Goal: Task Accomplishment & Management: Use online tool/utility

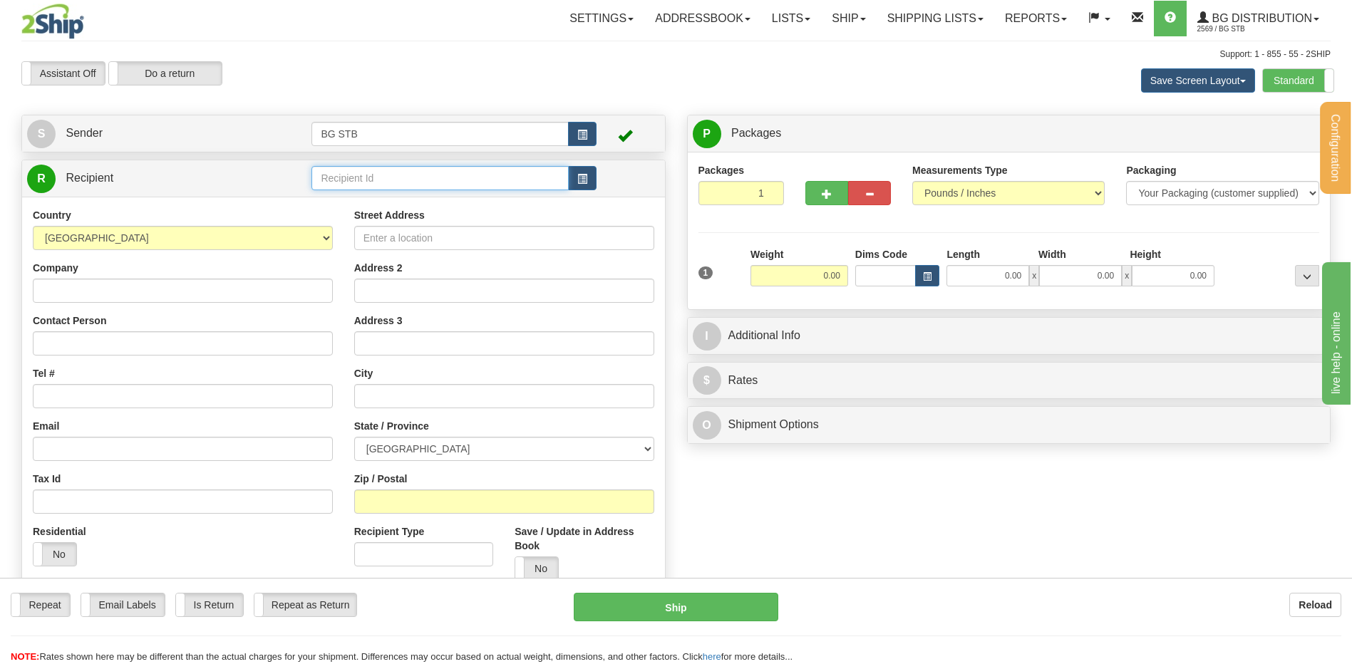
click at [346, 183] on input "text" at bounding box center [439, 178] width 257 height 24
click at [336, 196] on div "4178" at bounding box center [437, 200] width 243 height 16
type input "4178"
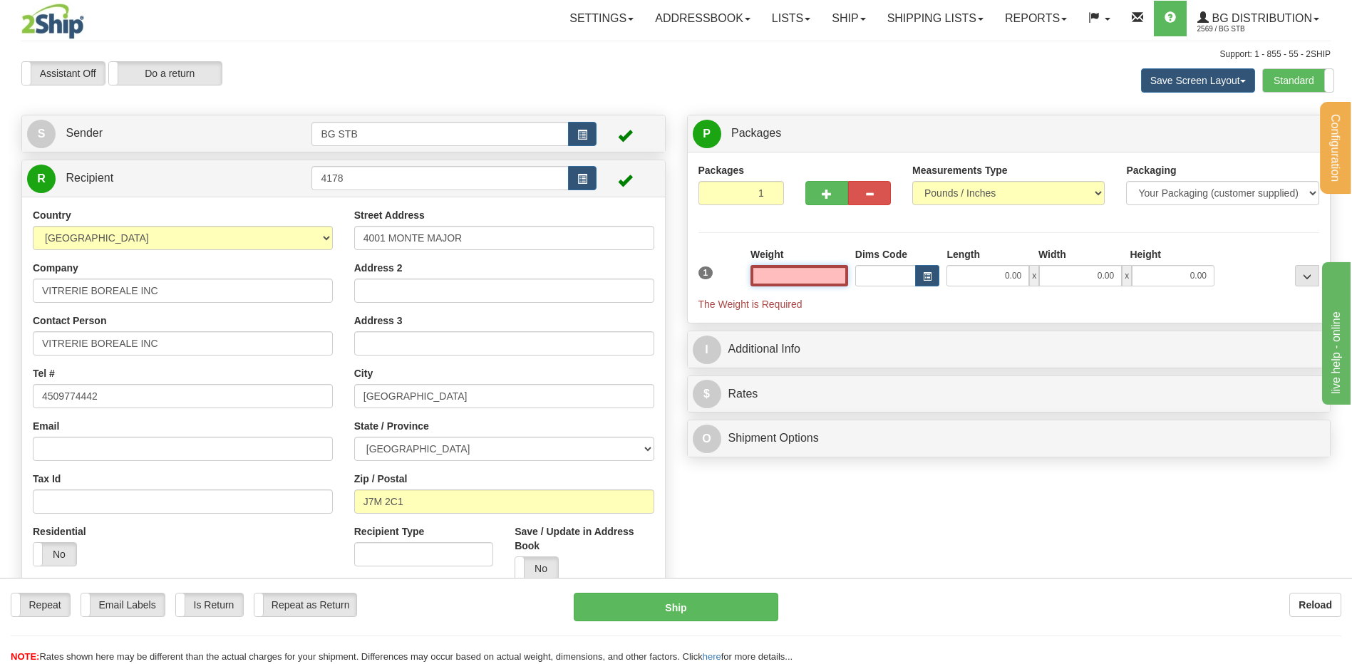
click at [796, 274] on input "text" at bounding box center [800, 275] width 98 height 21
click at [801, 281] on input "text" at bounding box center [800, 275] width 98 height 21
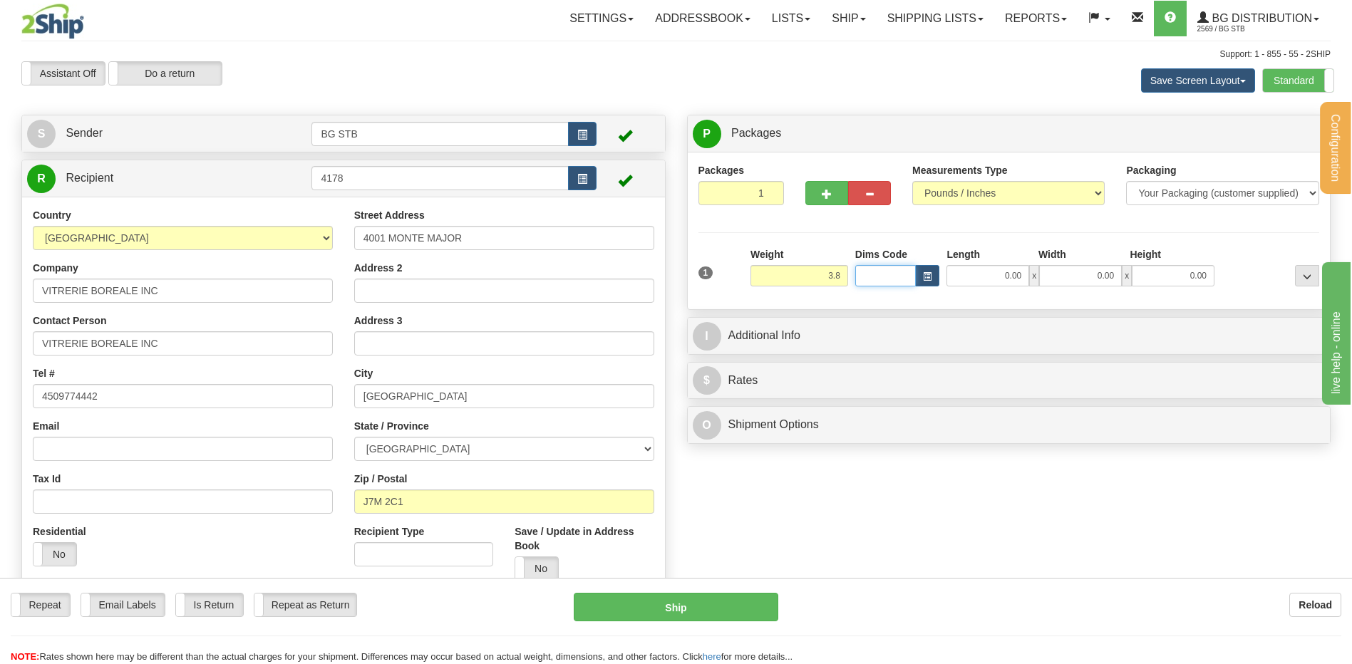
type input "3.80"
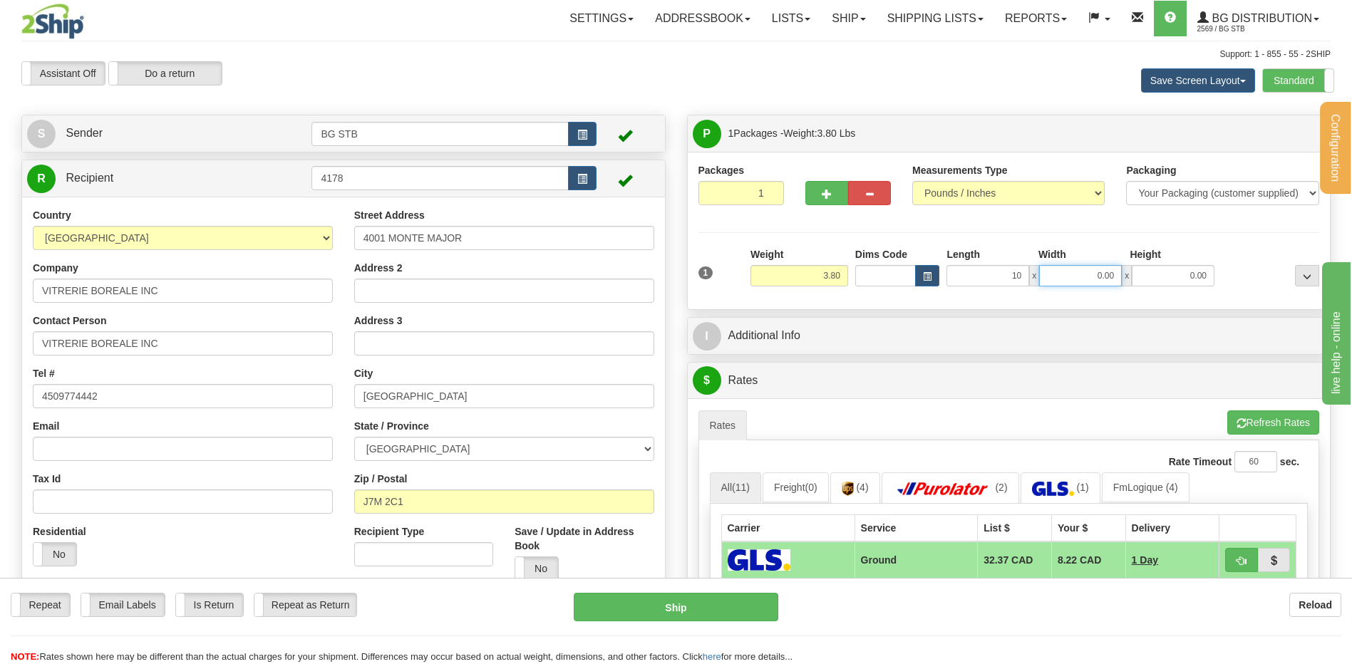
type input "10.00"
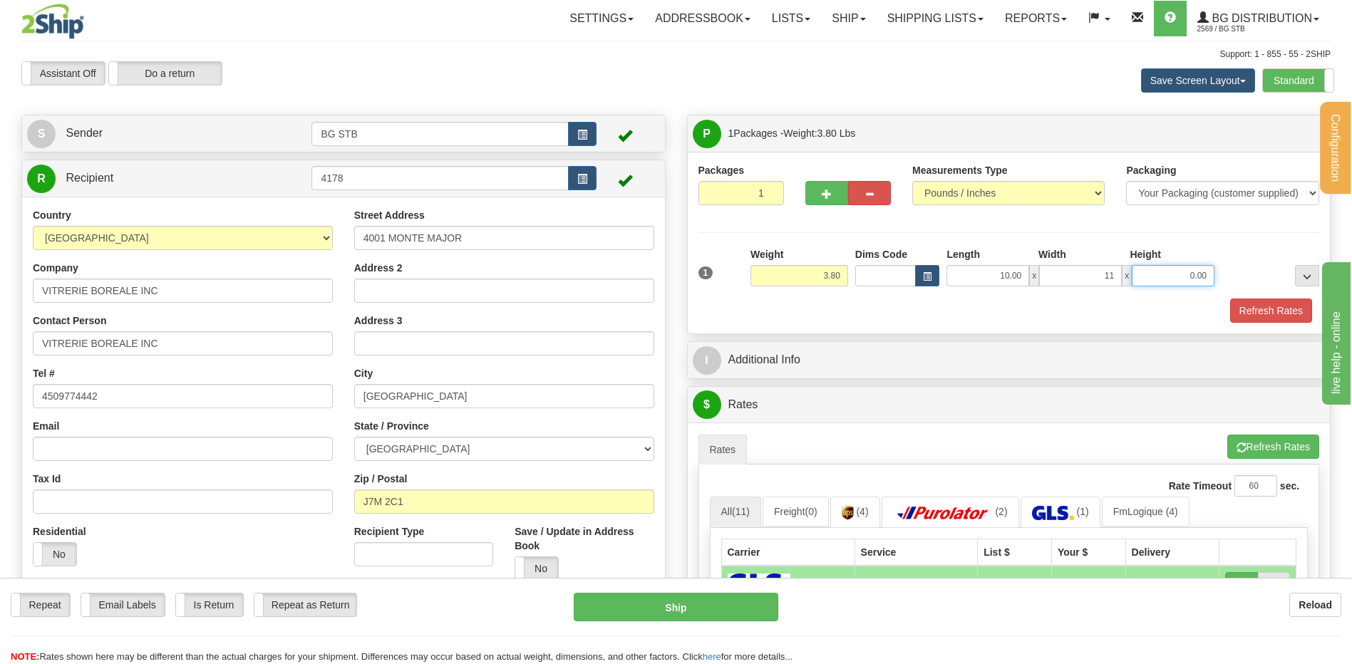
type input "11.00"
type input "9.00"
drag, startPoint x: 1278, startPoint y: 320, endPoint x: 1240, endPoint y: 324, distance: 38.7
click at [1278, 320] on button "Refresh Rates" at bounding box center [1271, 311] width 82 height 24
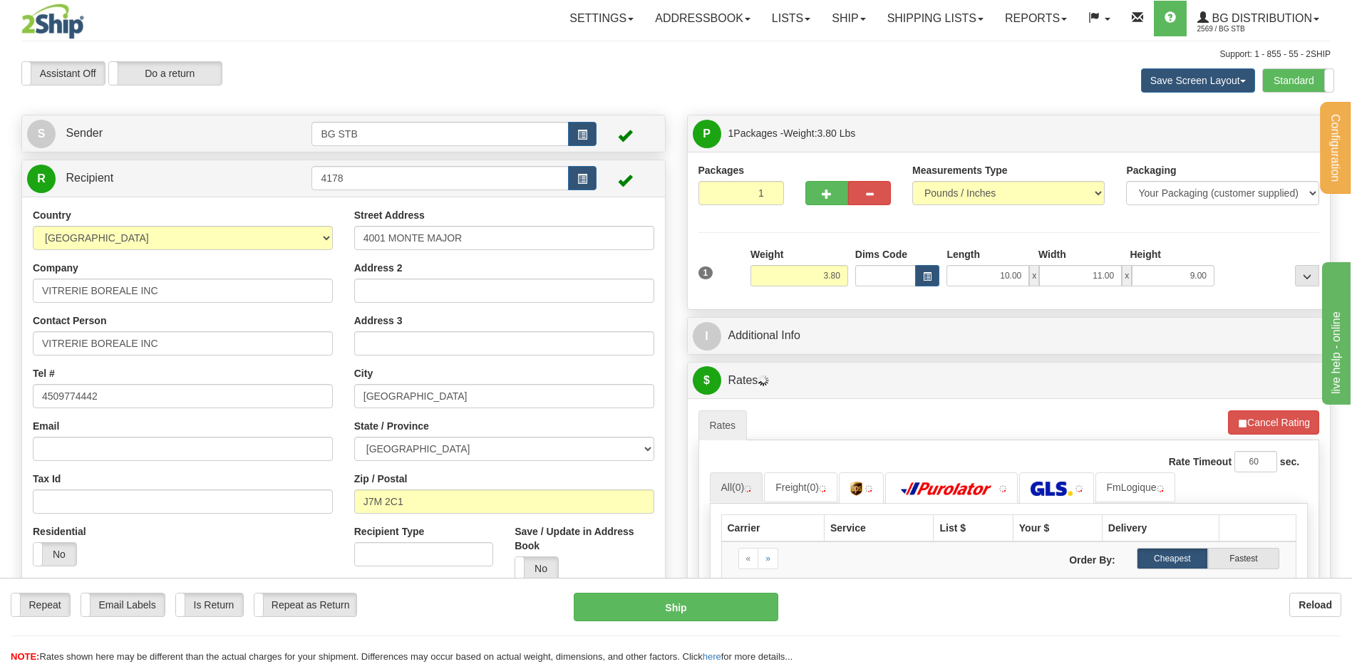
click at [794, 351] on div "I Additional Info" at bounding box center [1009, 336] width 643 height 36
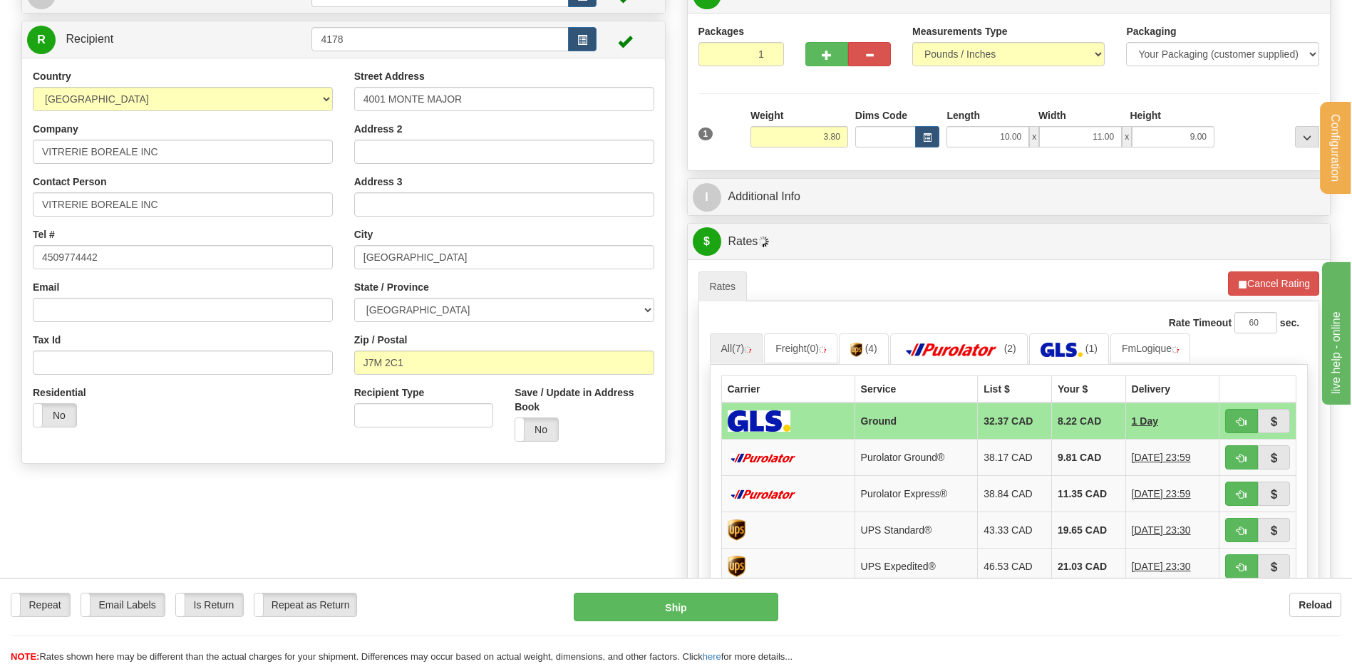
scroll to position [143, 0]
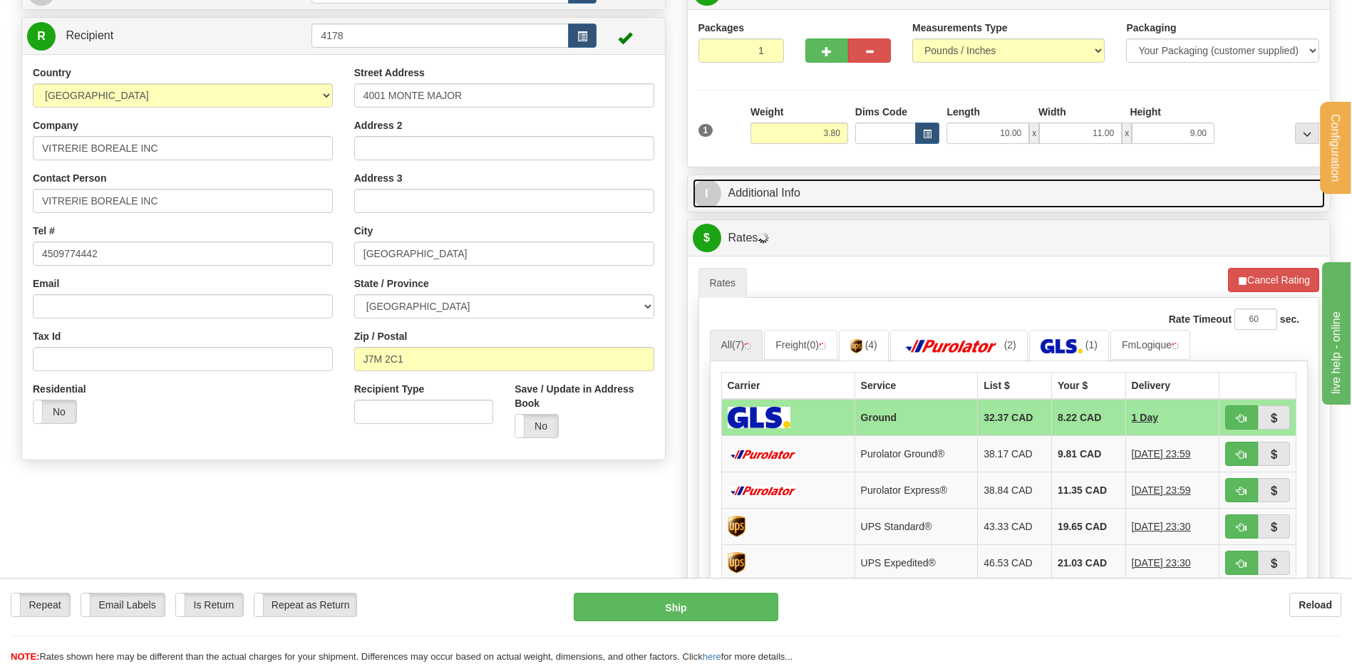
drag, startPoint x: 796, startPoint y: 195, endPoint x: 910, endPoint y: 240, distance: 122.8
click at [796, 196] on link "I Additional Info" at bounding box center [1009, 193] width 633 height 29
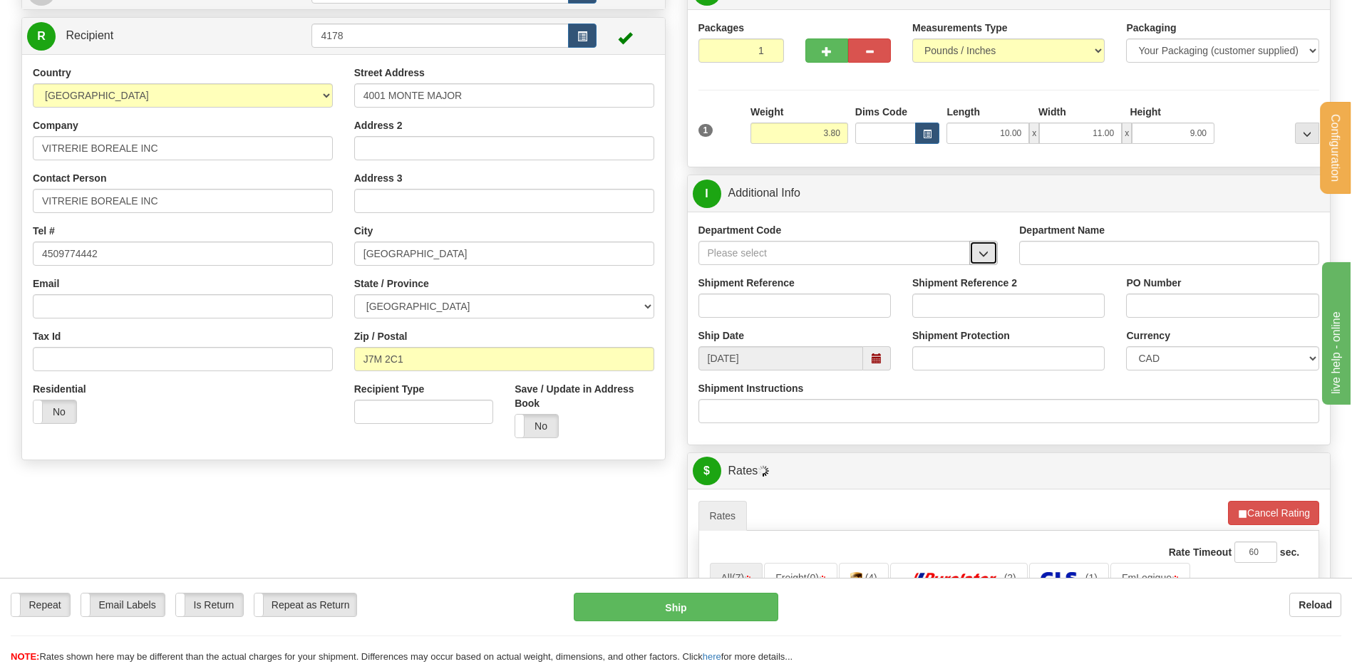
click at [979, 254] on span "button" at bounding box center [984, 253] width 10 height 9
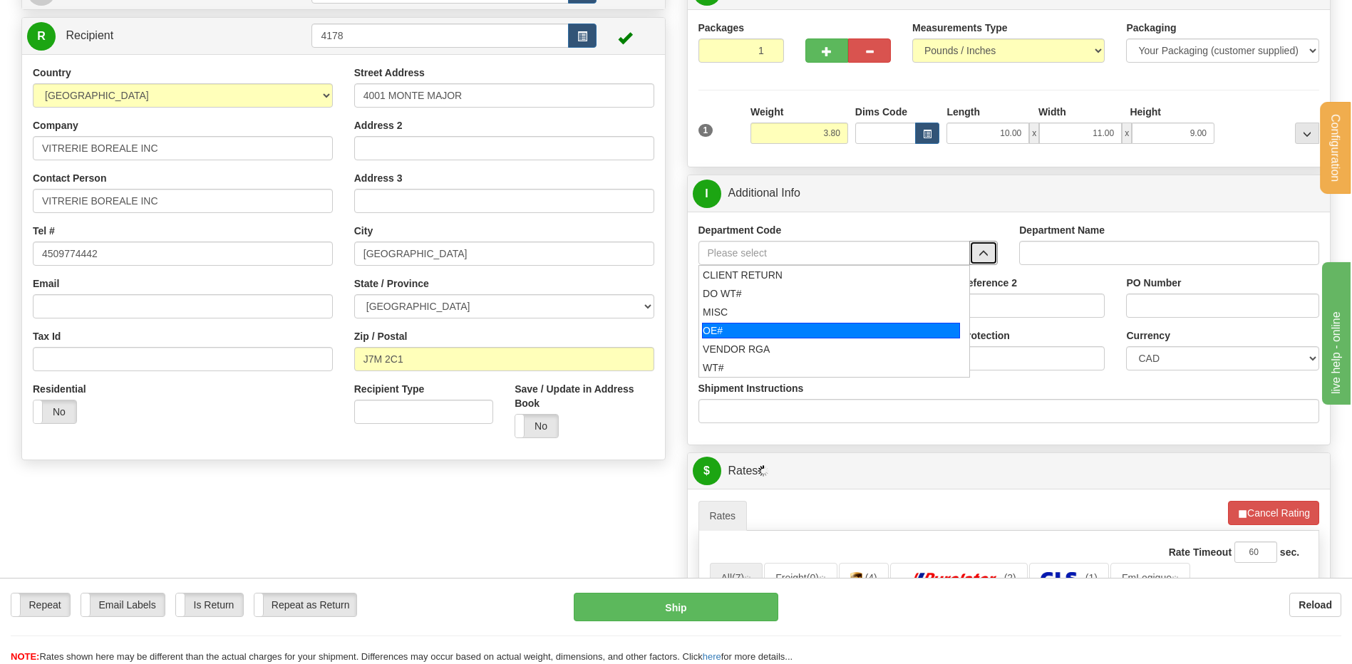
click at [778, 332] on div "OE#" at bounding box center [831, 331] width 258 height 16
type input "OE#"
type input "ORDERS"
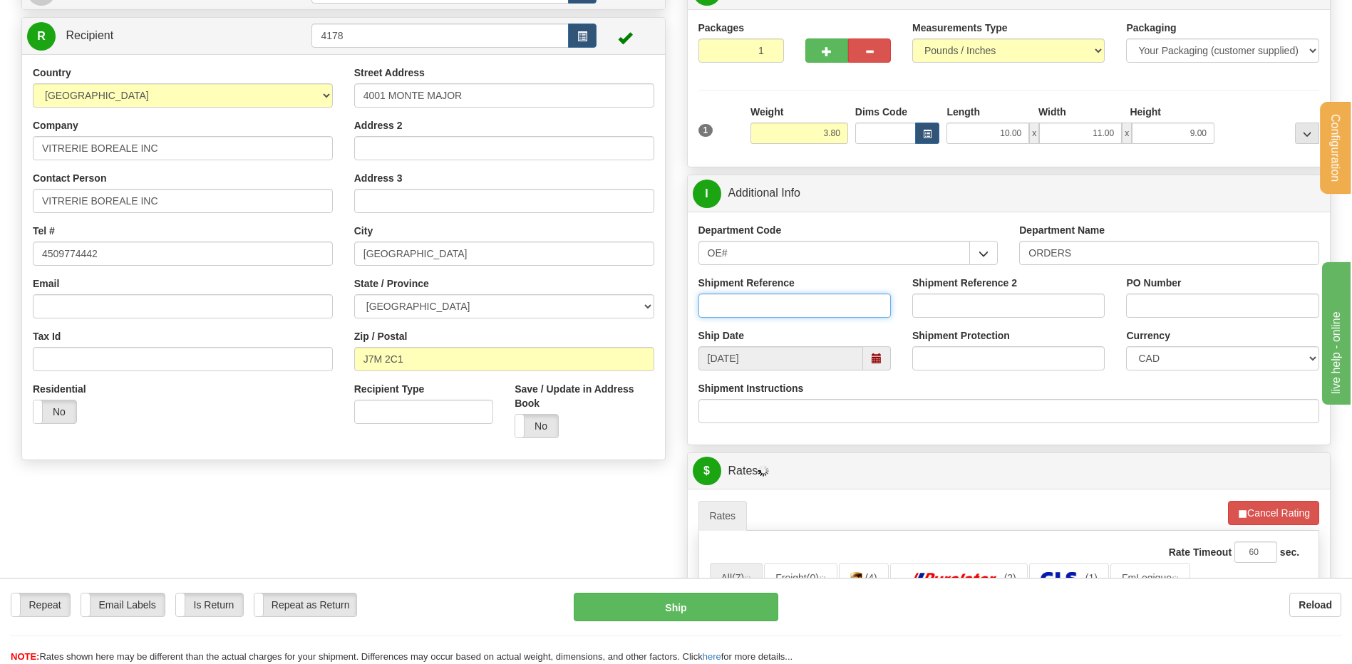
click at [746, 298] on input "Shipment Reference" at bounding box center [795, 306] width 192 height 24
type input "80006091-00"
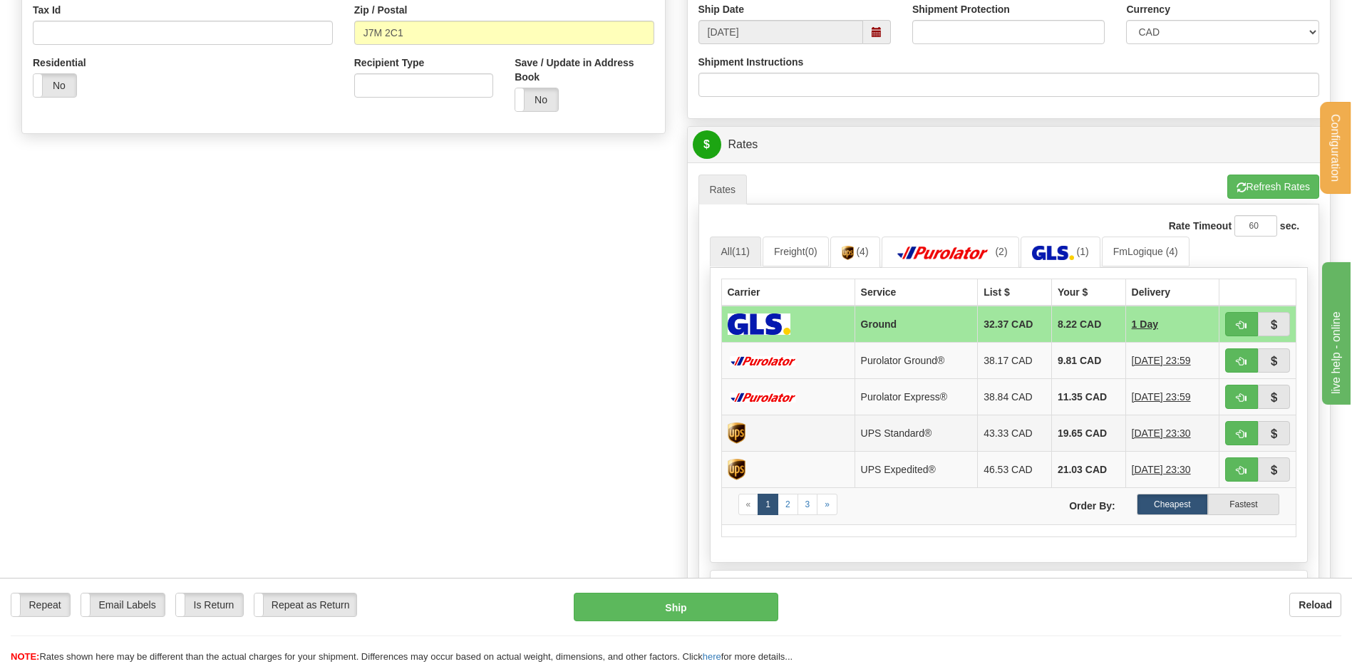
scroll to position [499, 0]
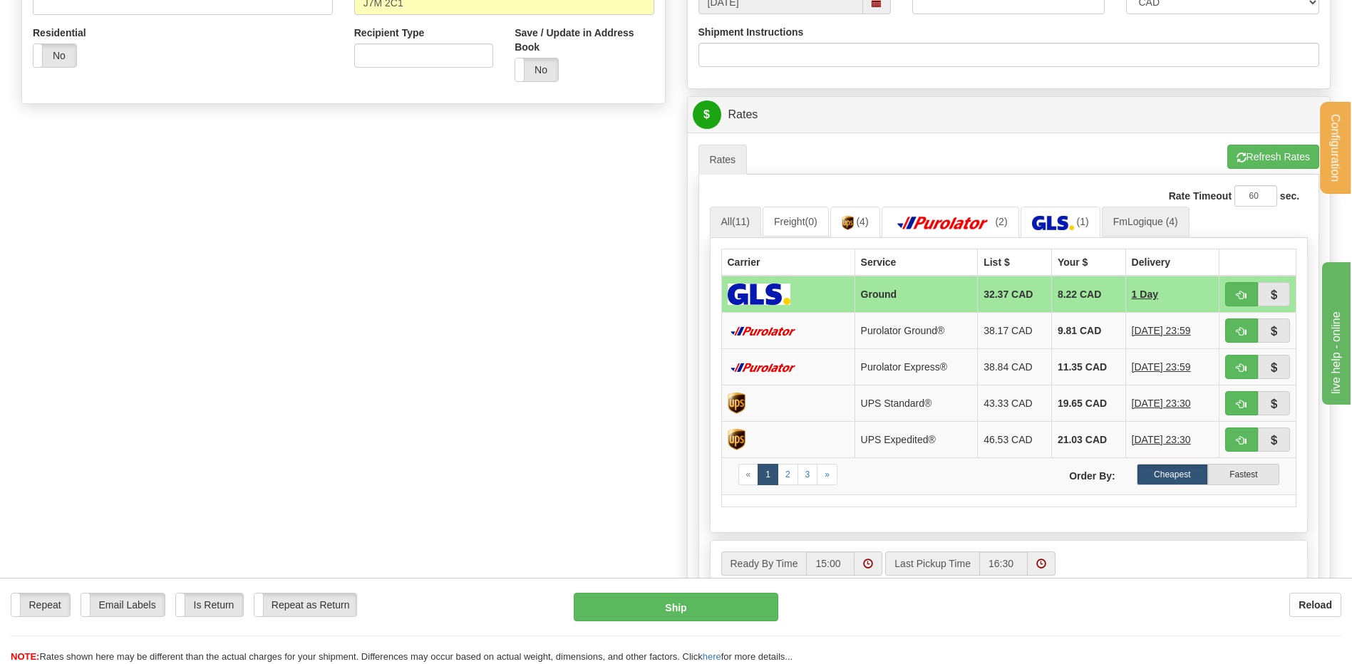
type input "STOCK"
click at [1154, 231] on link "FmLogique (4)" at bounding box center [1146, 222] width 88 height 30
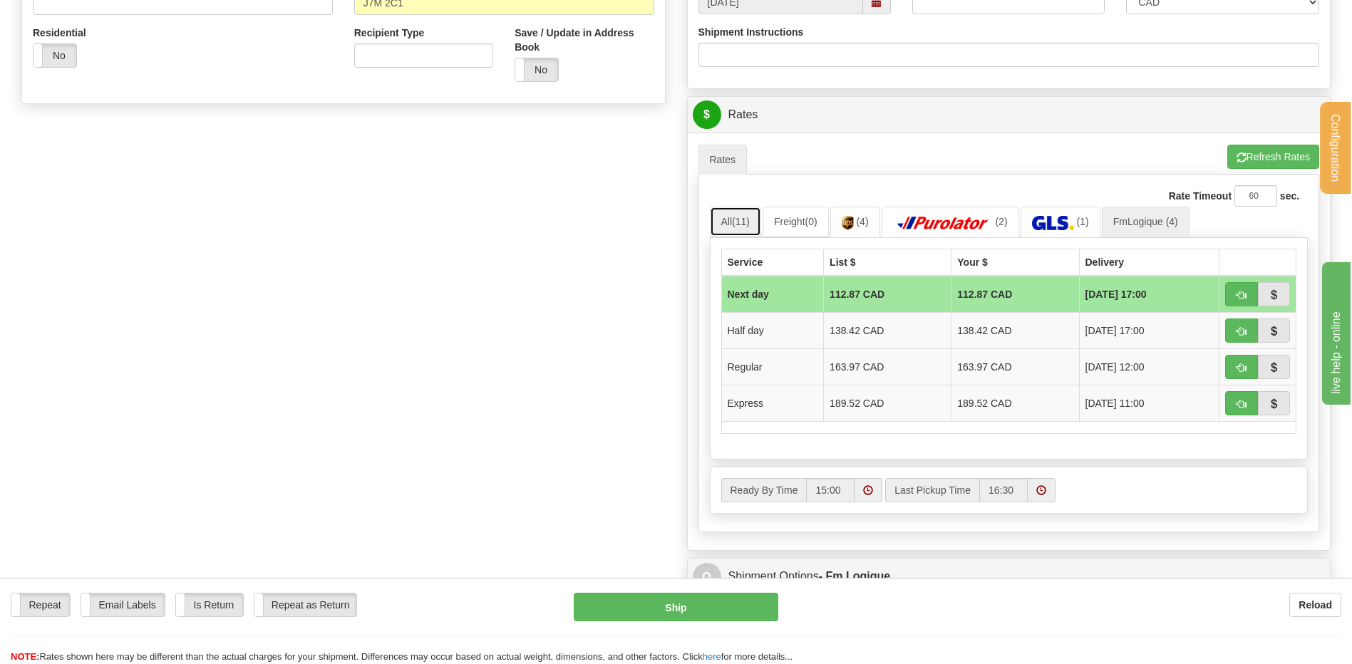
click at [733, 227] on link "All (11)" at bounding box center [735, 222] width 51 height 30
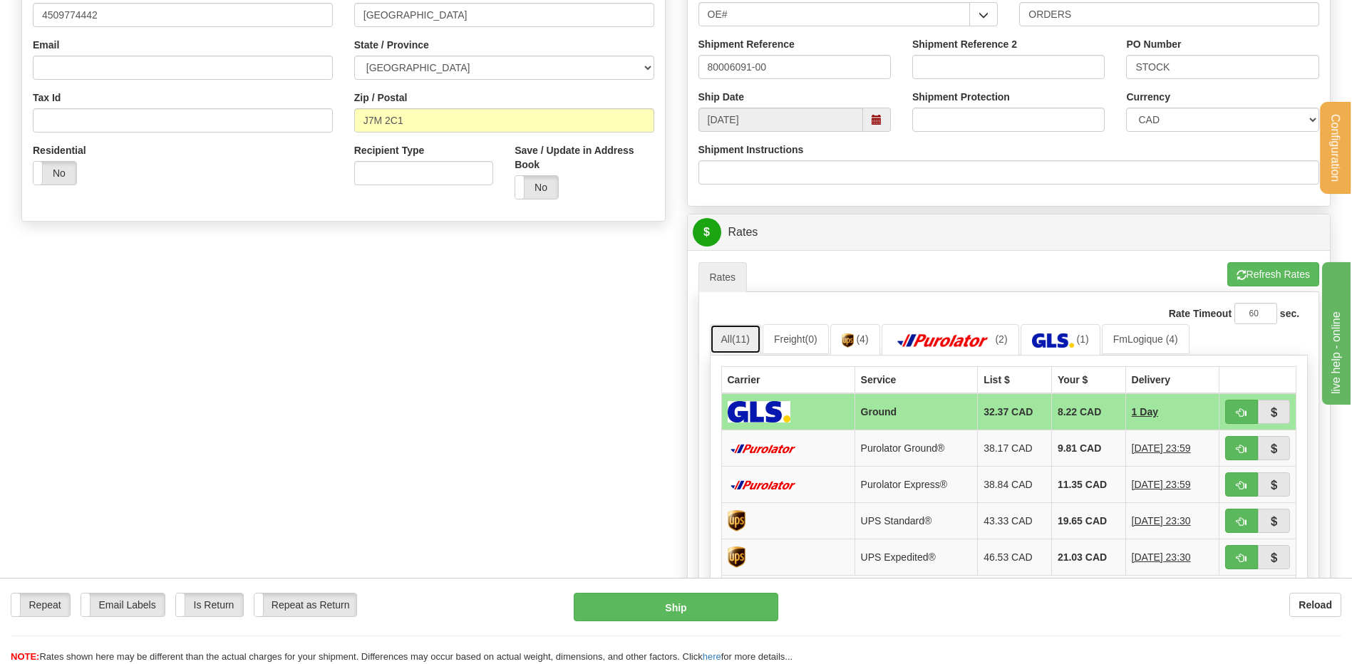
scroll to position [356, 0]
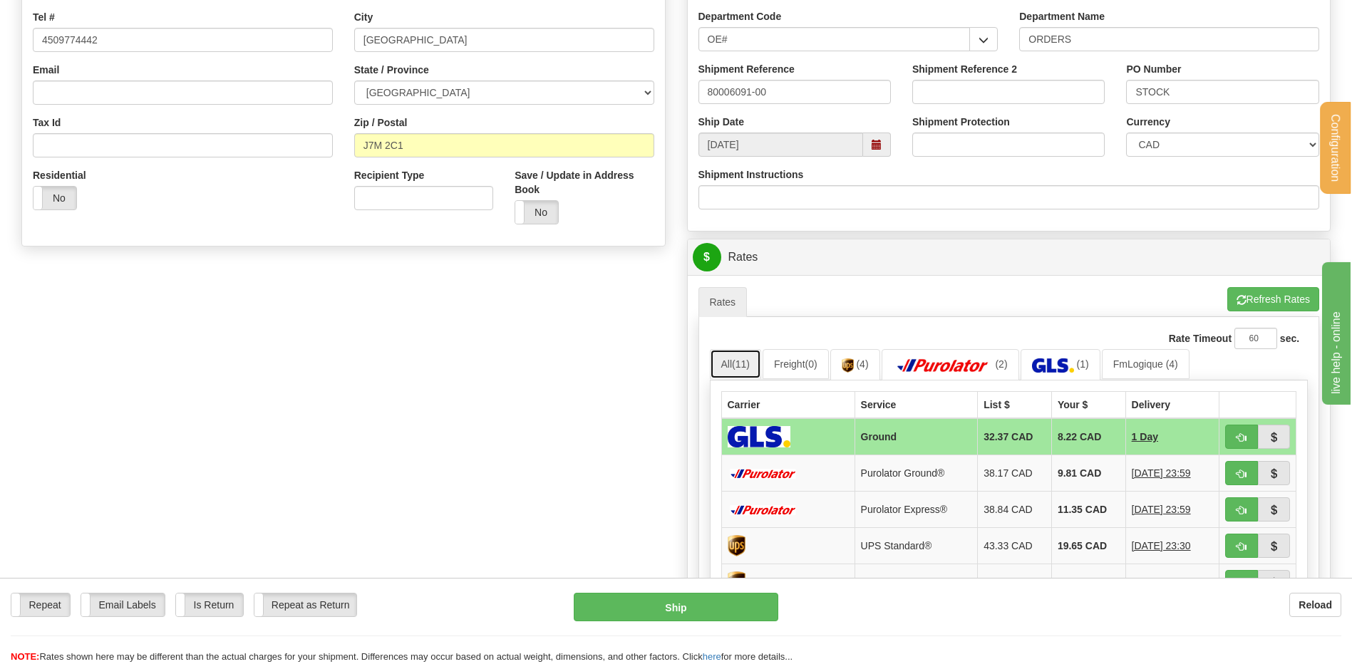
click at [872, 146] on span at bounding box center [877, 145] width 10 height 10
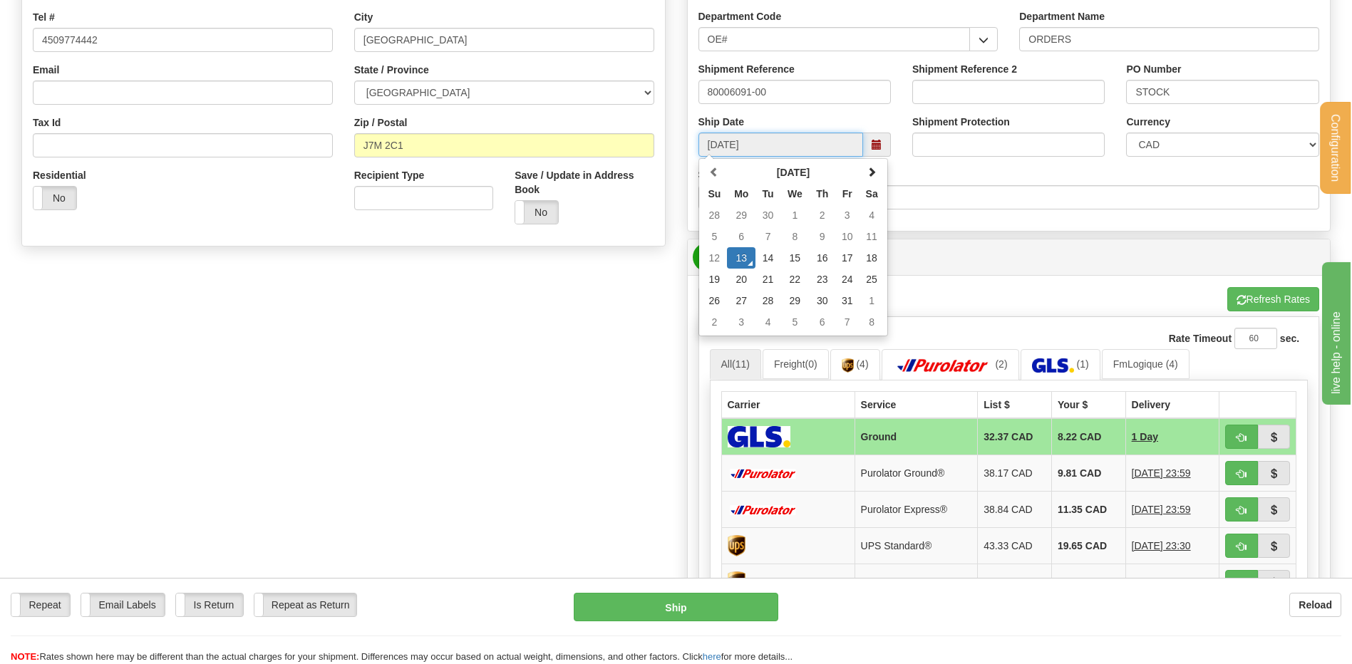
click at [774, 254] on td "14" at bounding box center [768, 257] width 25 height 21
type input "10/14/2025"
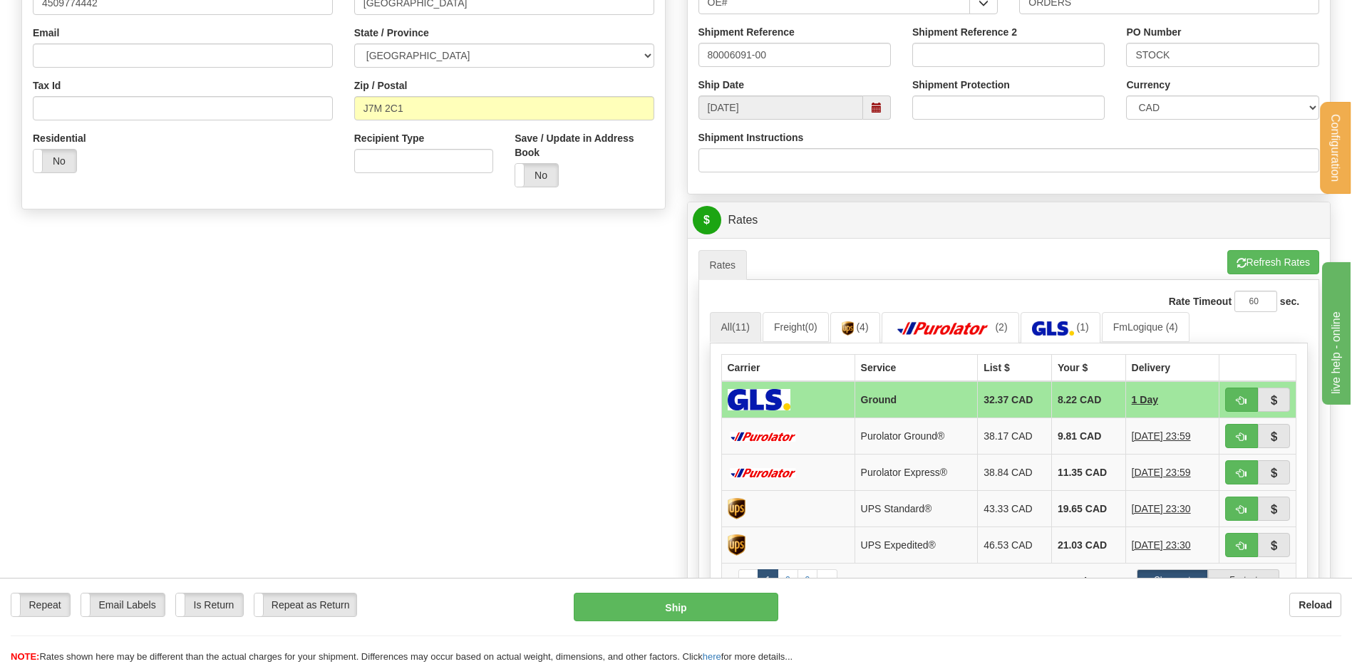
scroll to position [428, 0]
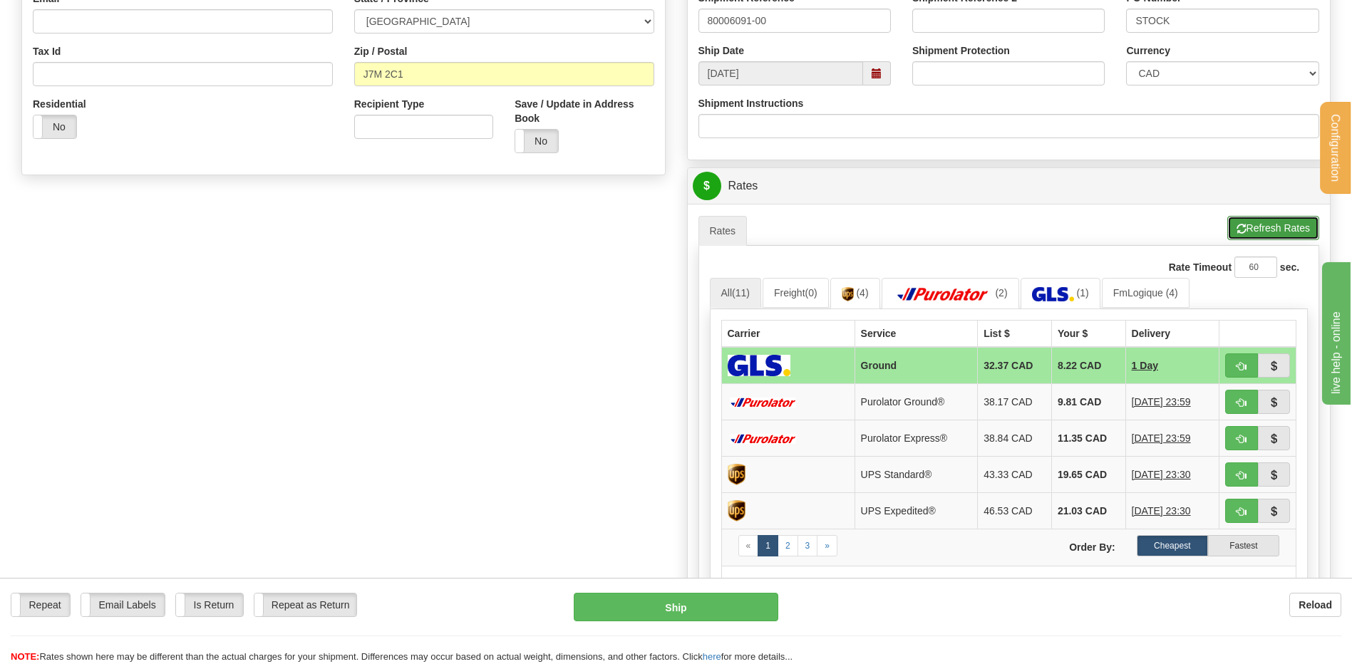
click at [1296, 226] on button "Refresh Rates" at bounding box center [1273, 228] width 92 height 24
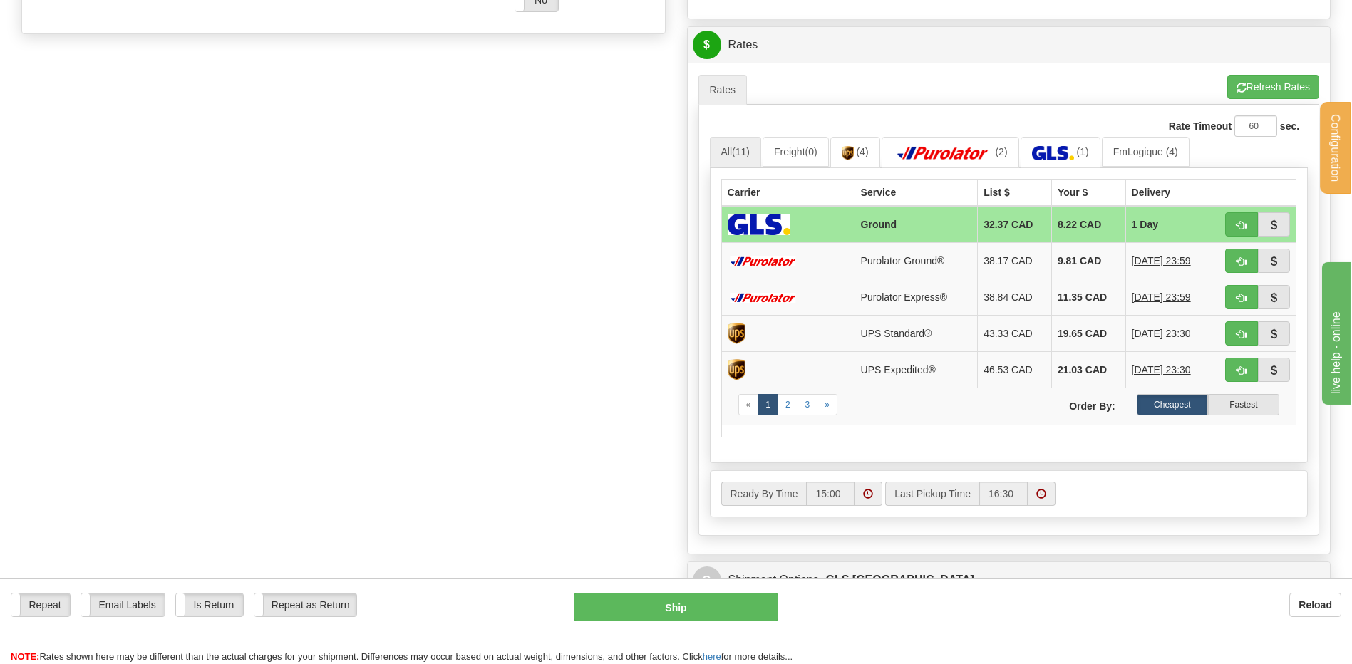
scroll to position [570, 0]
click at [1146, 153] on link "FmLogique (4)" at bounding box center [1146, 150] width 88 height 30
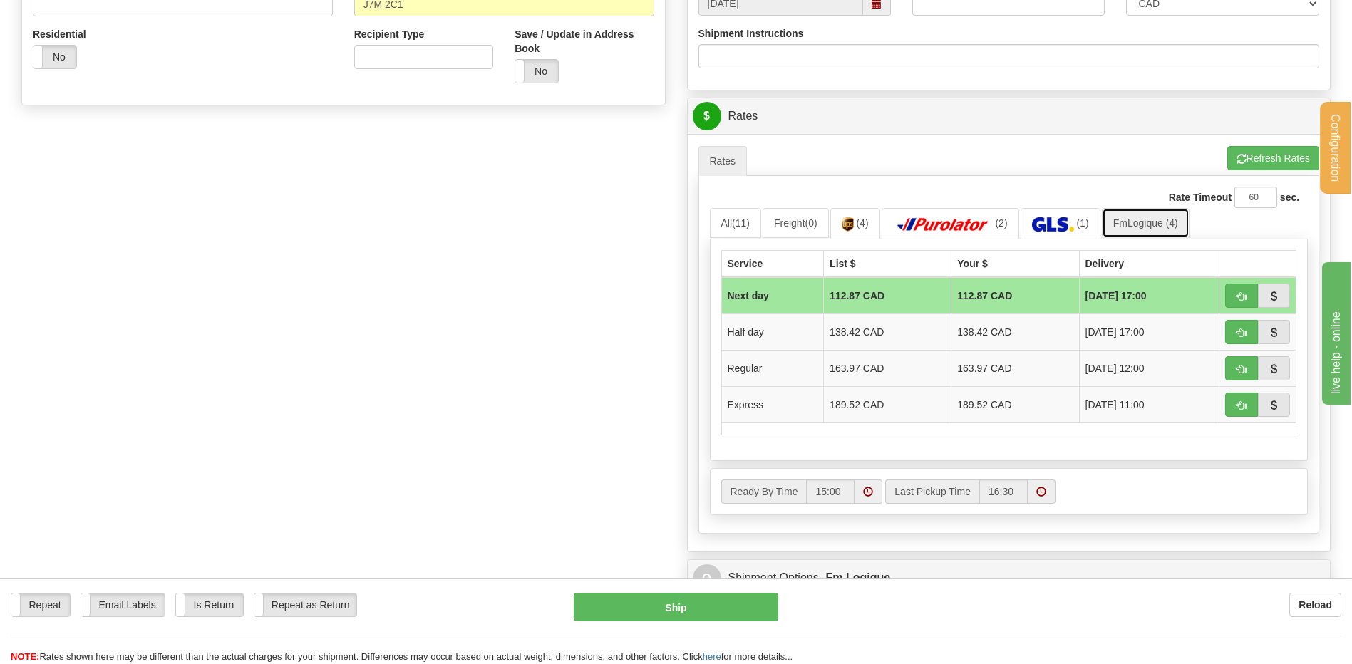
scroll to position [499, 0]
click at [721, 221] on link "All (11)" at bounding box center [735, 222] width 51 height 30
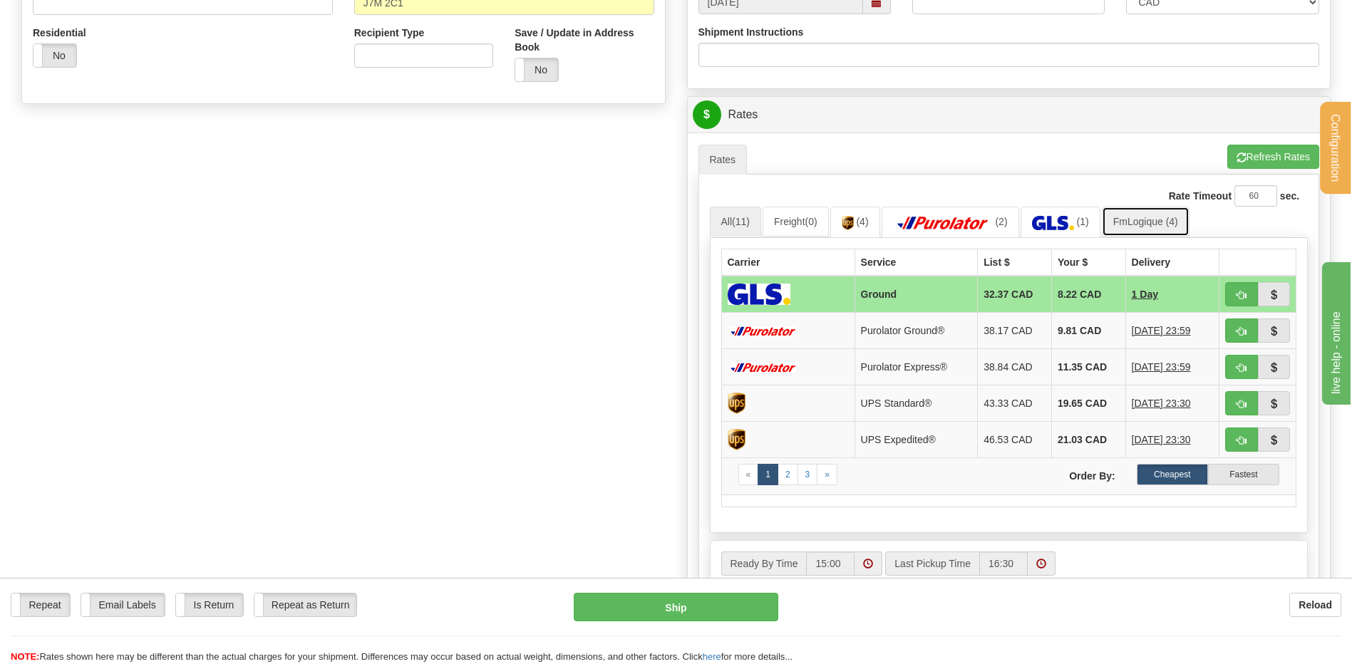
click at [1168, 227] on link "FmLogique (4)" at bounding box center [1146, 222] width 88 height 30
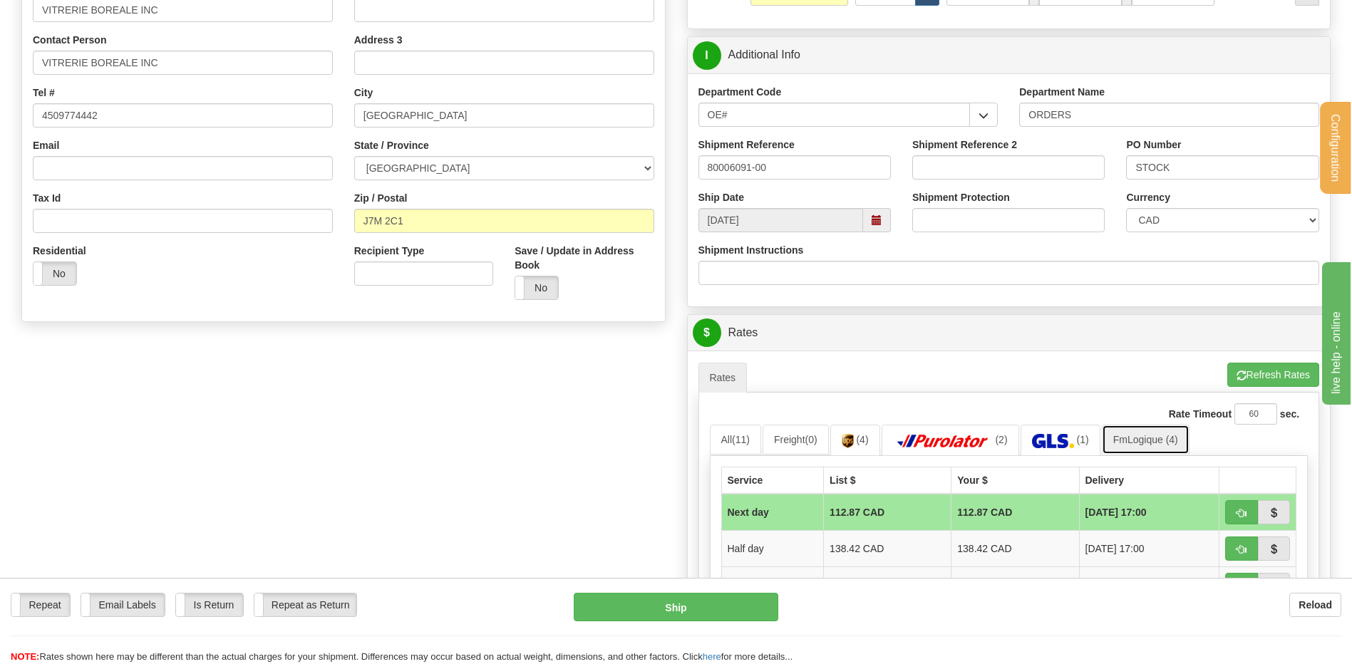
scroll to position [214, 0]
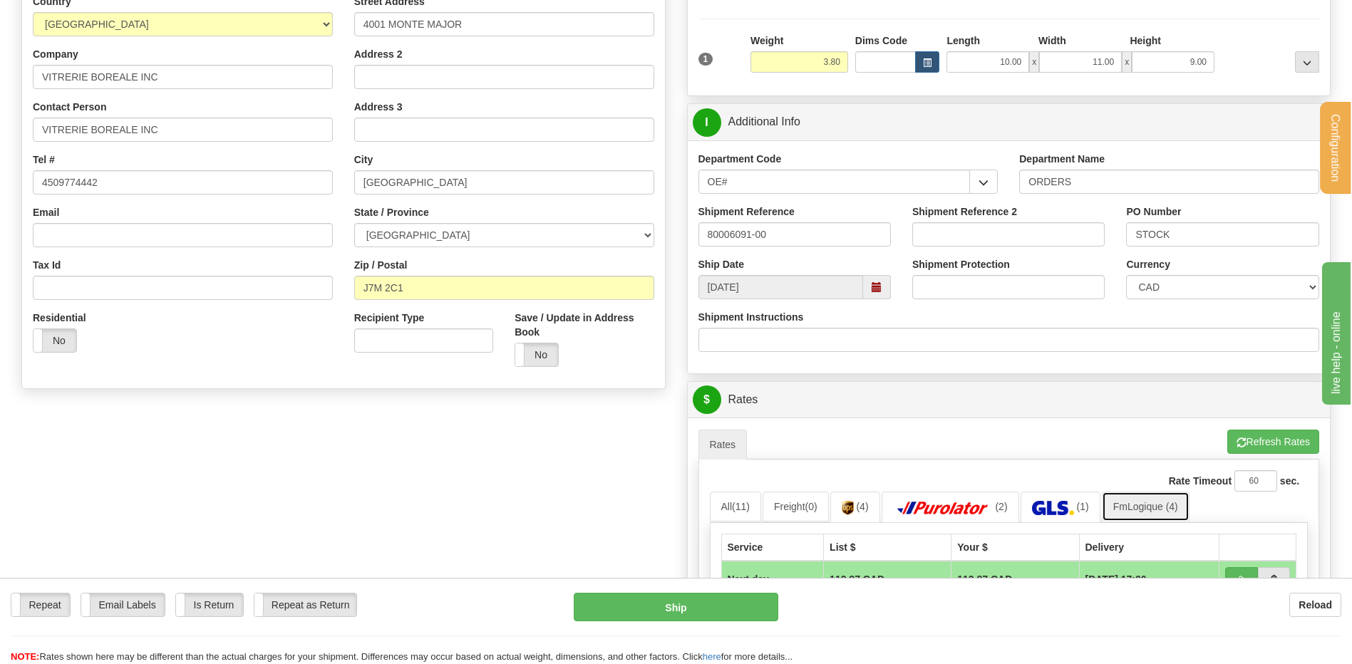
click at [874, 284] on span at bounding box center [877, 287] width 10 height 10
click at [599, 449] on div "Create a label for the return Create Pickup Without Label S" at bounding box center [676, 394] width 1331 height 987
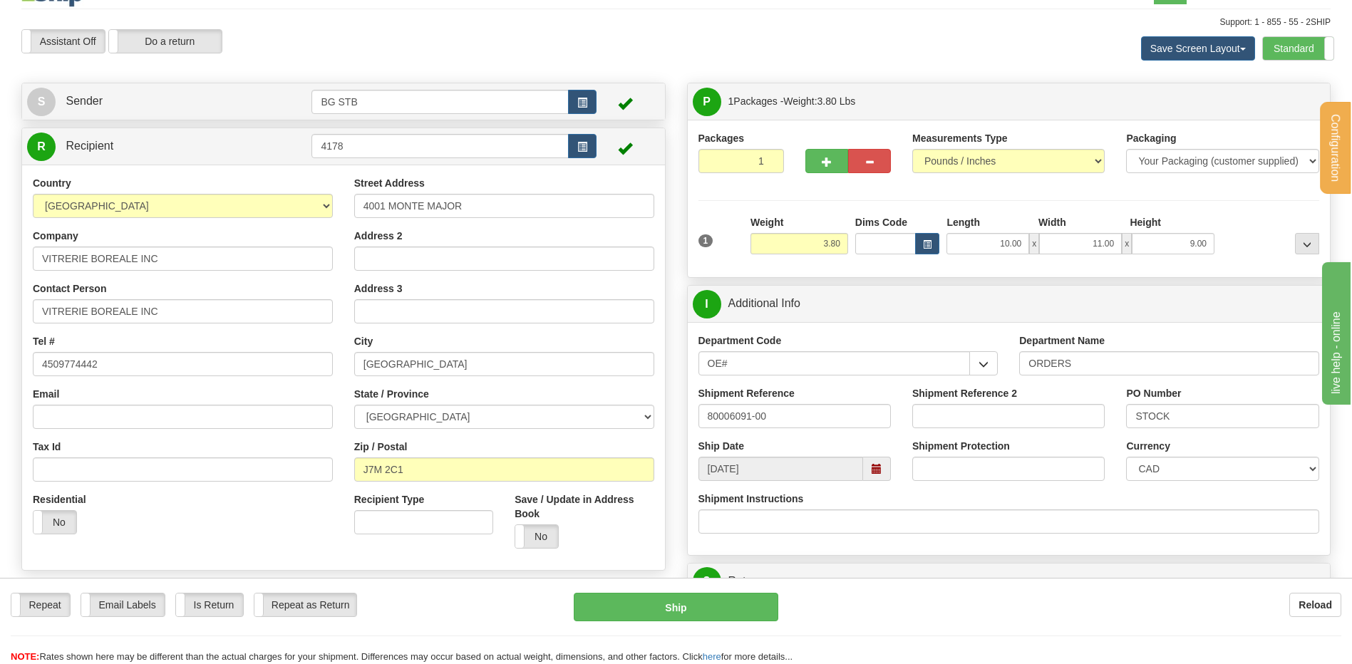
scroll to position [0, 0]
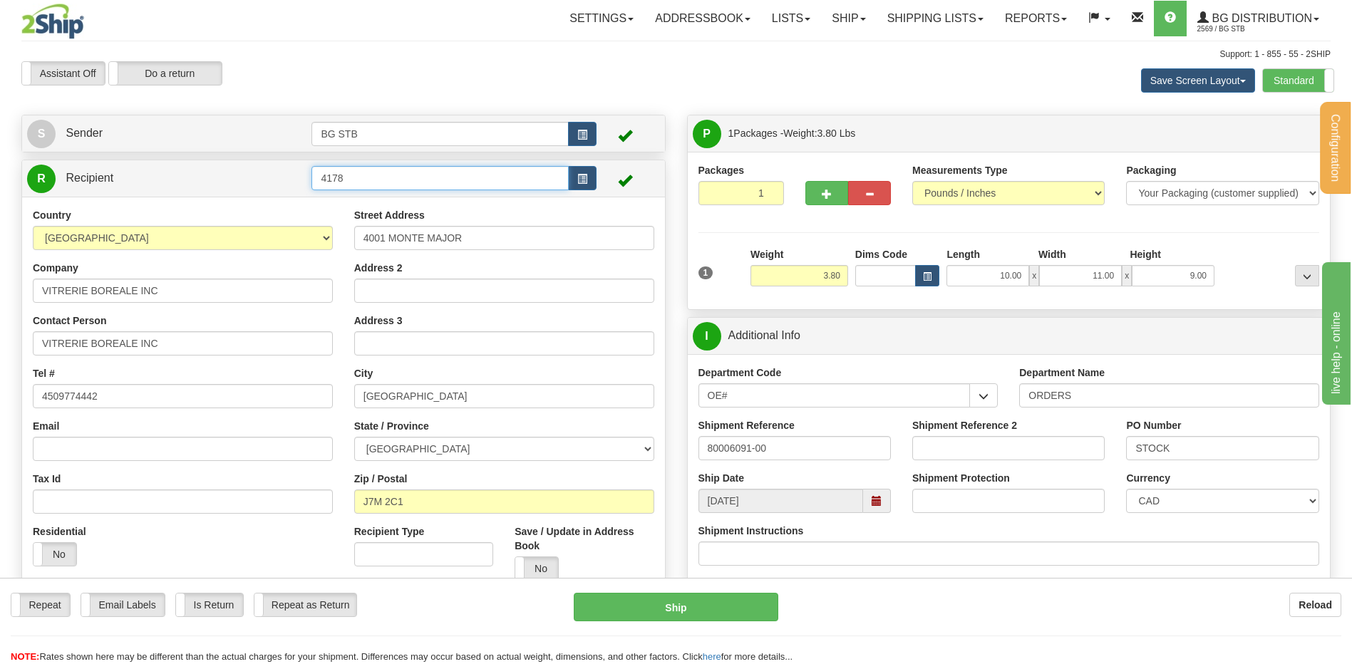
click at [264, 187] on tr "R Recipient 4178" at bounding box center [343, 178] width 633 height 29
click at [352, 192] on div "7104" at bounding box center [437, 200] width 243 height 16
type input "7104"
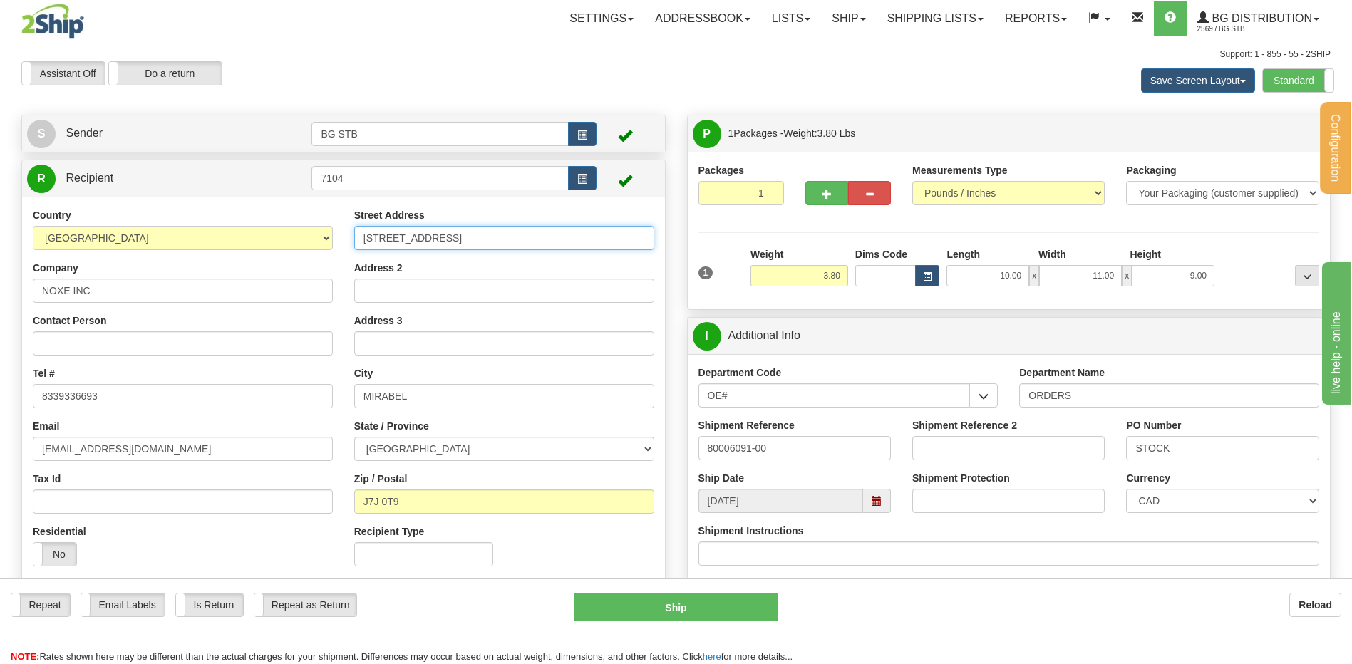
drag, startPoint x: 326, startPoint y: 237, endPoint x: 279, endPoint y: 236, distance: 47.0
click at [290, 236] on div "Country AFGHANISTAN ALAND ISLANDS ALBANIA ALGERIA AMERICAN SAMOA ANDORRA ANGOLA…" at bounding box center [343, 392] width 643 height 369
type input "306 ALLÉE DU GOLF"
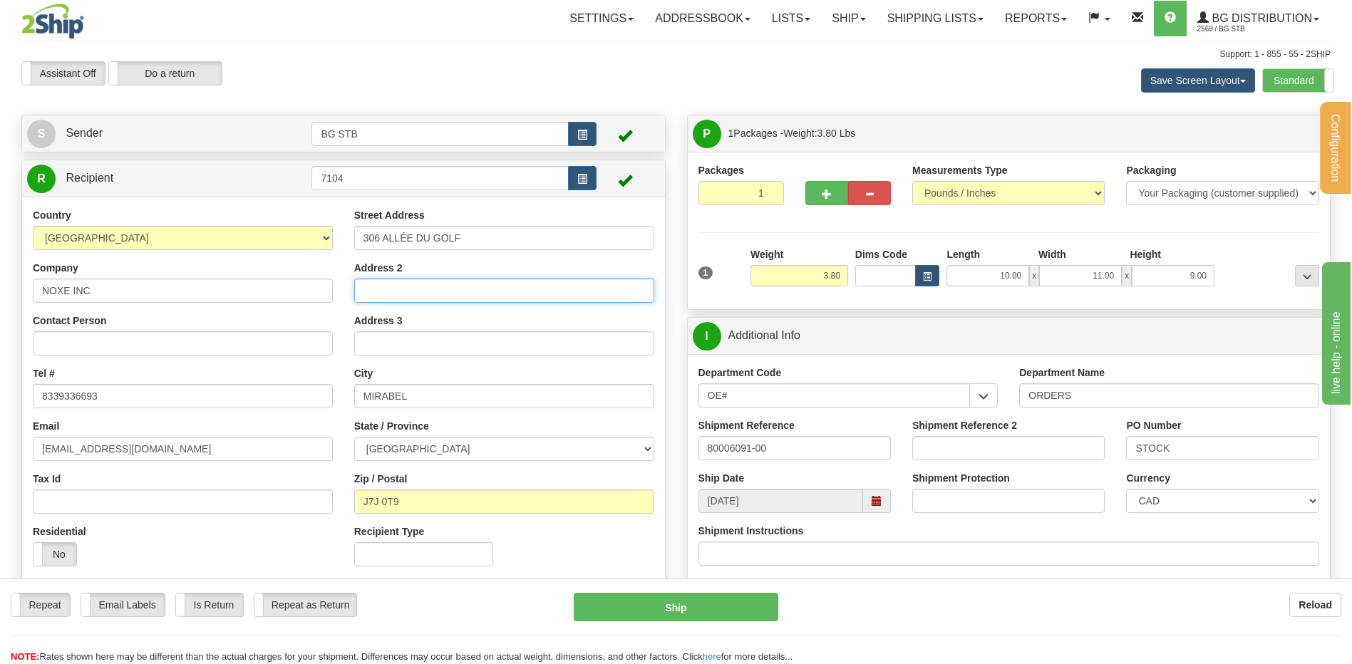
click at [385, 290] on input "Address 2" at bounding box center [504, 291] width 300 height 24
type input "SUITE 100"
click at [346, 386] on div "Street Address 306 ALLÉE DU GOLF Address 2 SUITE 100 Address 3 City MIRABEL Sta…" at bounding box center [504, 392] width 321 height 369
drag, startPoint x: 410, startPoint y: 393, endPoint x: 308, endPoint y: 392, distance: 101.9
click at [308, 392] on div "Country AFGHANISTAN ALAND ISLANDS ALBANIA ALGERIA AMERICAN SAMOA ANDORRA ANGOLA…" at bounding box center [343, 392] width 643 height 369
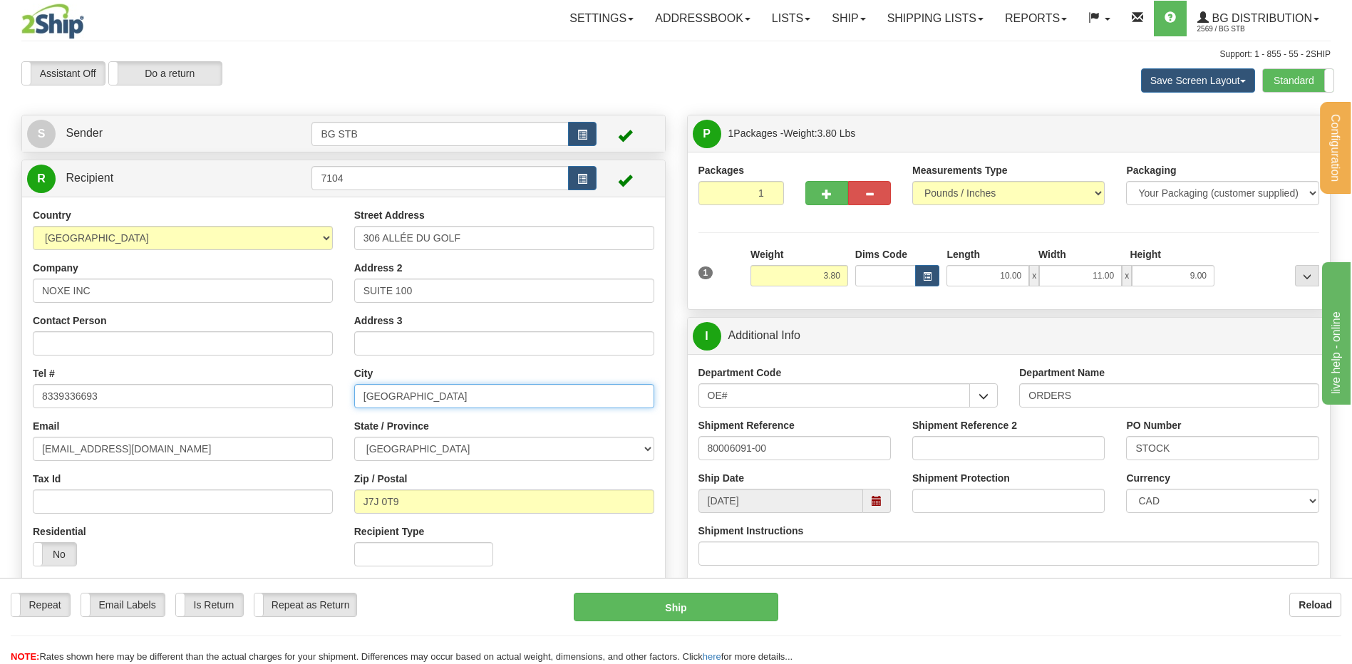
type input "SAINT-EUSTACHE"
drag, startPoint x: 351, startPoint y: 497, endPoint x: 299, endPoint y: 488, distance: 53.6
click at [299, 488] on div "Country [GEOGRAPHIC_DATA] [GEOGRAPHIC_DATA] [GEOGRAPHIC_DATA] [GEOGRAPHIC_DATA]…" at bounding box center [343, 392] width 643 height 369
click at [411, 506] on input "J7J 0T9" at bounding box center [504, 502] width 300 height 24
click at [381, 504] on input "J7J 0T9" at bounding box center [504, 502] width 300 height 24
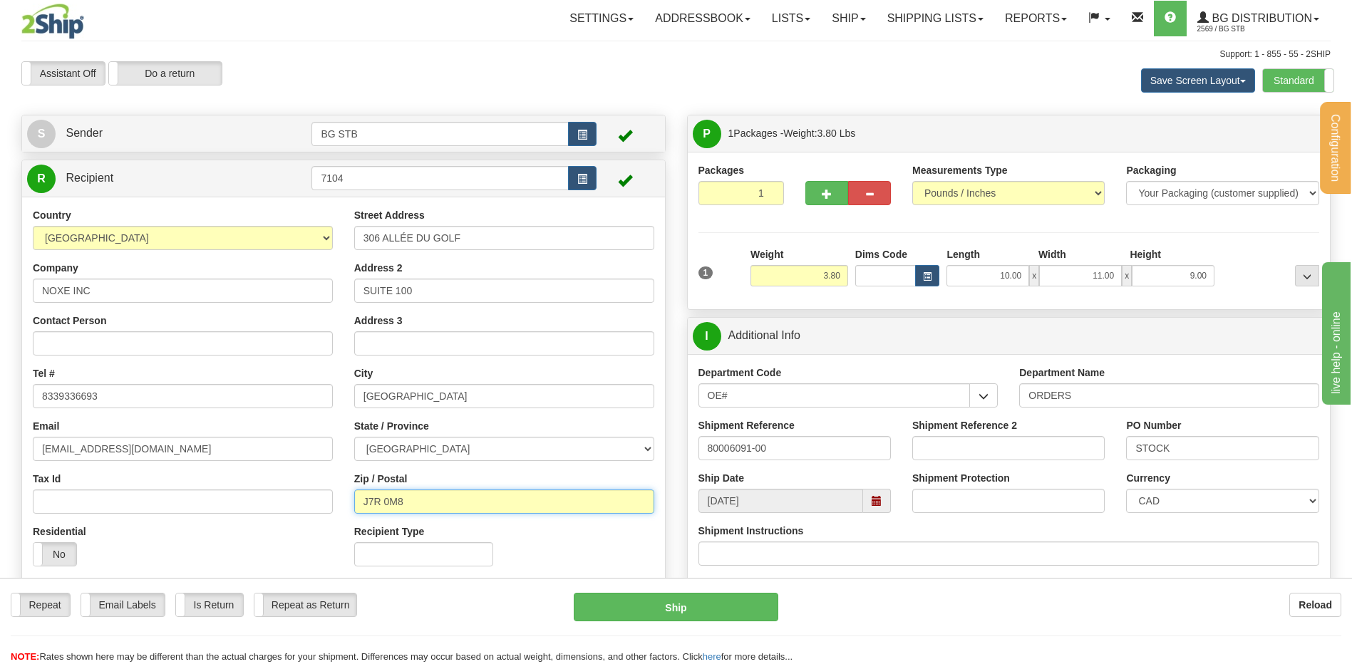
type input "J7R 0M8"
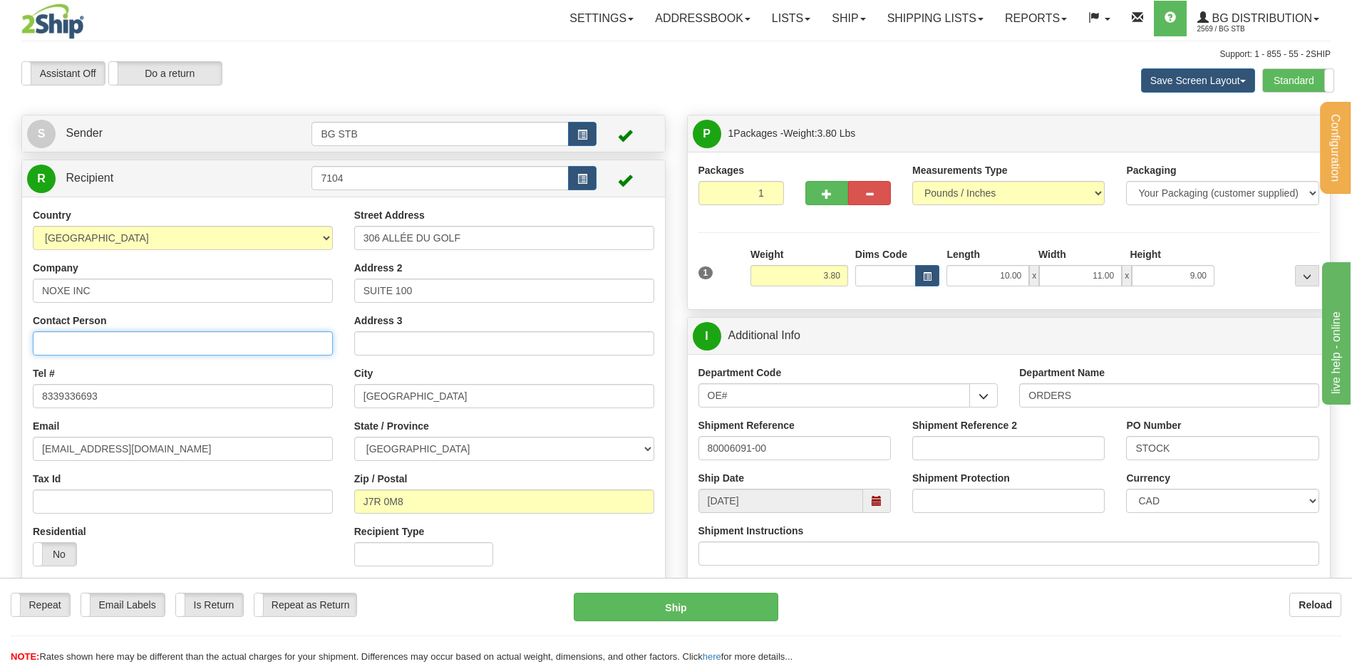
click at [81, 339] on input "Contact Person" at bounding box center [183, 343] width 300 height 24
type input "RECEPTION"
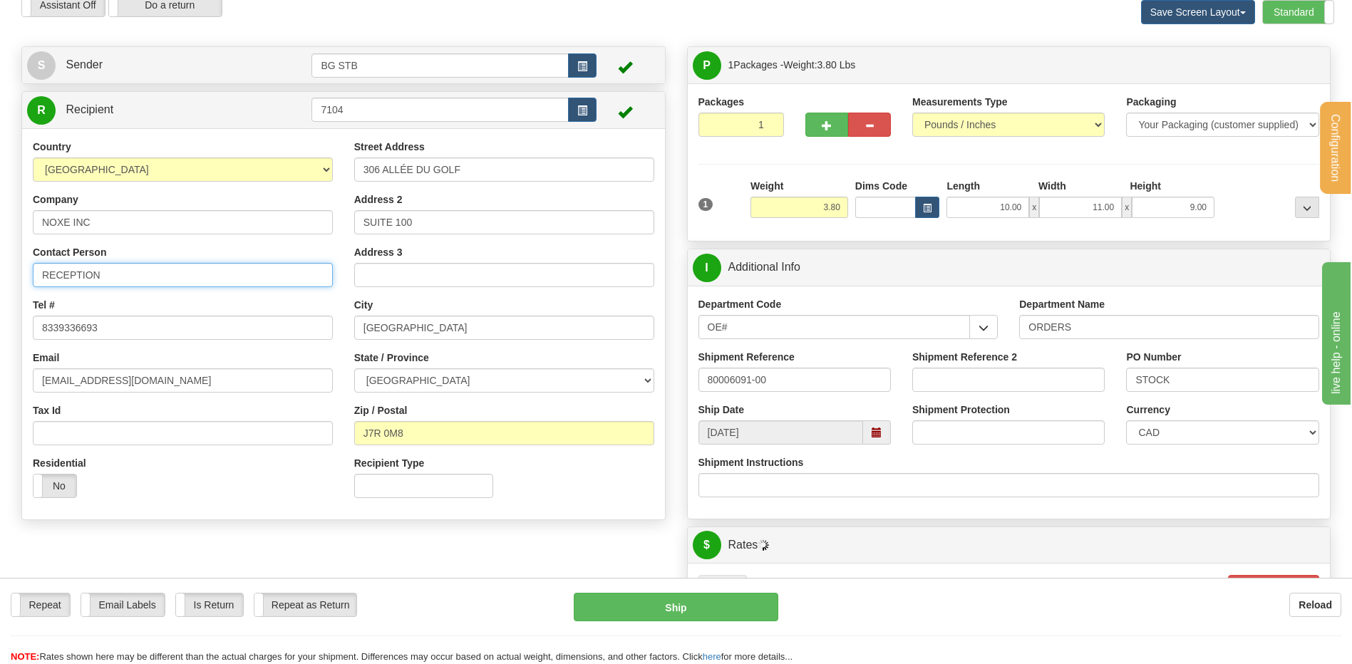
scroll to position [71, 0]
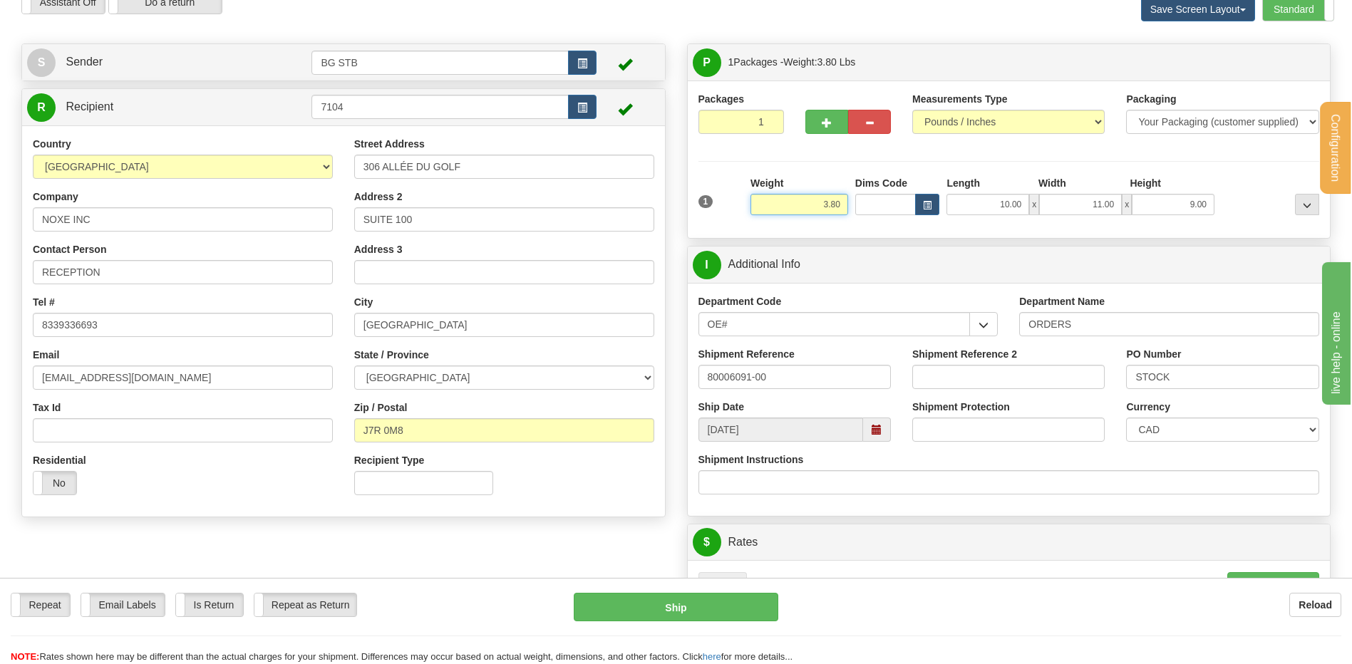
drag, startPoint x: 816, startPoint y: 207, endPoint x: 919, endPoint y: 218, distance: 103.3
click at [919, 218] on div "1 Weight 3.80 Dims Code x x" at bounding box center [1009, 201] width 629 height 51
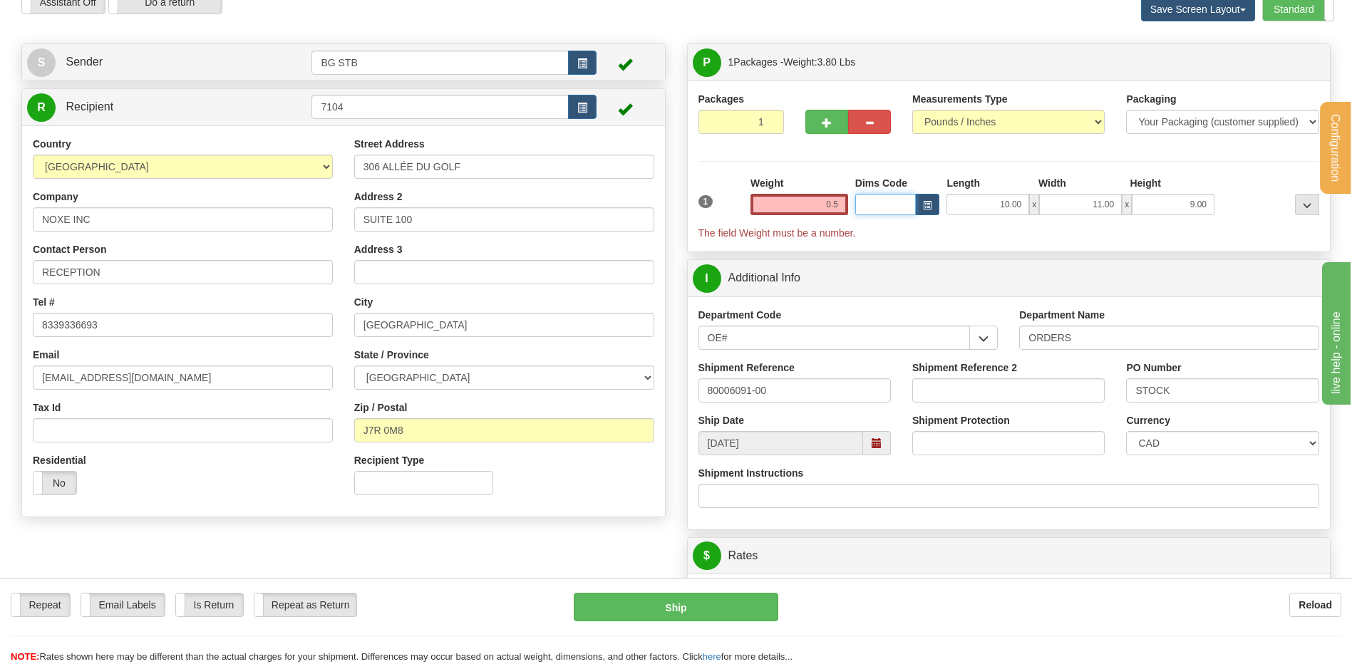
type input "0.50"
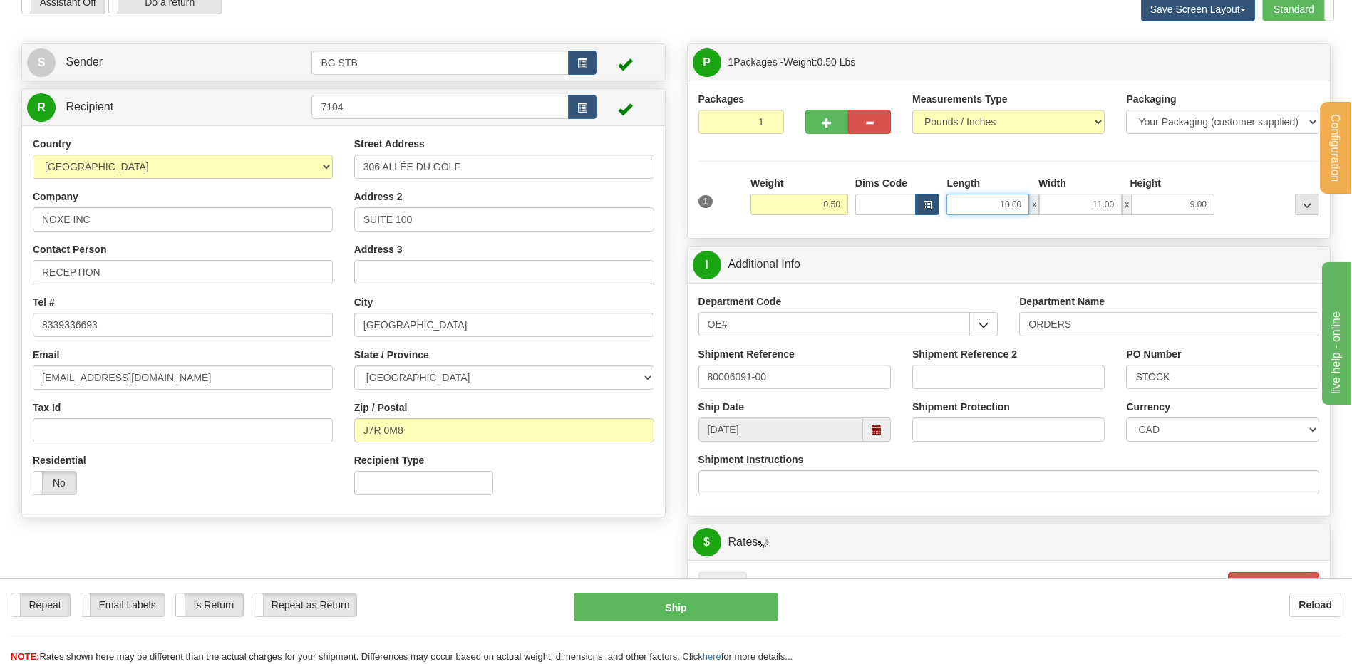
type input "8"
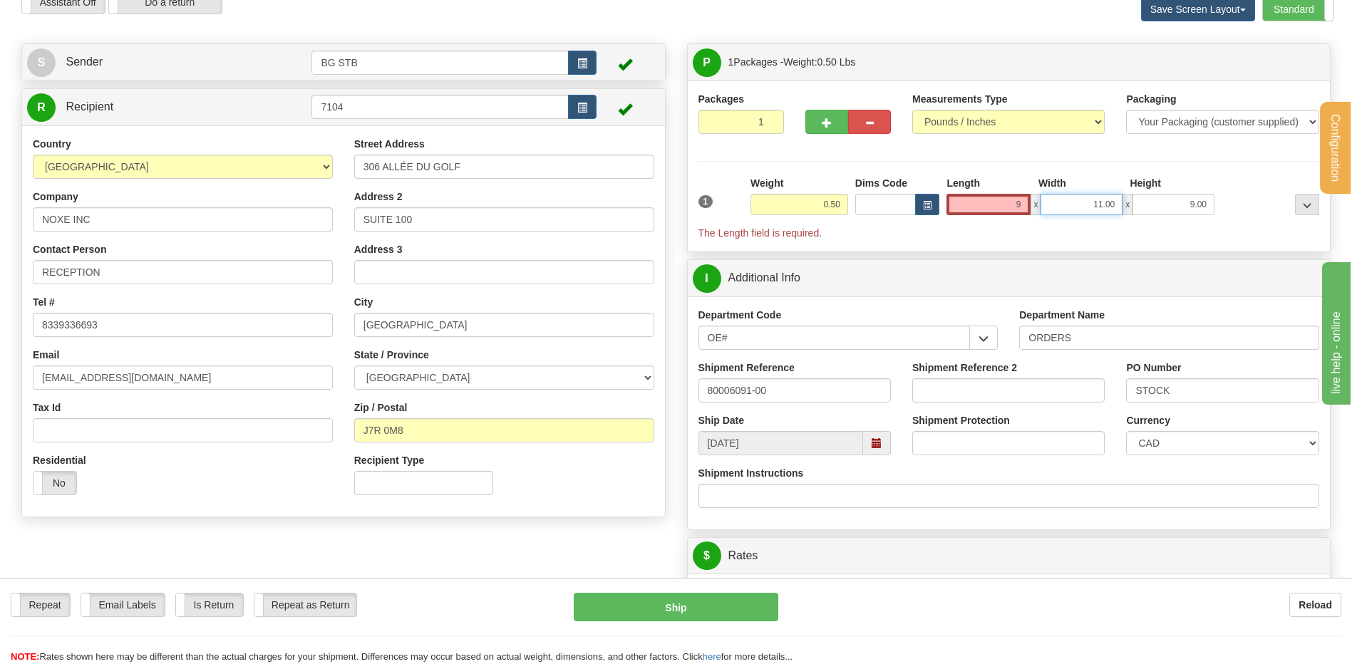
type input "9.00"
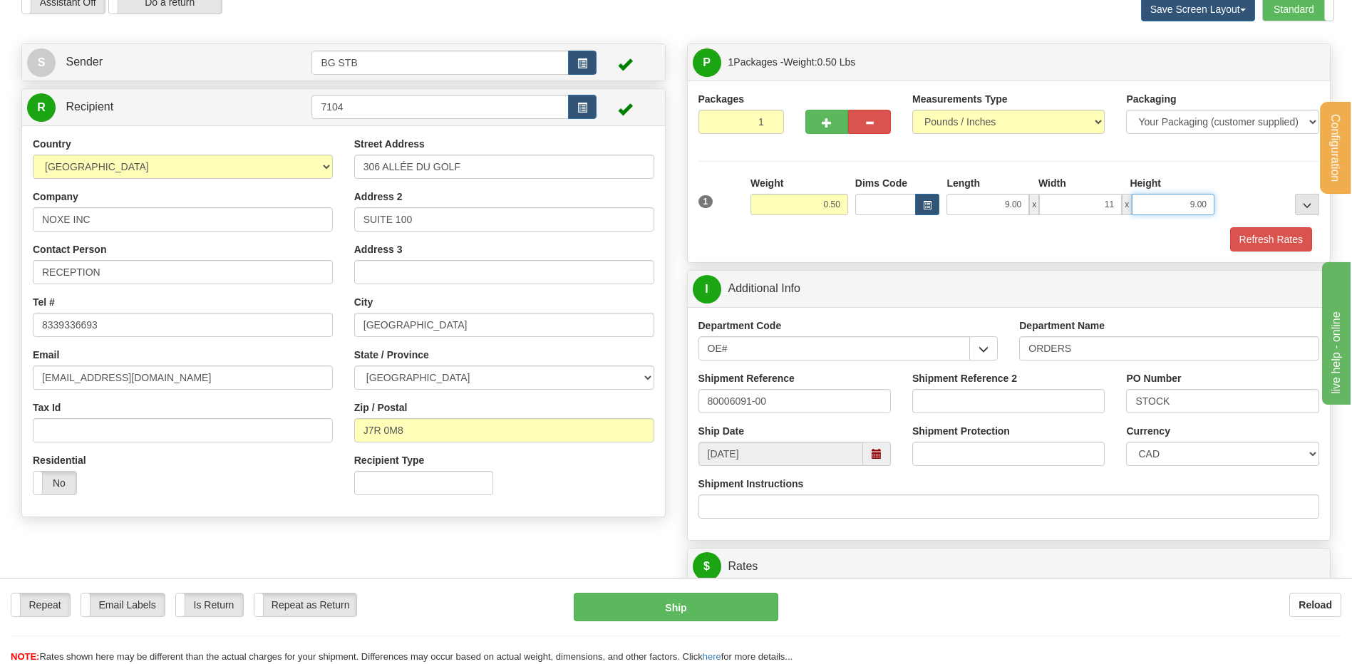
type input "11.00"
type input "1.00"
drag, startPoint x: 1284, startPoint y: 240, endPoint x: 1223, endPoint y: 228, distance: 62.5
click at [1284, 237] on button "Refresh Rates" at bounding box center [1271, 239] width 82 height 24
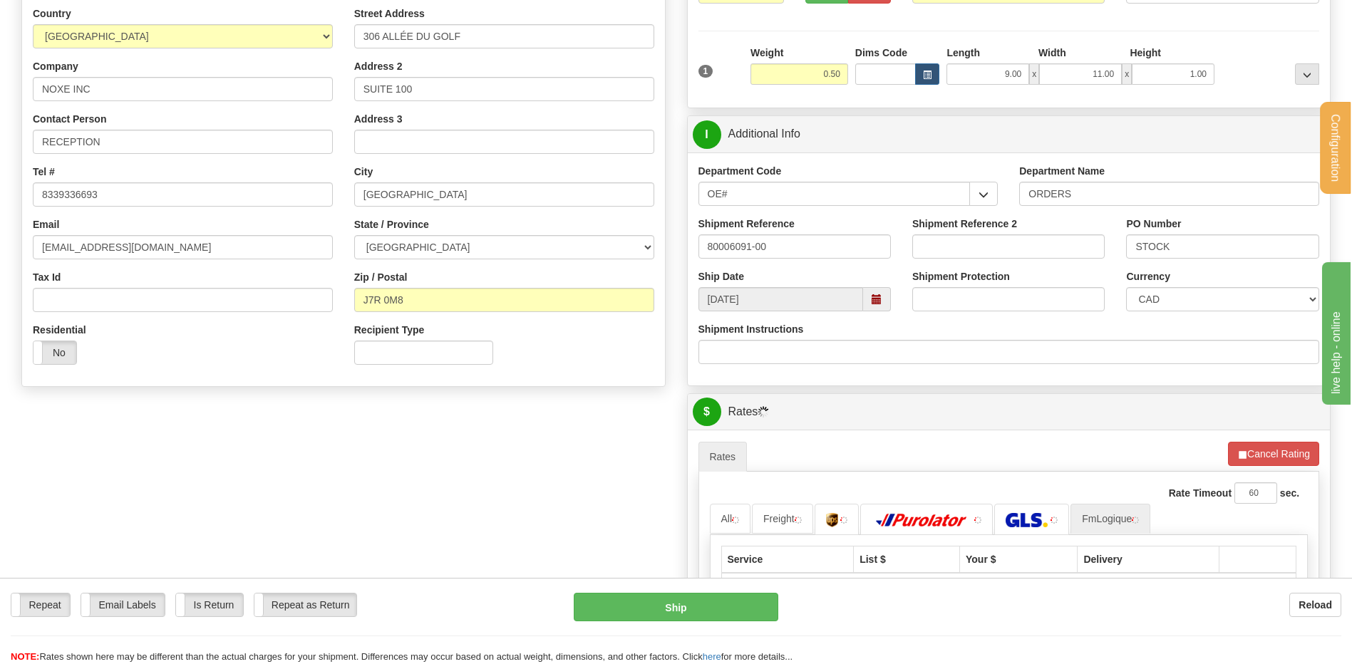
scroll to position [214, 0]
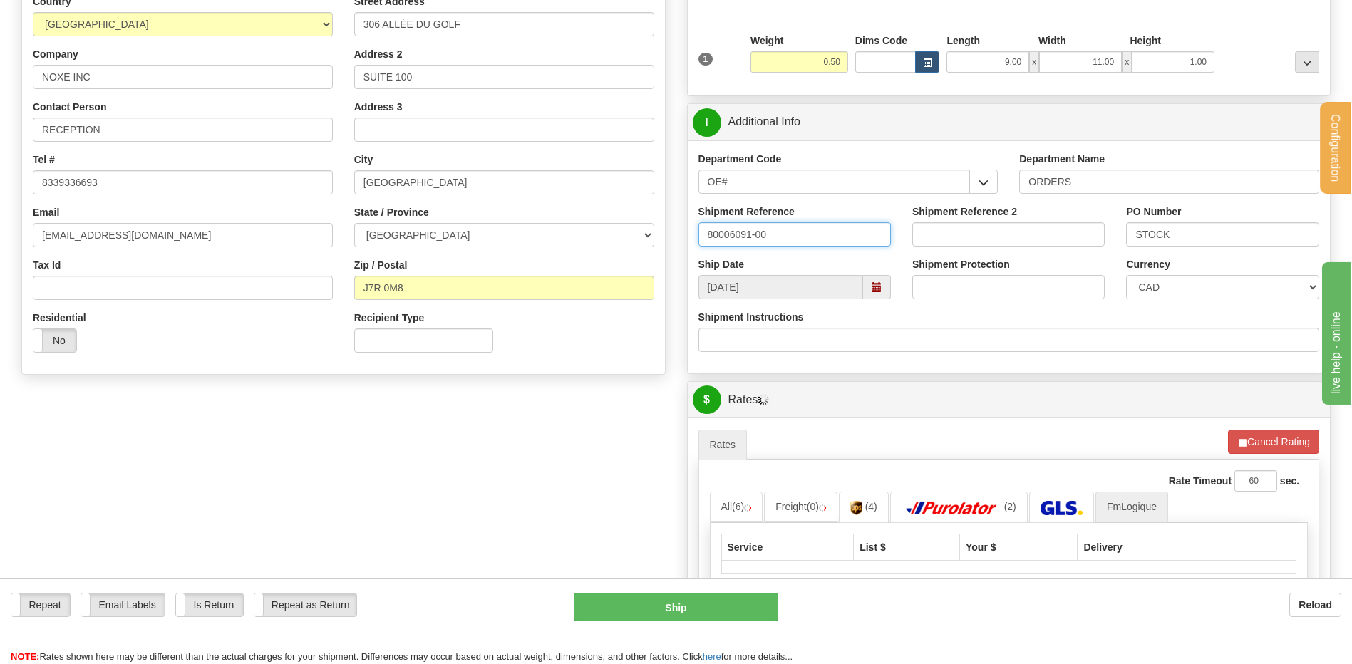
click at [808, 240] on input "80006091-00" at bounding box center [795, 234] width 192 height 24
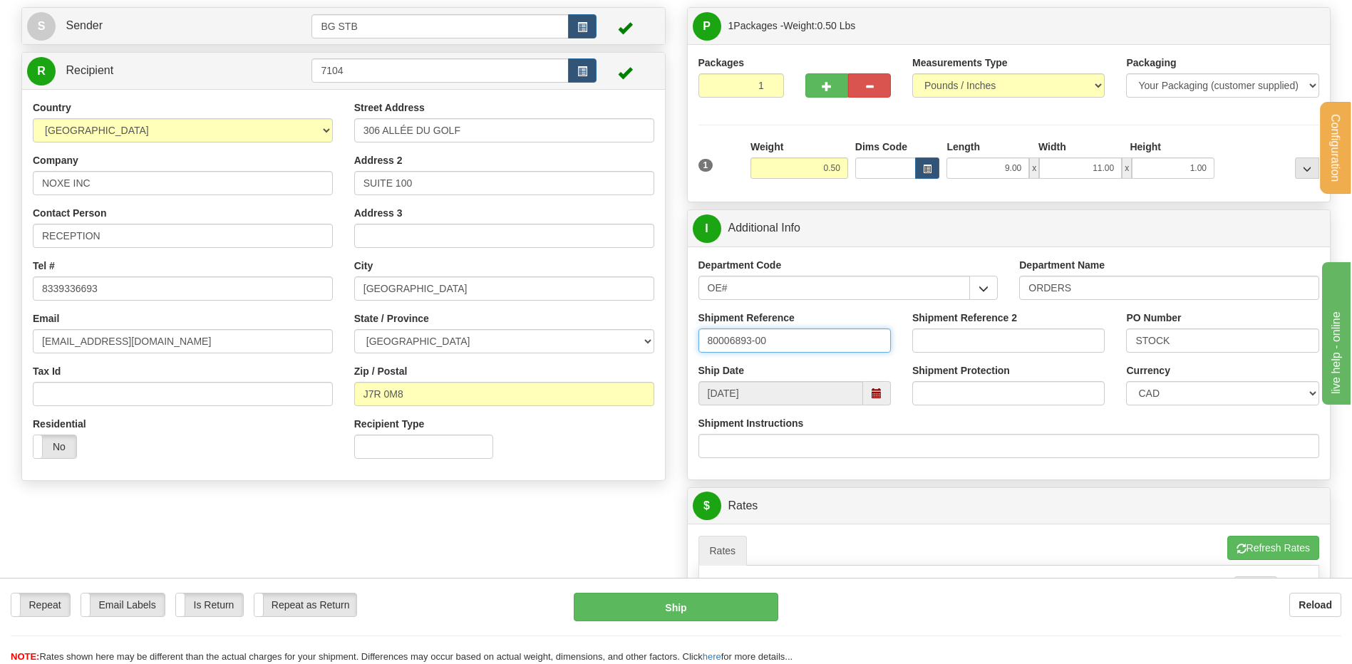
scroll to position [143, 0]
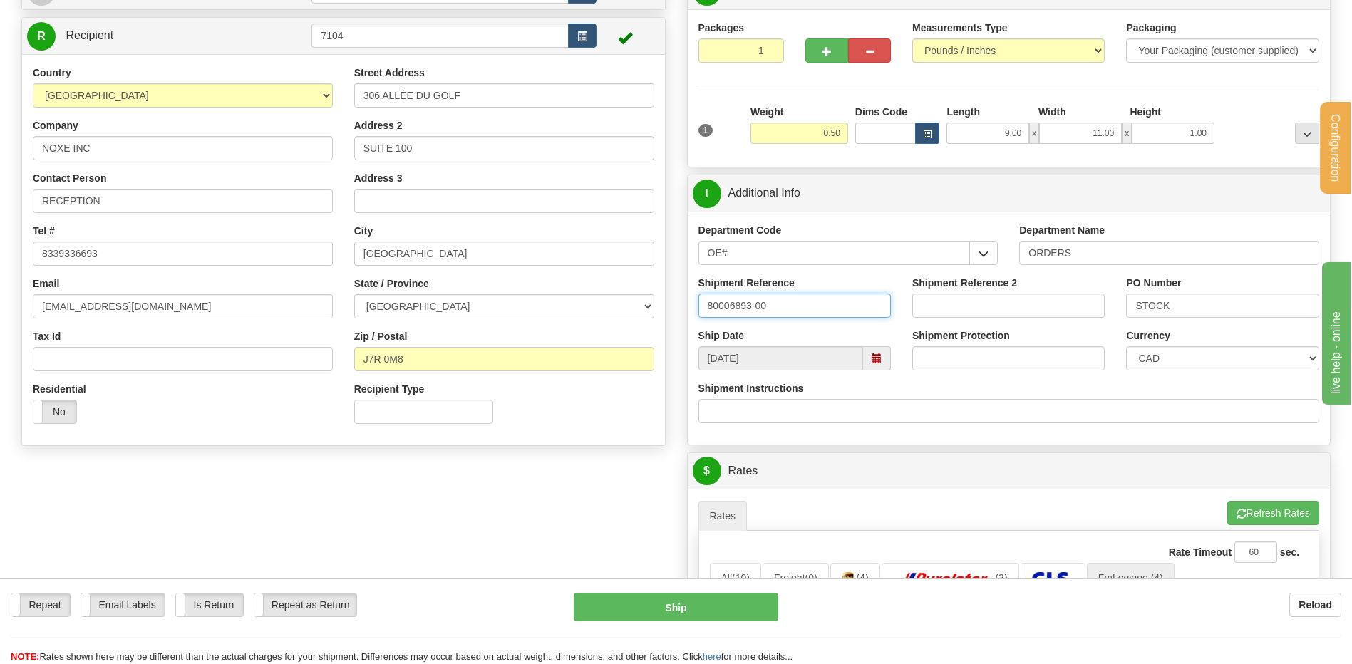
type input "80006893-00"
drag, startPoint x: 1185, startPoint y: 306, endPoint x: 1073, endPoint y: 319, distance: 113.4
click at [910, 300] on div "Shipment Reference 80006893-00 Shipment Reference 2 PO Number STOCK" at bounding box center [1009, 302] width 643 height 53
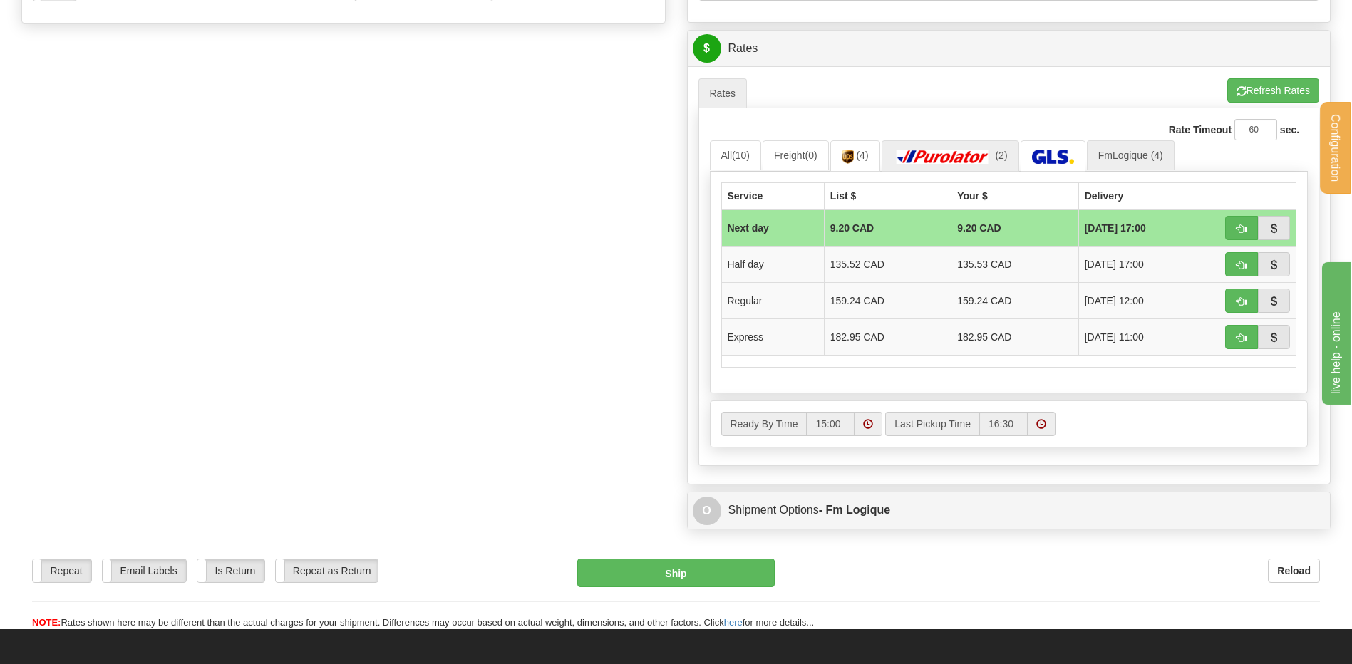
scroll to position [570, 0]
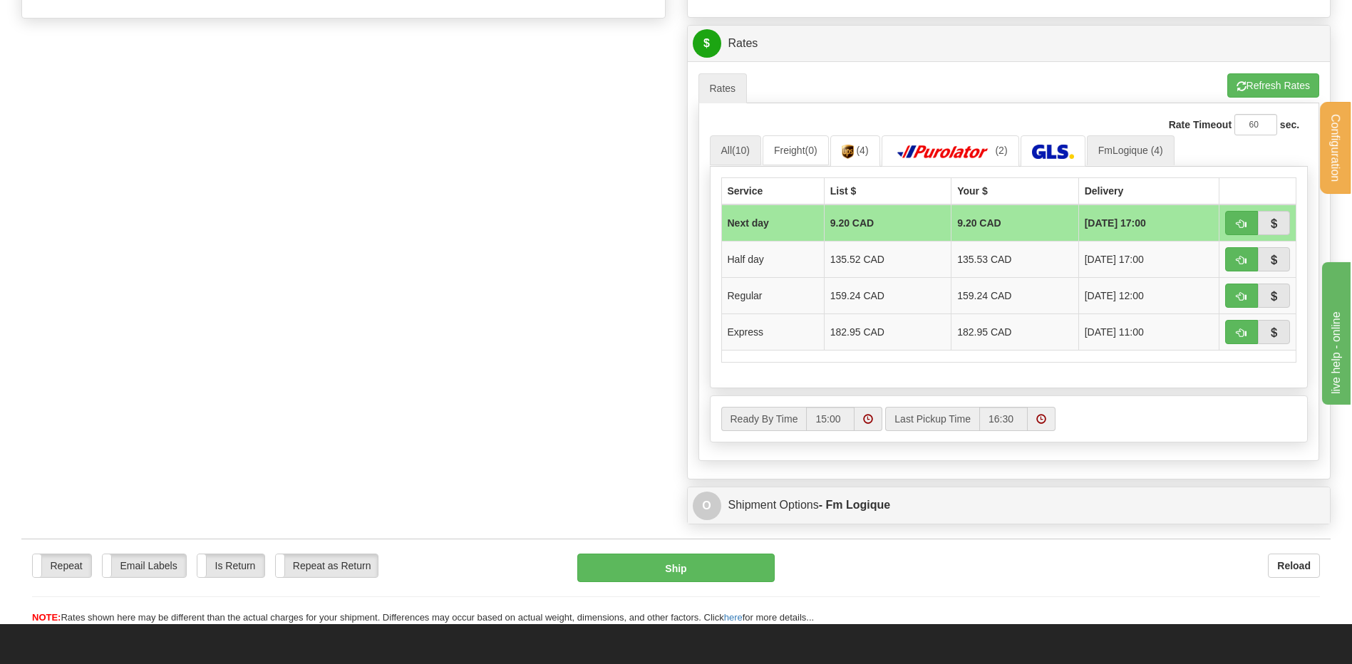
type input "E0741CAMID"
click at [741, 154] on span "(10)" at bounding box center [741, 150] width 18 height 11
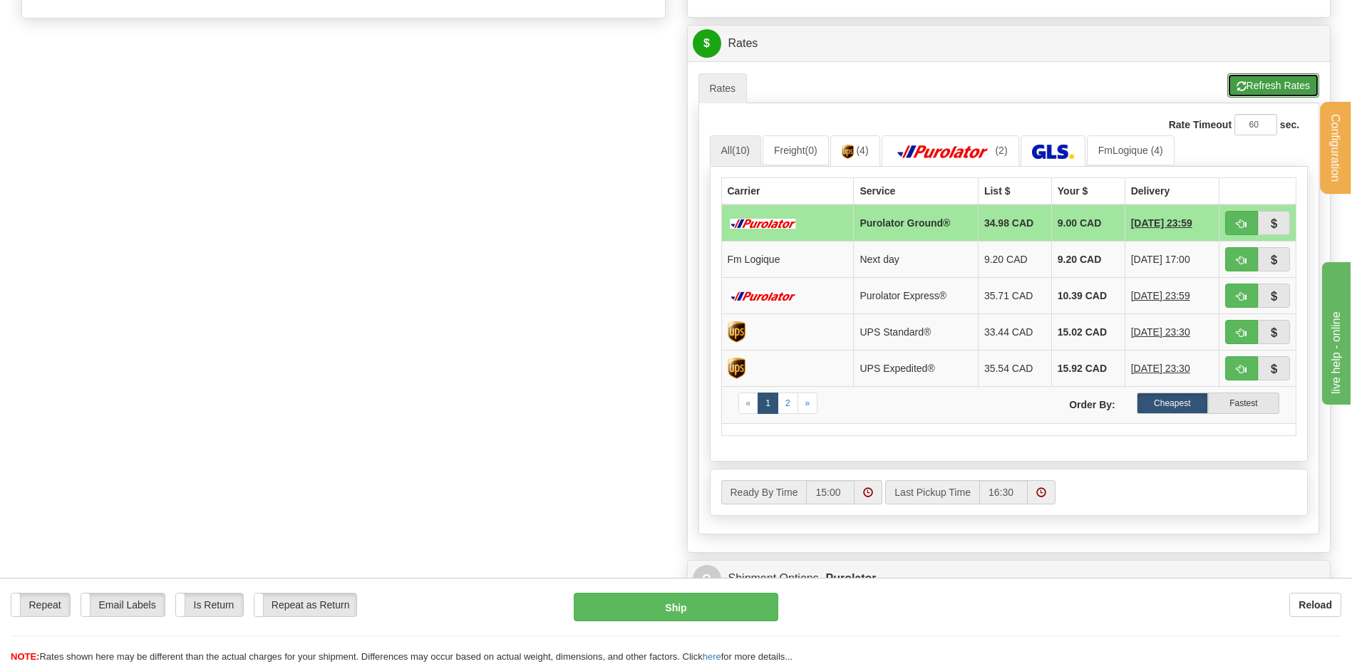
click at [1260, 89] on button "Refresh Rates" at bounding box center [1273, 85] width 92 height 24
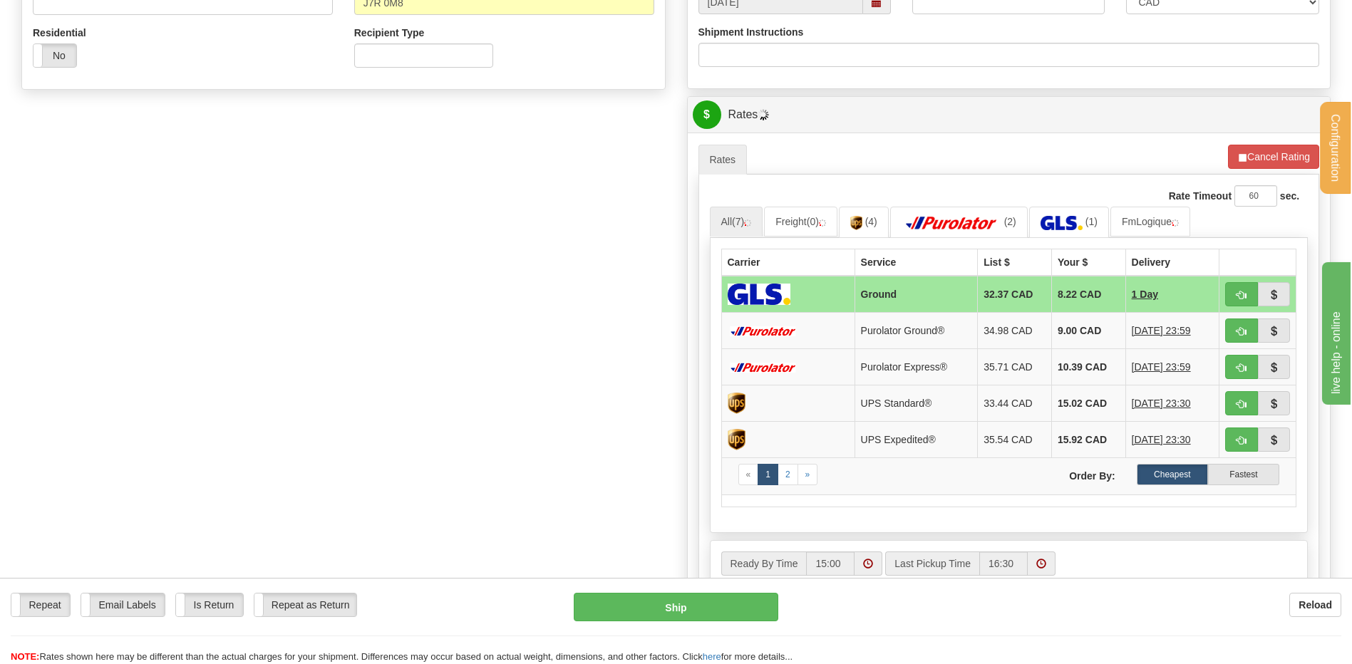
scroll to position [428, 0]
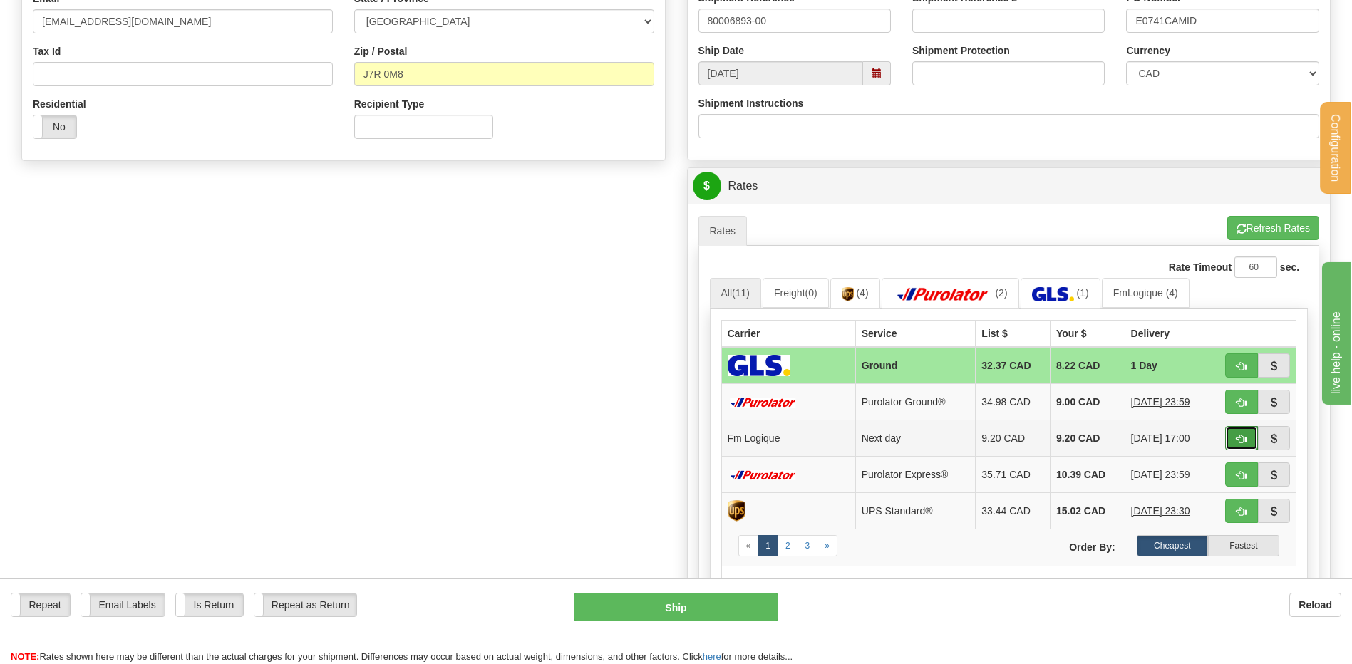
click at [1238, 438] on span "button" at bounding box center [1242, 439] width 10 height 9
type input "jour"
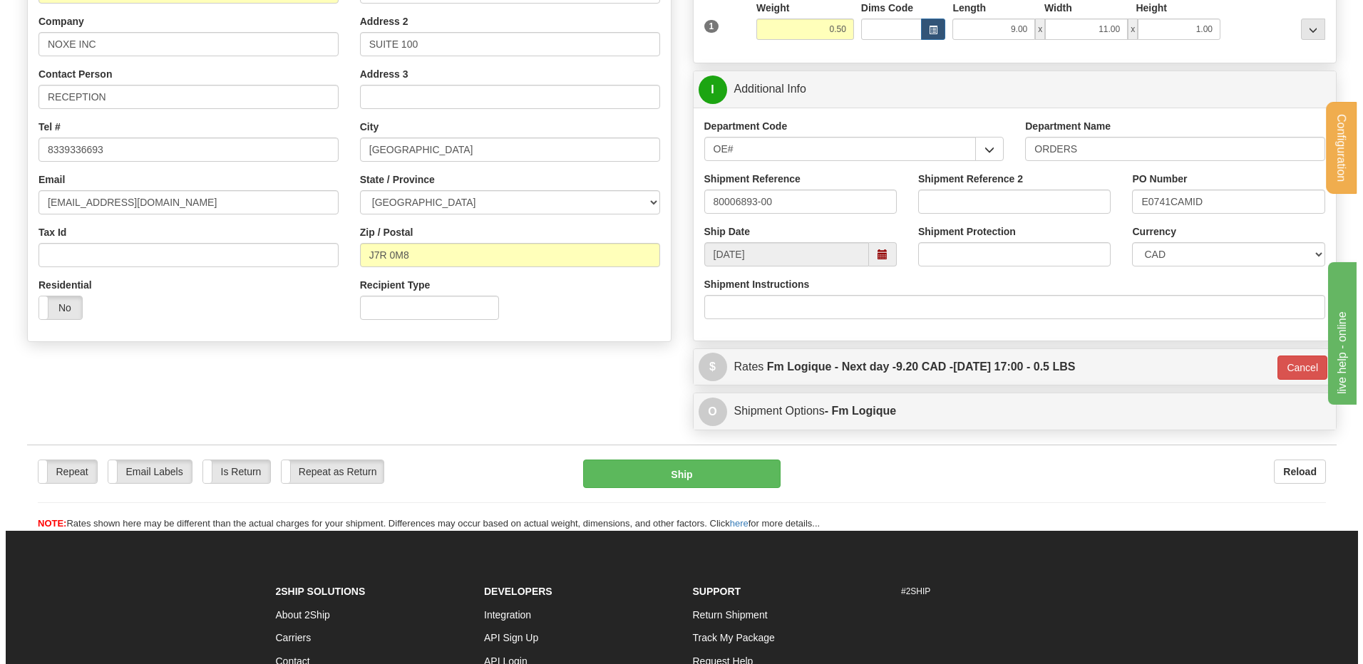
scroll to position [285, 0]
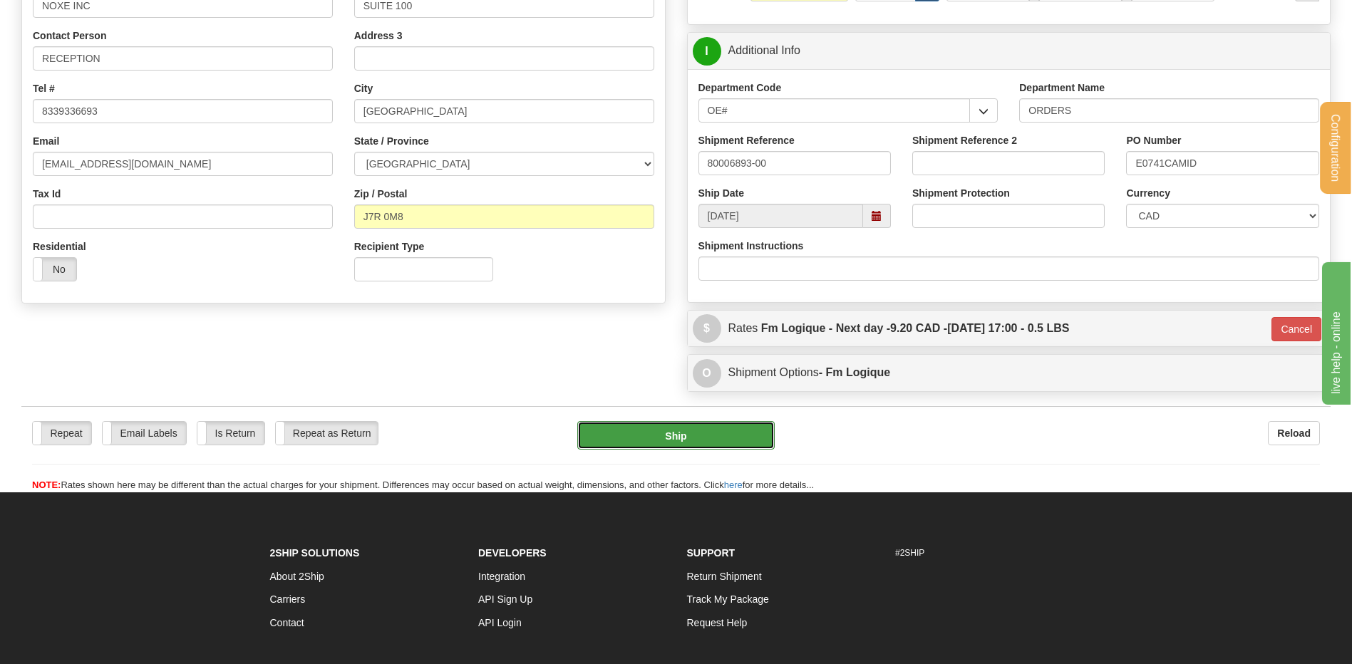
click at [681, 431] on button "Ship" at bounding box center [675, 435] width 197 height 29
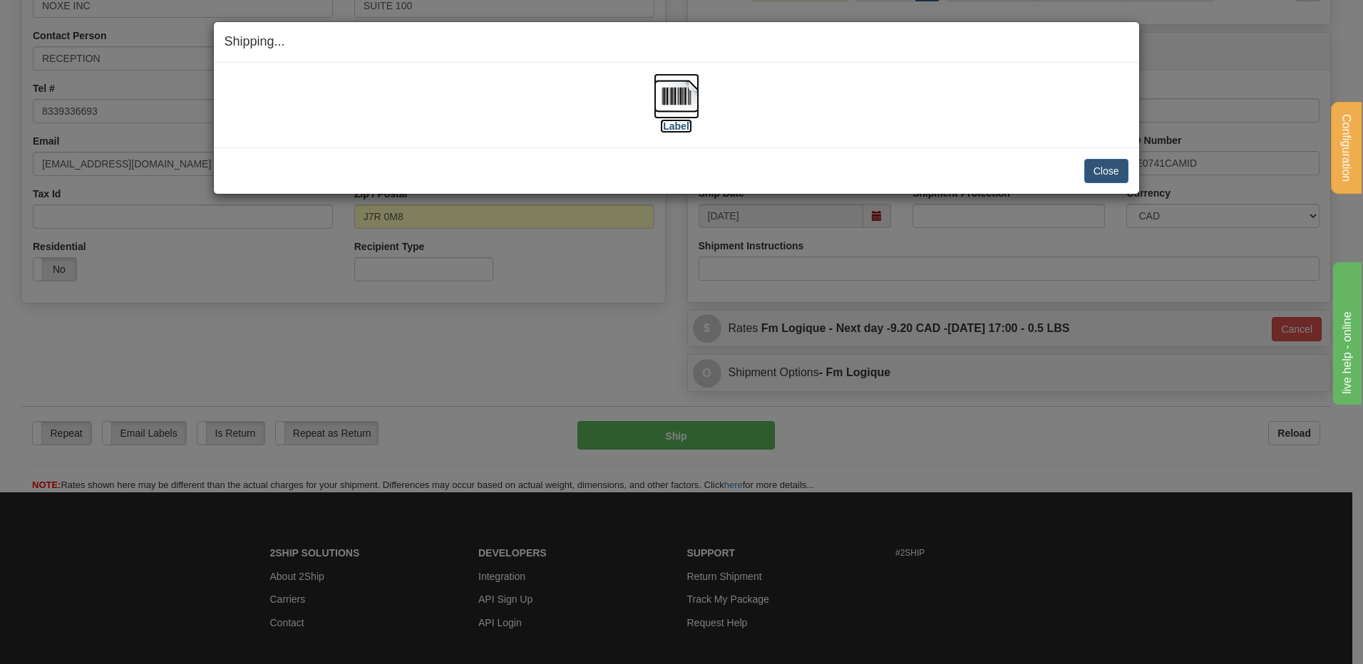
click at [687, 122] on label "[Label]" at bounding box center [676, 126] width 33 height 14
click at [1085, 173] on button "Close" at bounding box center [1106, 171] width 44 height 24
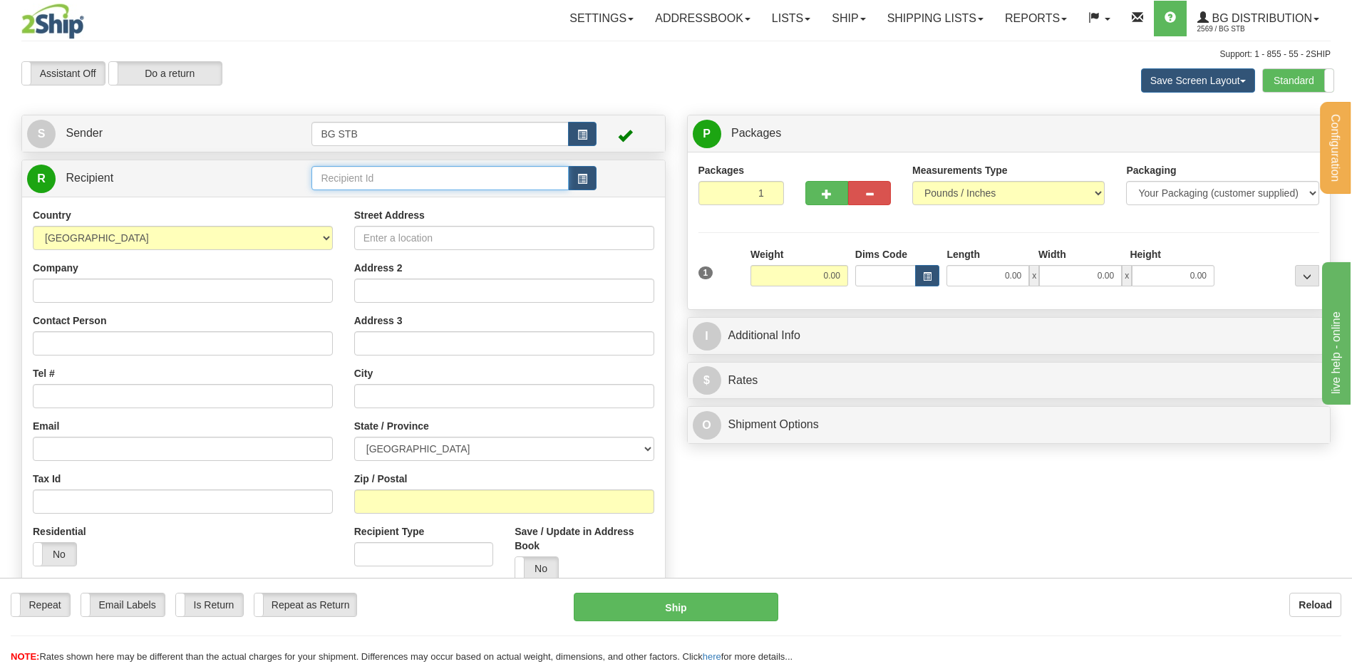
click at [386, 179] on input "text" at bounding box center [439, 178] width 257 height 24
click at [347, 200] on div "1032" at bounding box center [437, 200] width 242 height 14
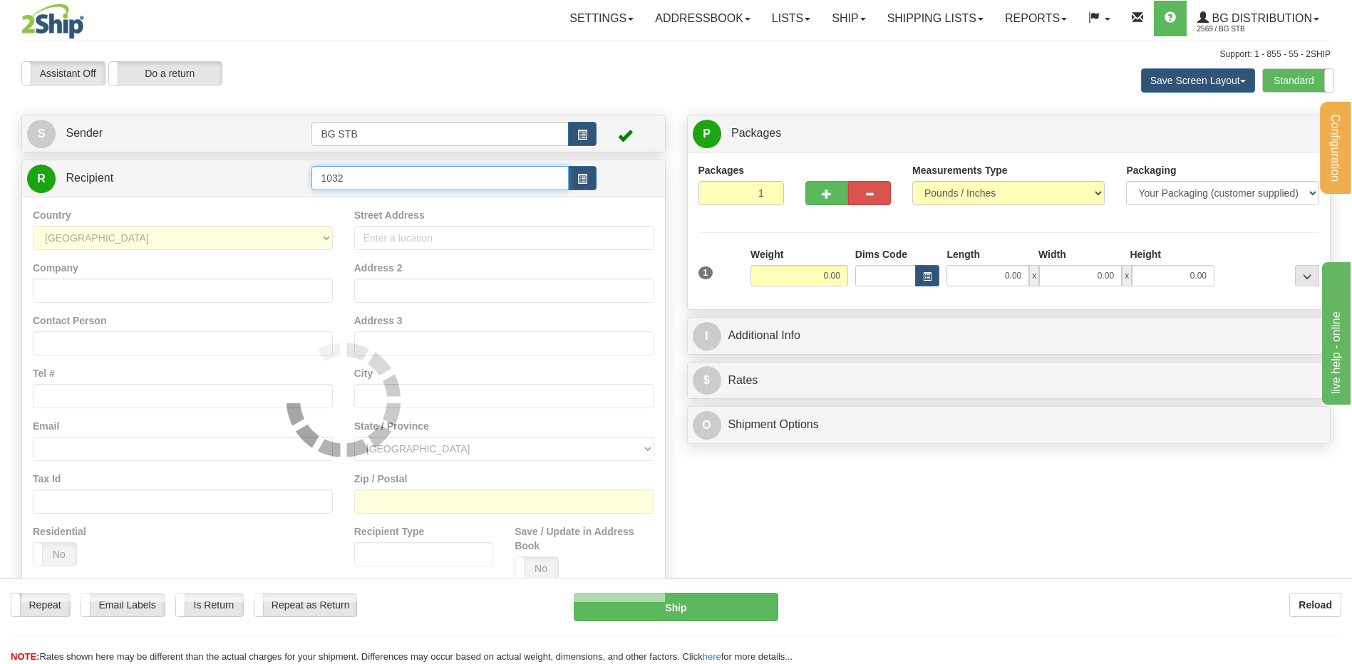
type input "1032"
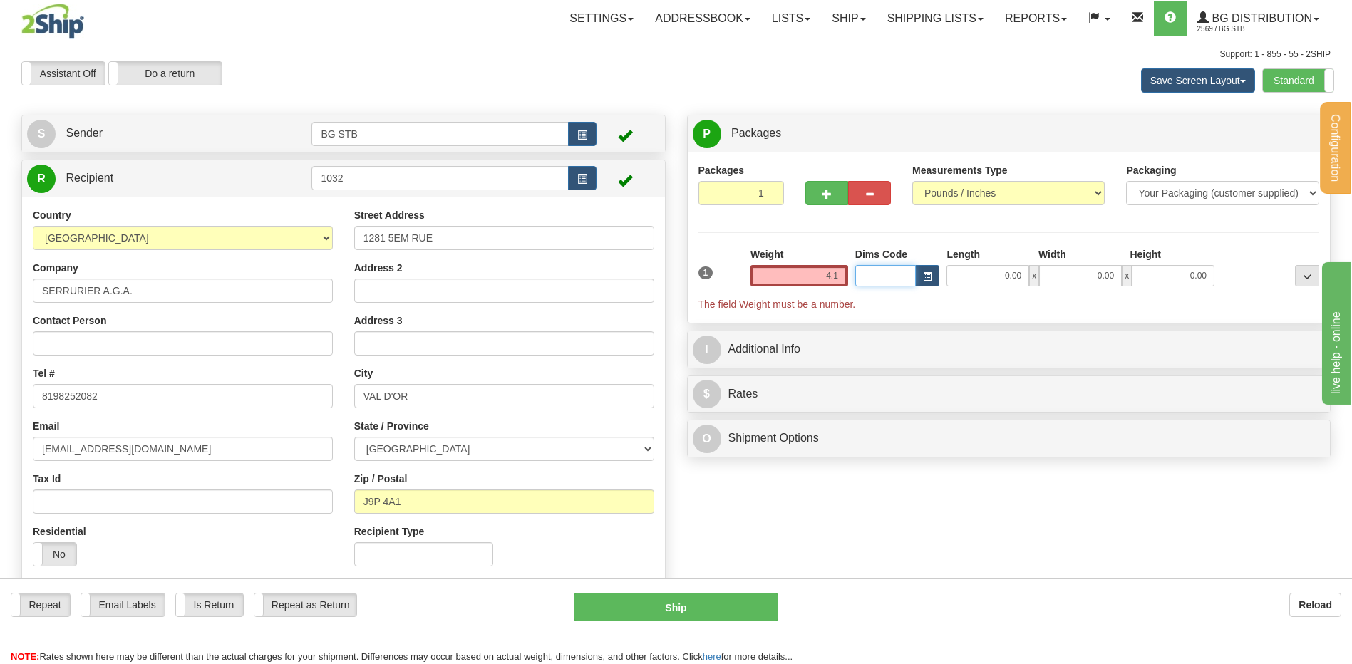
type input "4.10"
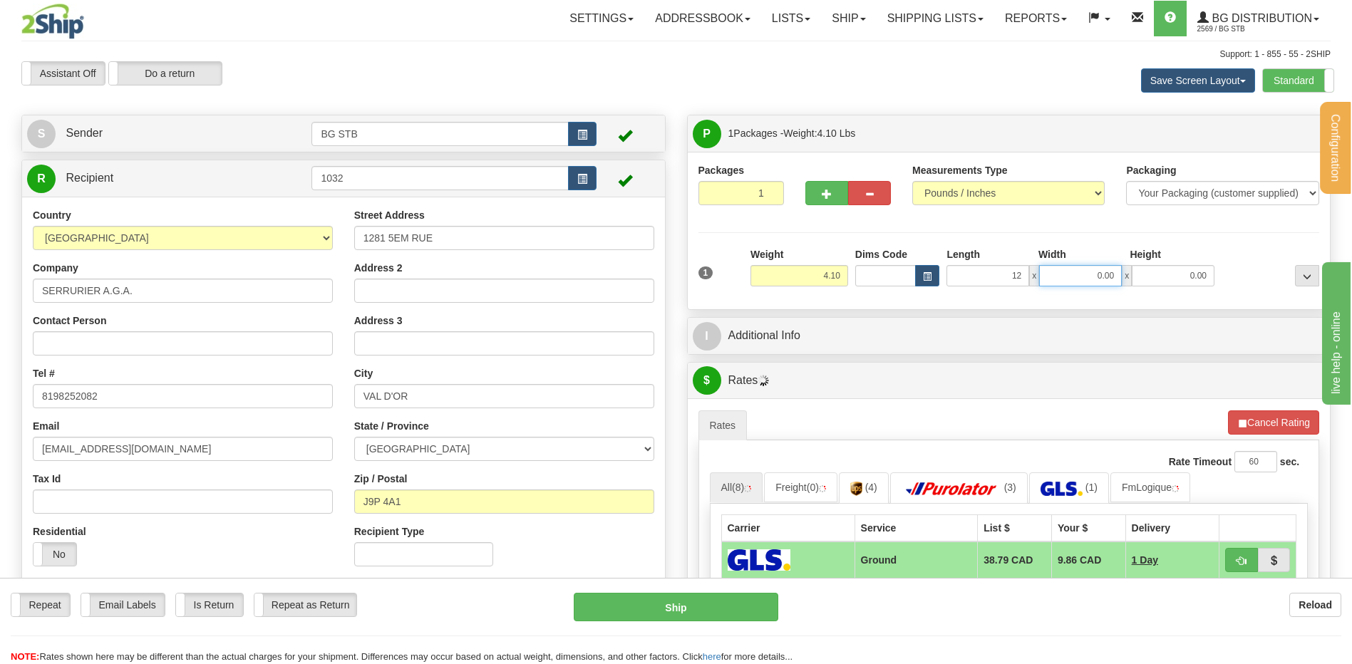
type input "12.00"
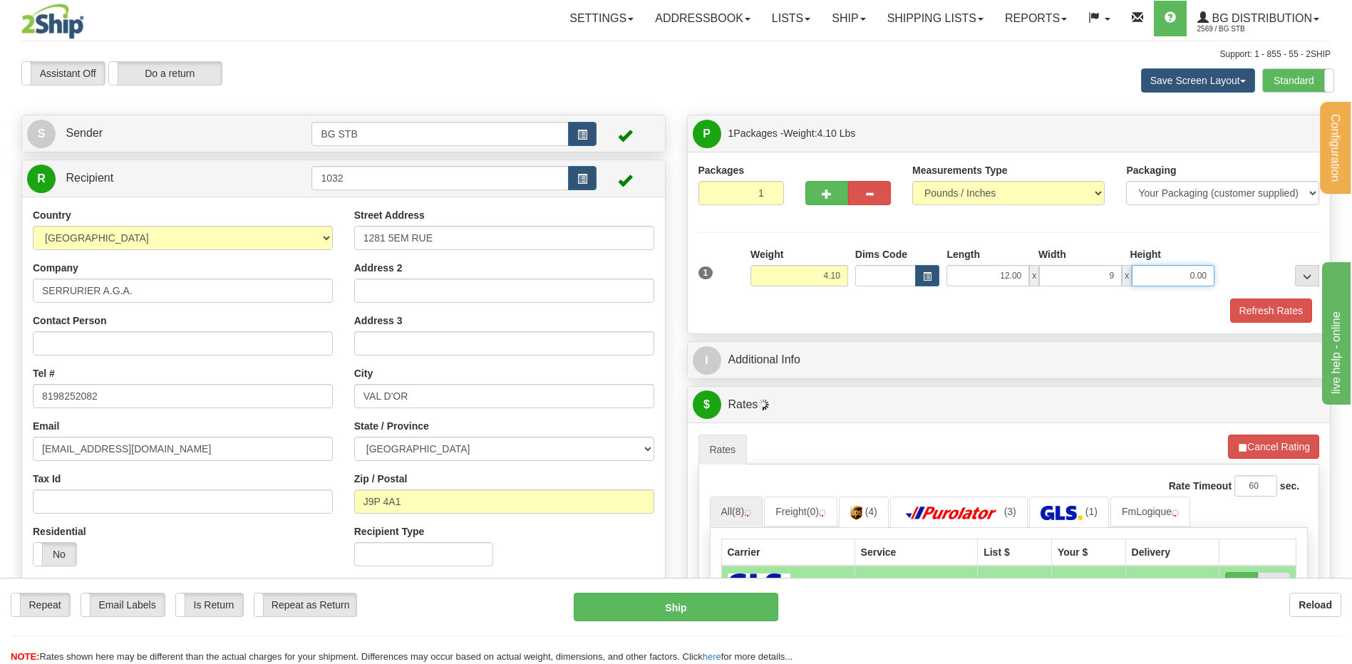
type input "9.00"
type input "8.00"
click at [1279, 307] on button "Refresh Rates" at bounding box center [1271, 311] width 82 height 24
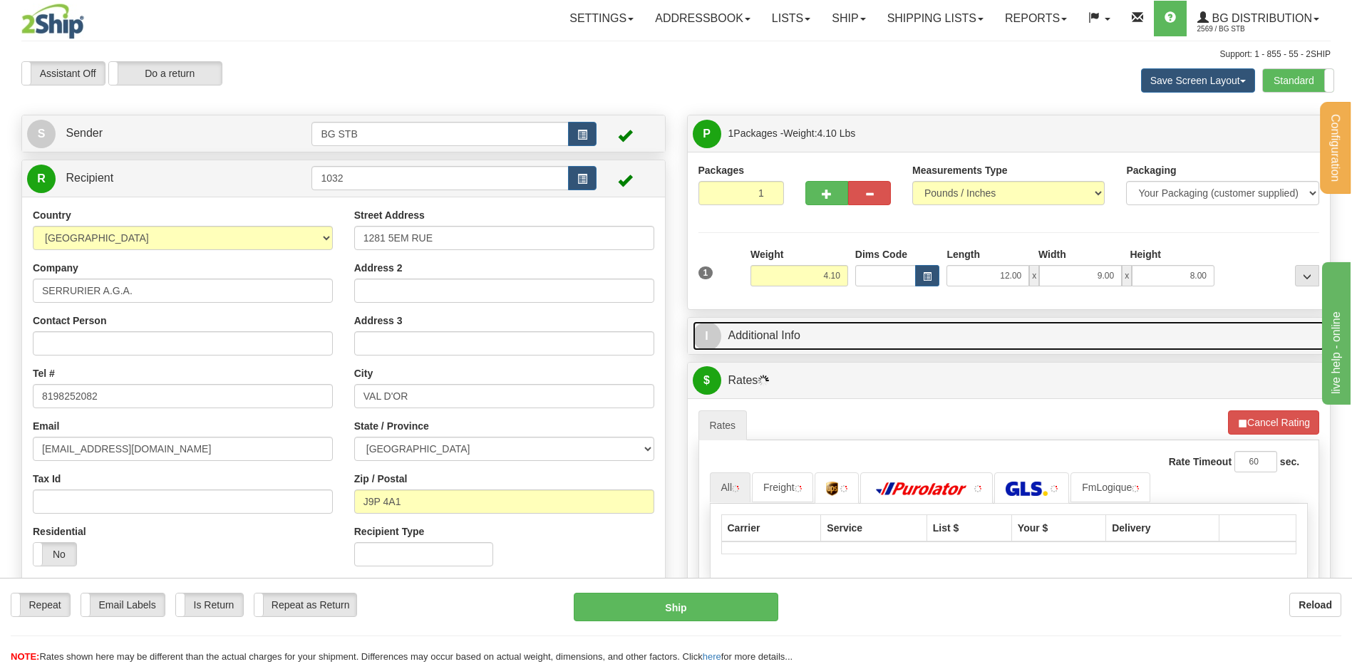
click at [919, 340] on link "I Additional Info" at bounding box center [1009, 335] width 633 height 29
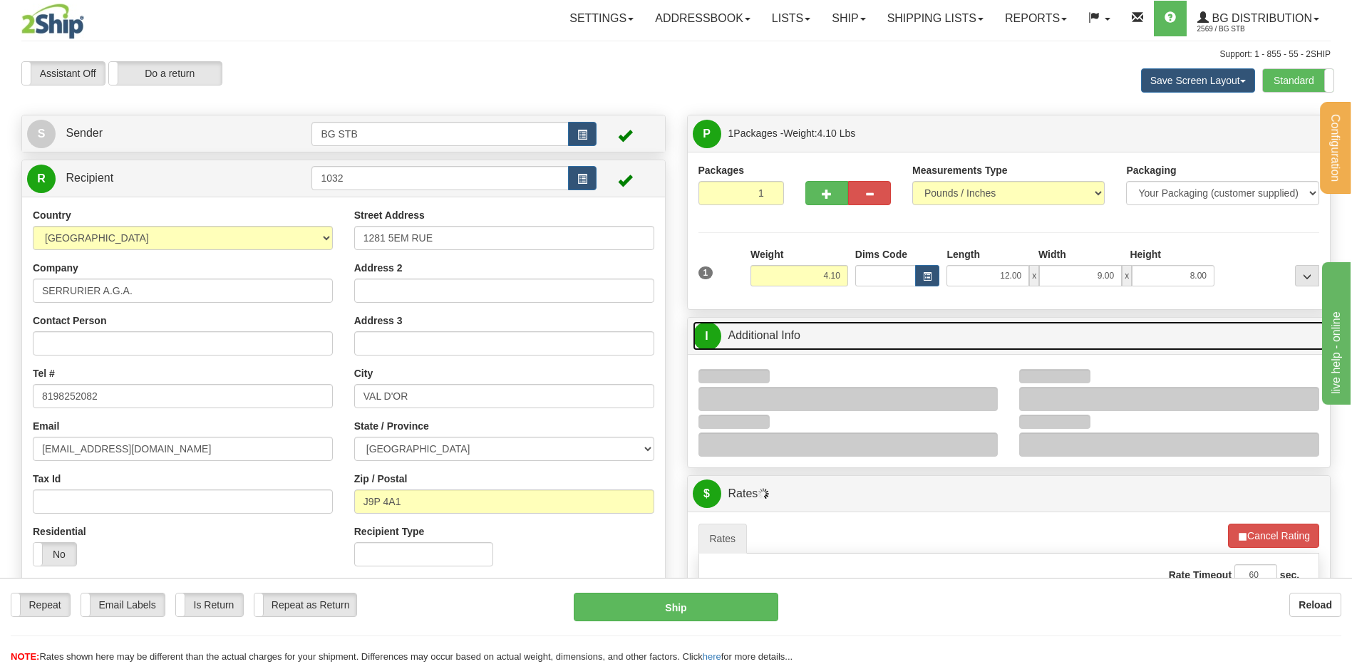
scroll to position [71, 0]
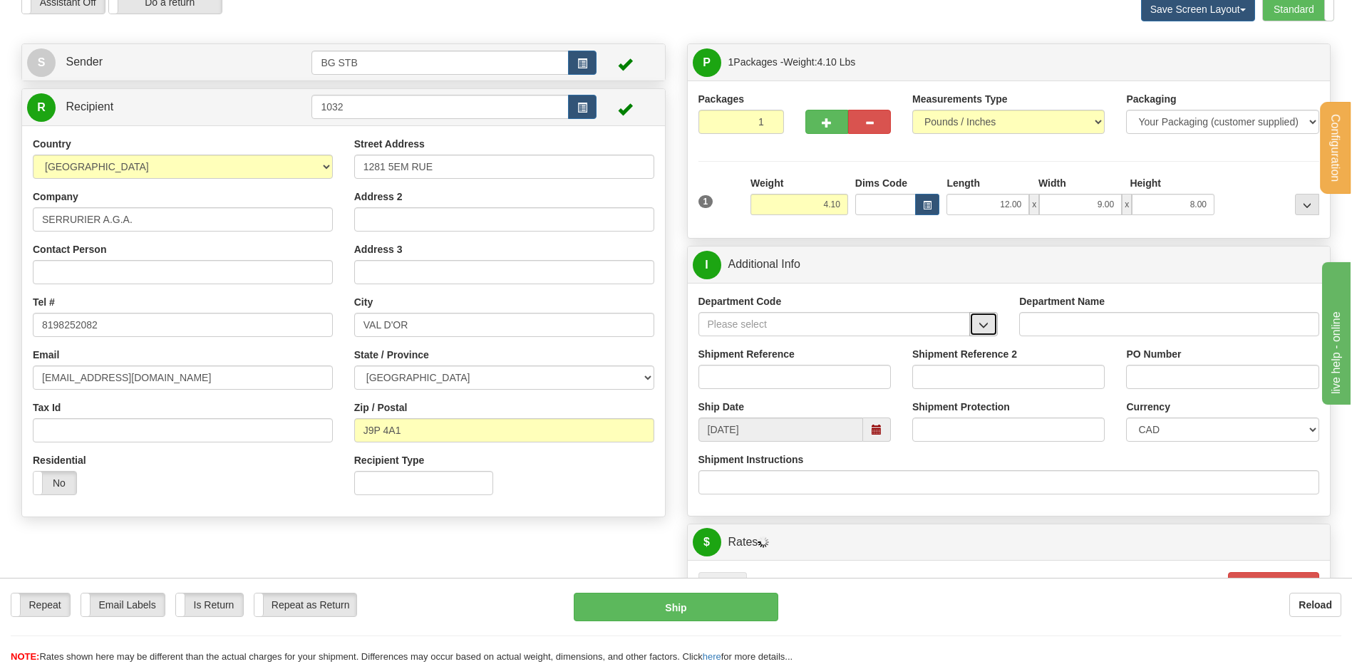
click at [988, 329] on span "button" at bounding box center [984, 325] width 10 height 9
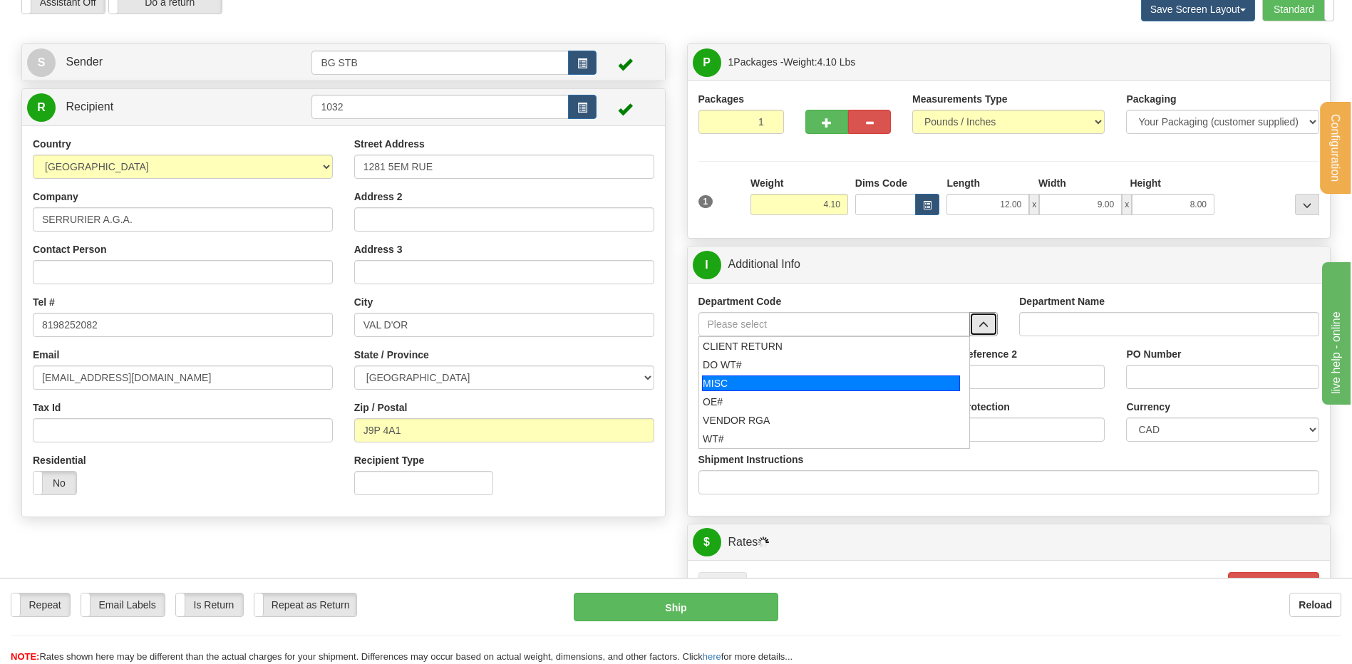
click at [849, 396] on div "OE#" at bounding box center [831, 402] width 257 height 14
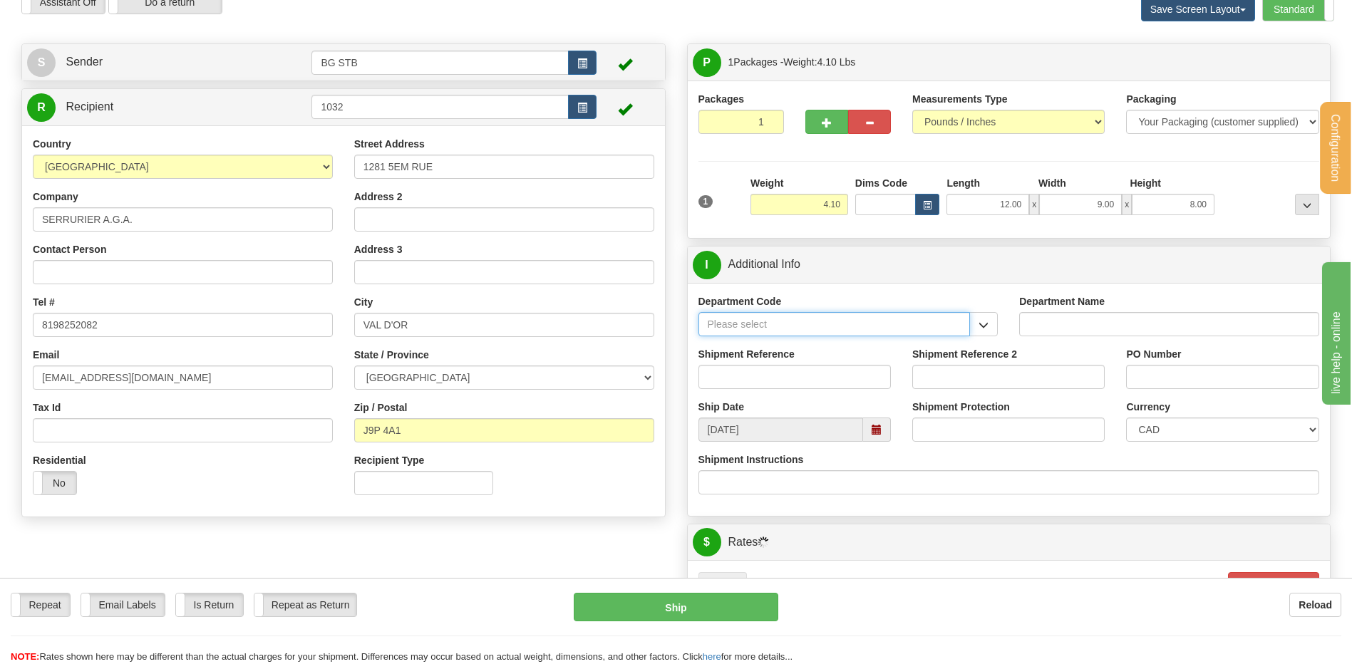
type input "OE#"
type input "ORDERS"
click at [778, 376] on input "Shipment Reference" at bounding box center [795, 377] width 192 height 24
type input "80007455-01"
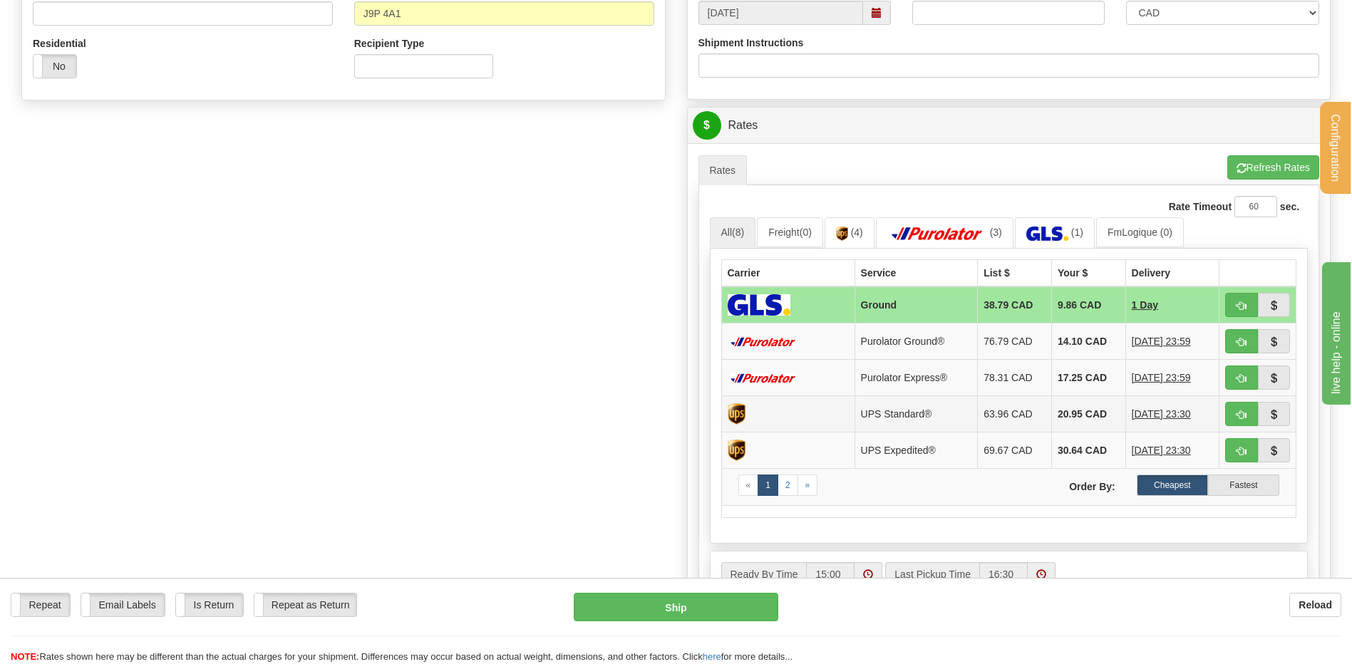
scroll to position [570, 0]
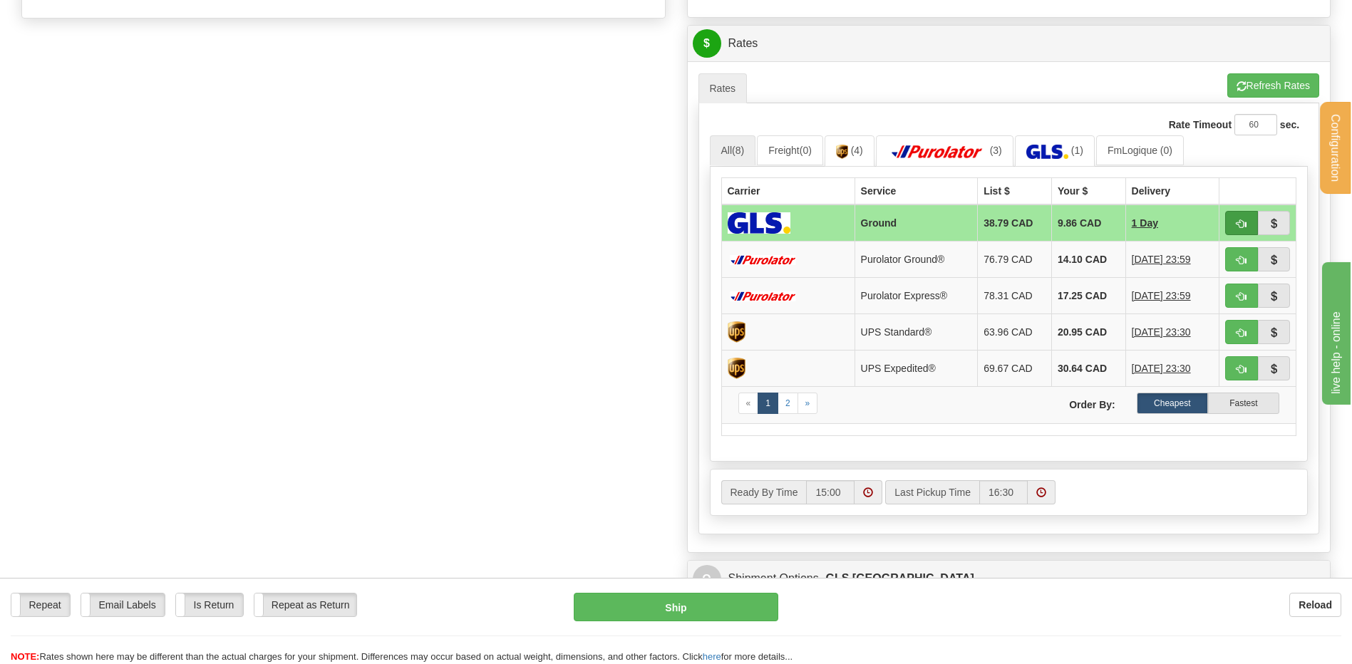
type input "AGHATHE 09 OCT"
click at [1241, 220] on span "button" at bounding box center [1242, 224] width 10 height 9
type input "1"
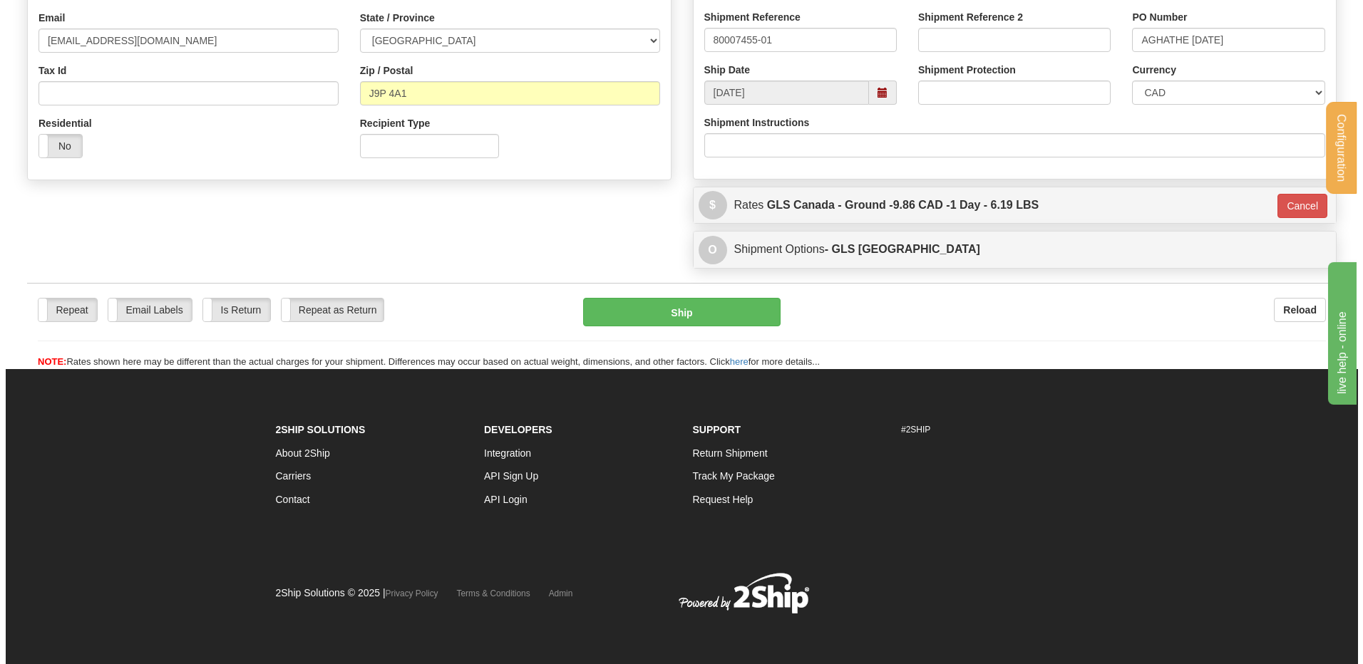
scroll to position [409, 0]
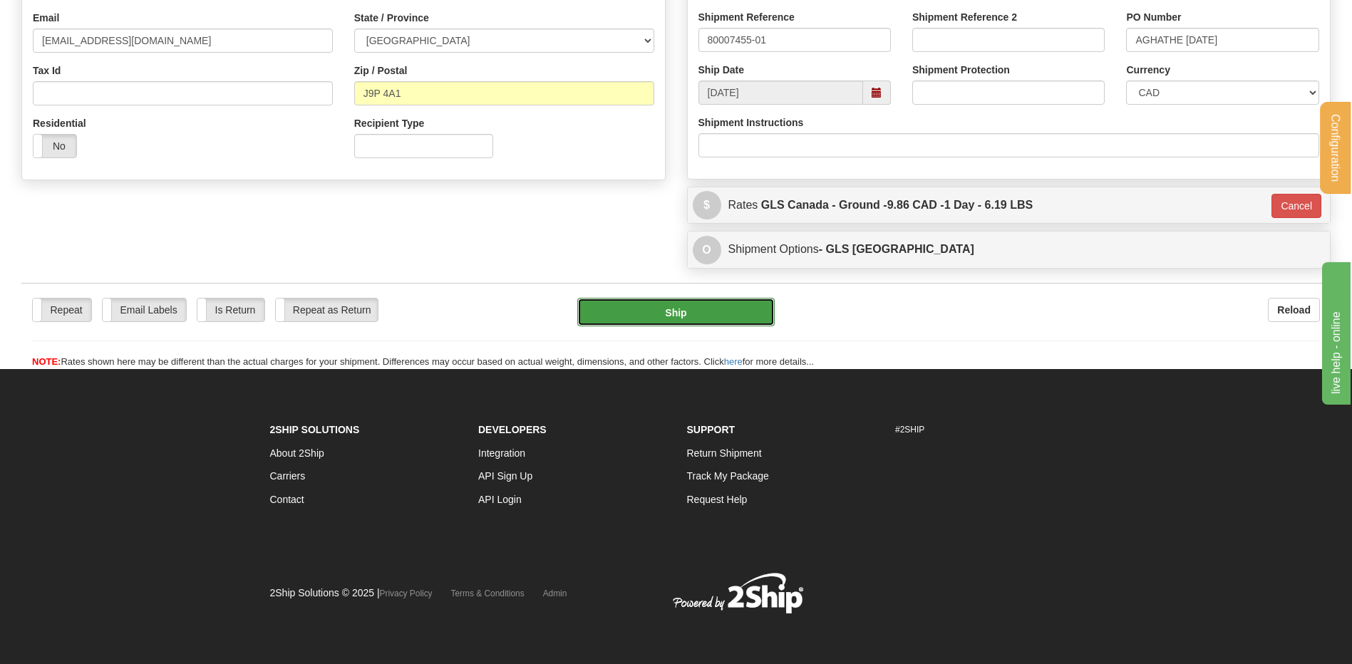
click at [707, 306] on button "Ship" at bounding box center [675, 312] width 197 height 29
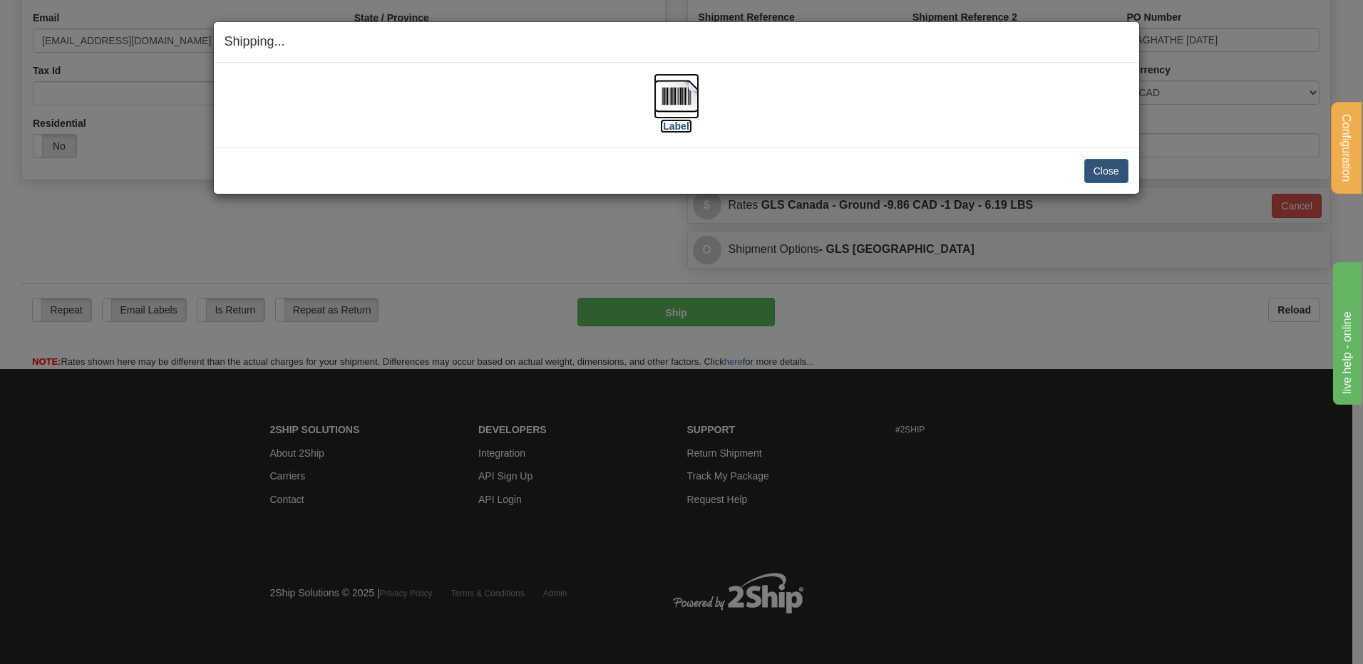
click at [670, 122] on label "[Label]" at bounding box center [676, 126] width 33 height 14
click at [1106, 177] on button "Close" at bounding box center [1106, 171] width 44 height 24
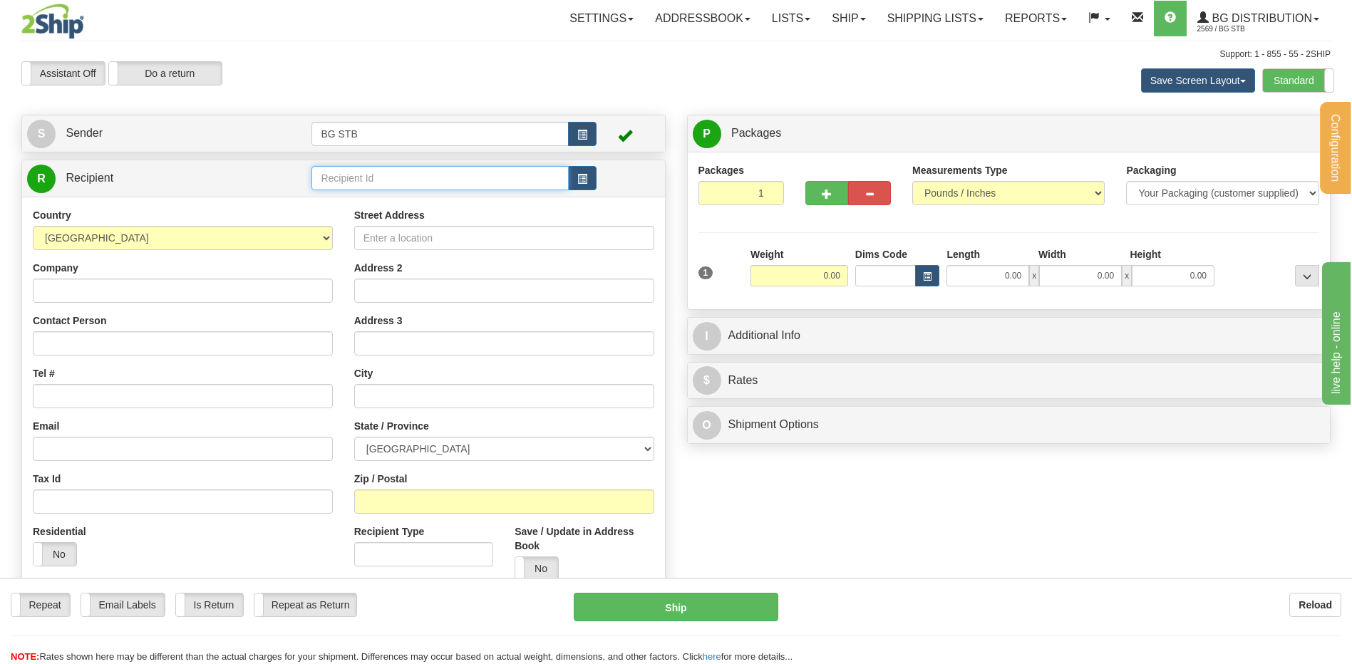
click at [344, 174] on input "text" at bounding box center [439, 178] width 257 height 24
click at [323, 201] on div "20064" at bounding box center [437, 200] width 243 height 16
type input "20064"
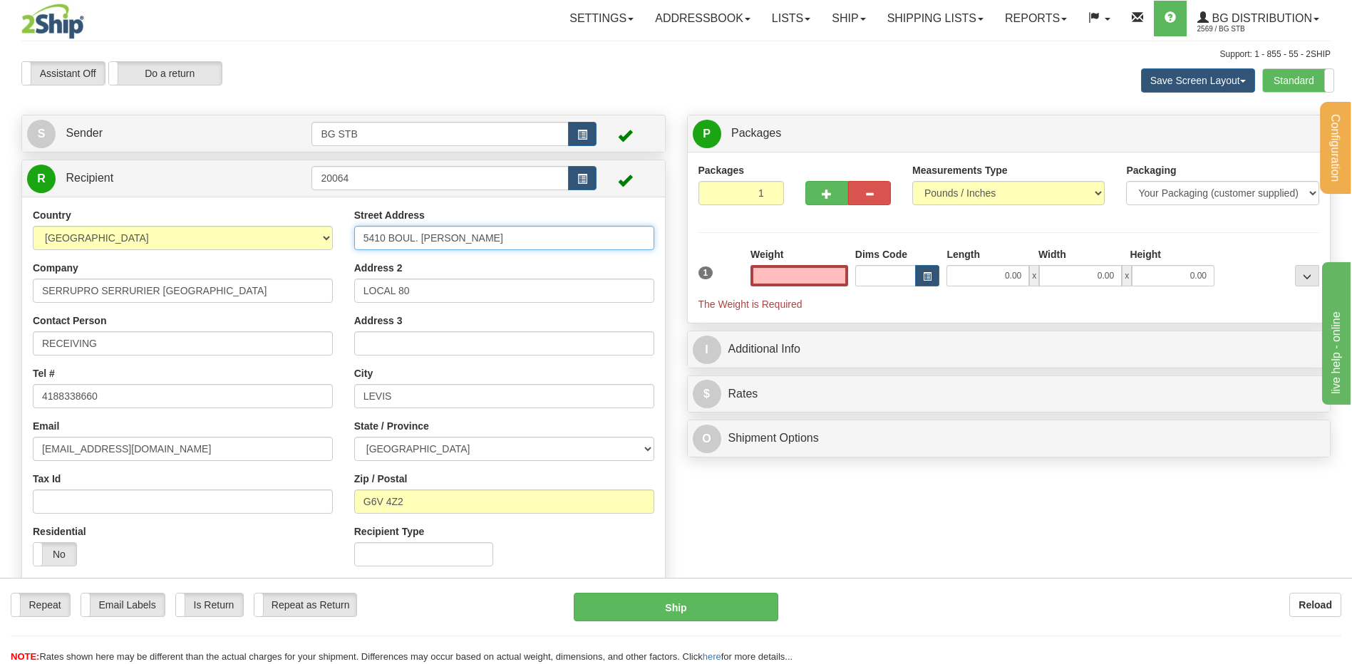
type input "0.00"
drag, startPoint x: 549, startPoint y: 241, endPoint x: -213, endPoint y: 178, distance: 764.5
click at [0, 178] on html "Training Course Close Configuration My Configuration Panel Close" at bounding box center [676, 332] width 1352 height 664
type input "1378 KING OUEST"
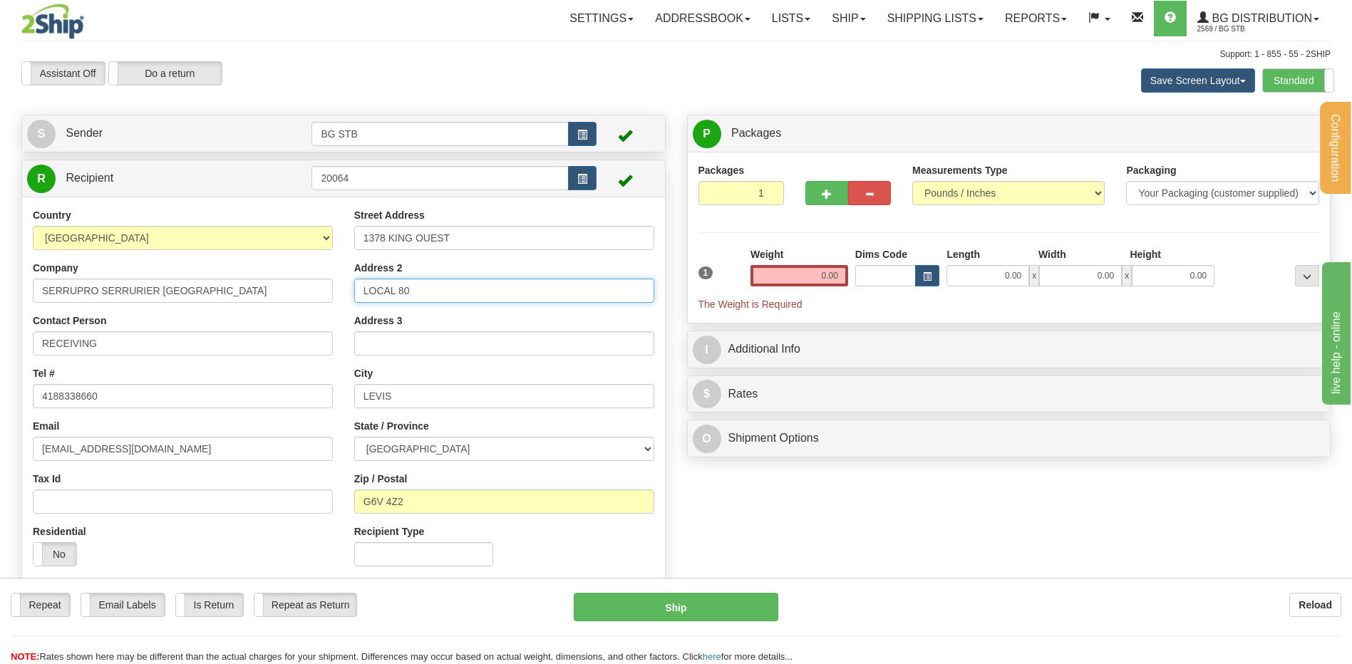
drag, startPoint x: 413, startPoint y: 284, endPoint x: 309, endPoint y: 289, distance: 104.2
click at [309, 289] on div "Country AFGHANISTAN ALAND ISLANDS ALBANIA ALGERIA AMERICAN SAMOA ANDORRA ANGOLA…" at bounding box center [343, 392] width 643 height 369
drag, startPoint x: 409, startPoint y: 383, endPoint x: 385, endPoint y: 390, distance: 25.3
click at [385, 390] on div "City LEVIS" at bounding box center [504, 387] width 300 height 42
drag, startPoint x: 385, startPoint y: 396, endPoint x: 314, endPoint y: 390, distance: 71.5
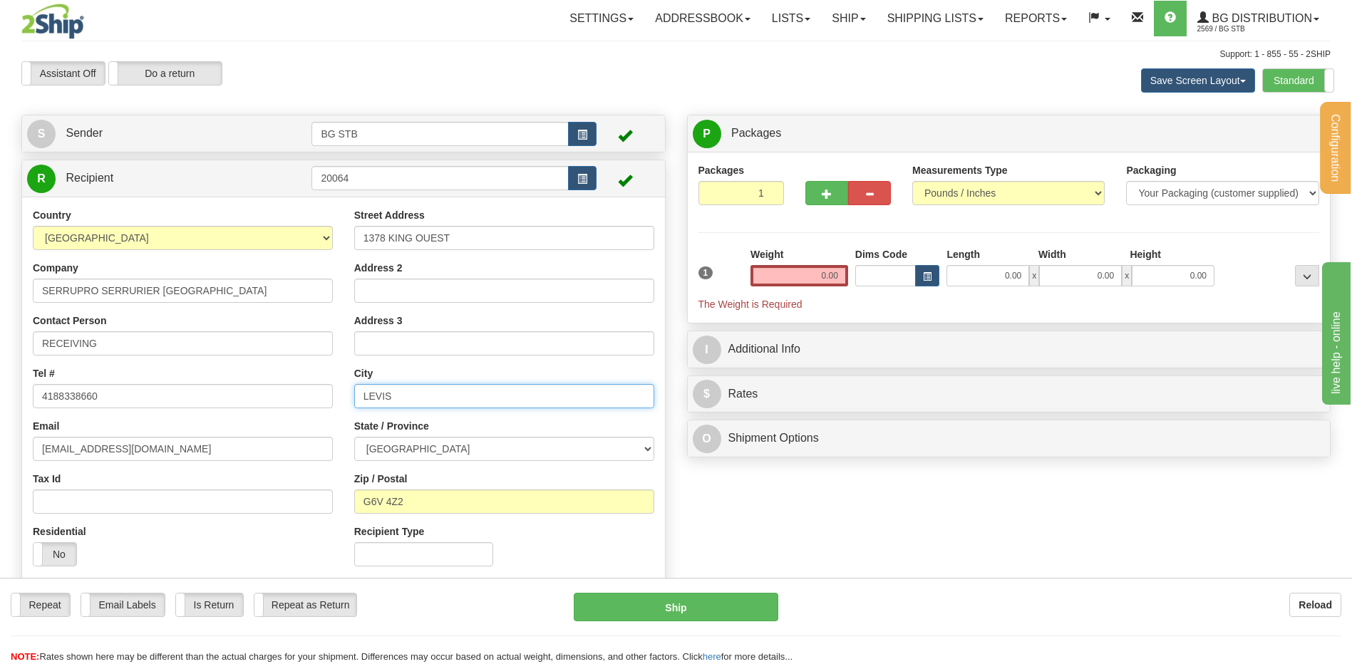
click at [310, 389] on div "Country AFGHANISTAN ALAND ISLANDS ALBANIA ALGERIA AMERICAN SAMOA ANDORRA ANGOLA…" at bounding box center [343, 392] width 643 height 369
drag, startPoint x: 211, startPoint y: 282, endPoint x: 102, endPoint y: 291, distance: 109.4
click at [102, 291] on input "SERRUPRO SERRURIER RIVE-SUD" at bounding box center [183, 291] width 300 height 24
type input "SERRUPRO MULTI-CLE"
drag, startPoint x: 346, startPoint y: 386, endPoint x: 321, endPoint y: 383, distance: 25.2
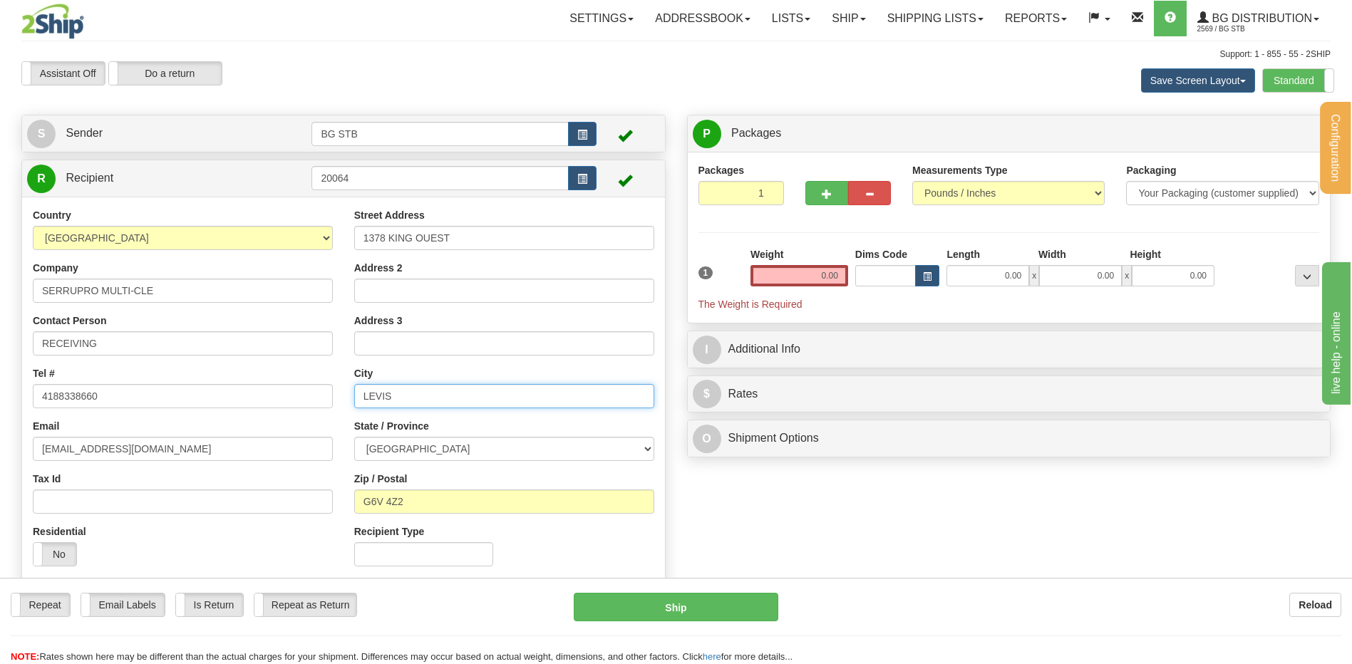
click at [321, 383] on div "Country AFGHANISTAN ALAND ISLANDS ALBANIA ALGERIA AMERICAN SAMOA ANDORRA ANGOLA…" at bounding box center [343, 392] width 643 height 369
type input "SHERBROOKE"
drag, startPoint x: 400, startPoint y: 505, endPoint x: 344, endPoint y: 499, distance: 56.7
click at [344, 499] on div "Street Address 1378 KING OUEST Address 2 Address 3 City SHERBROOKE State / Prov…" at bounding box center [504, 392] width 321 height 369
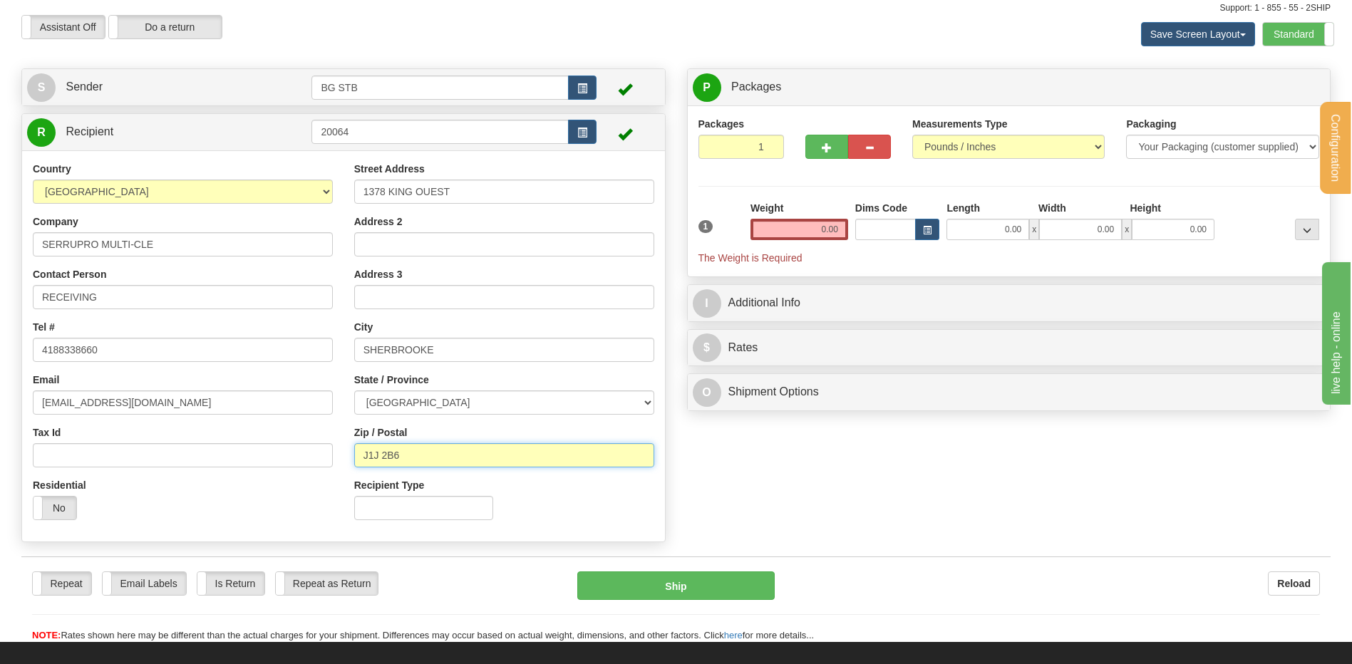
scroll to position [71, 0]
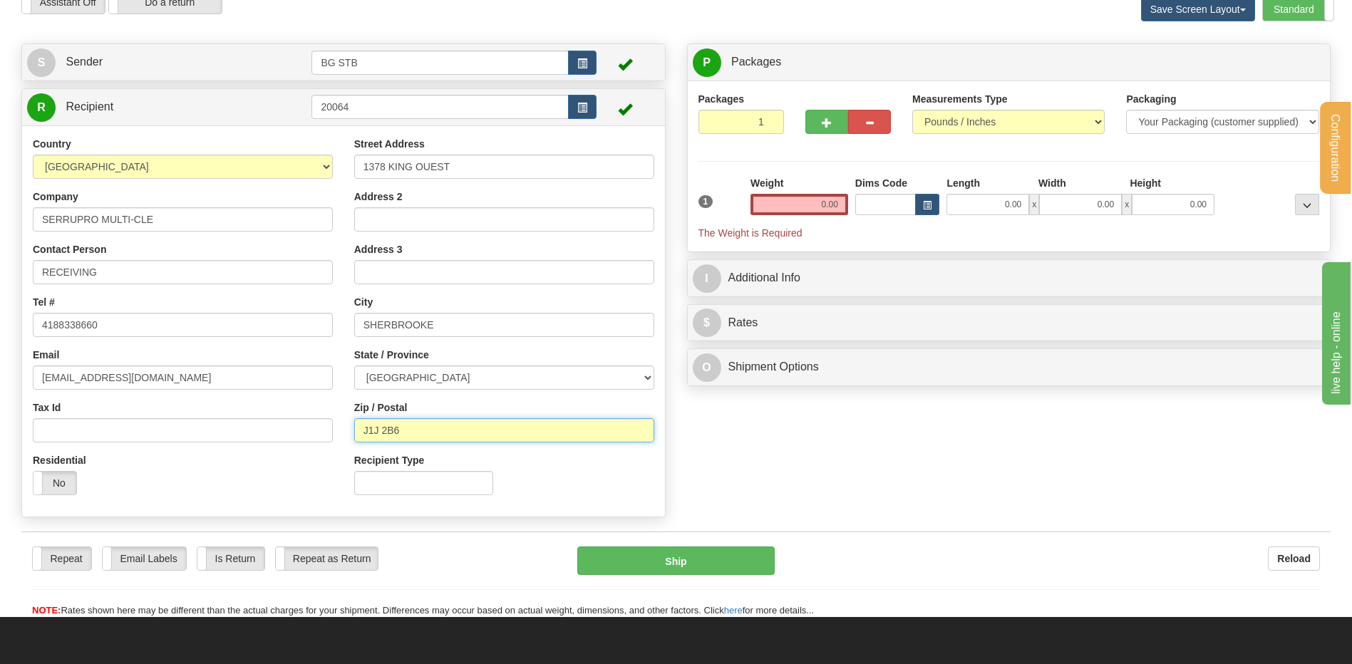
type input "J1J 2B6"
click at [840, 203] on input "0.00" at bounding box center [800, 204] width 98 height 21
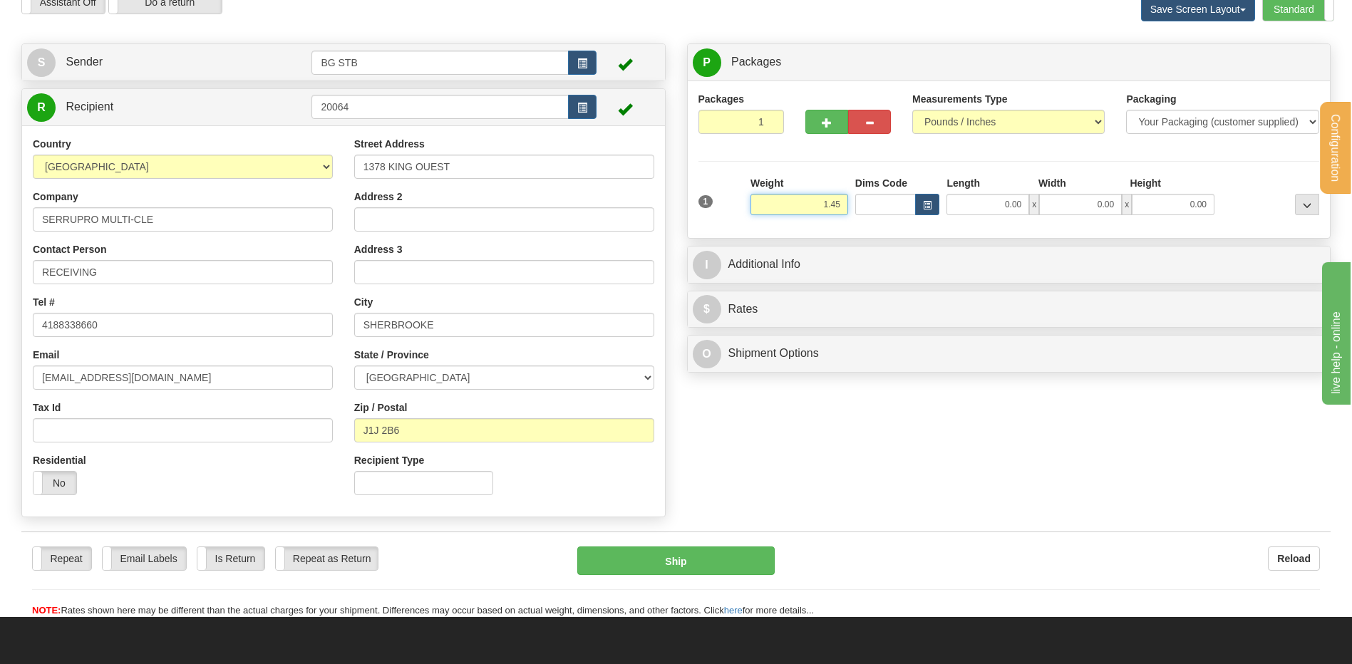
type input "1.45"
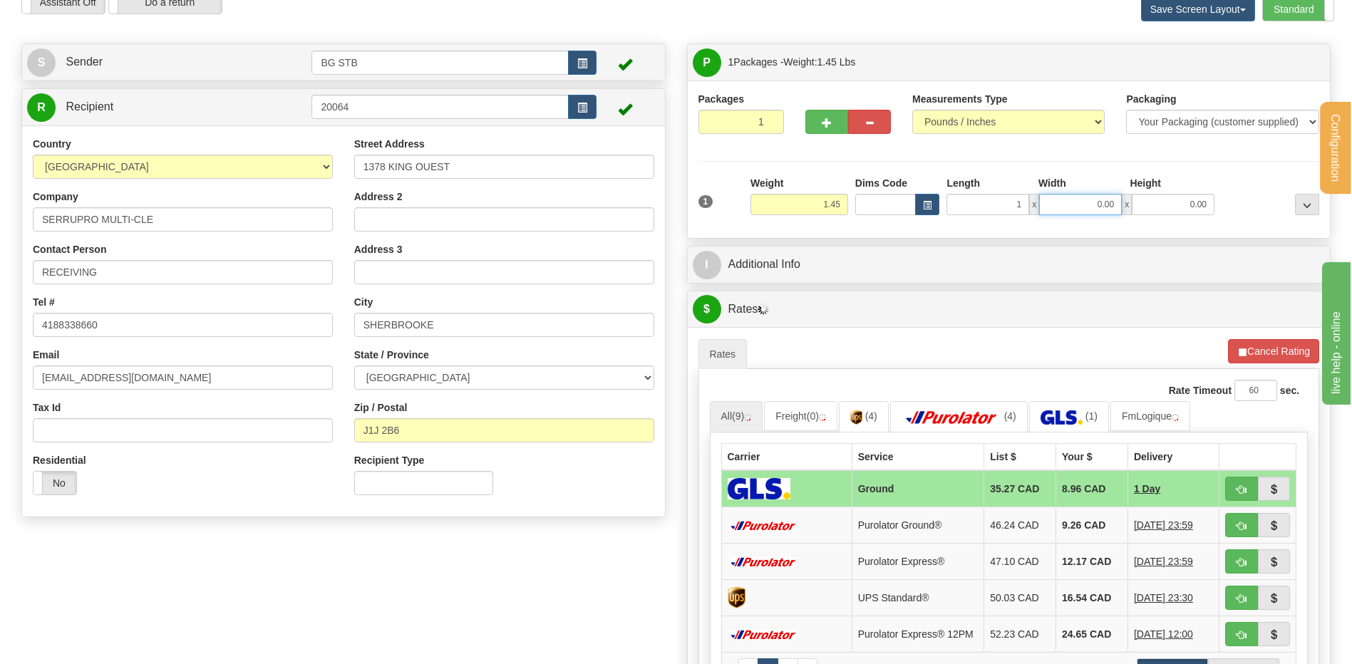
type input "1.00"
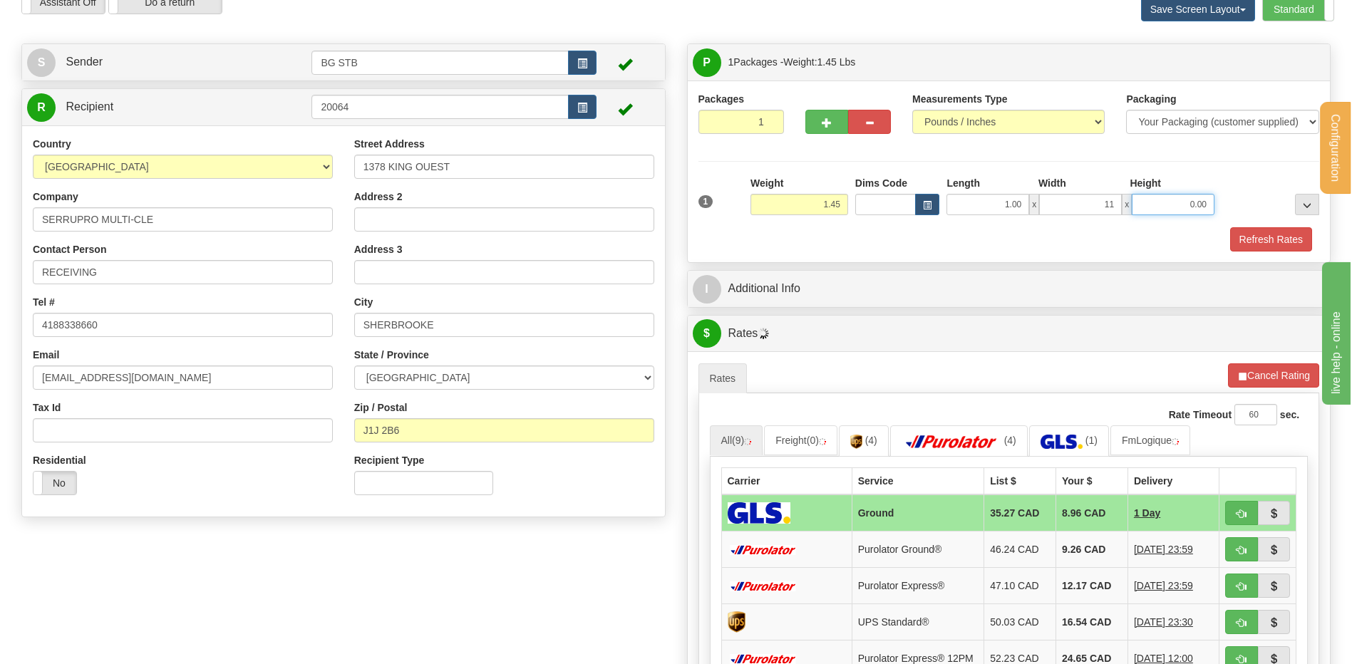
type input "11.00"
type input "9.00"
click at [1269, 227] on button "Refresh Rates" at bounding box center [1271, 239] width 82 height 24
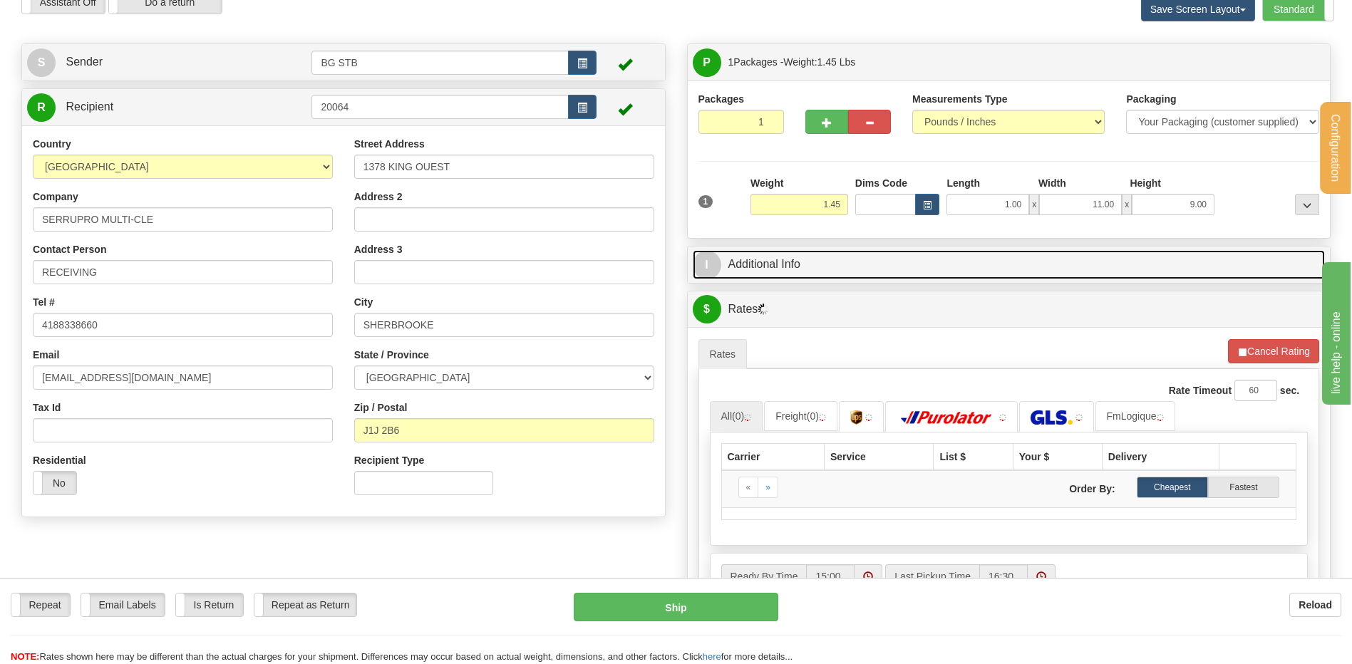
click at [870, 260] on link "I Additional Info" at bounding box center [1009, 264] width 633 height 29
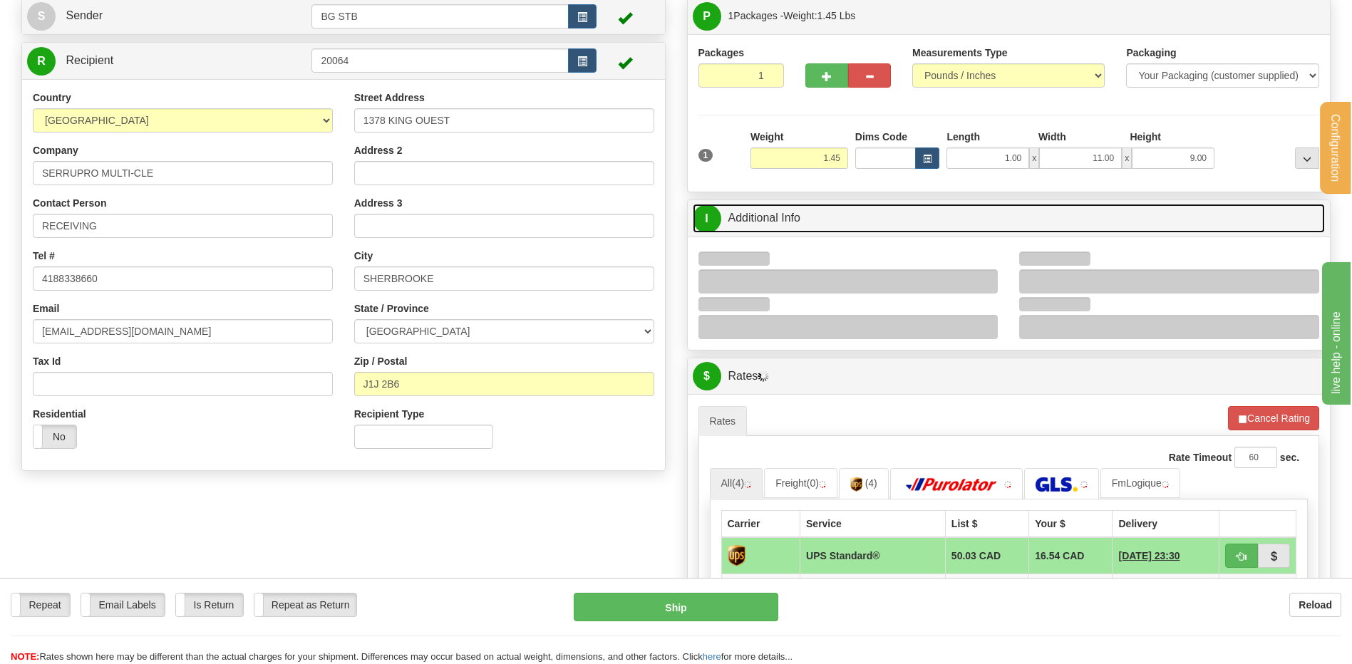
scroll to position [143, 0]
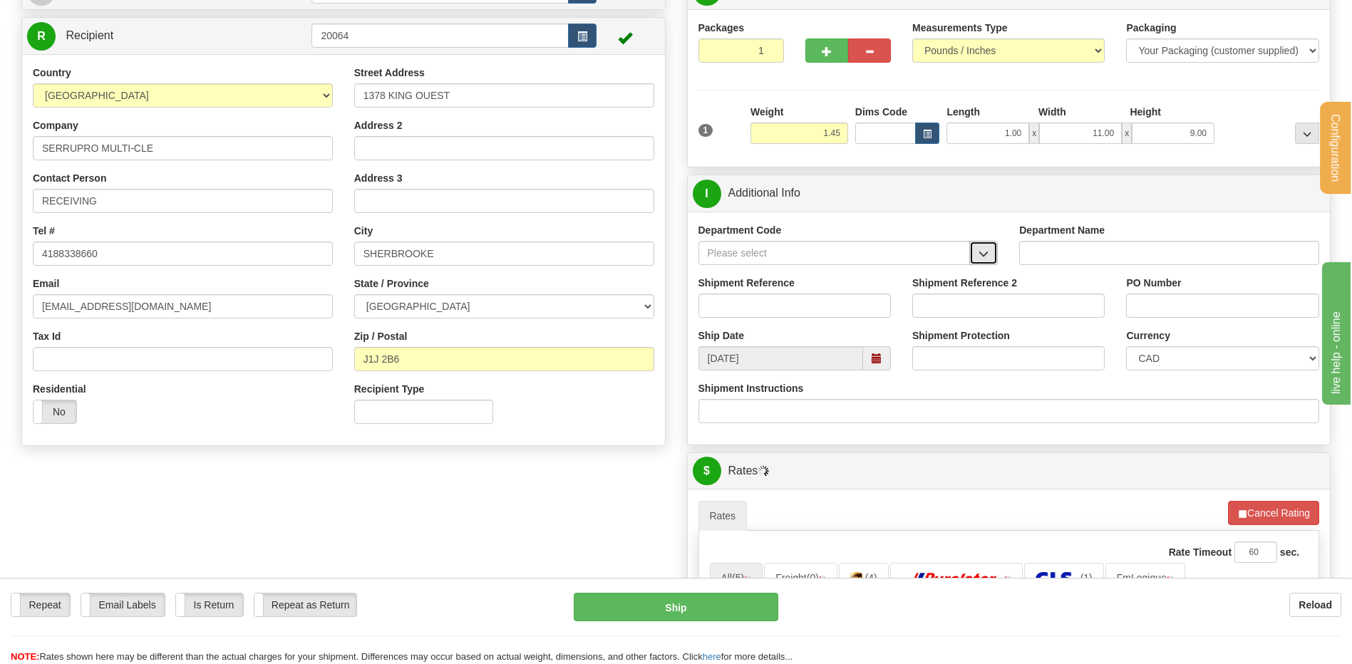
click at [986, 261] on button "button" at bounding box center [983, 253] width 29 height 24
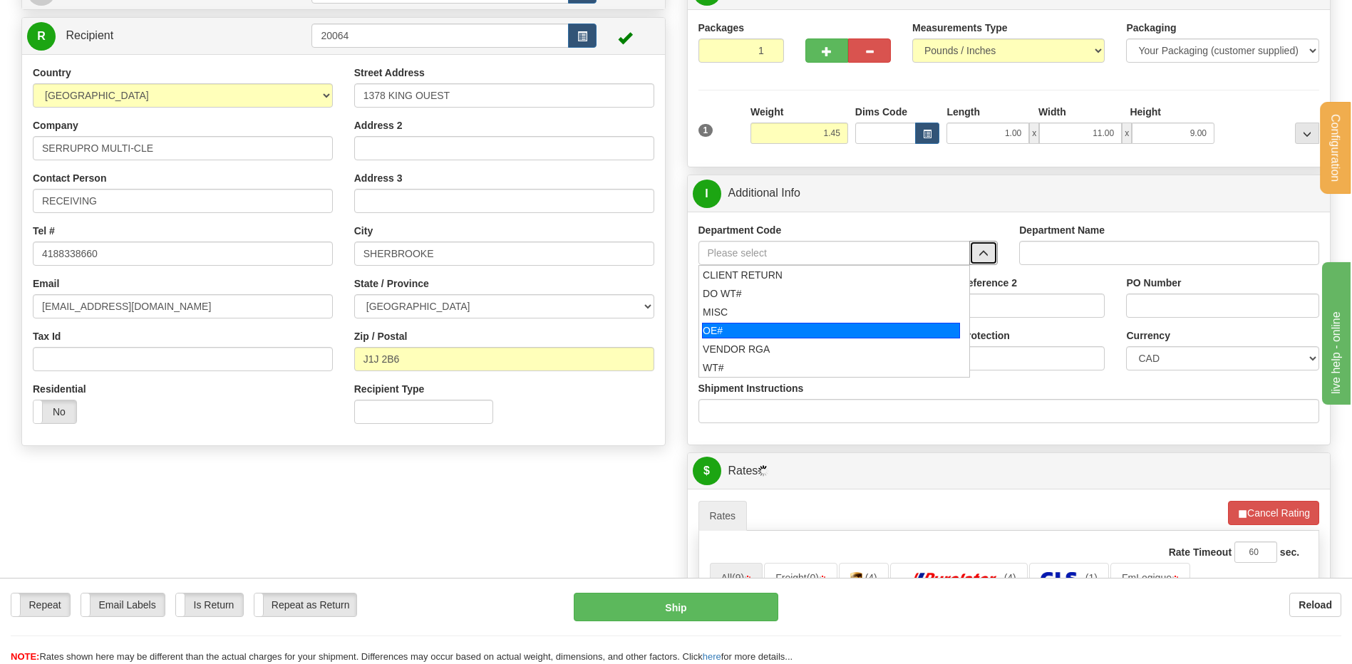
click at [791, 329] on div "OE#" at bounding box center [831, 331] width 258 height 16
type input "OE#"
type input "ORDERS"
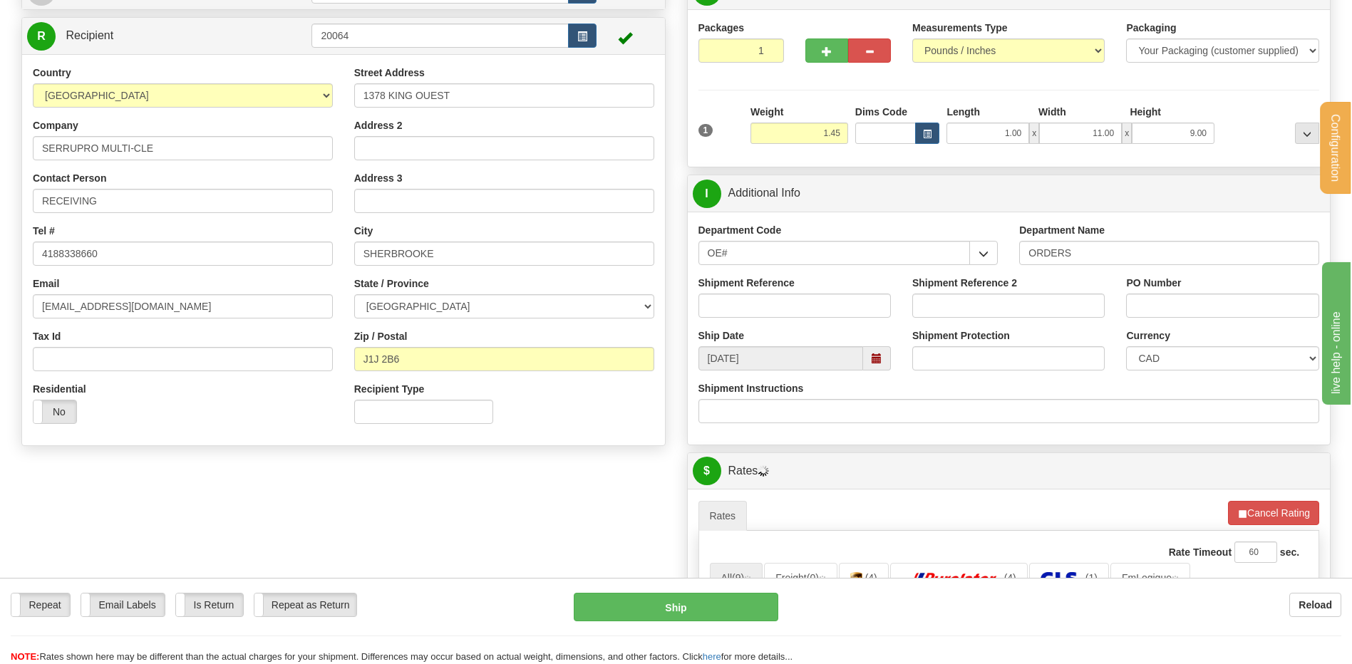
click at [758, 289] on label "Shipment Reference" at bounding box center [747, 283] width 96 height 14
click at [758, 294] on input "Shipment Reference" at bounding box center [795, 306] width 192 height 24
click at [746, 301] on input "Shipment Reference" at bounding box center [795, 306] width 192 height 24
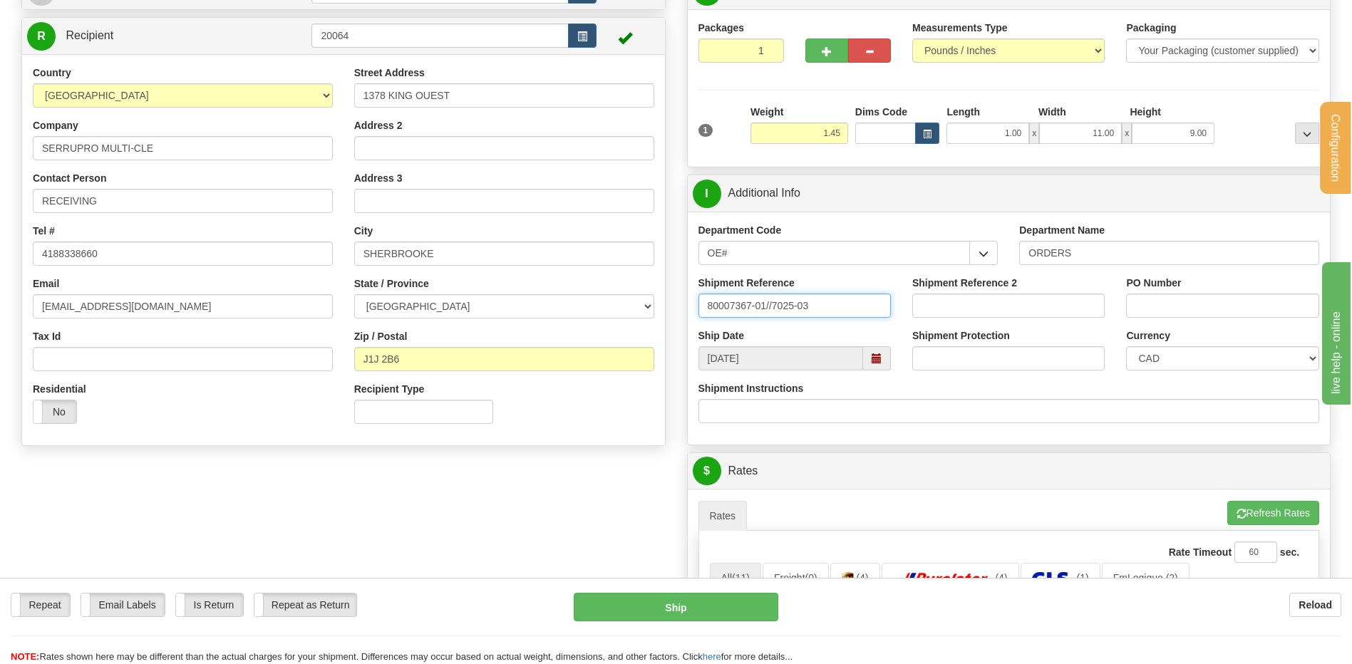
type input "80007367-01//7025-03"
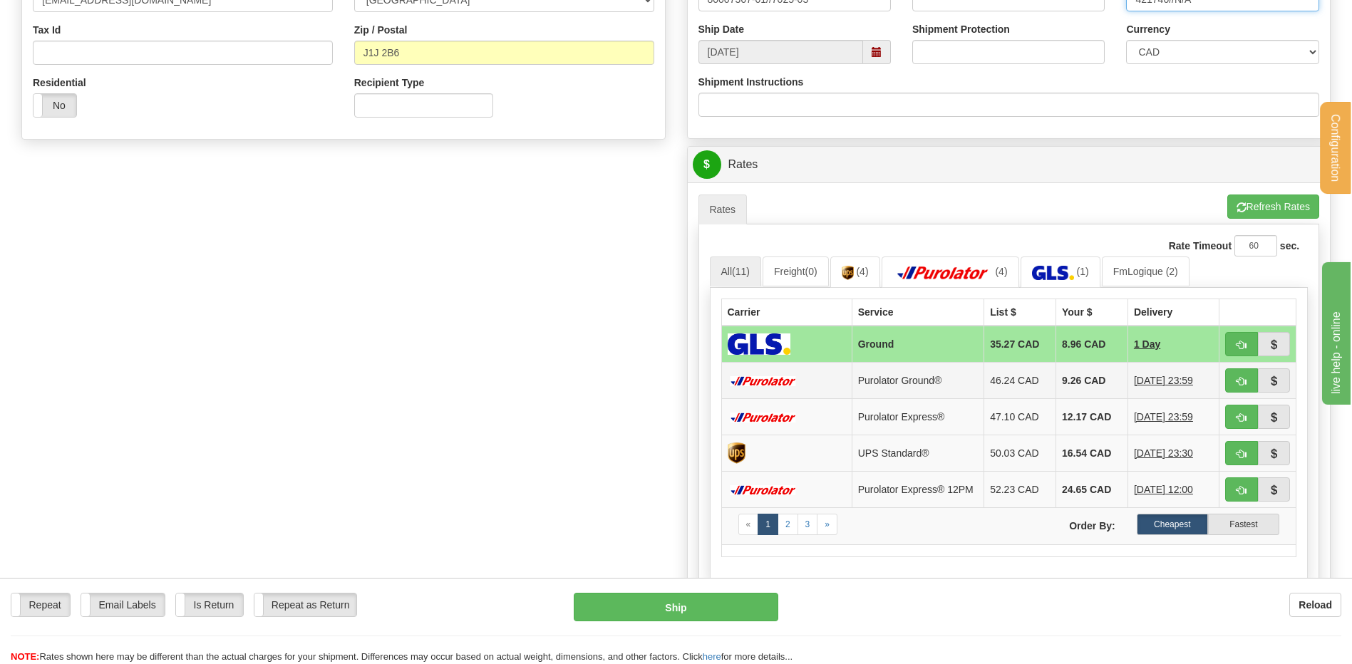
scroll to position [499, 0]
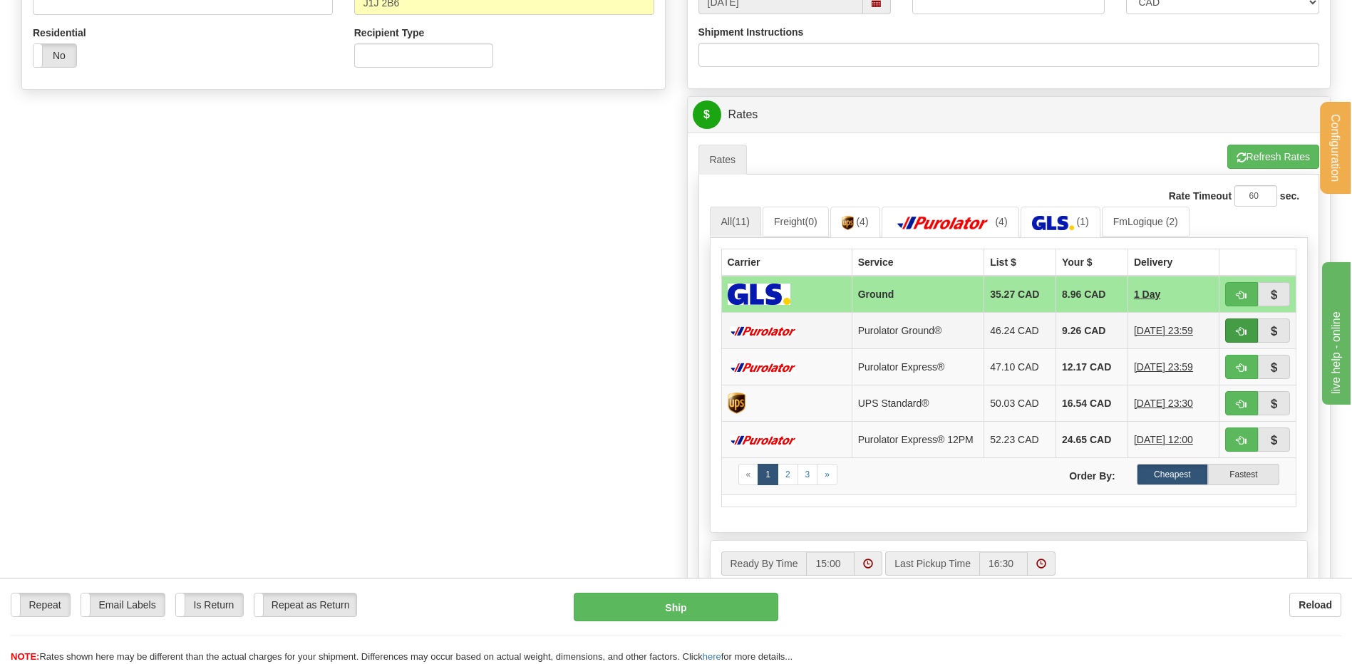
type input "421740//N/A"
drag, startPoint x: 1240, startPoint y: 330, endPoint x: 1232, endPoint y: 336, distance: 10.1
click at [1241, 330] on span "button" at bounding box center [1242, 331] width 10 height 9
type input "260"
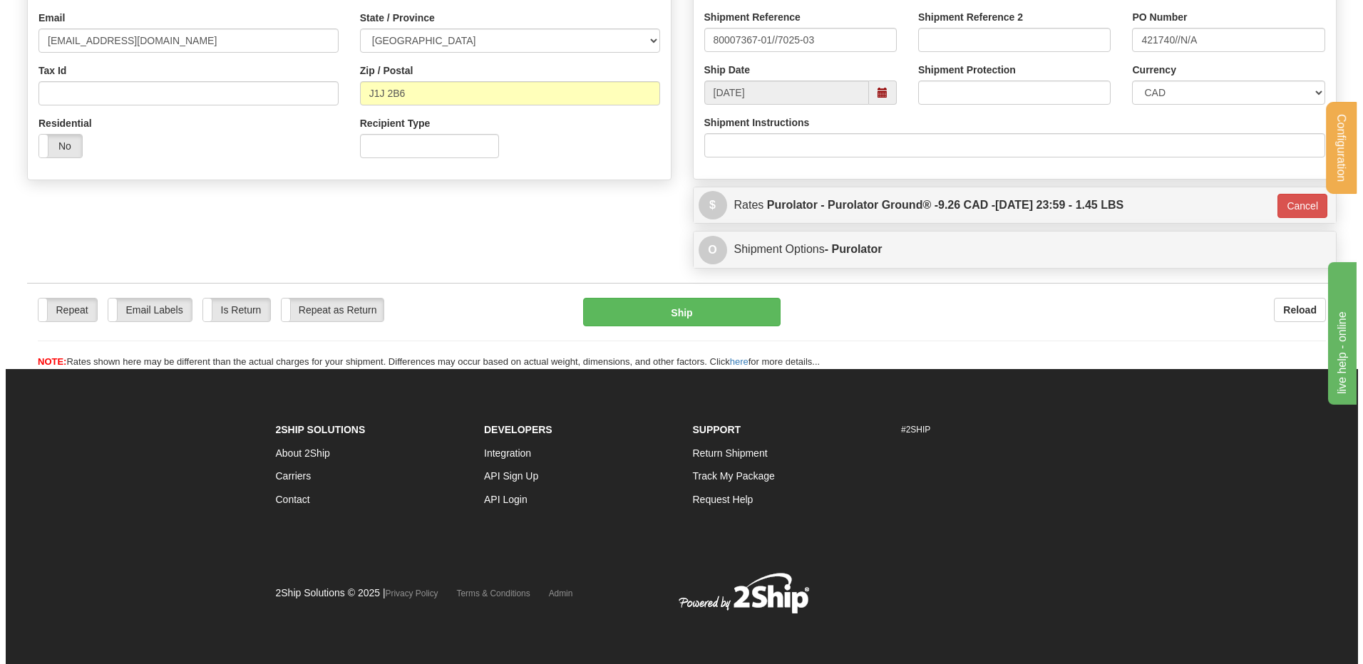
scroll to position [409, 0]
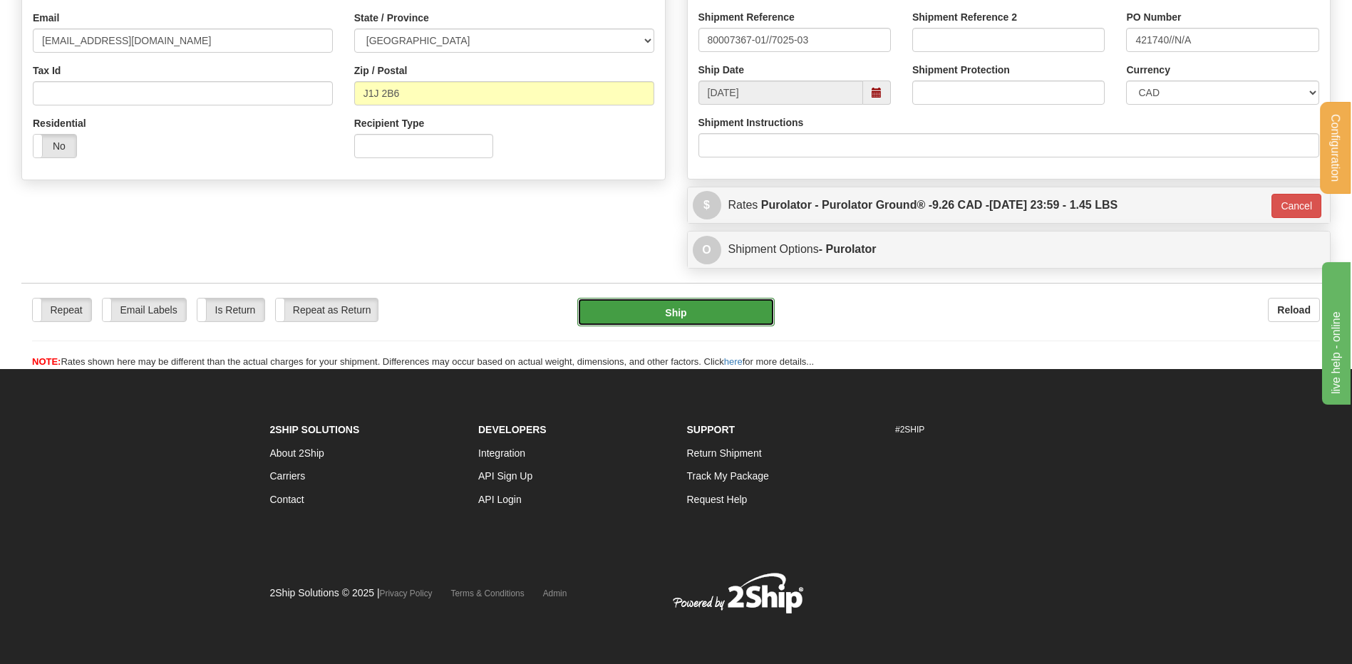
click at [653, 316] on button "Ship" at bounding box center [675, 312] width 197 height 29
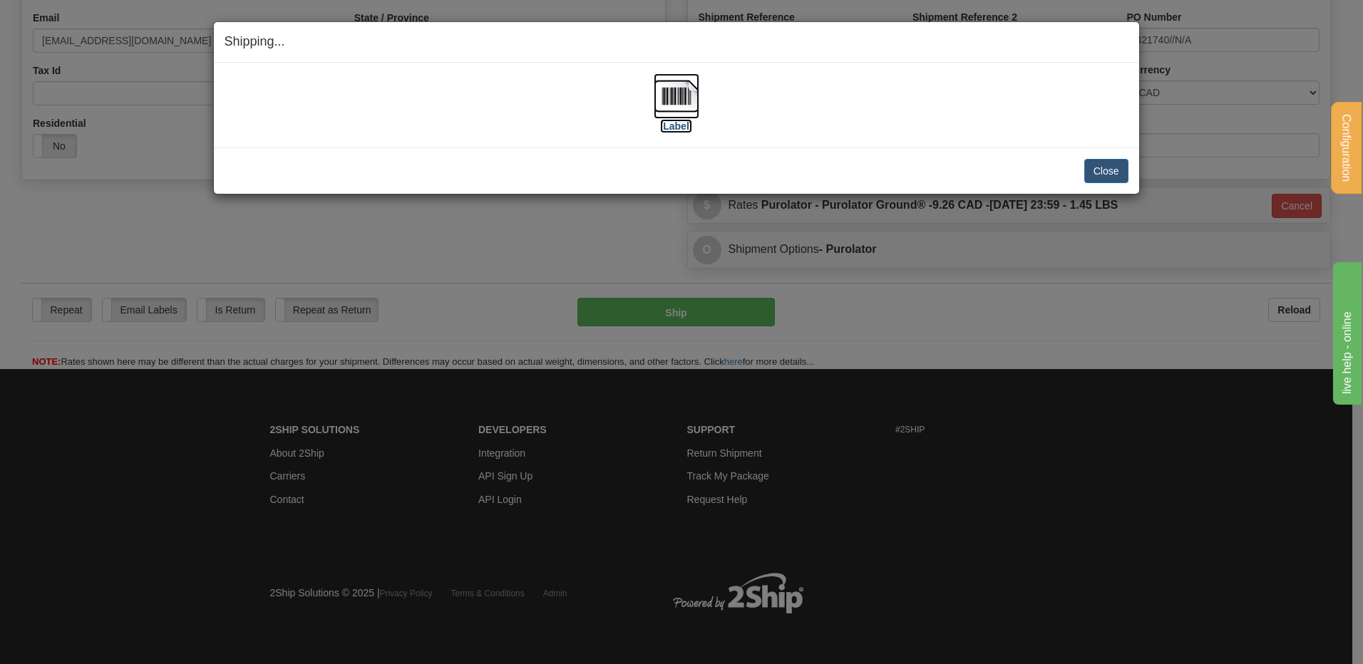
click at [675, 99] on img at bounding box center [677, 96] width 46 height 46
click at [1118, 172] on button "Close" at bounding box center [1106, 171] width 44 height 24
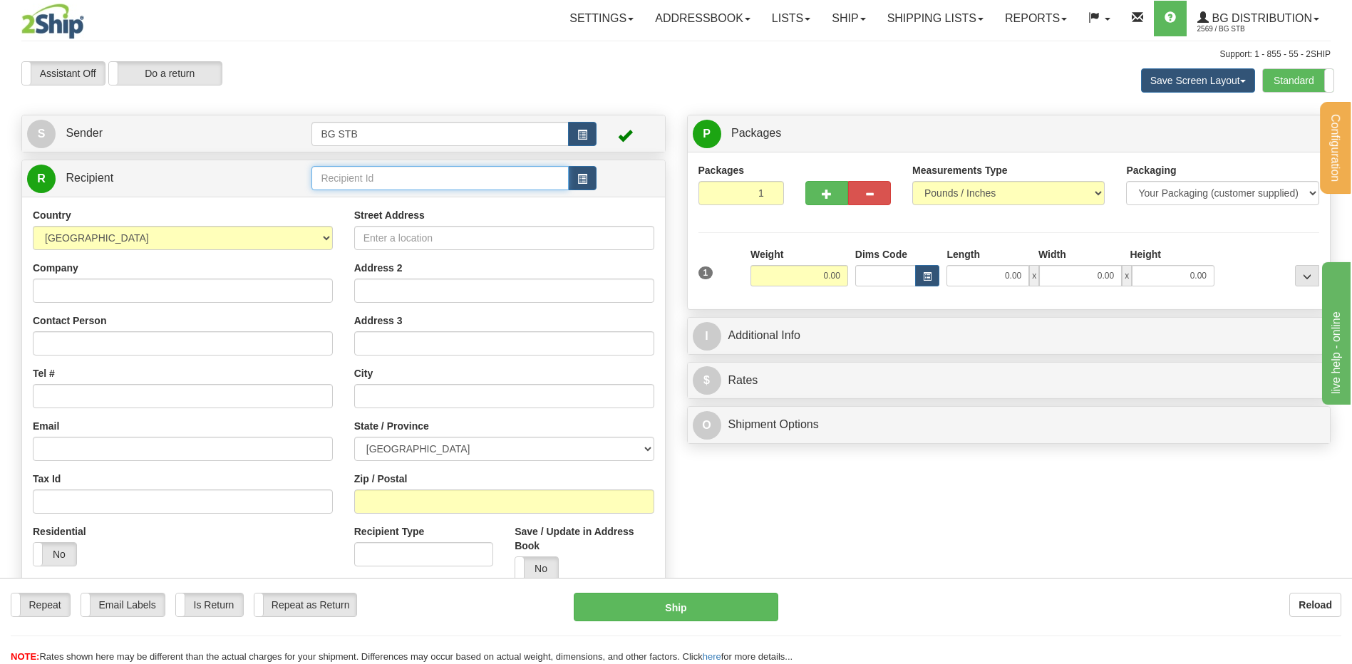
click at [327, 177] on input "text" at bounding box center [439, 178] width 257 height 24
click at [349, 198] on div "7147" at bounding box center [437, 200] width 243 height 16
type input "7147"
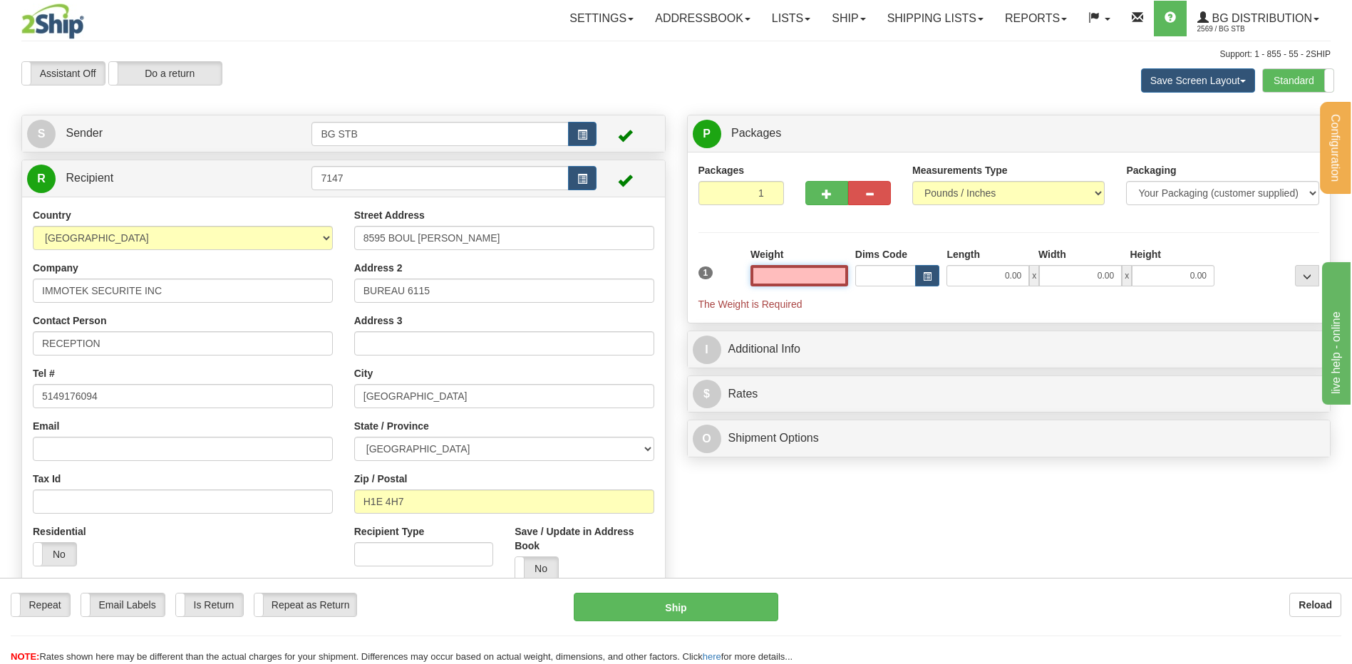
click at [843, 279] on input "text" at bounding box center [800, 275] width 98 height 21
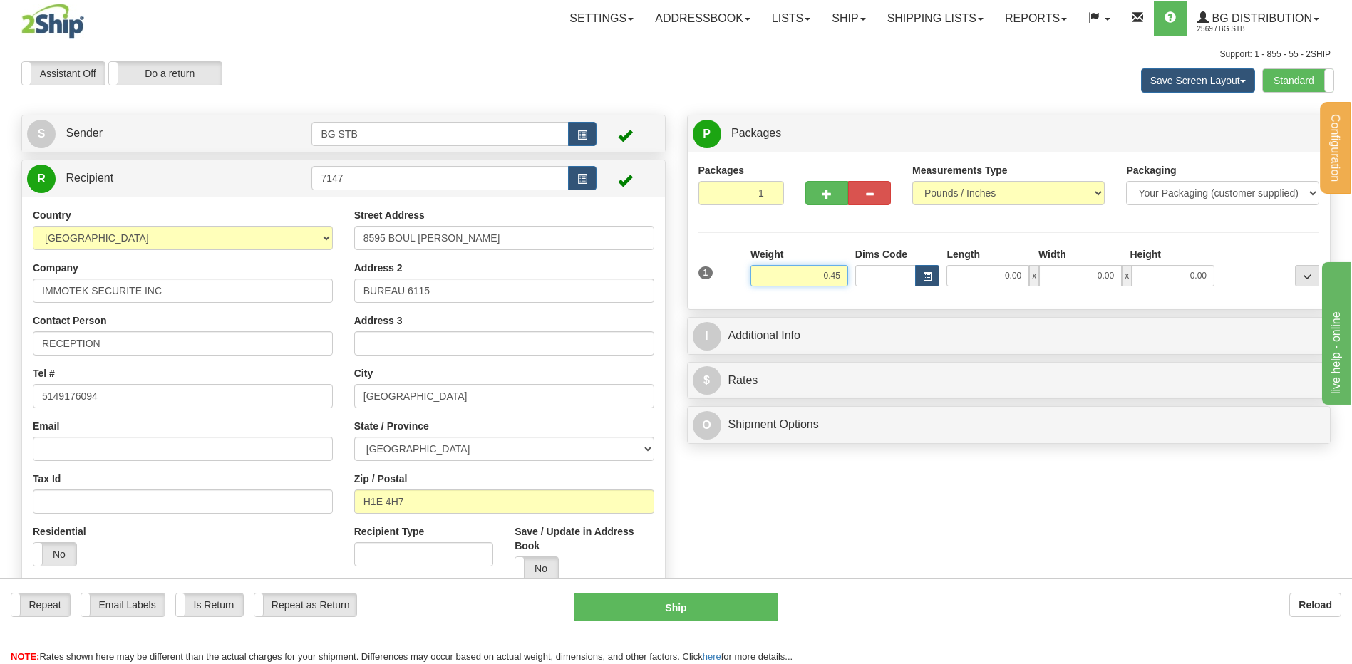
type input "0.45"
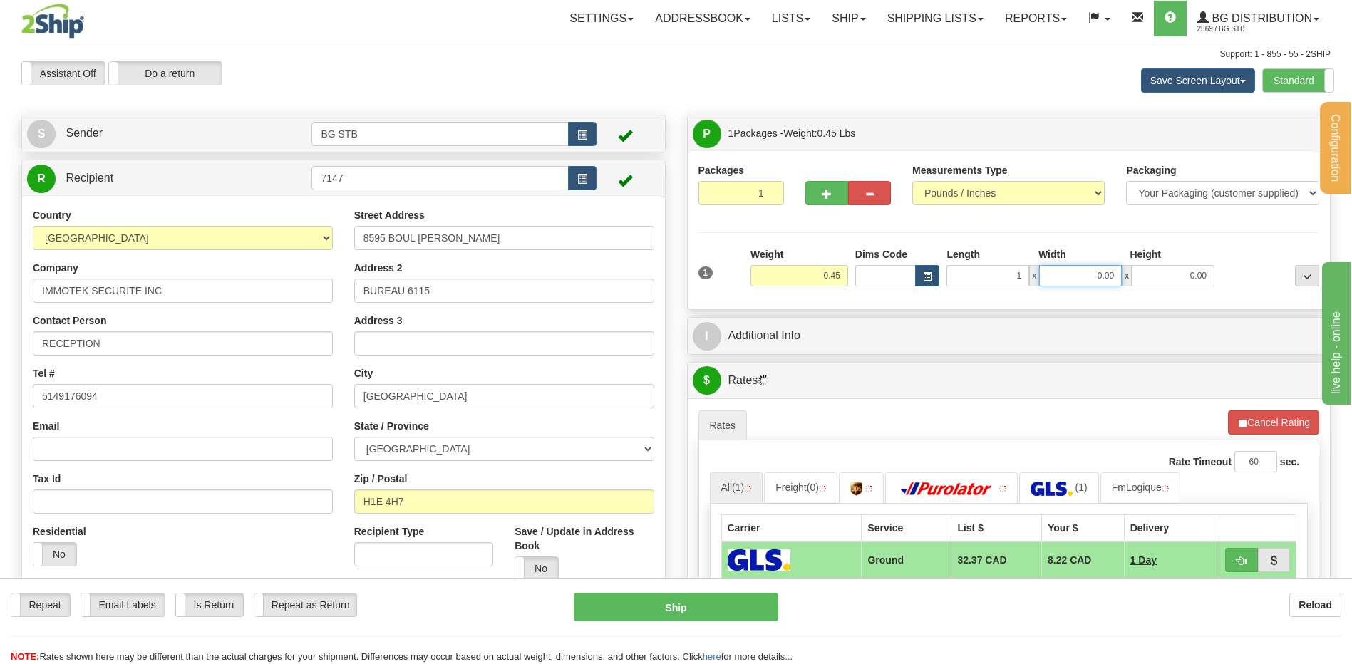
type input "1.00"
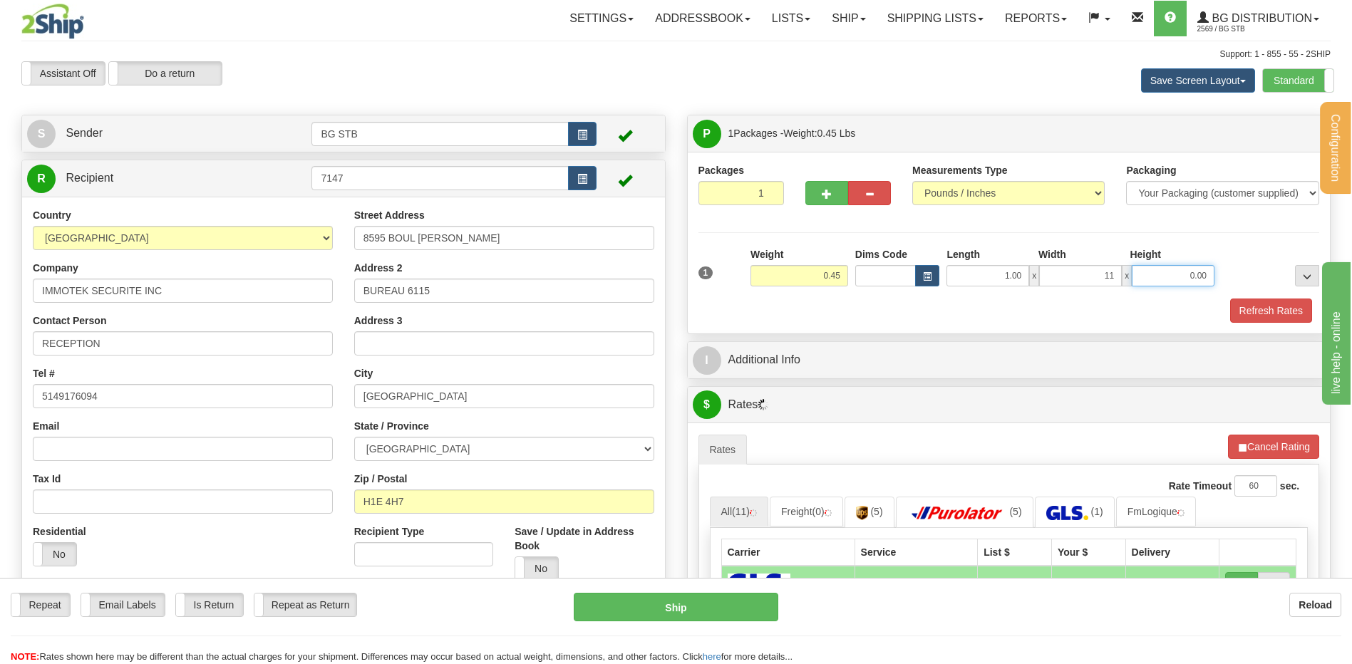
type input "11.00"
type input "7.00"
drag, startPoint x: 1173, startPoint y: 277, endPoint x: 1356, endPoint y: 289, distance: 183.6
click at [1351, 289] on html "Training Course Close Configuration My Configuration Panel Close" at bounding box center [676, 332] width 1352 height 664
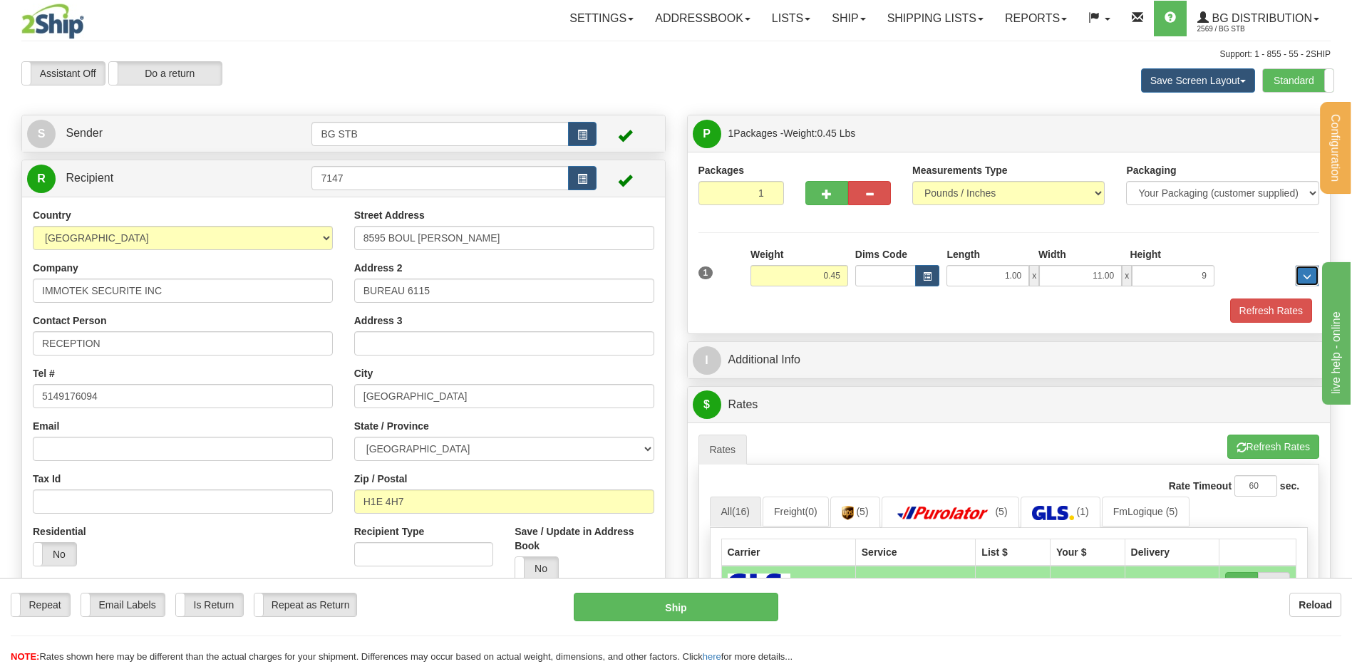
type input "9.00"
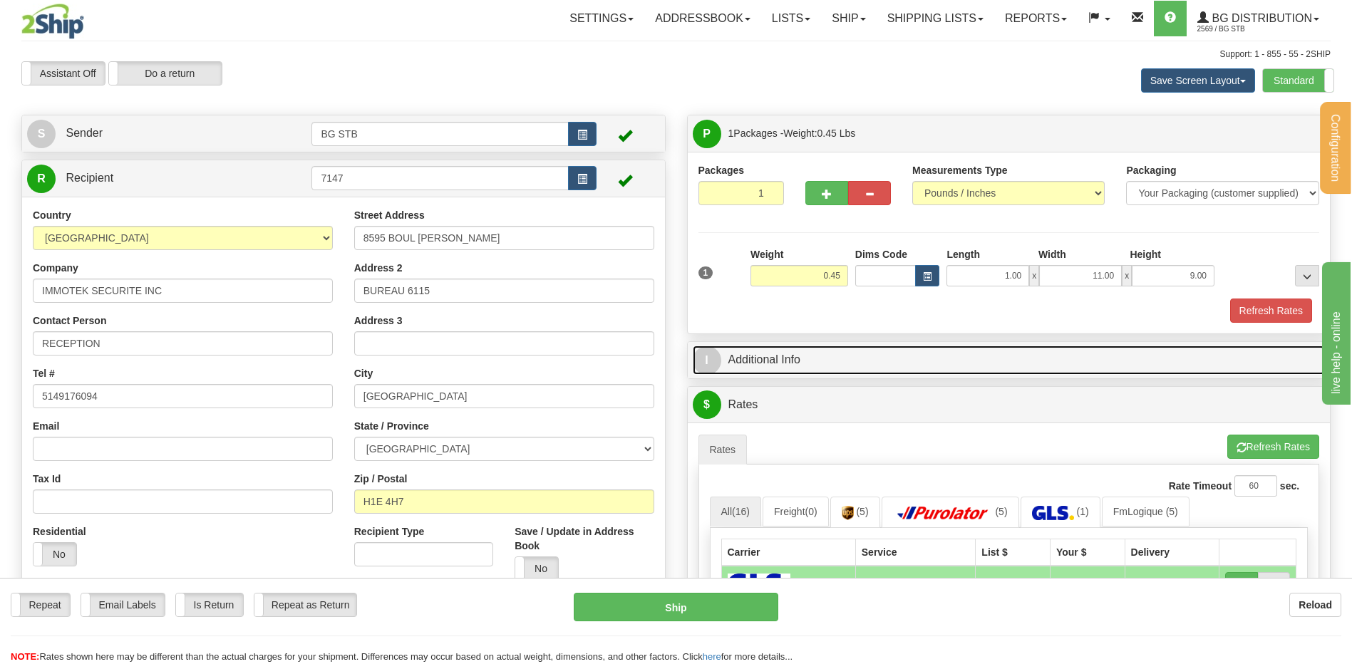
click at [937, 374] on link "I Additional Info" at bounding box center [1009, 360] width 633 height 29
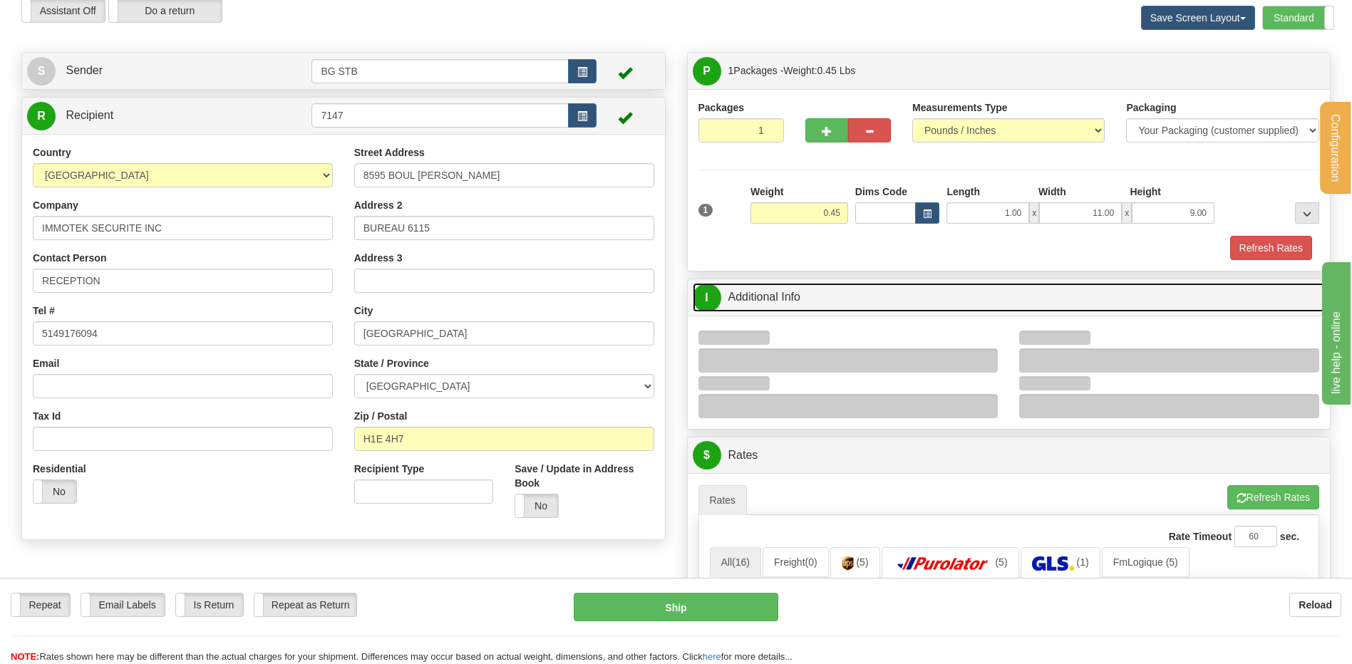
scroll to position [143, 0]
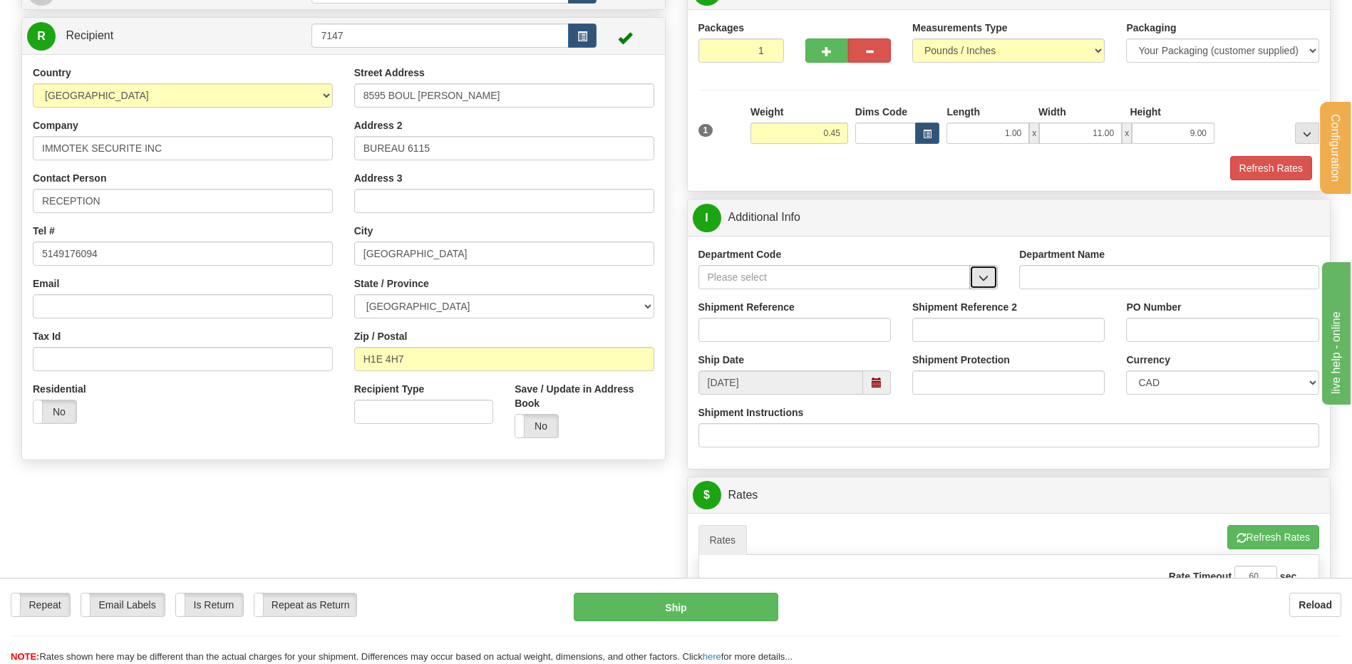
click at [969, 279] on button "button" at bounding box center [983, 277] width 29 height 24
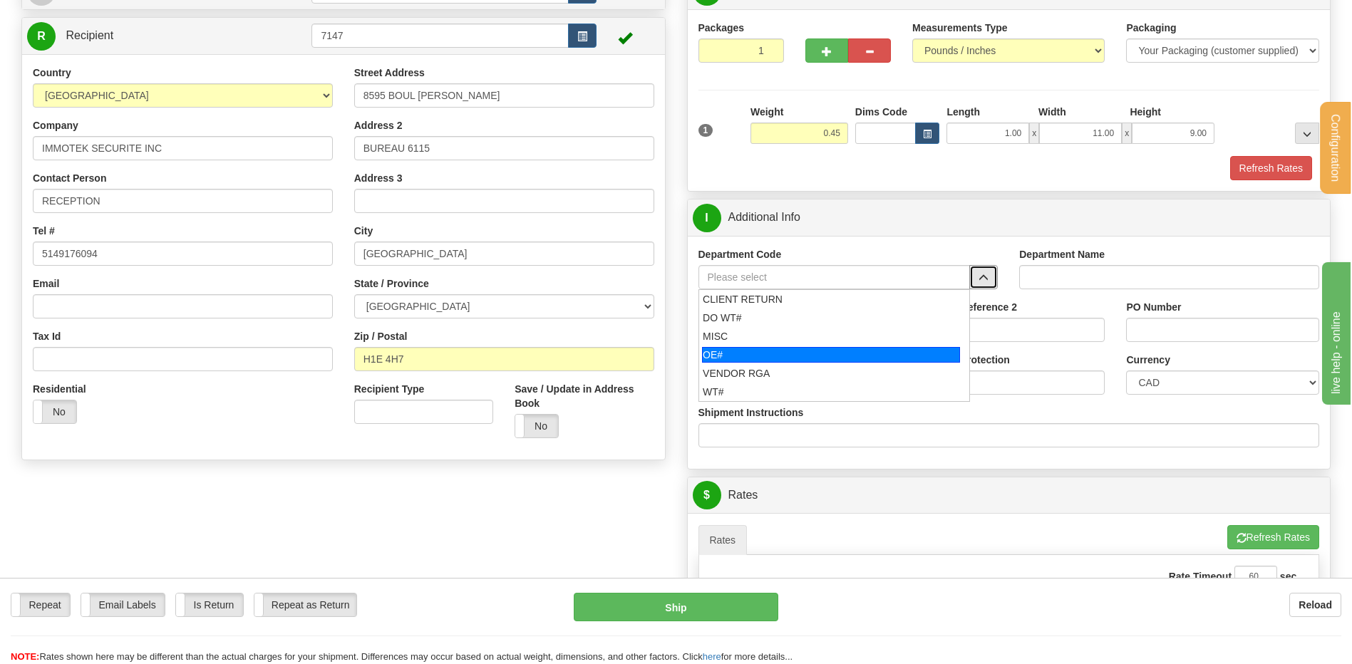
click at [711, 347] on div "OE#" at bounding box center [831, 355] width 258 height 16
type input "OE#"
type input "ORDERS"
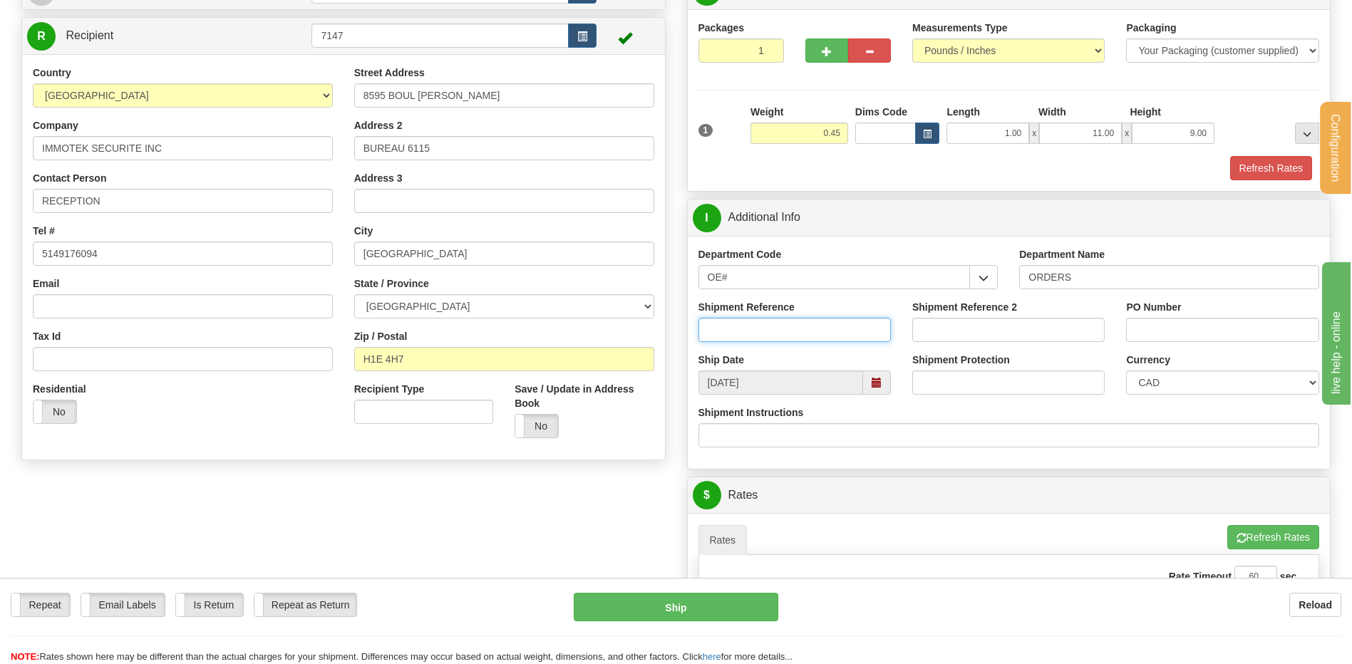
click at [718, 333] on input "Shipment Reference" at bounding box center [795, 330] width 192 height 24
type input "80007569-00"
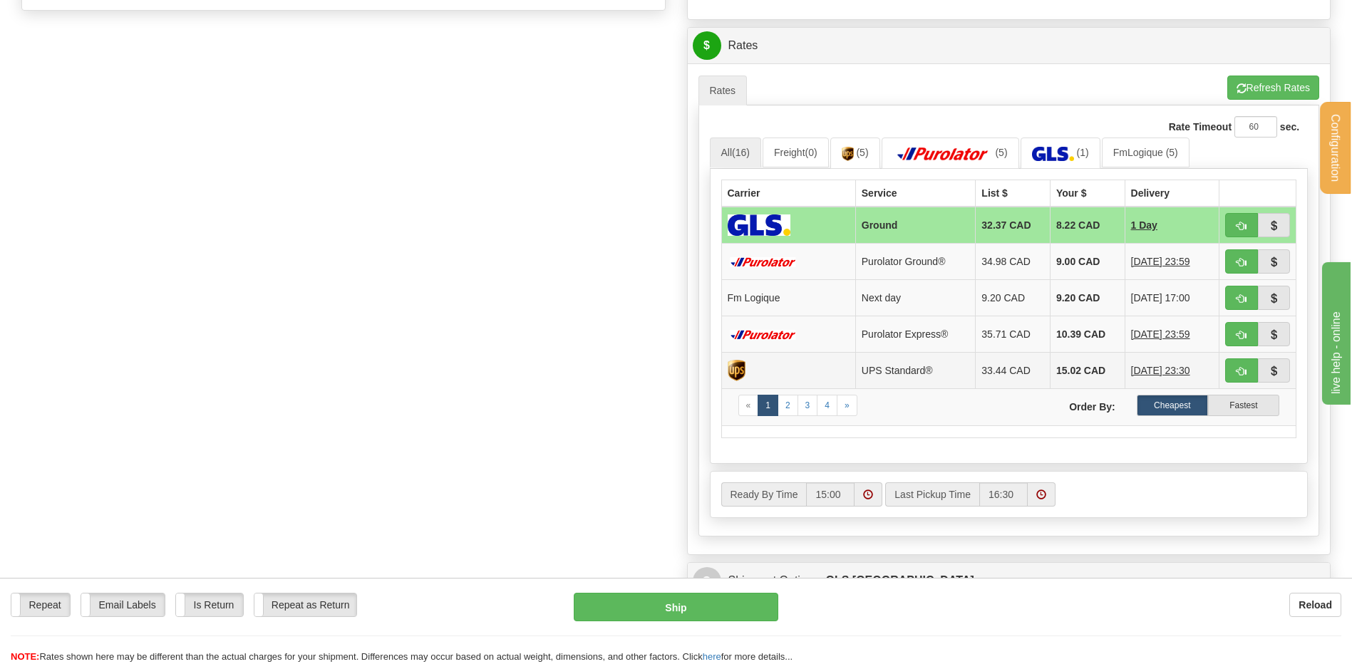
scroll to position [642, 0]
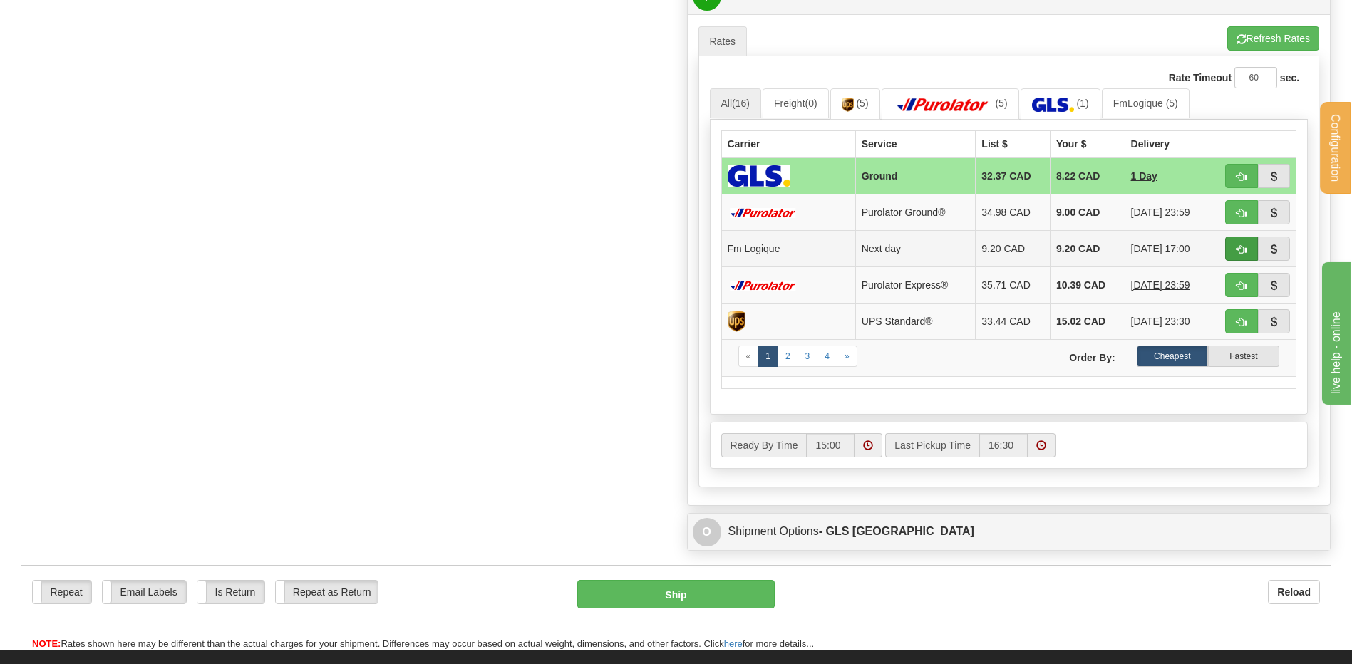
type input "INT-20251010-1"
drag, startPoint x: 1242, startPoint y: 244, endPoint x: 1212, endPoint y: 244, distance: 29.9
click at [1242, 245] on span "button" at bounding box center [1242, 249] width 10 height 9
type input "jour"
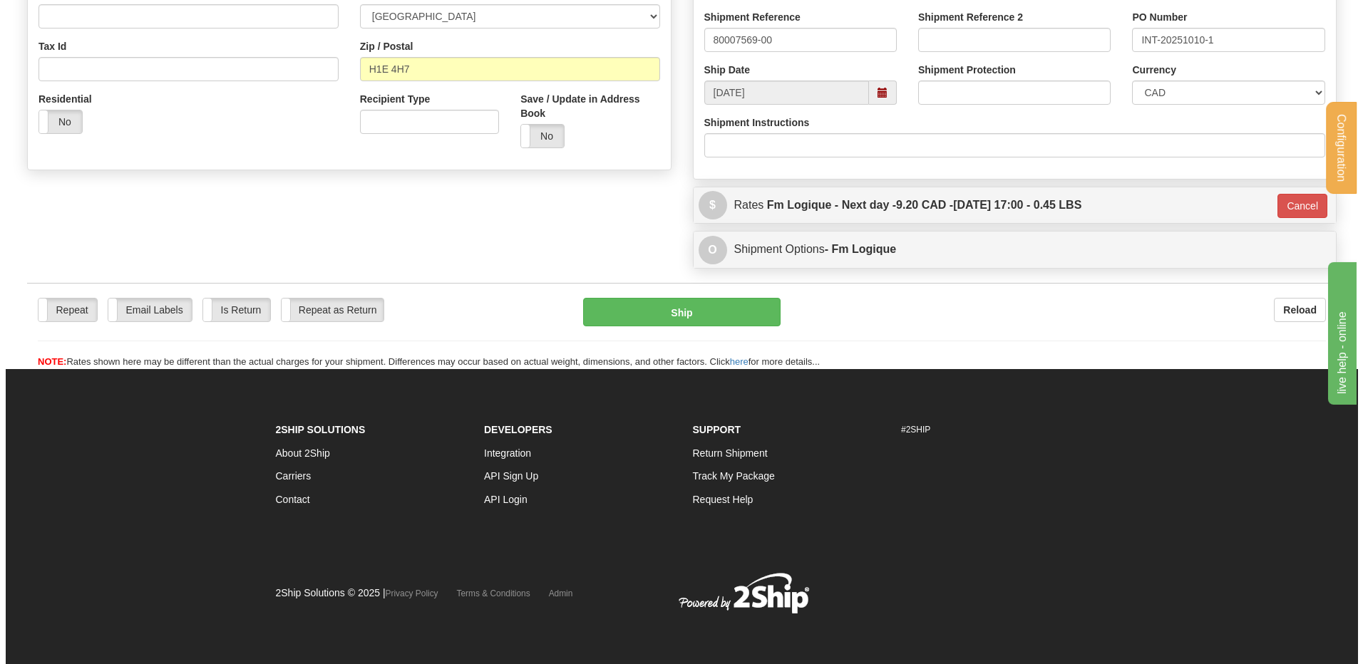
scroll to position [433, 0]
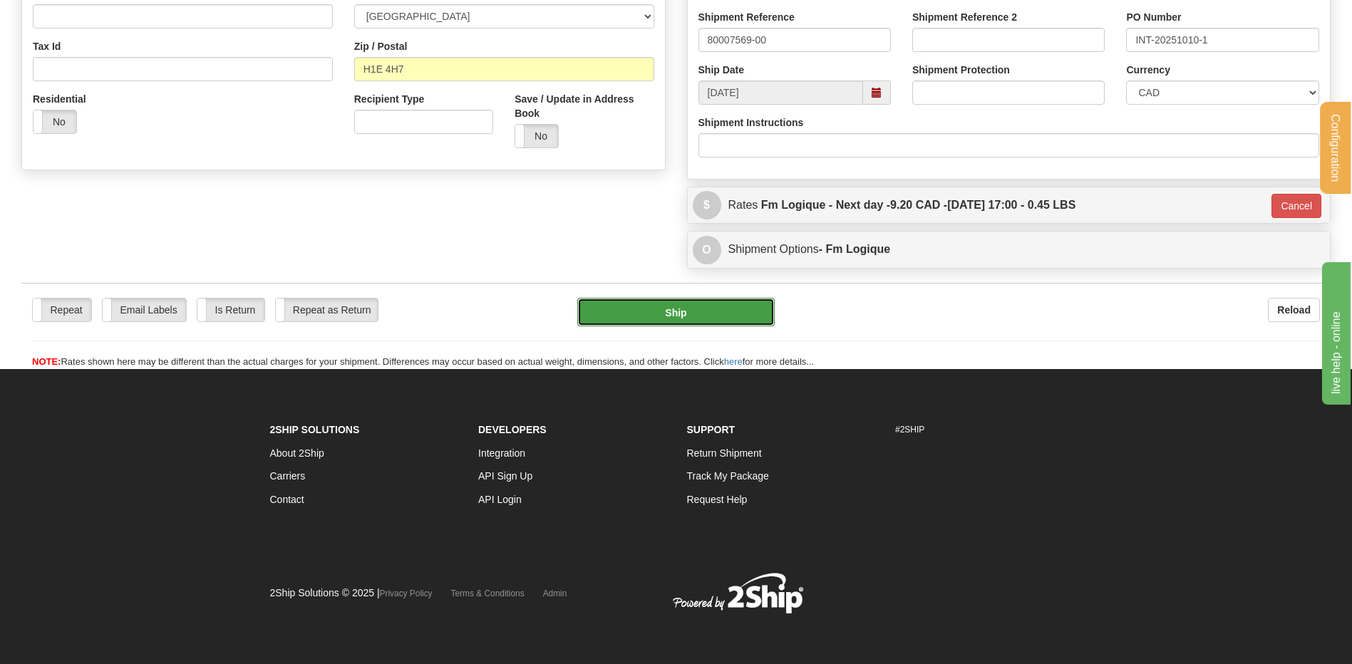
click at [650, 309] on button "Ship" at bounding box center [675, 312] width 197 height 29
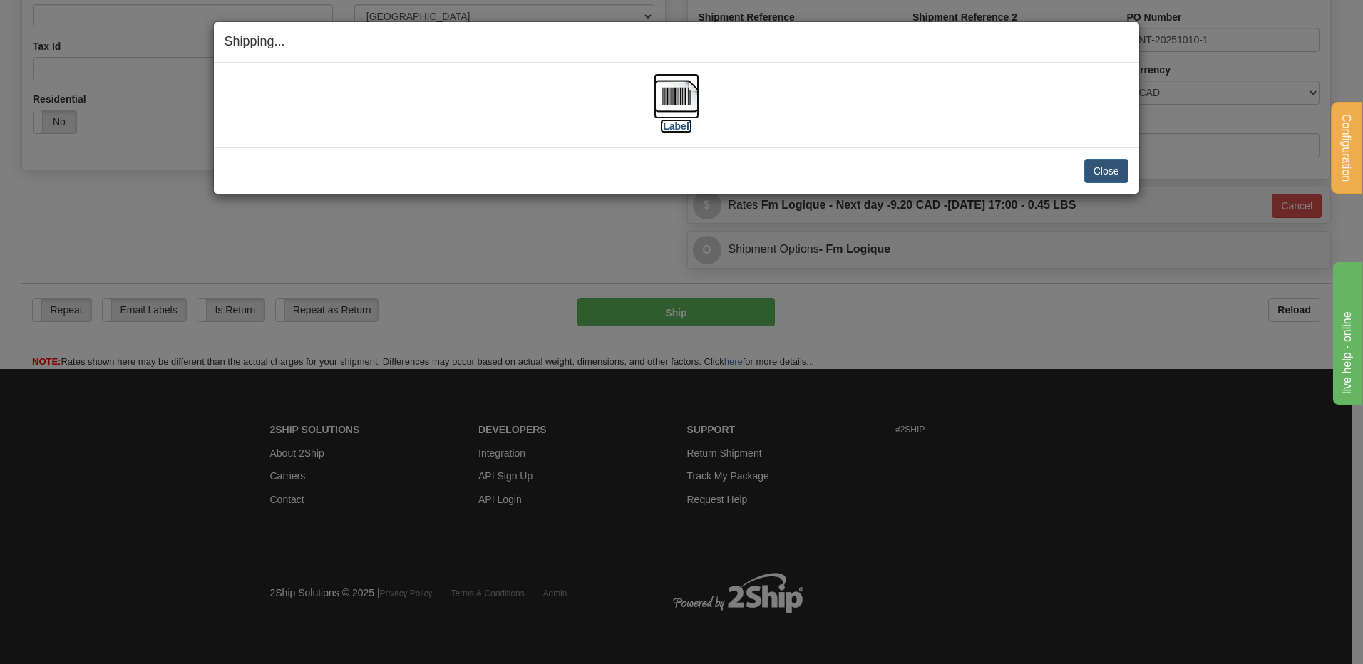
click at [676, 128] on label "[Label]" at bounding box center [676, 126] width 33 height 14
click at [1091, 170] on button "Close" at bounding box center [1106, 171] width 44 height 24
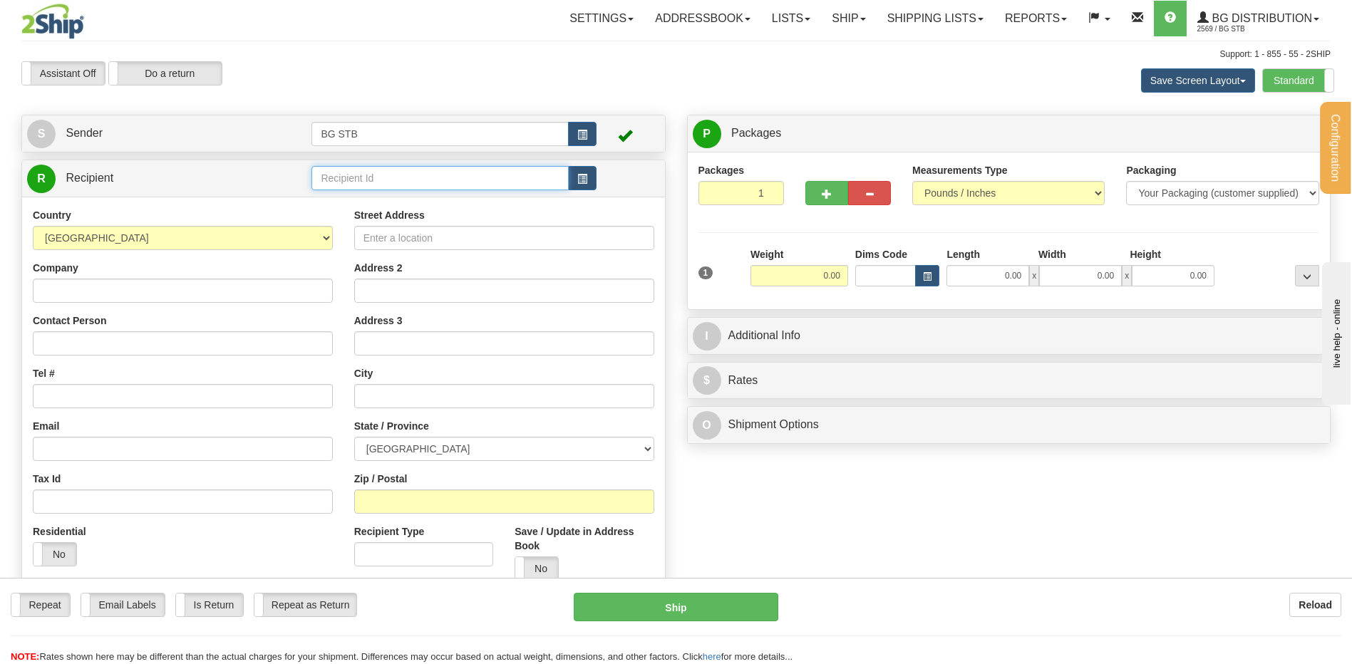
click at [370, 185] on input "text" at bounding box center [439, 178] width 257 height 24
click at [352, 203] on div "1186" at bounding box center [437, 200] width 243 height 16
type input "1186"
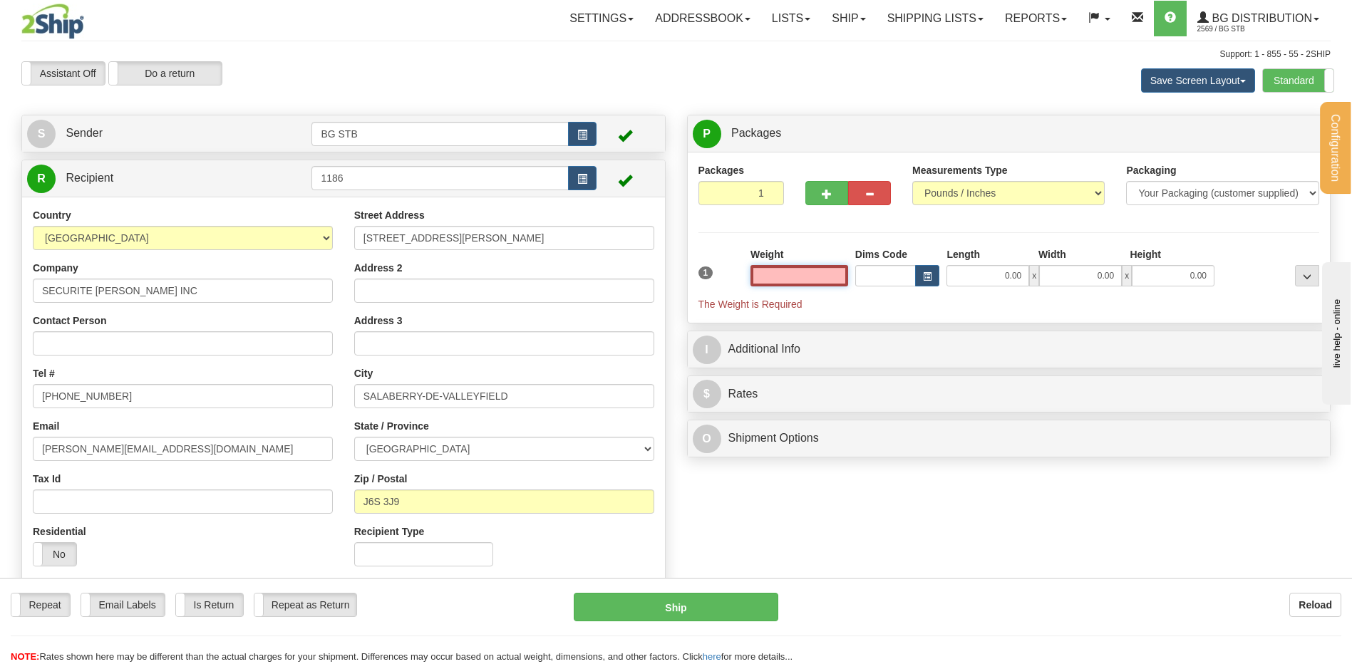
click at [793, 274] on input "text" at bounding box center [800, 275] width 98 height 21
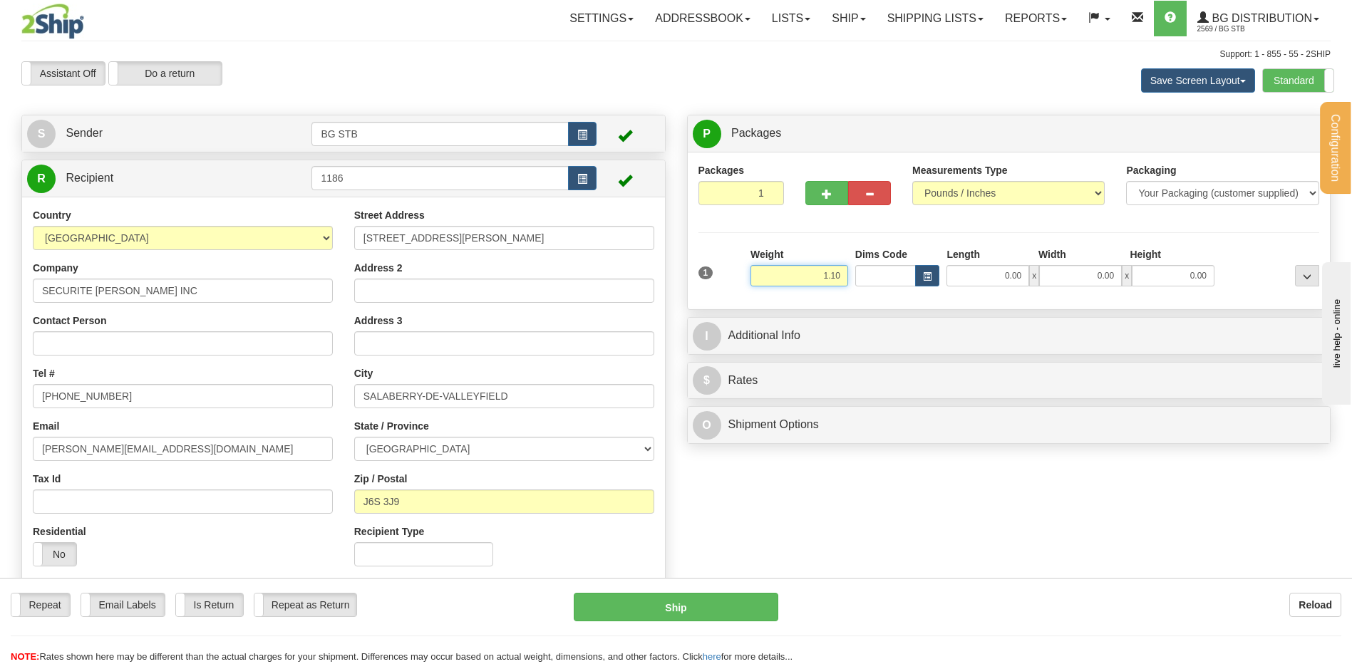
type input "1.10"
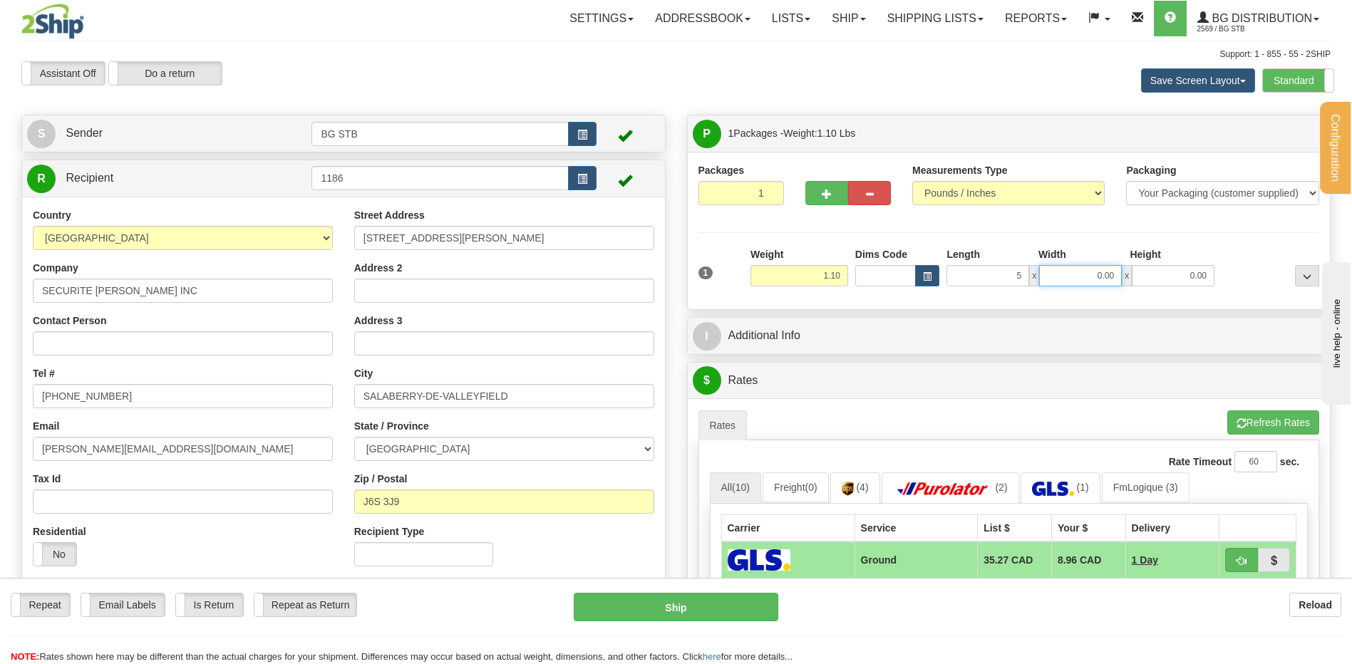
type input "5.00"
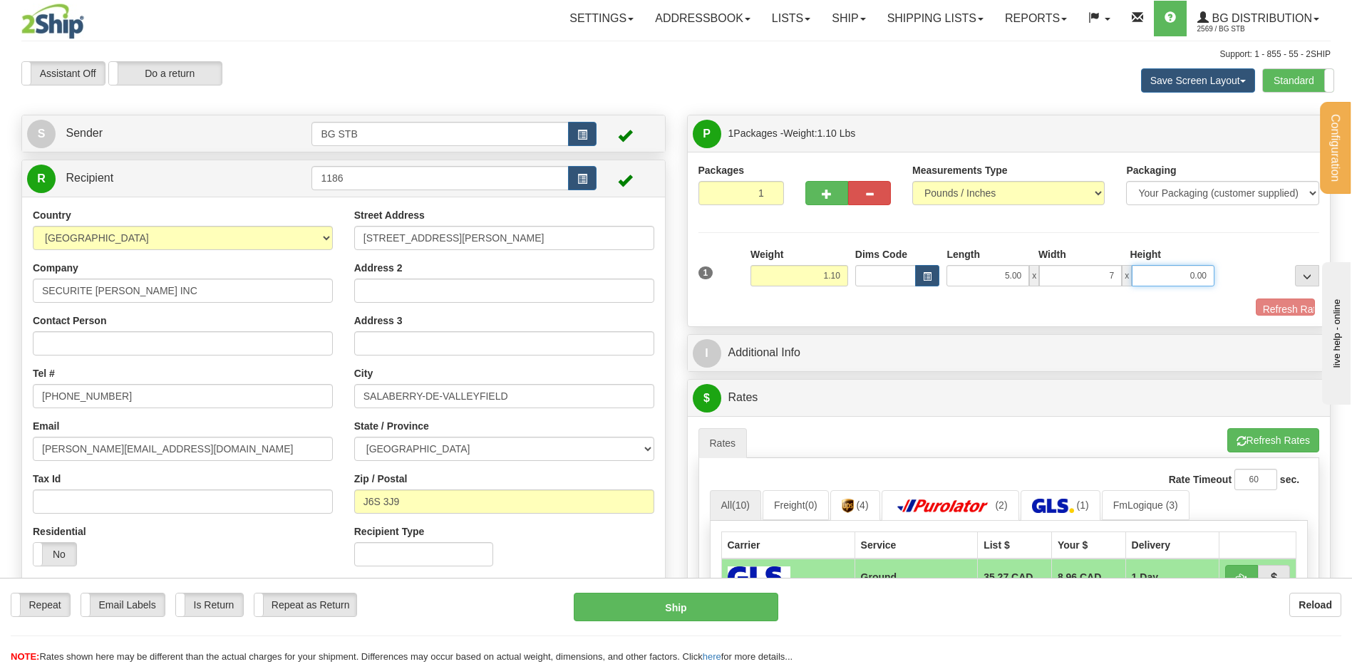
type input "7.00"
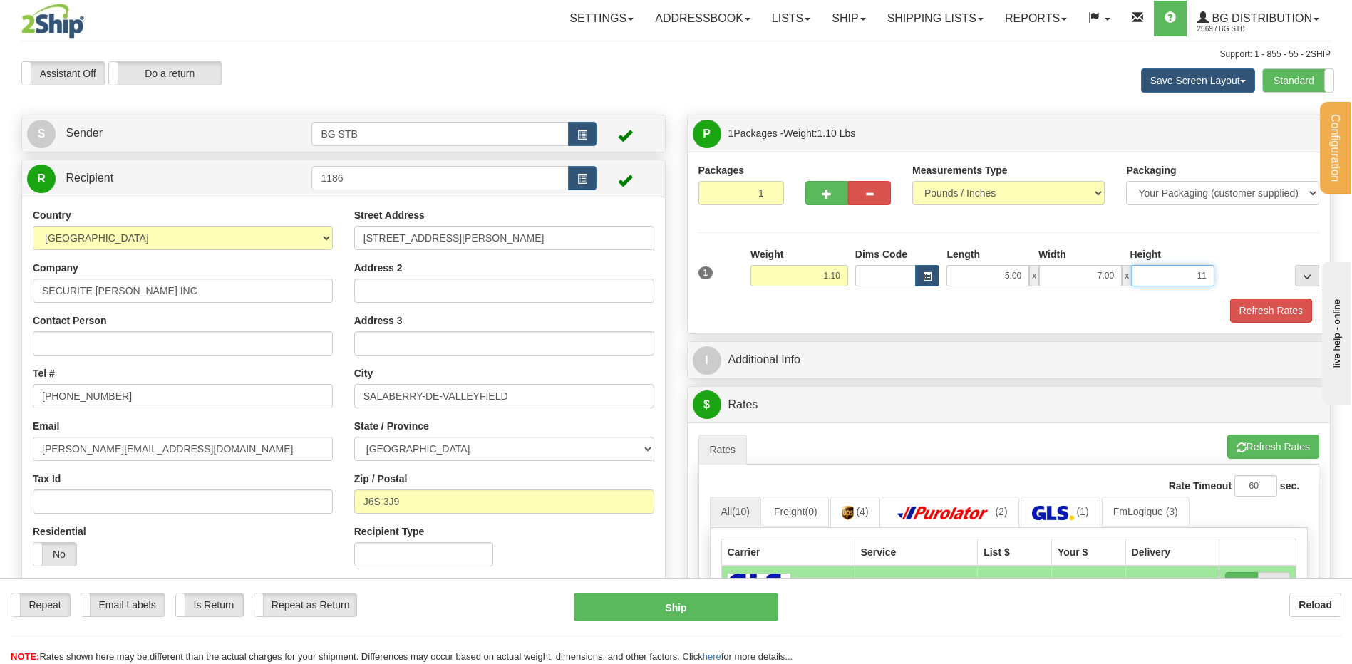
type input "11"
type input "11.00"
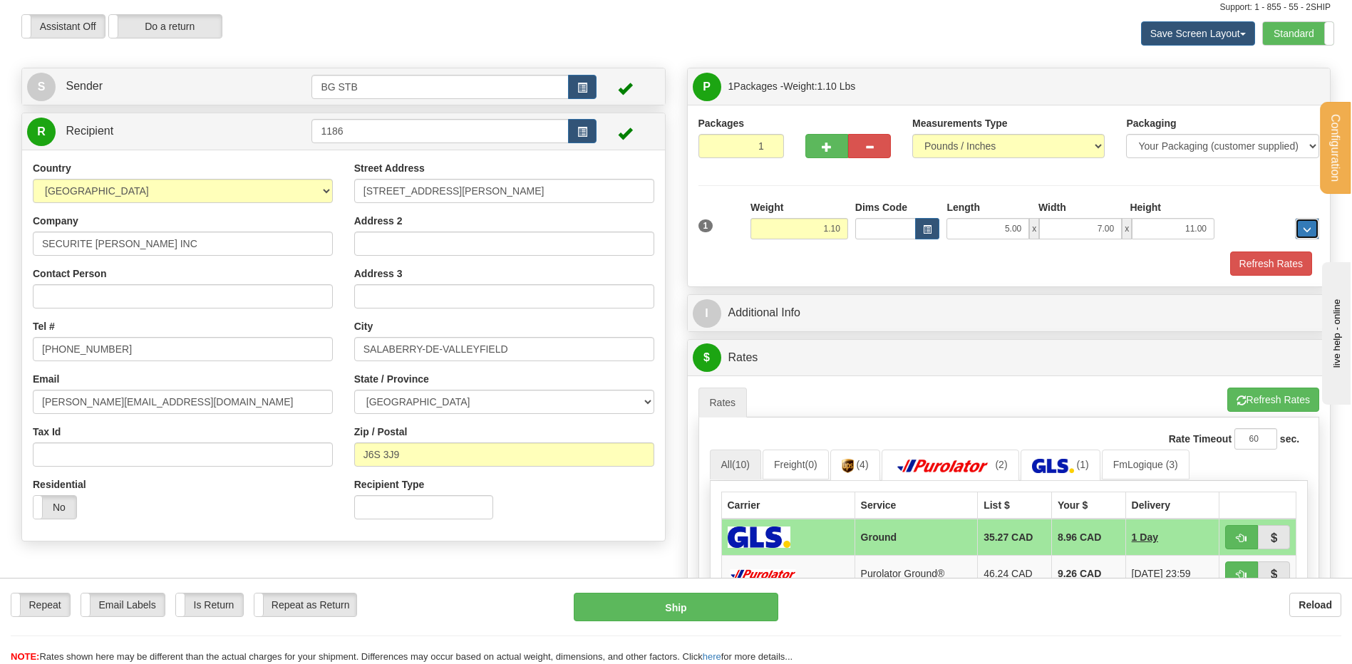
scroll to position [71, 0]
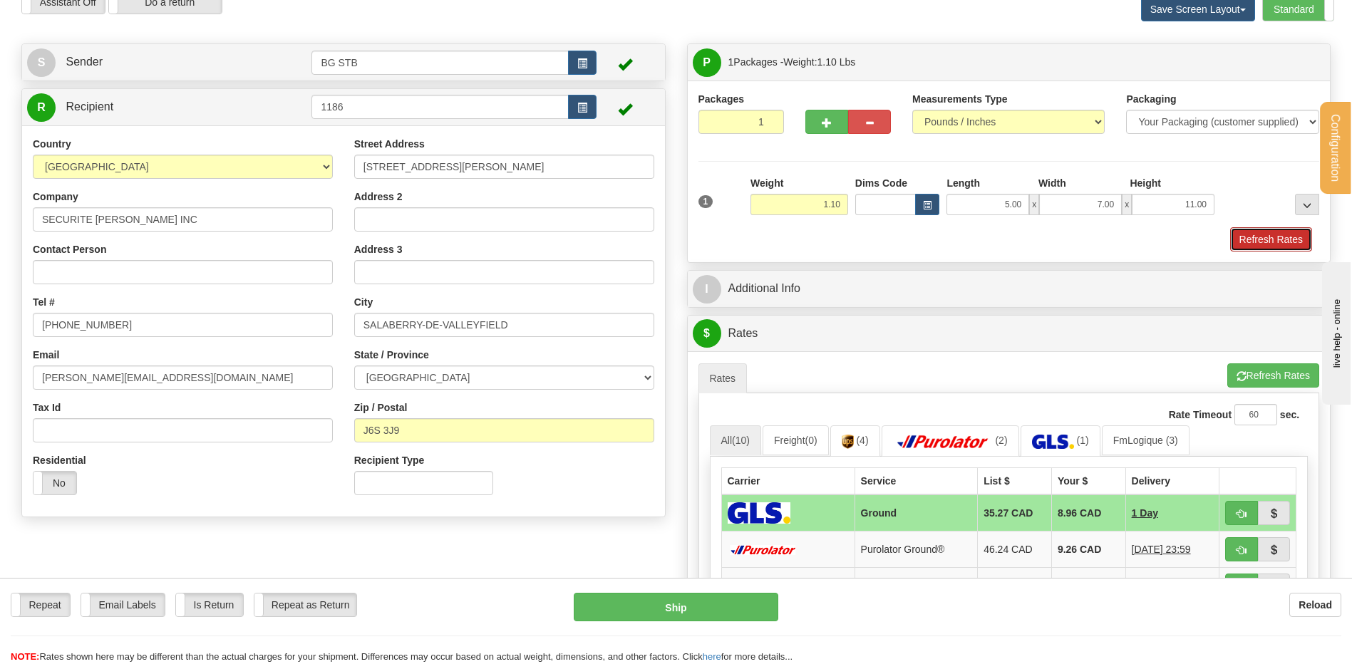
click at [1261, 231] on button "Refresh Rates" at bounding box center [1271, 239] width 82 height 24
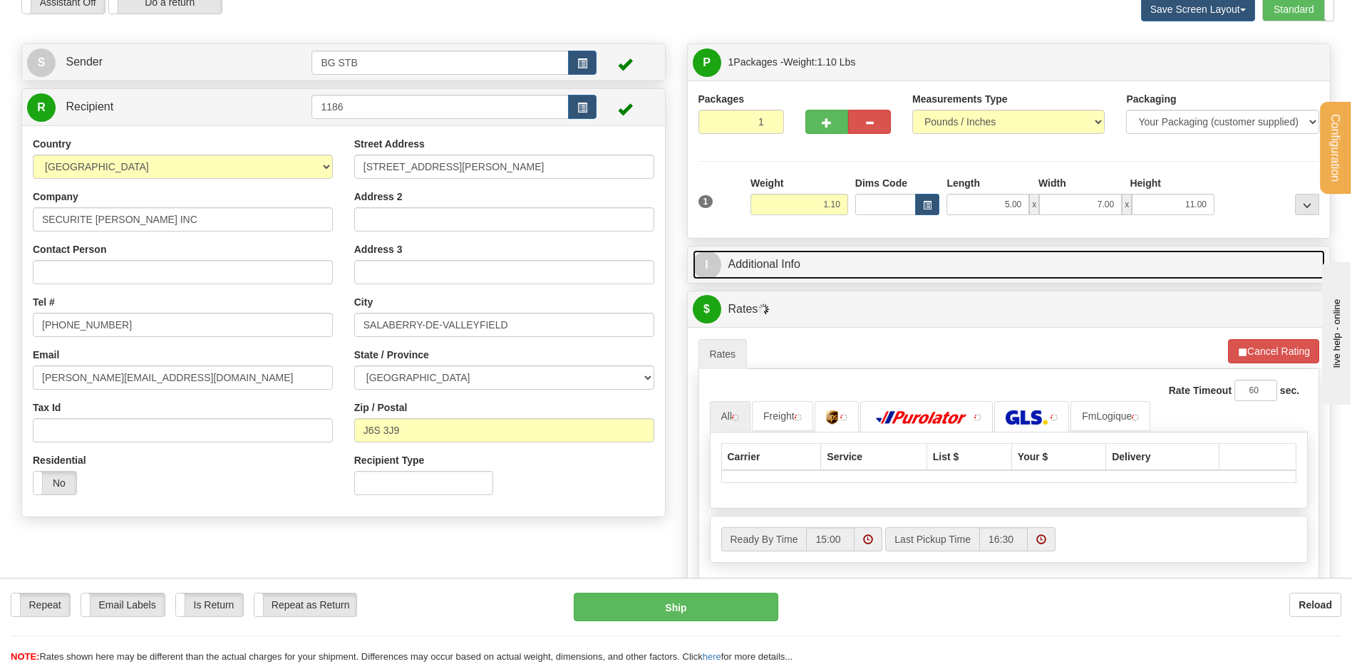
click at [851, 253] on link "I Additional Info" at bounding box center [1009, 264] width 633 height 29
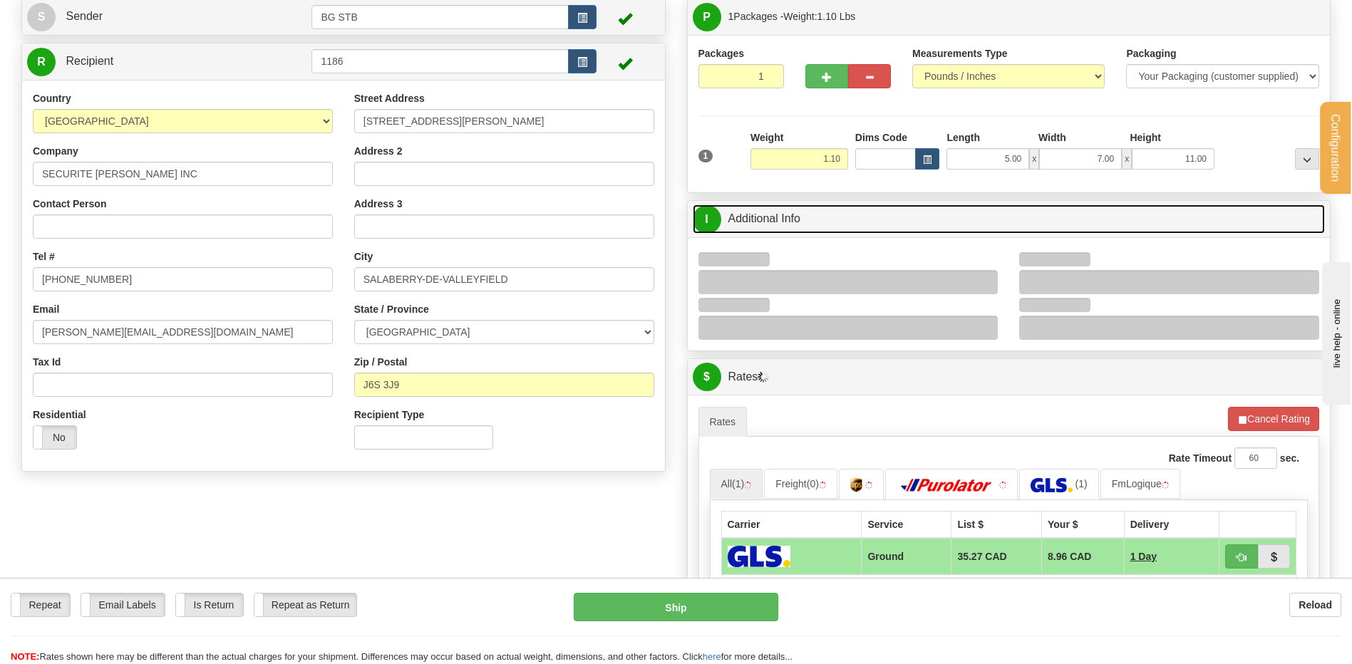
scroll to position [143, 0]
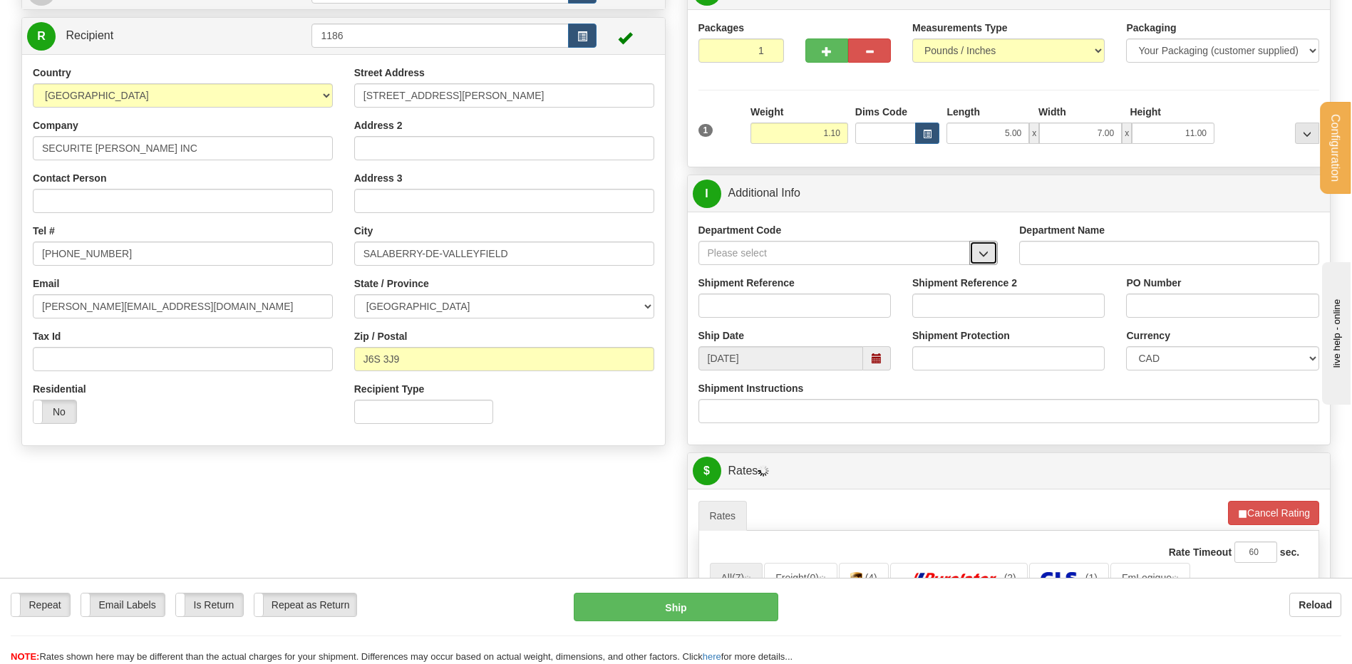
click at [977, 253] on button "button" at bounding box center [983, 253] width 29 height 24
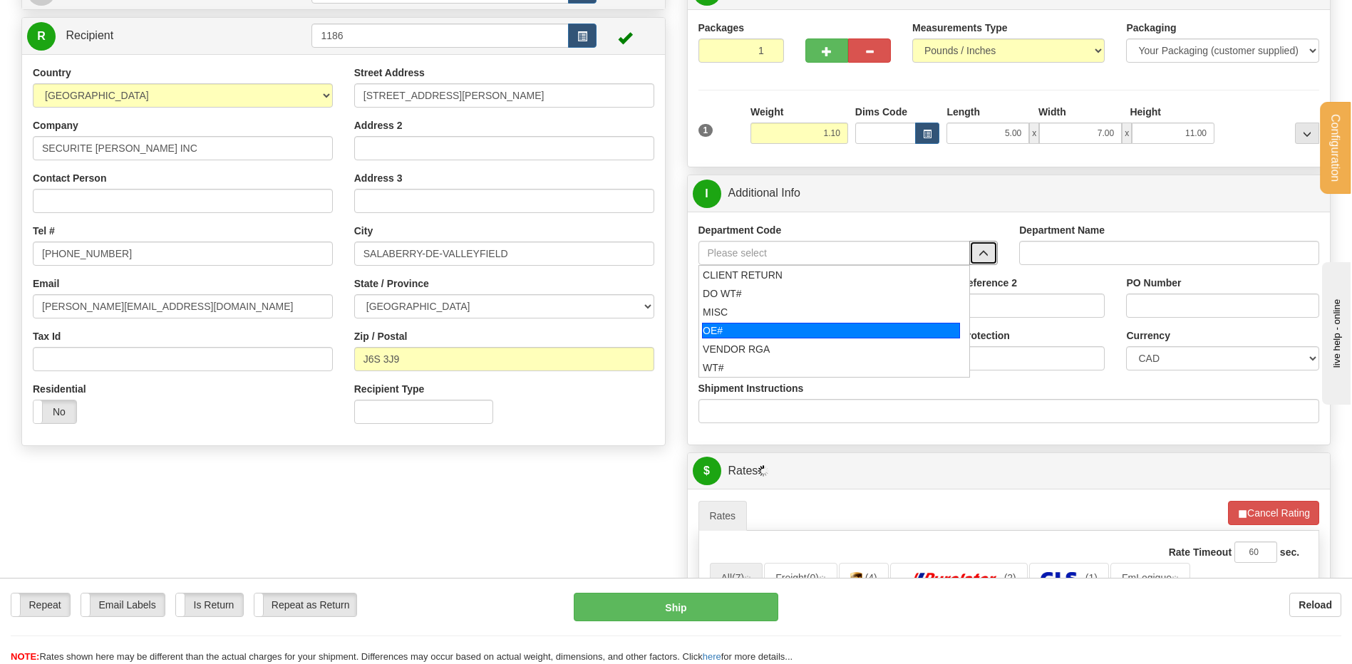
click at [828, 331] on div "OE#" at bounding box center [831, 331] width 258 height 16
type input "OE#"
type input "ORDERS"
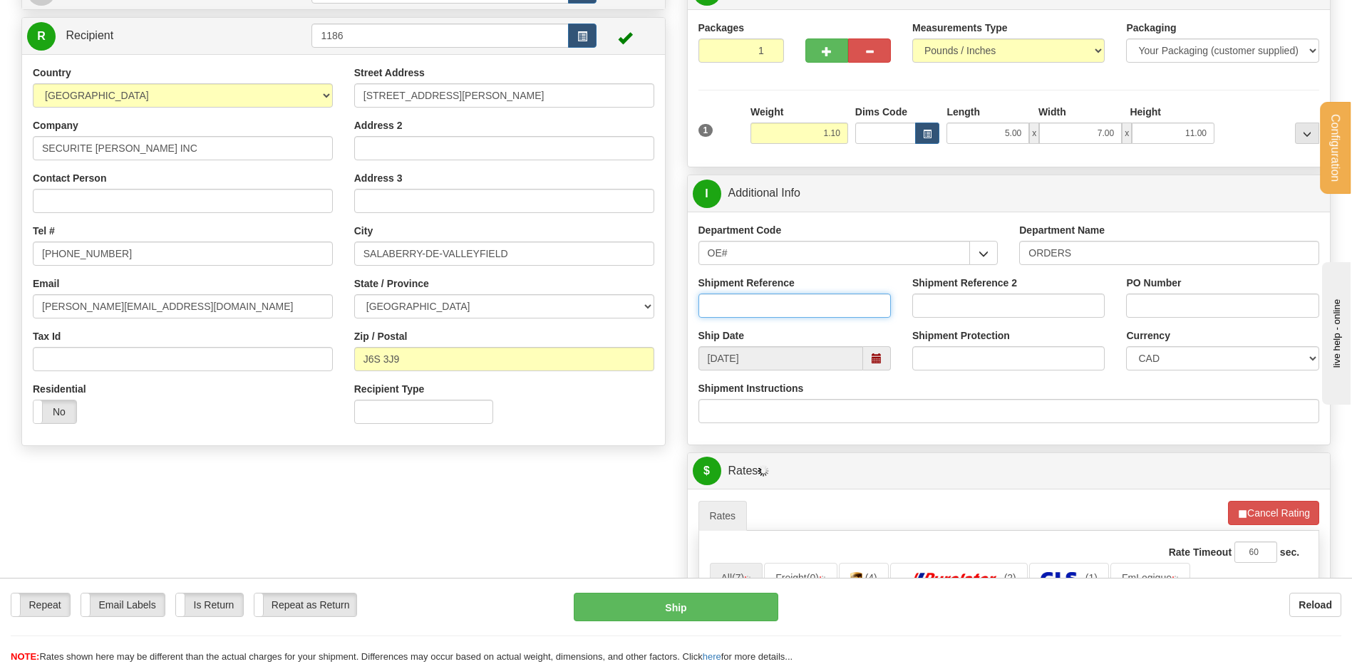
click at [773, 305] on input "Shipment Reference" at bounding box center [795, 306] width 192 height 24
type input "80007334-01"
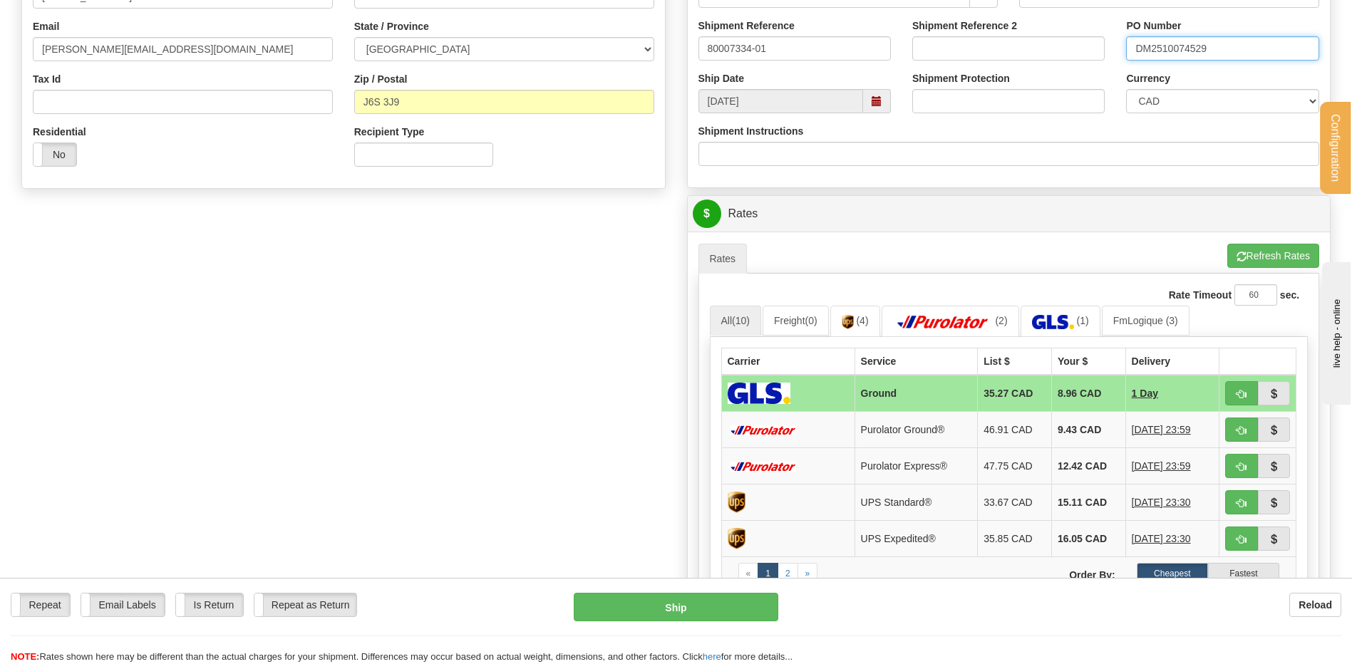
scroll to position [428, 0]
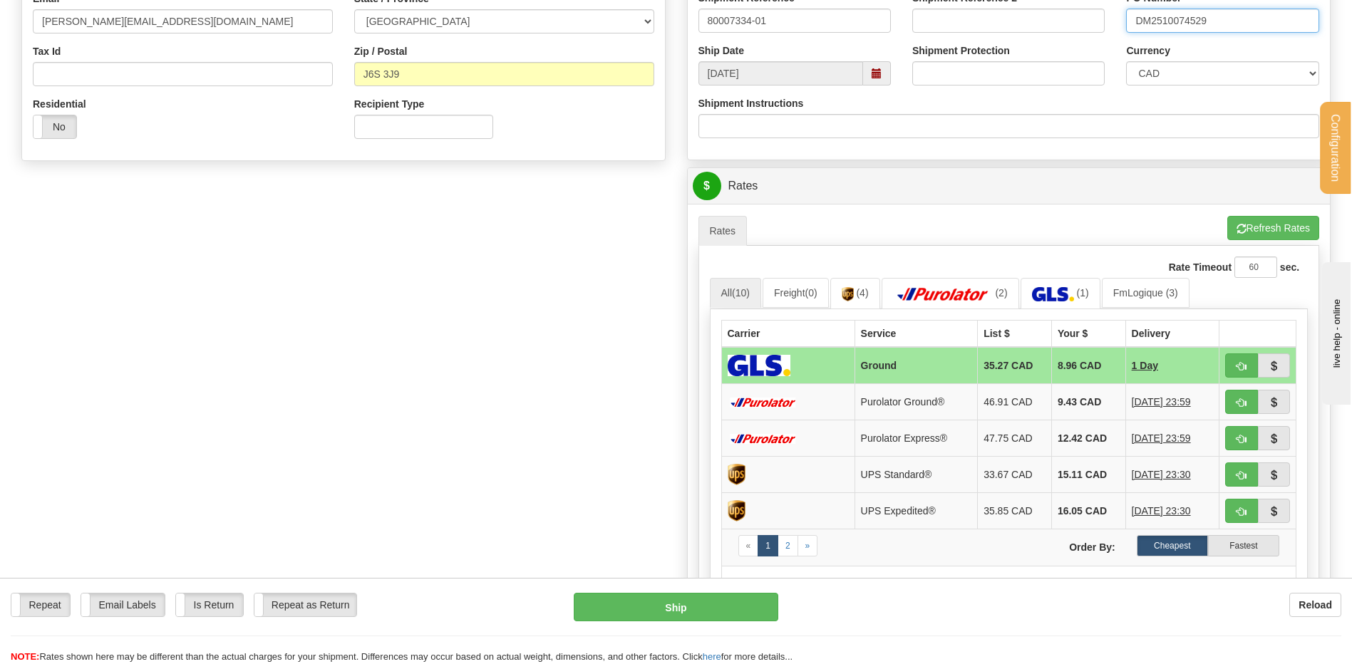
type input "DM2510074529"
click at [1237, 365] on span "button" at bounding box center [1242, 366] width 10 height 9
type input "1"
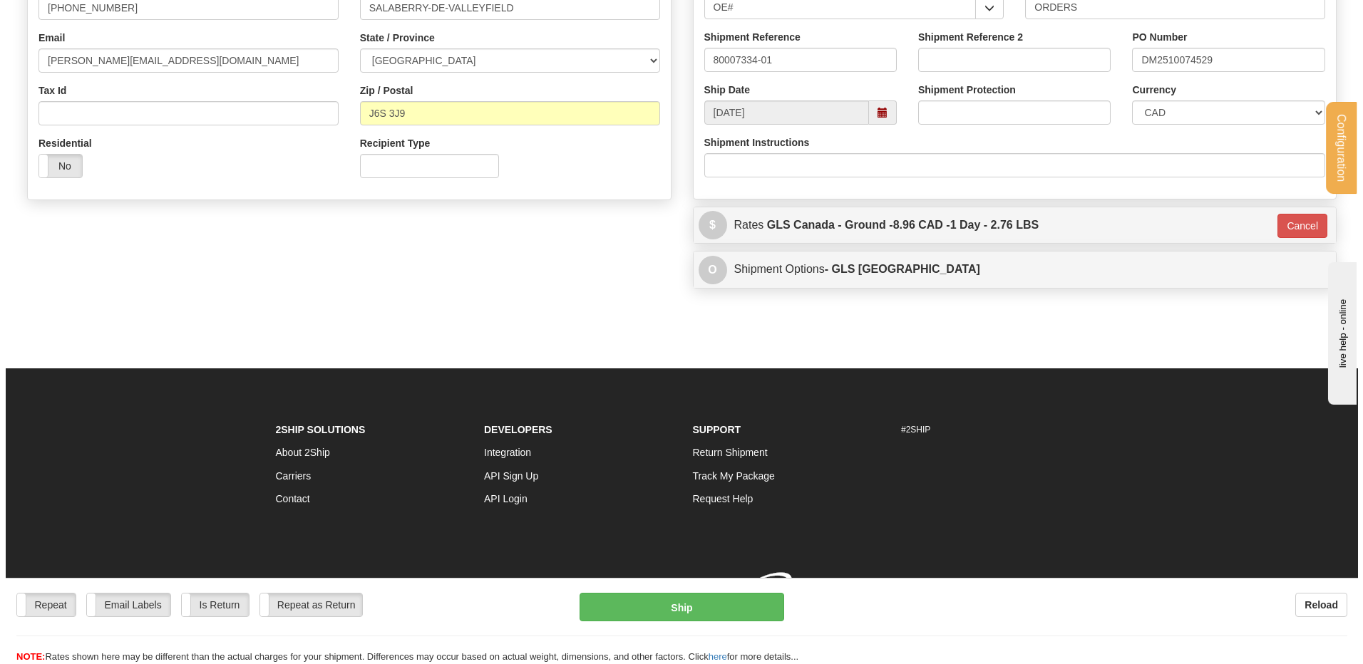
scroll to position [409, 0]
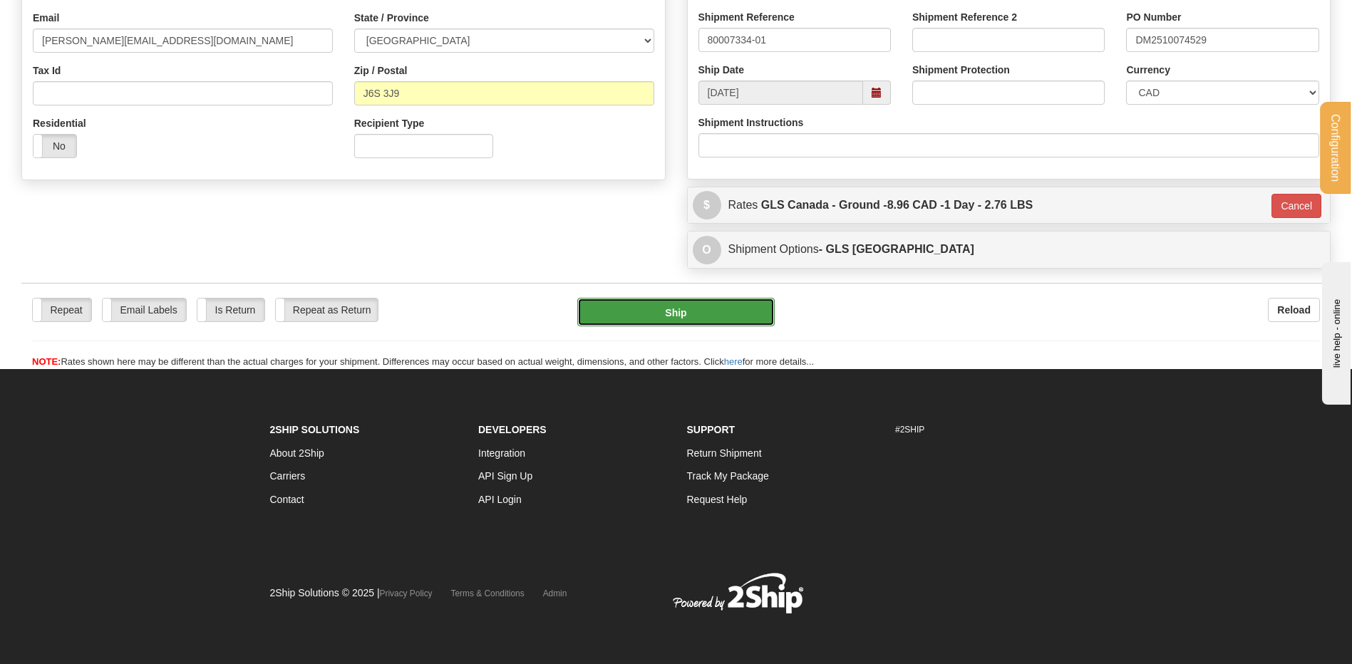
click at [689, 314] on button "Ship" at bounding box center [675, 312] width 197 height 29
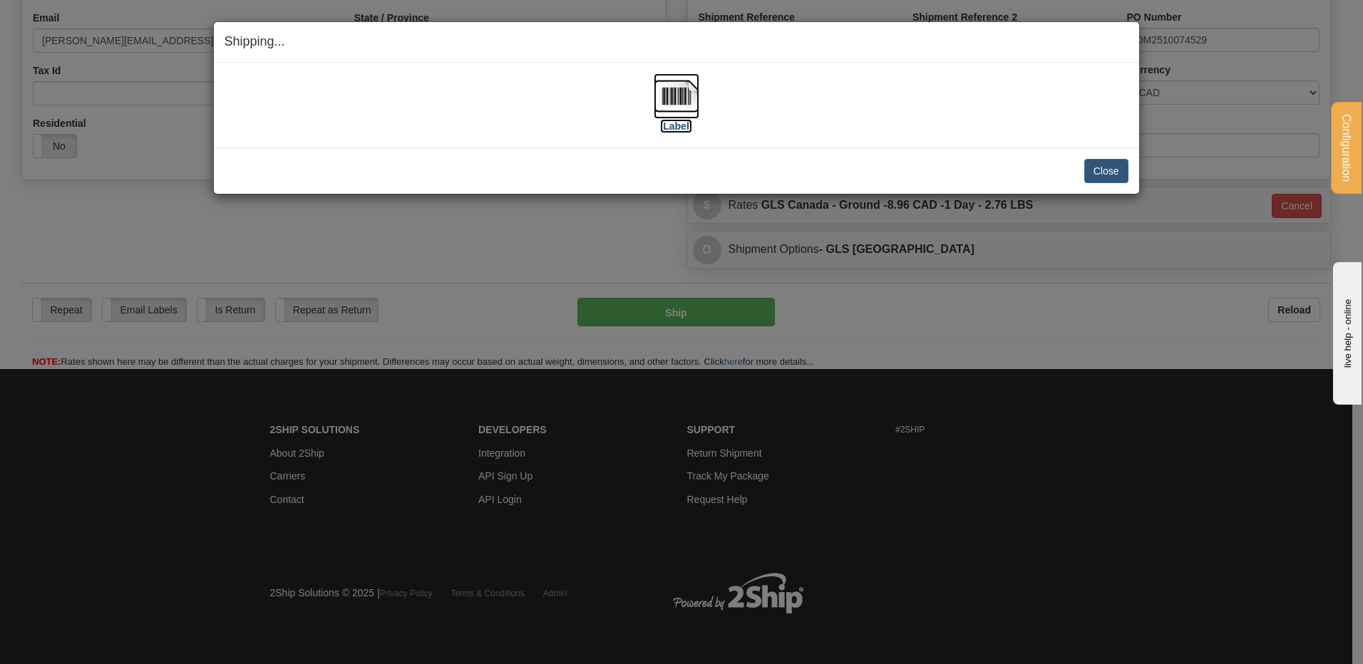
click at [682, 103] on img at bounding box center [677, 96] width 46 height 46
click at [1106, 165] on button "Close" at bounding box center [1106, 171] width 44 height 24
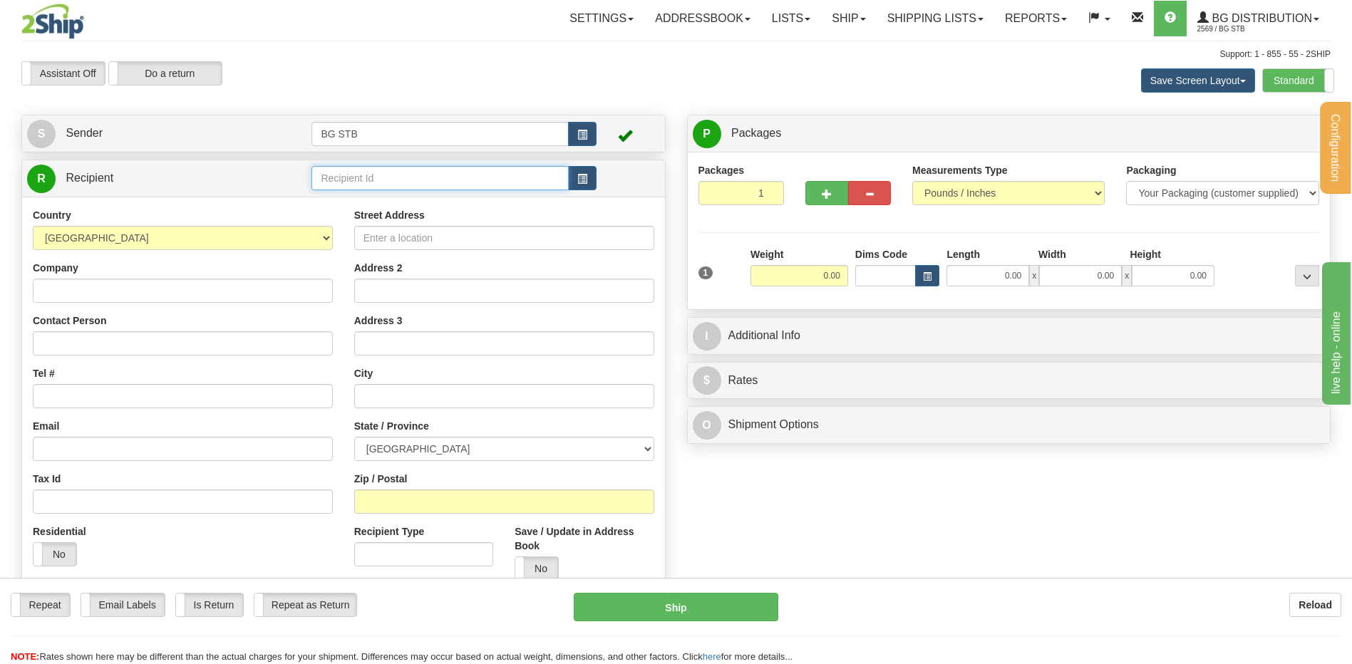
click at [394, 179] on input "text" at bounding box center [439, 178] width 257 height 24
click at [344, 200] on div "1009" at bounding box center [437, 200] width 243 height 16
type input "1009"
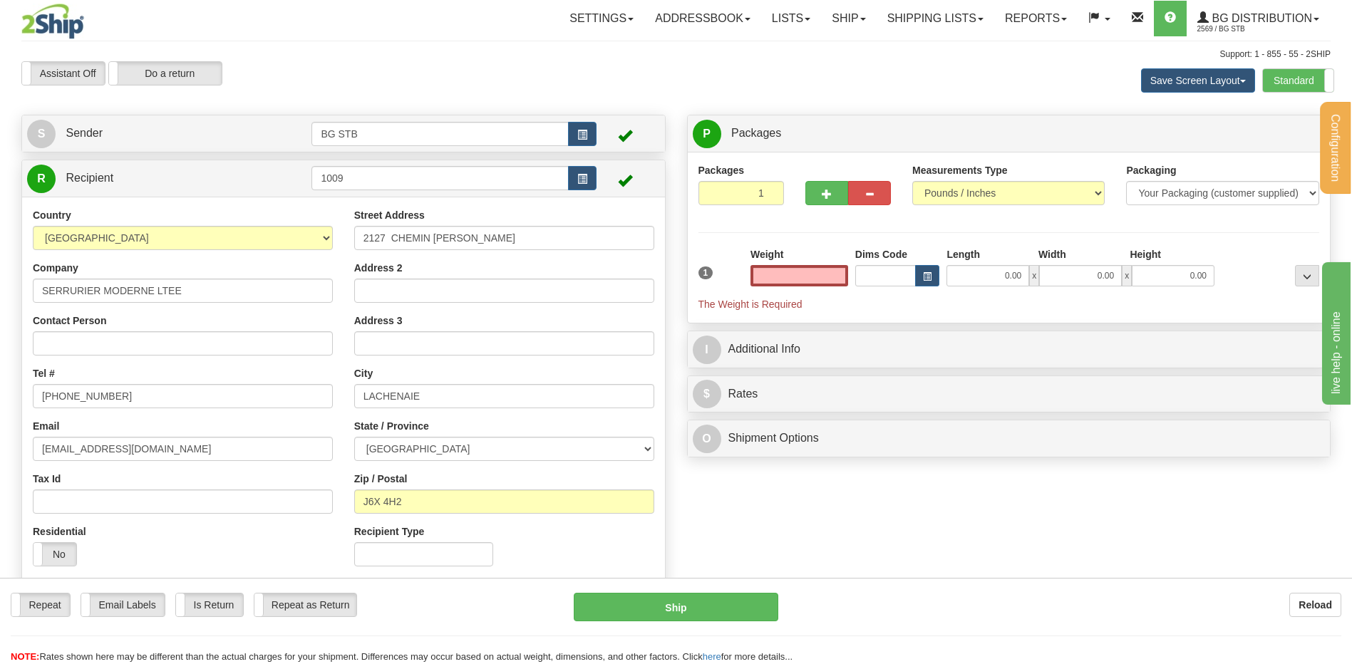
type input "0.00"
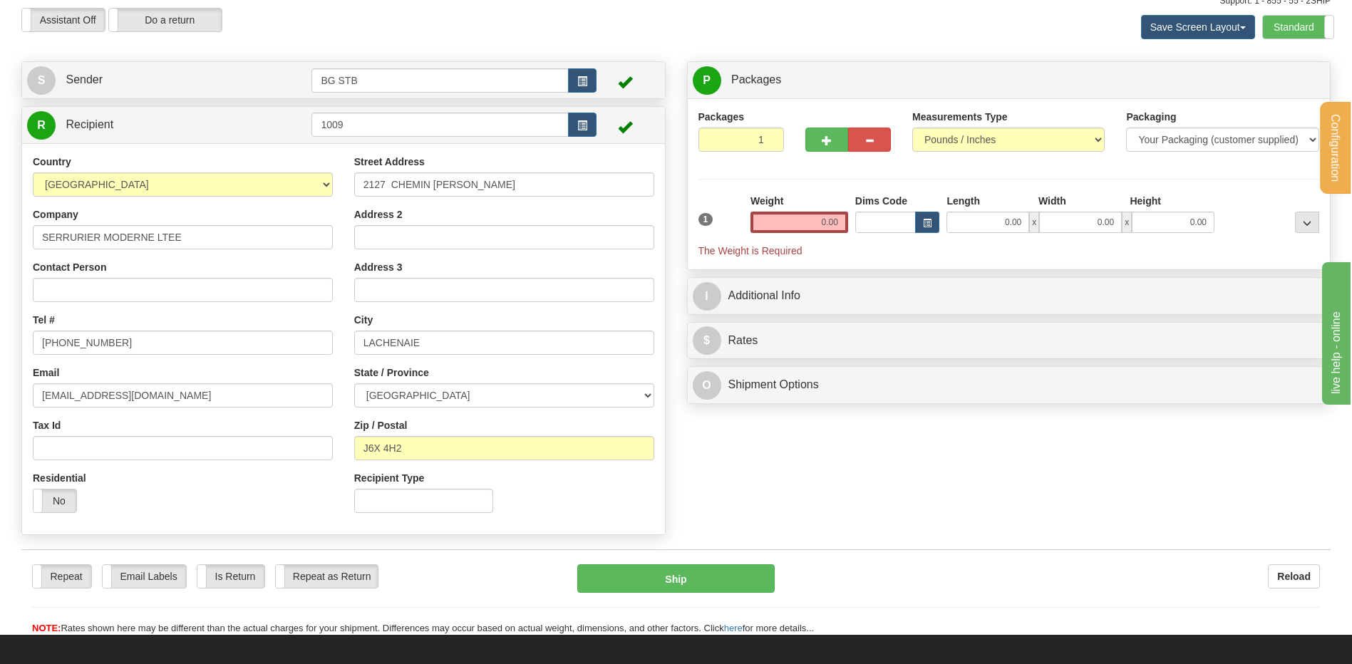
scroll to position [143, 0]
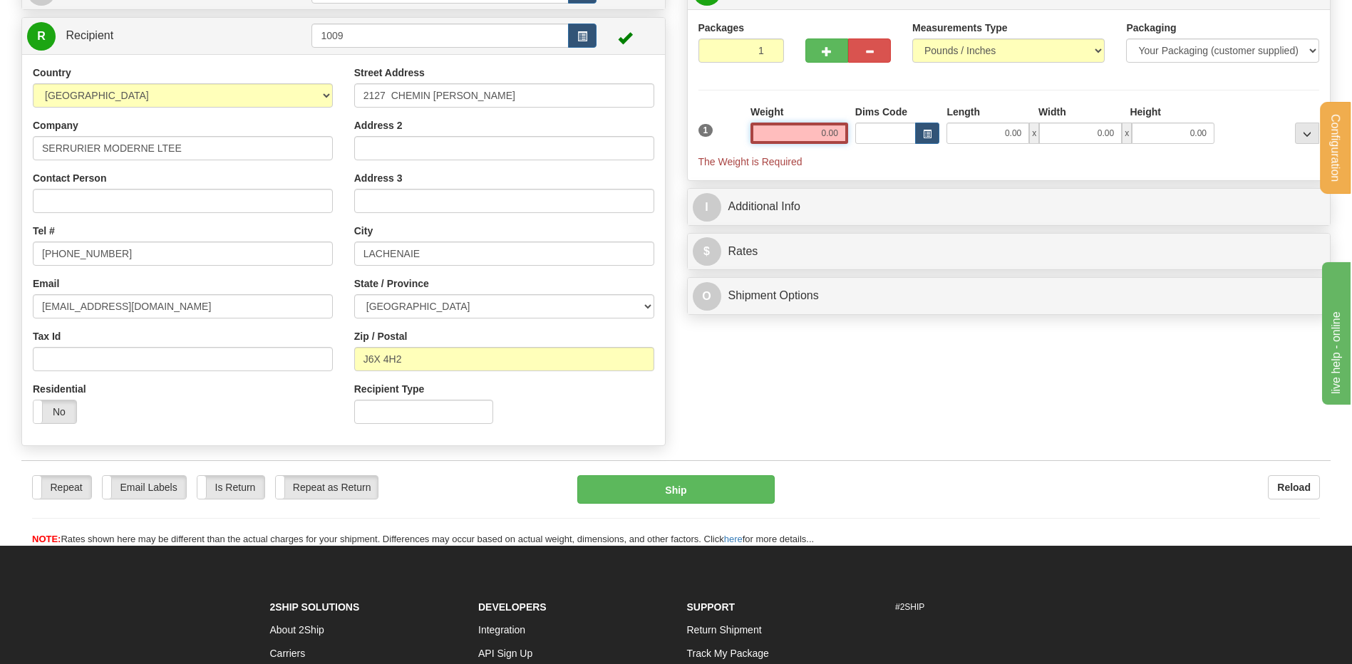
click at [820, 131] on input "0.00" at bounding box center [800, 133] width 98 height 21
click at [796, 130] on input "text" at bounding box center [800, 133] width 98 height 21
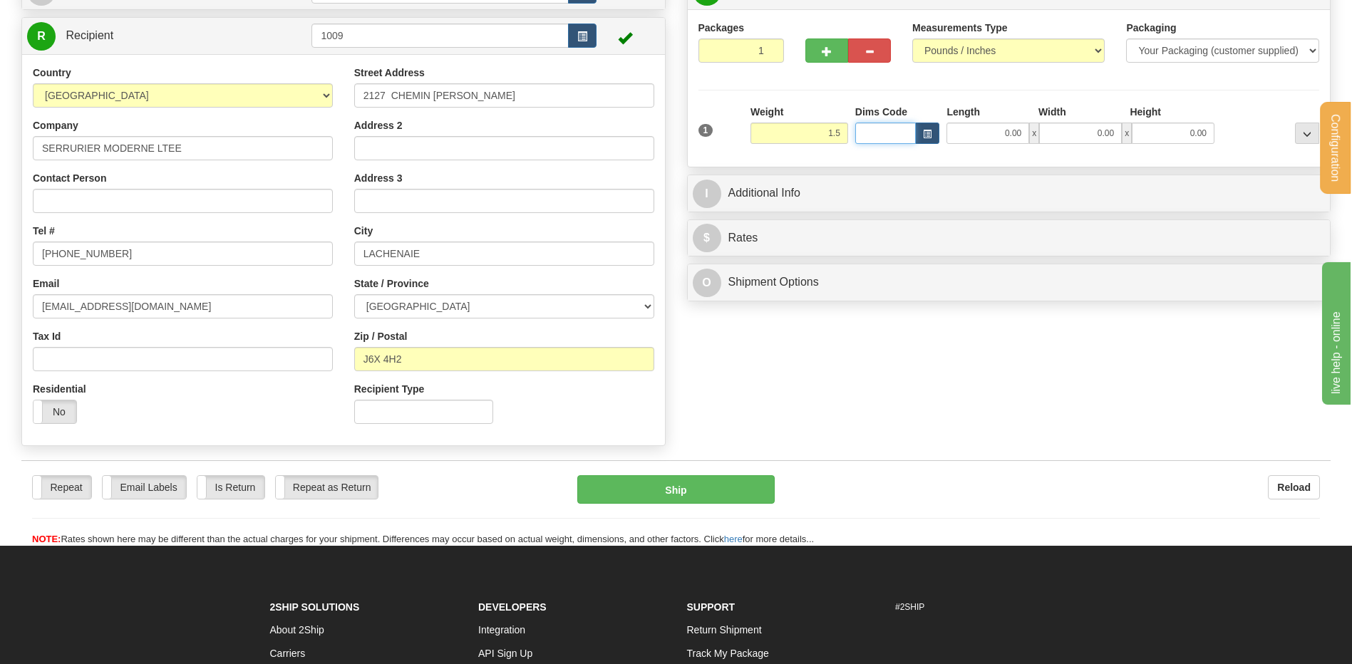
type input "1.50"
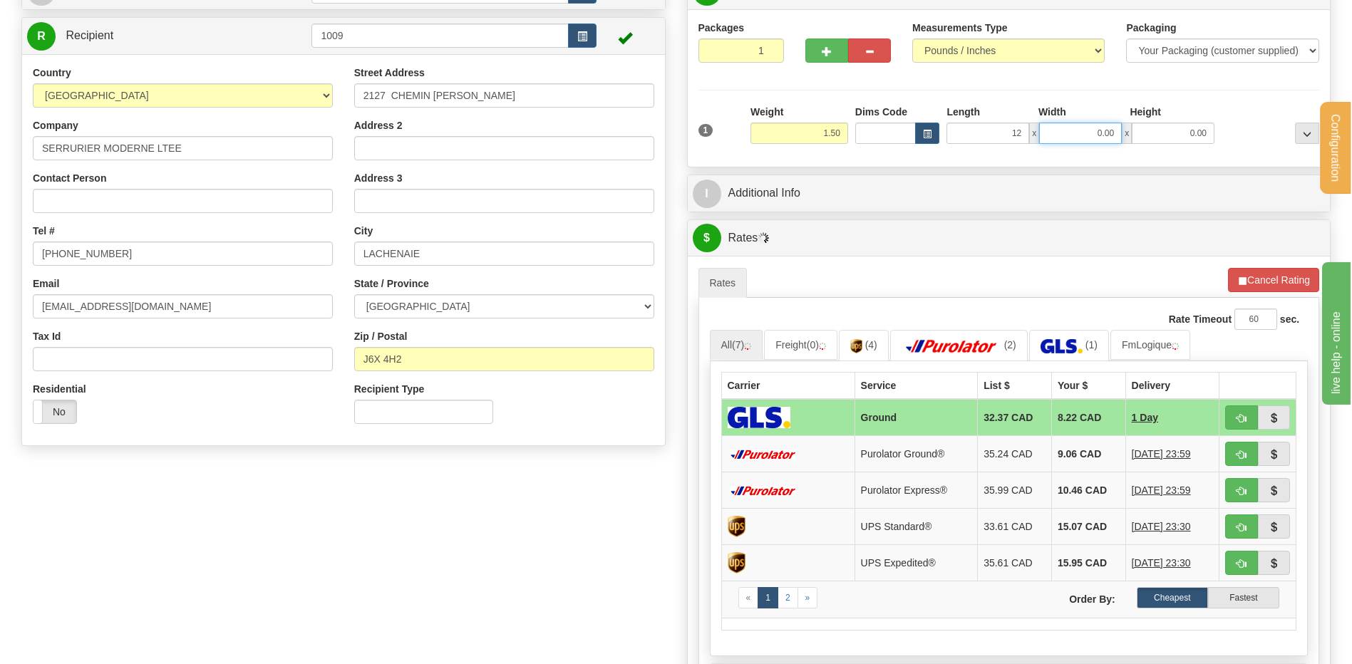
type input "12.00"
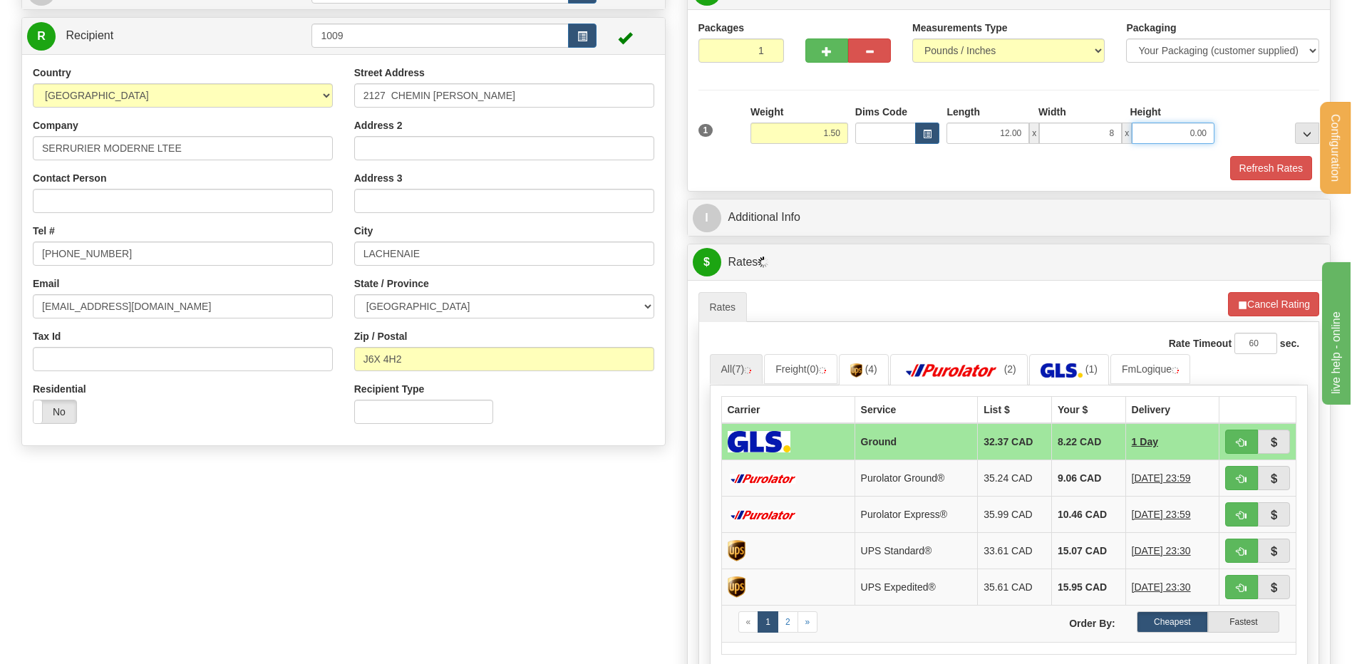
type input "8.00"
type input "9.00"
click at [1261, 155] on div "Packaging Your Packaging (customer supplied) Envelope (carrier supplied) Pack (…" at bounding box center [1035, 155] width 576 height 1
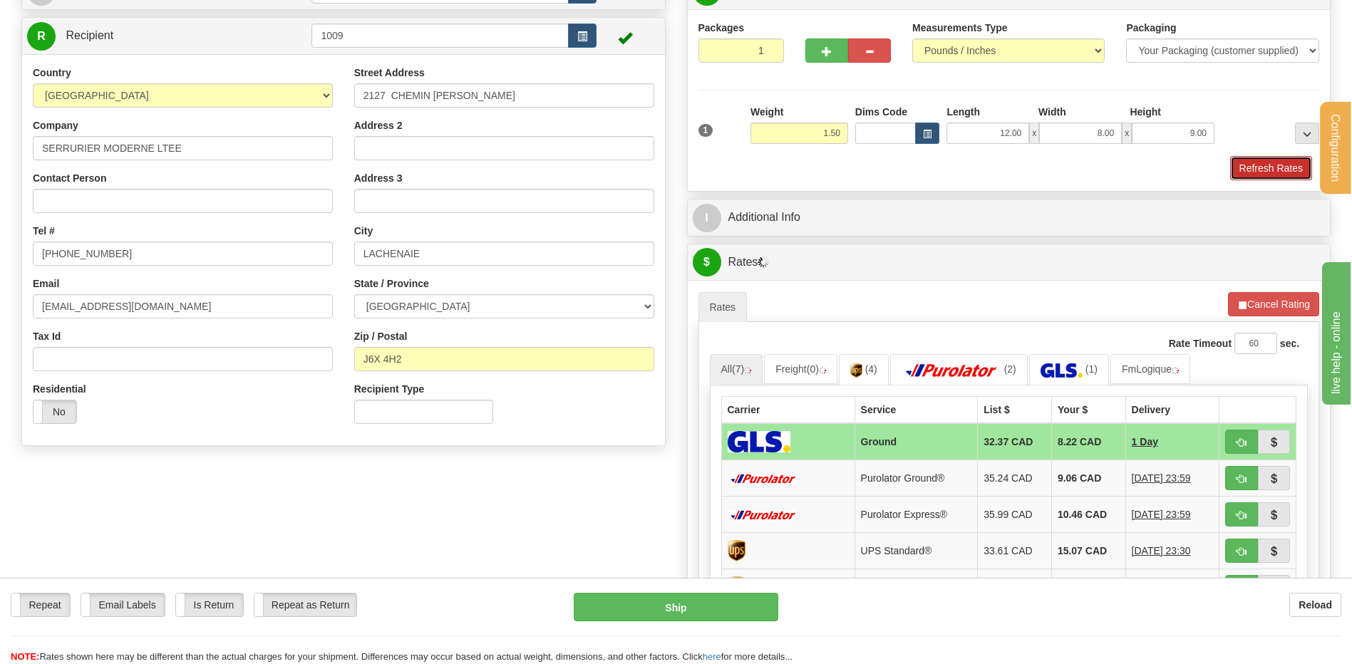
click at [1250, 165] on button "Refresh Rates" at bounding box center [1271, 168] width 82 height 24
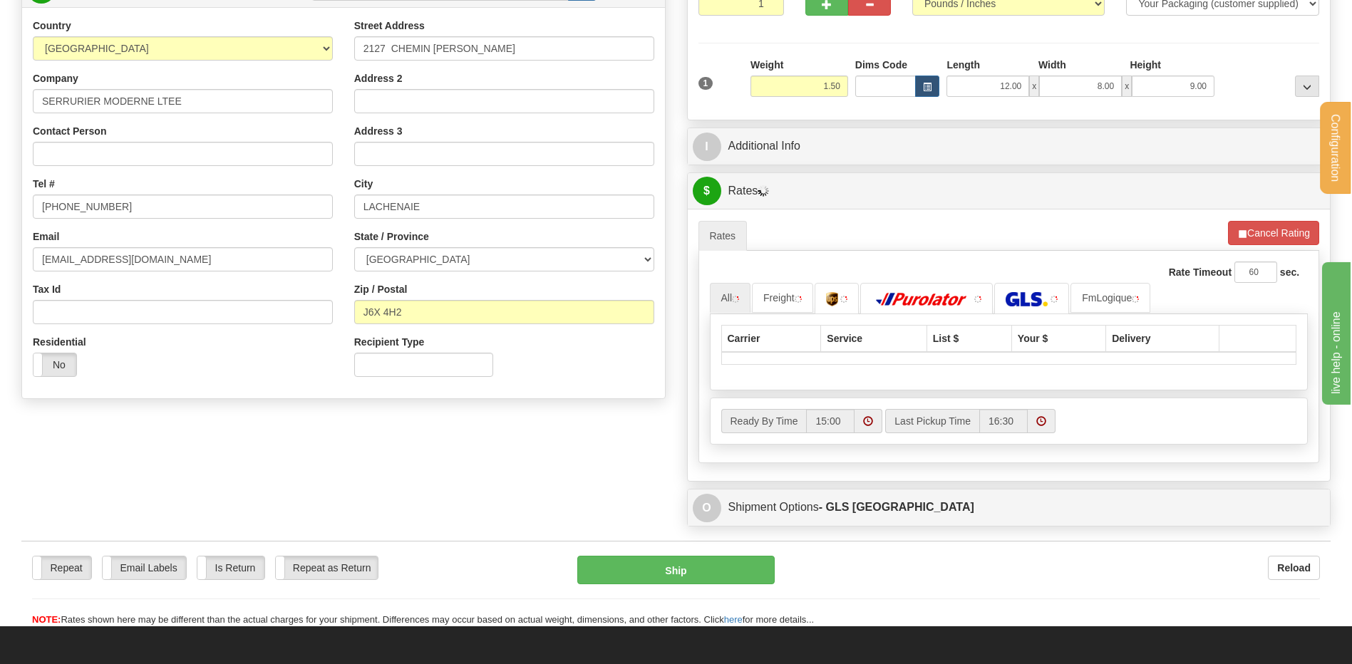
scroll to position [214, 0]
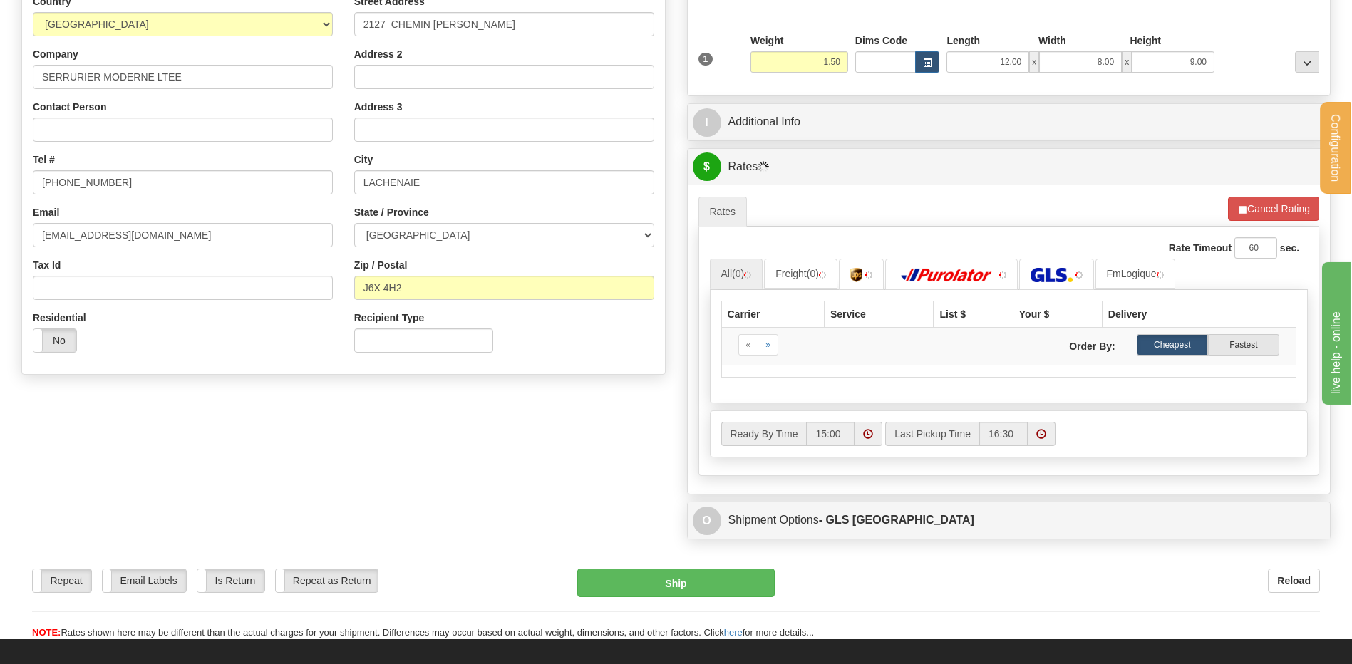
click at [773, 137] on div "I Additional Info" at bounding box center [1009, 122] width 643 height 36
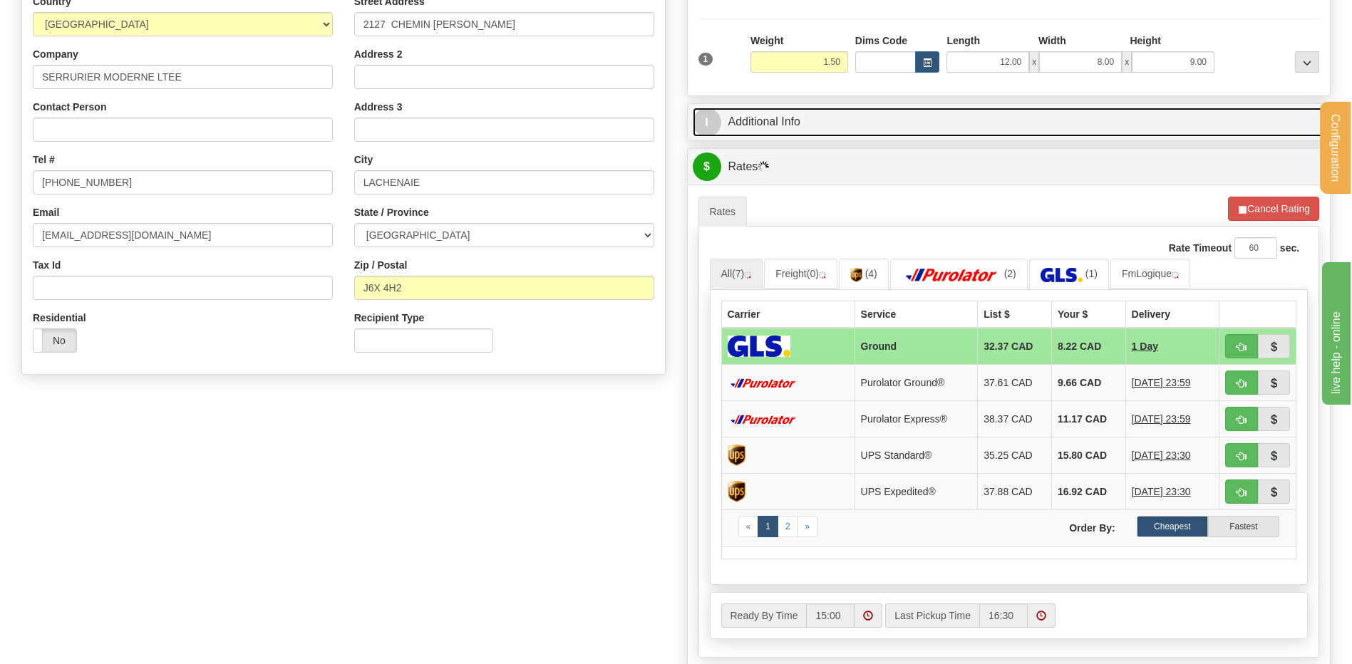
click at [776, 125] on link "I Additional Info" at bounding box center [1009, 122] width 633 height 29
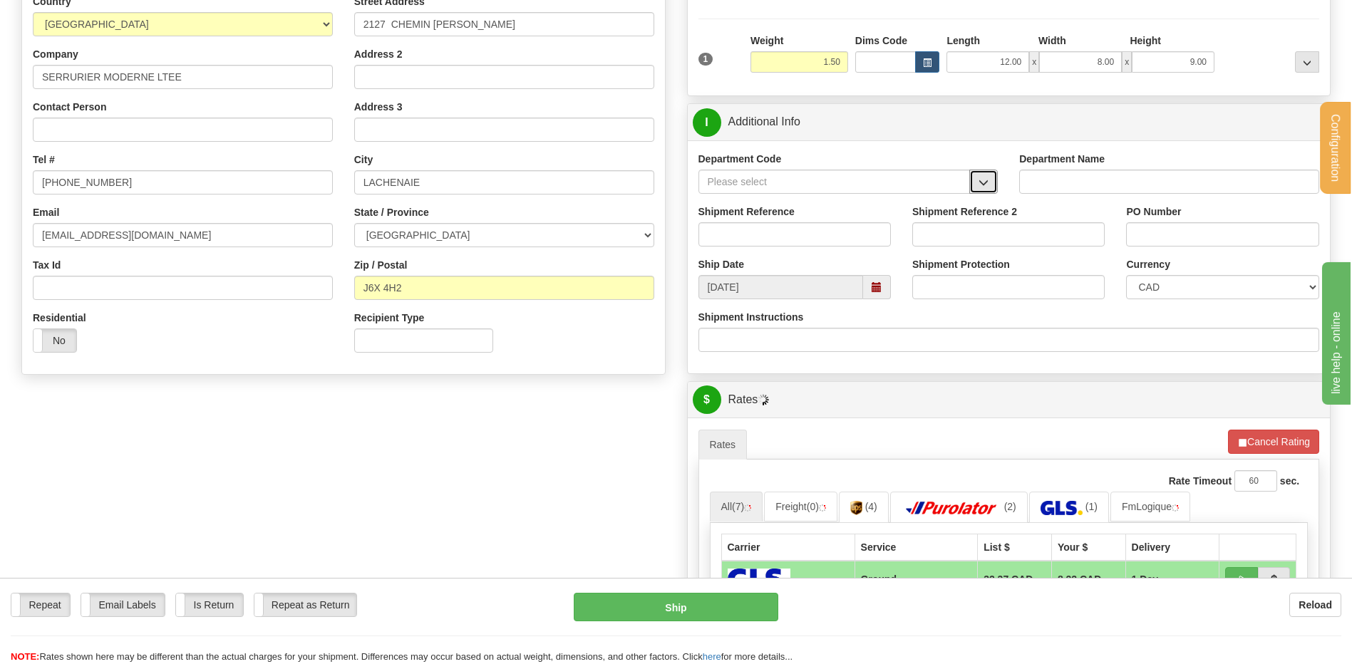
drag, startPoint x: 982, startPoint y: 185, endPoint x: 972, endPoint y: 197, distance: 15.2
click at [976, 192] on button "button" at bounding box center [983, 182] width 29 height 24
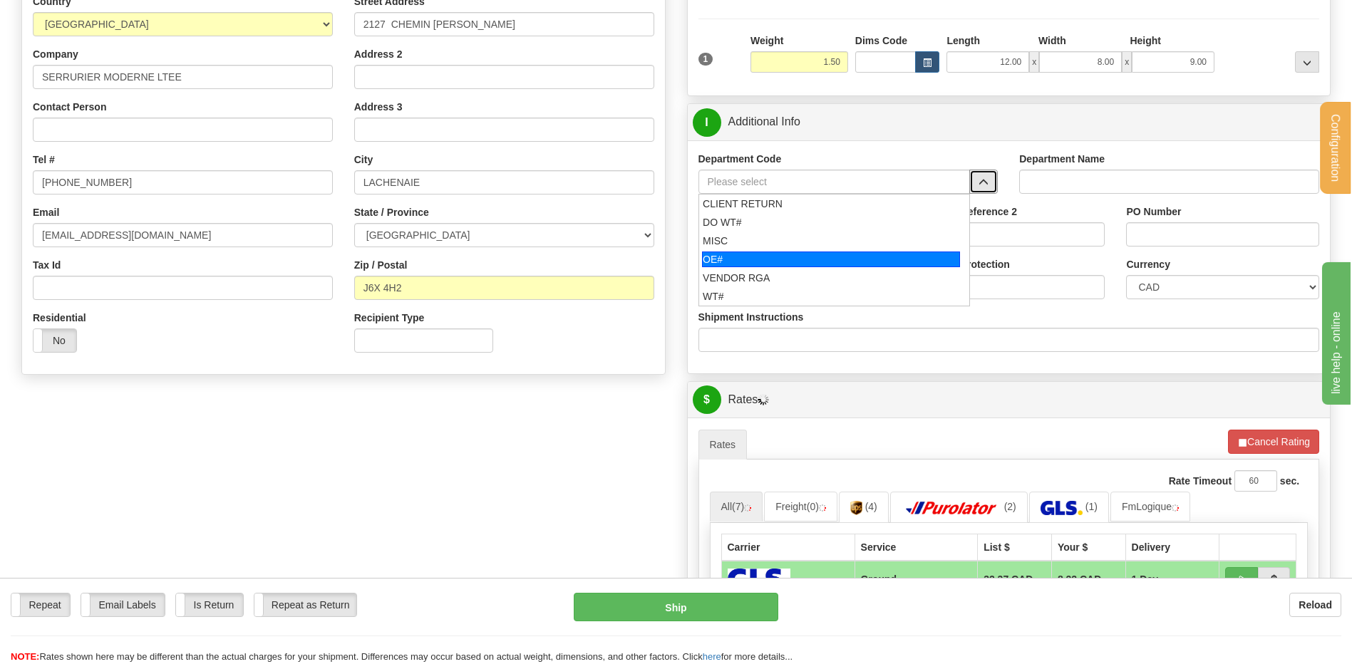
click at [782, 257] on div "OE#" at bounding box center [831, 260] width 258 height 16
type input "OE#"
type input "ORDERS"
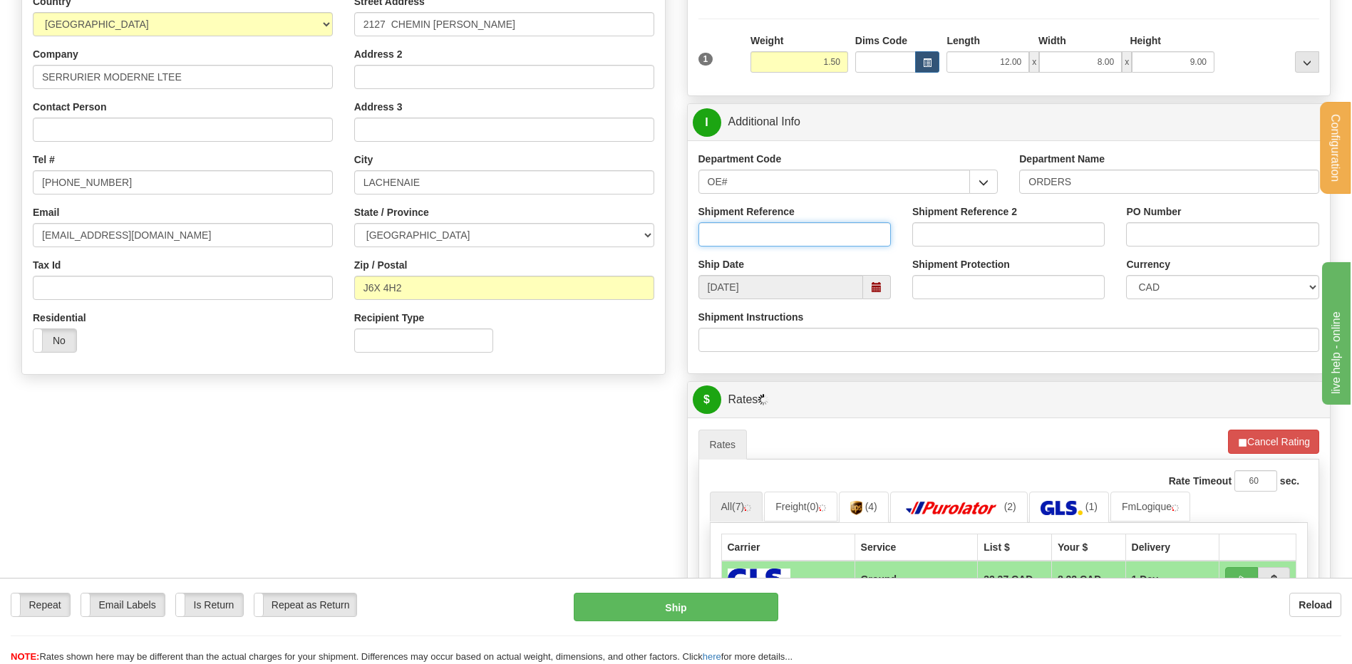
click at [770, 233] on input "Shipment Reference" at bounding box center [795, 234] width 192 height 24
type input "80005251-00"
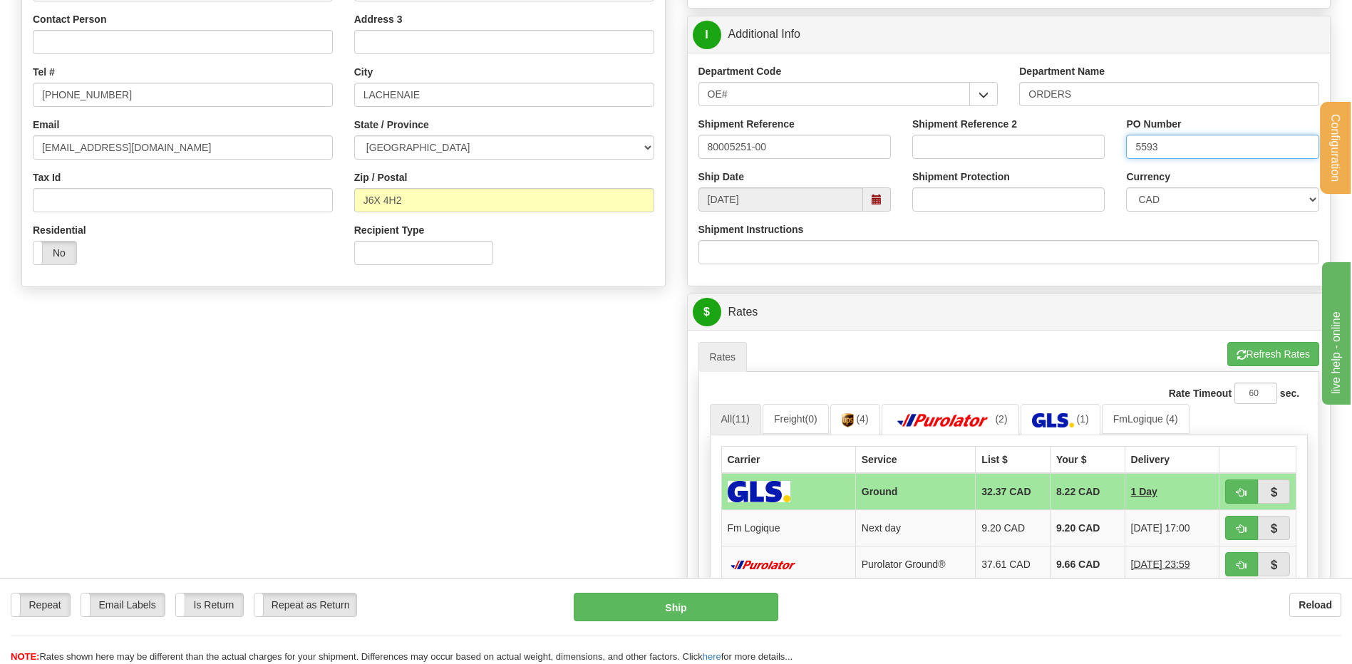
scroll to position [499, 0]
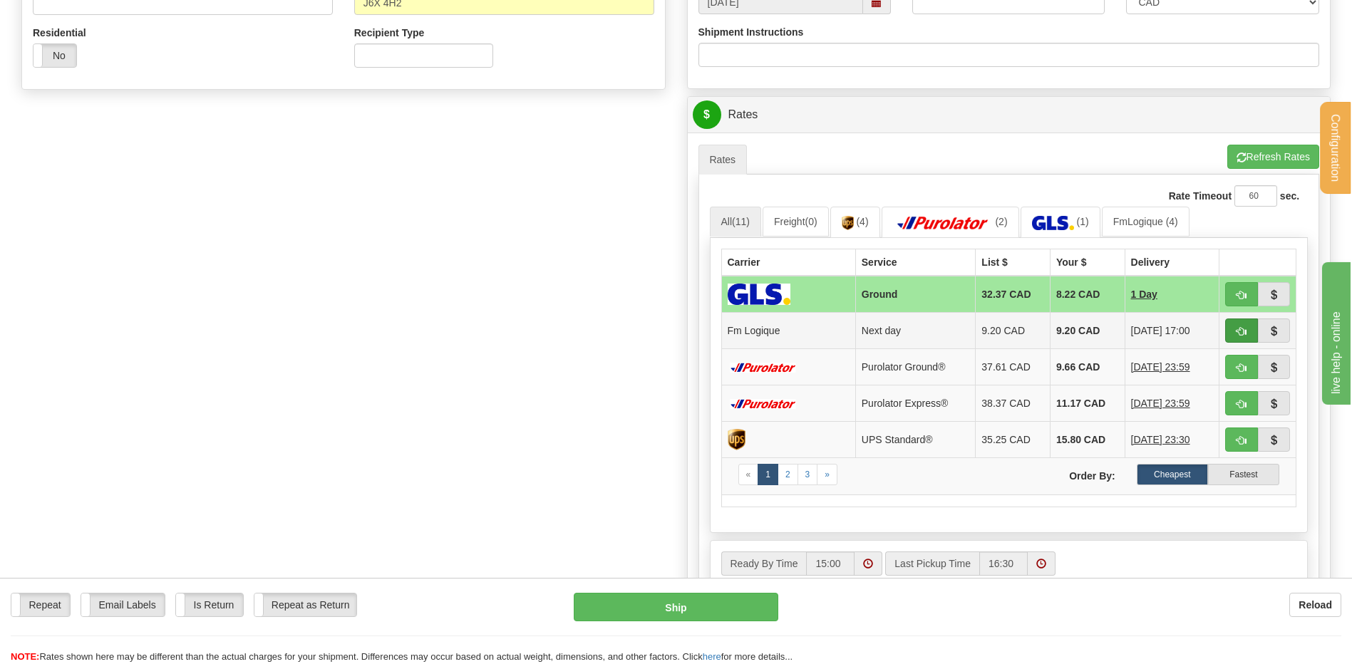
type input "5593"
click at [1238, 339] on button "button" at bounding box center [1241, 331] width 33 height 24
type input "jour"
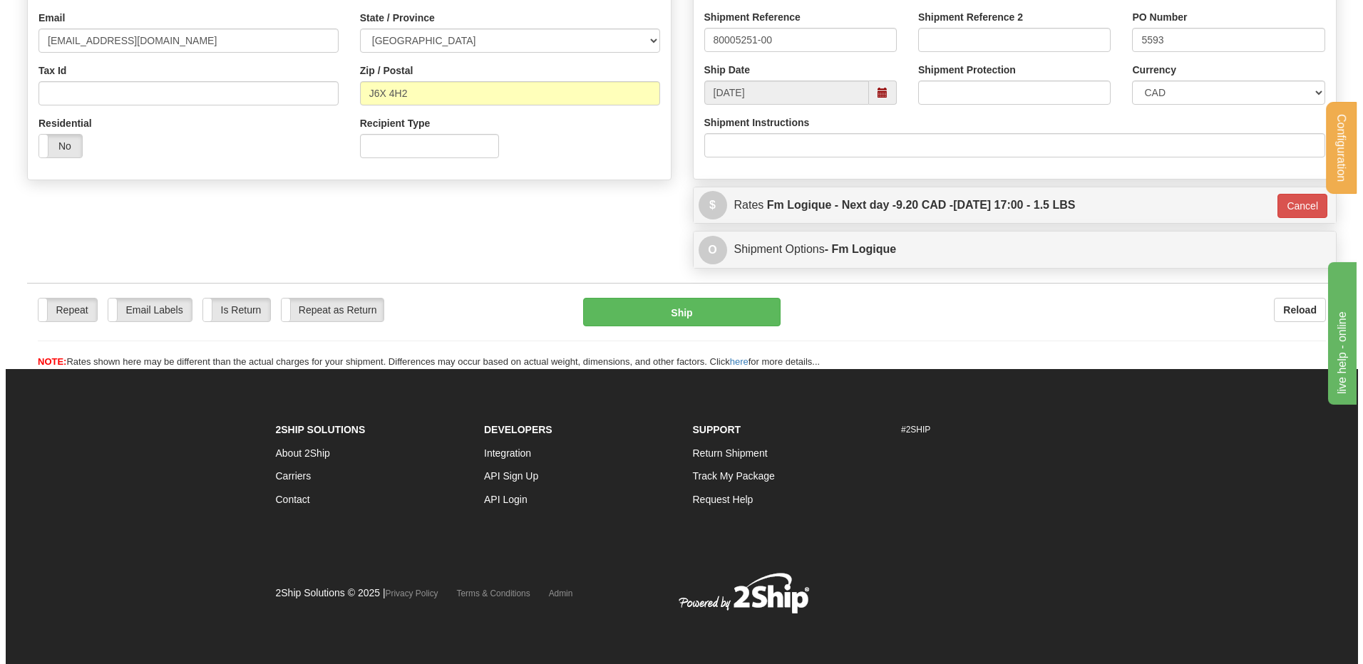
scroll to position [409, 0]
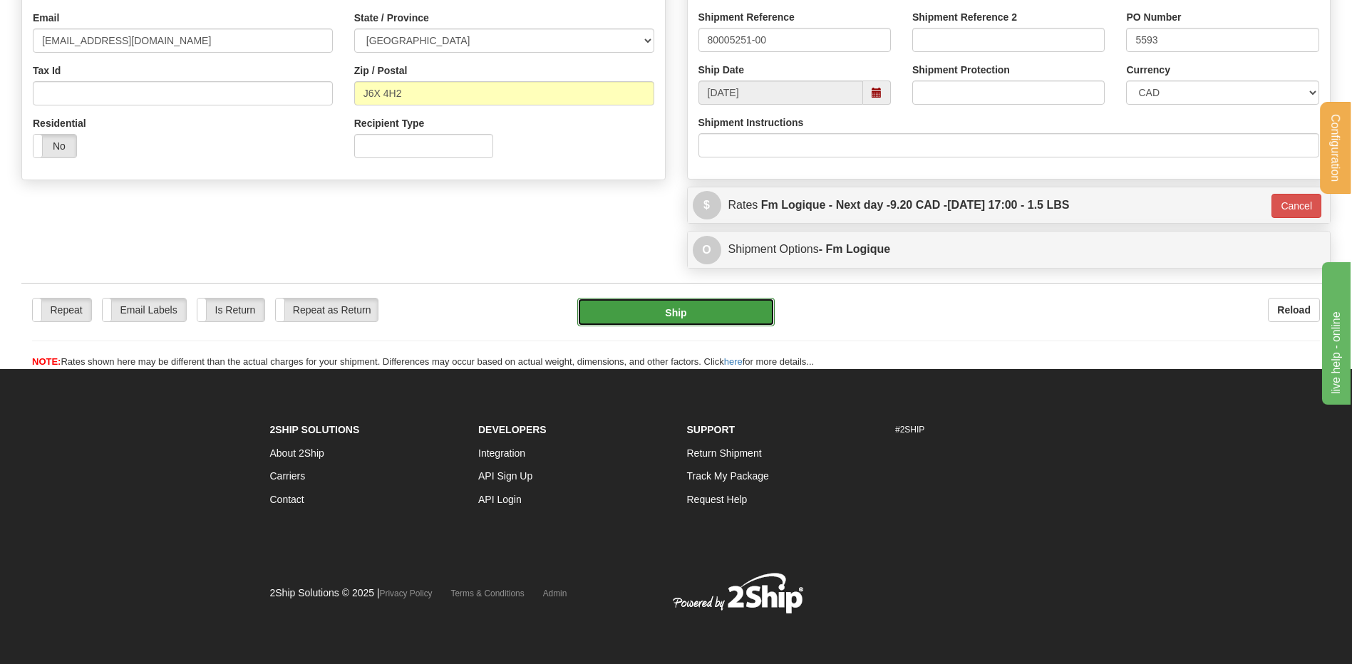
click at [649, 314] on button "Ship" at bounding box center [675, 312] width 197 height 29
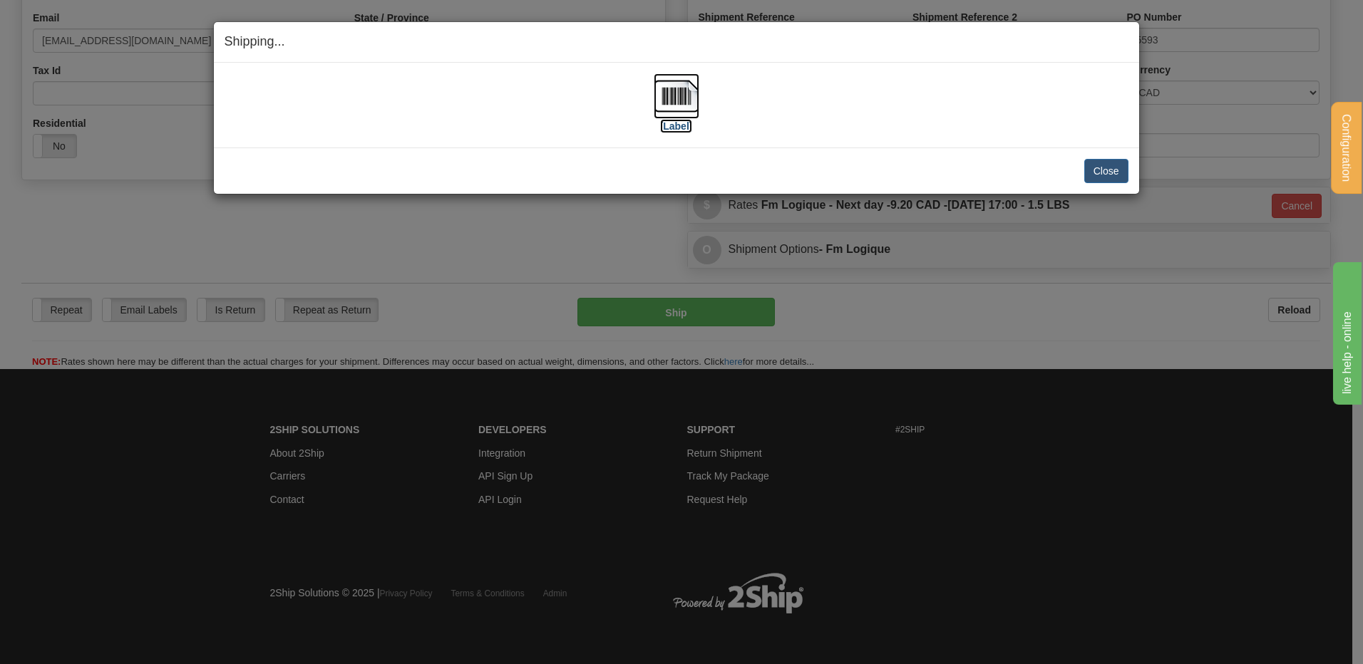
click at [691, 118] on img at bounding box center [677, 96] width 46 height 46
click at [1093, 172] on button "Close" at bounding box center [1106, 171] width 44 height 24
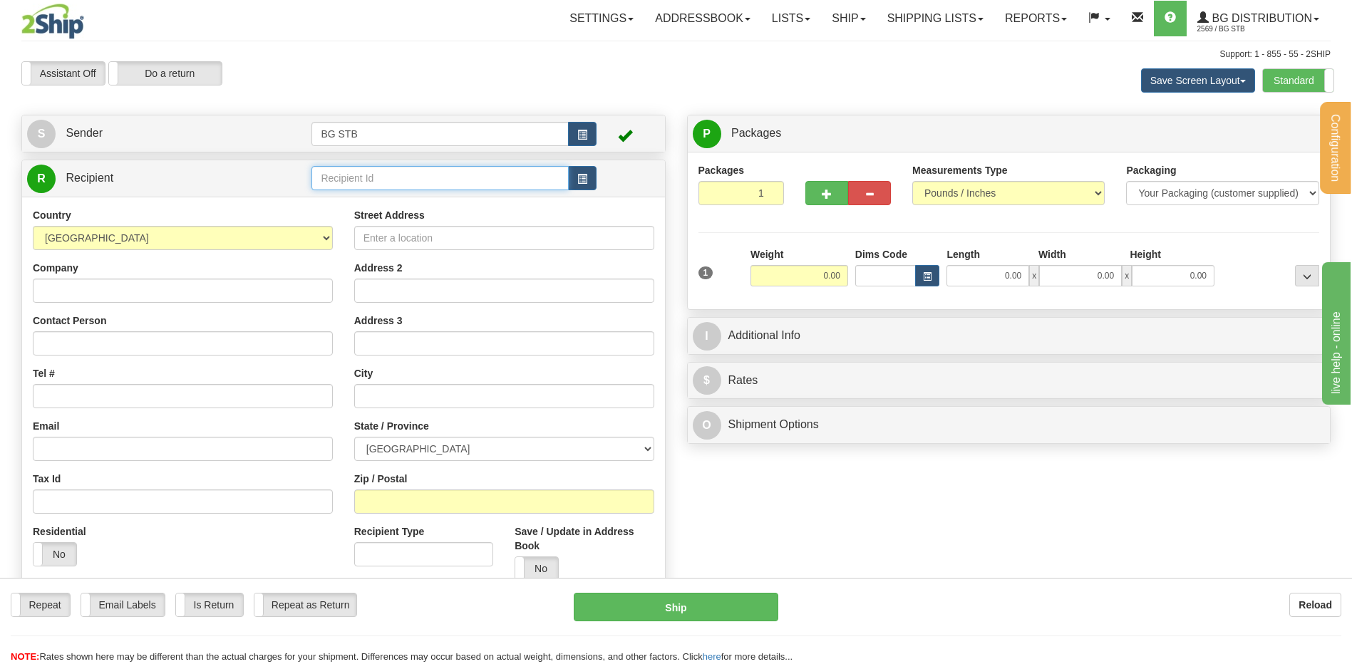
click at [325, 177] on input "text" at bounding box center [439, 178] width 257 height 24
click at [344, 202] on div "9000" at bounding box center [437, 200] width 243 height 16
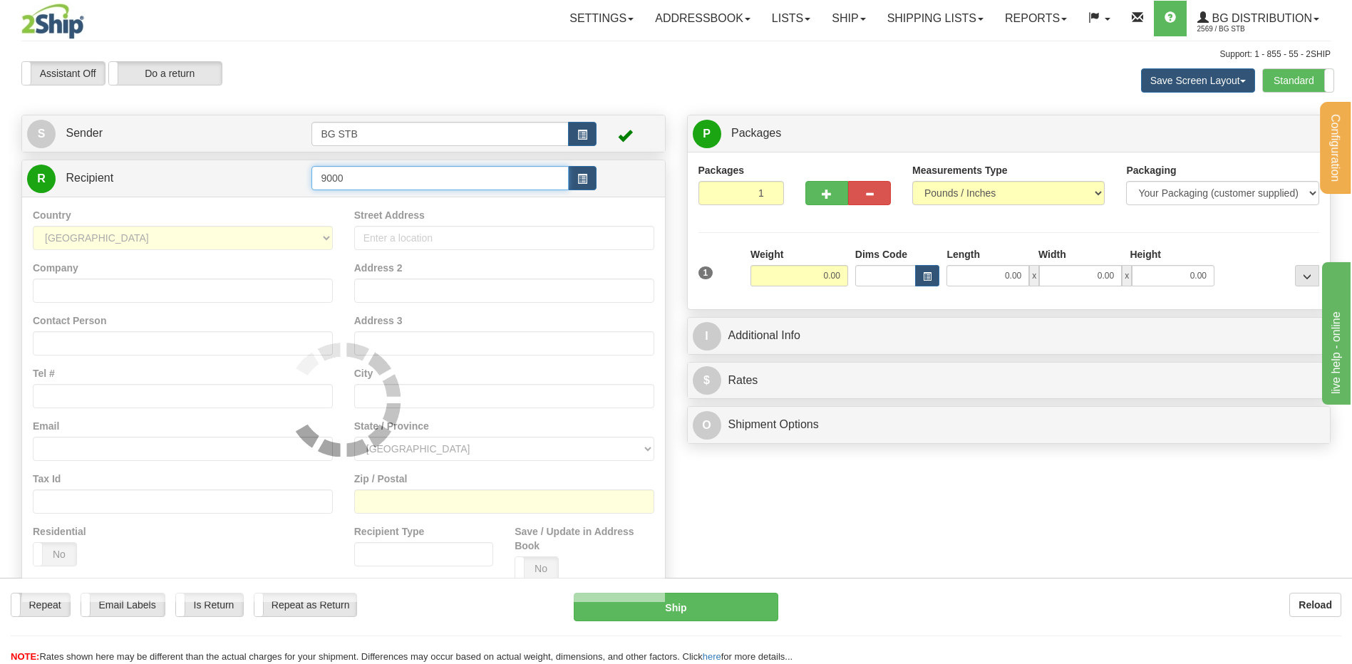
type input "9000"
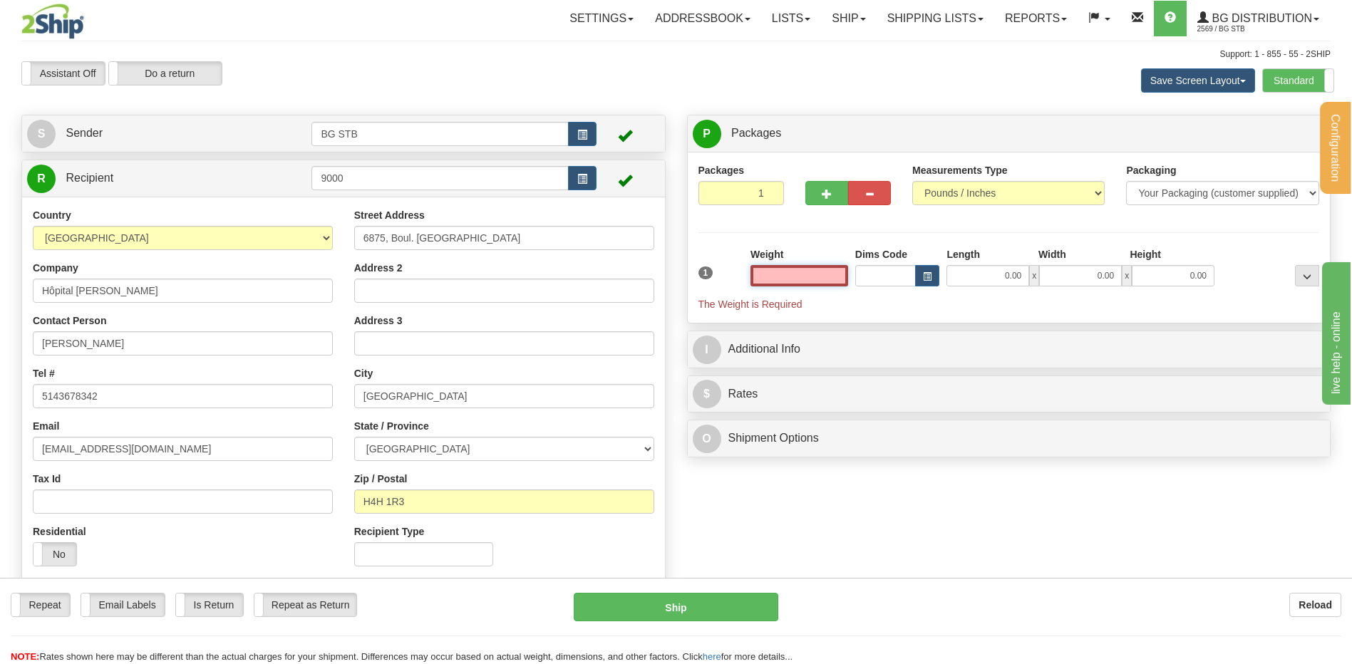
click at [833, 284] on input "text" at bounding box center [800, 275] width 98 height 21
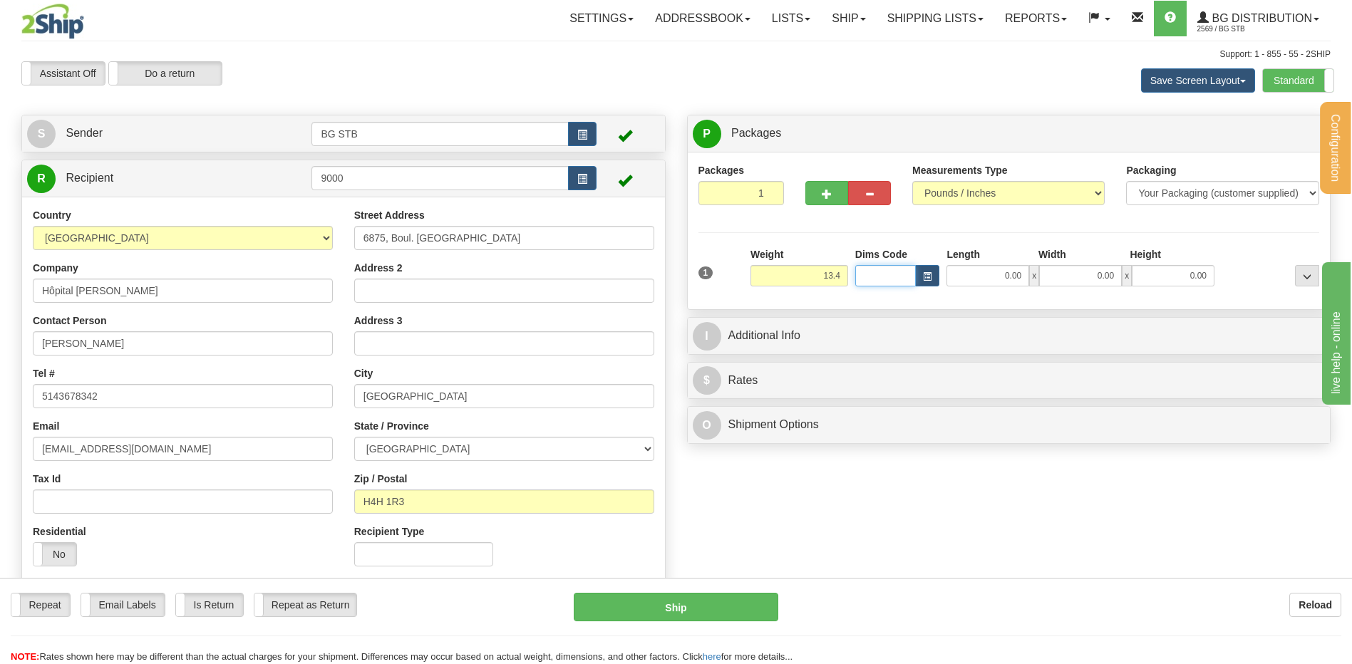
type input "13.40"
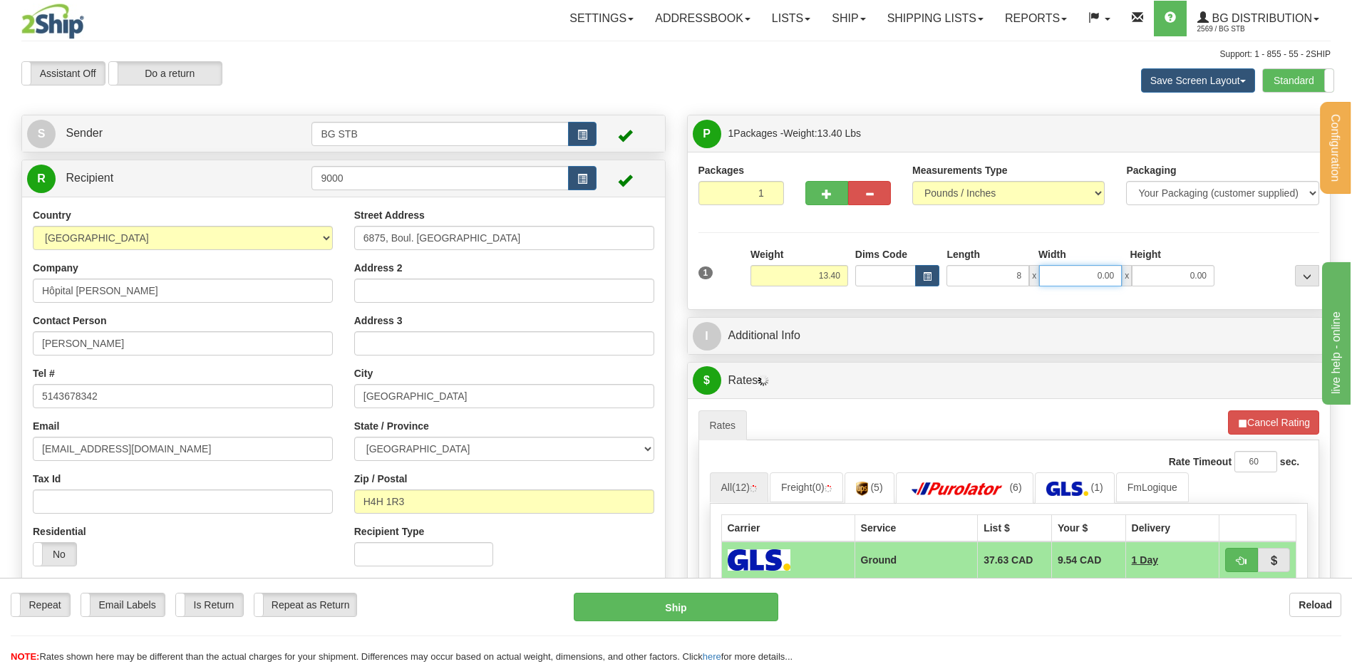
type input "8.00"
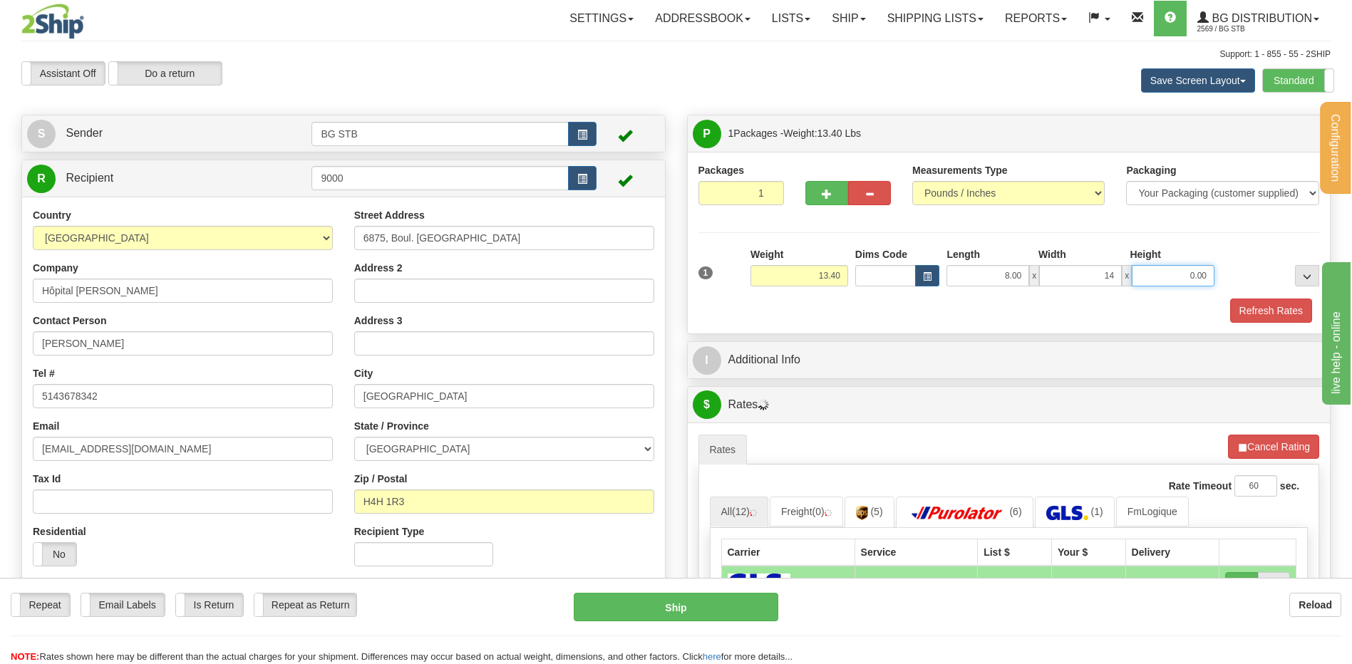
type input "14.00"
type input "11"
type input "11.00"
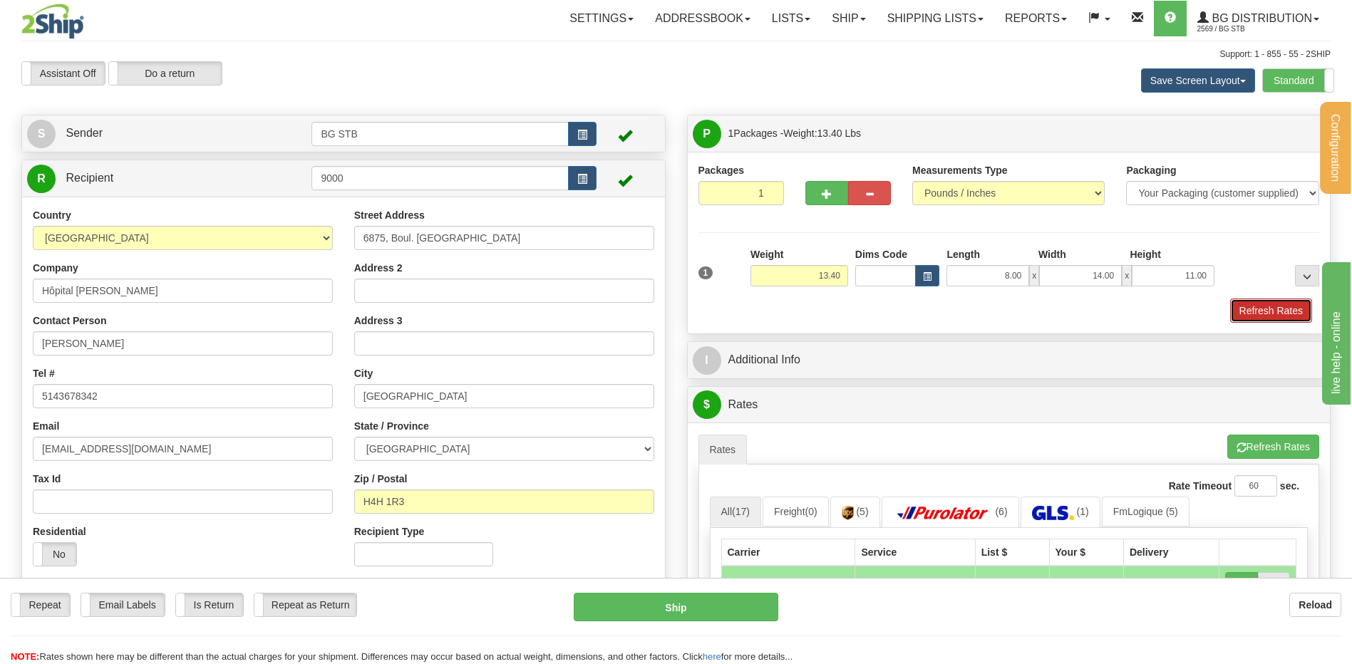
click at [1287, 306] on button "Refresh Rates" at bounding box center [1271, 311] width 82 height 24
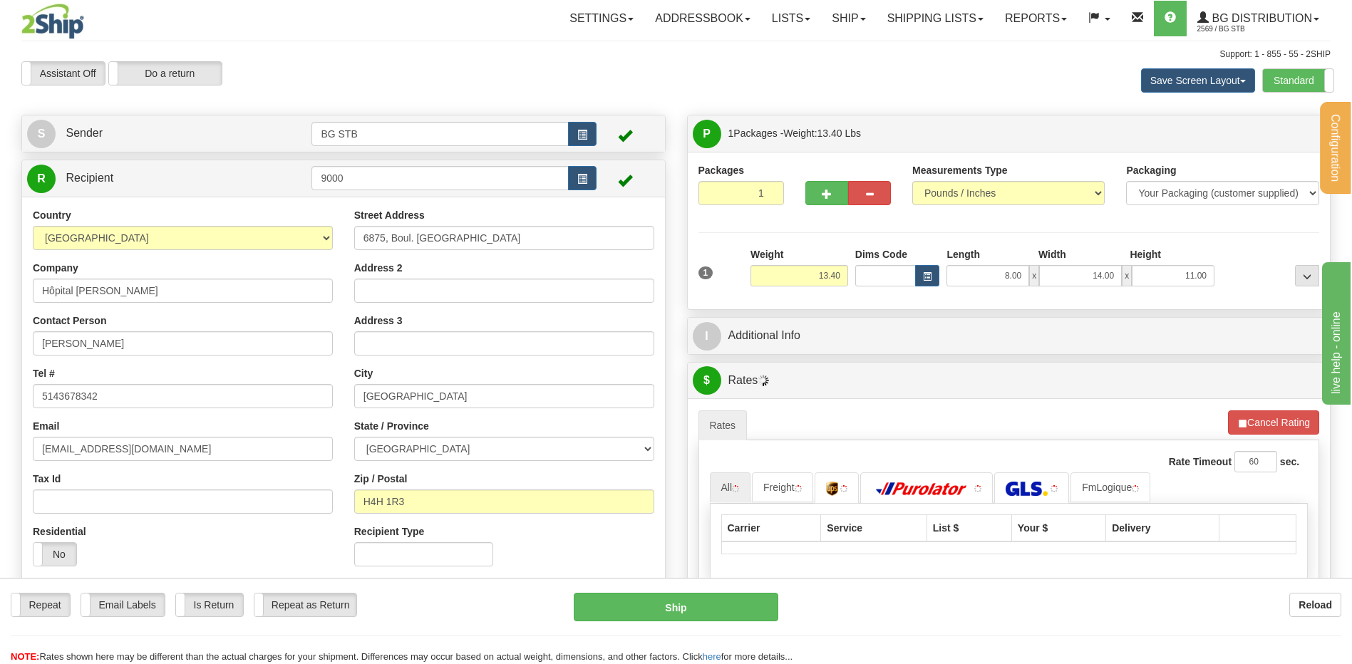
scroll to position [71, 0]
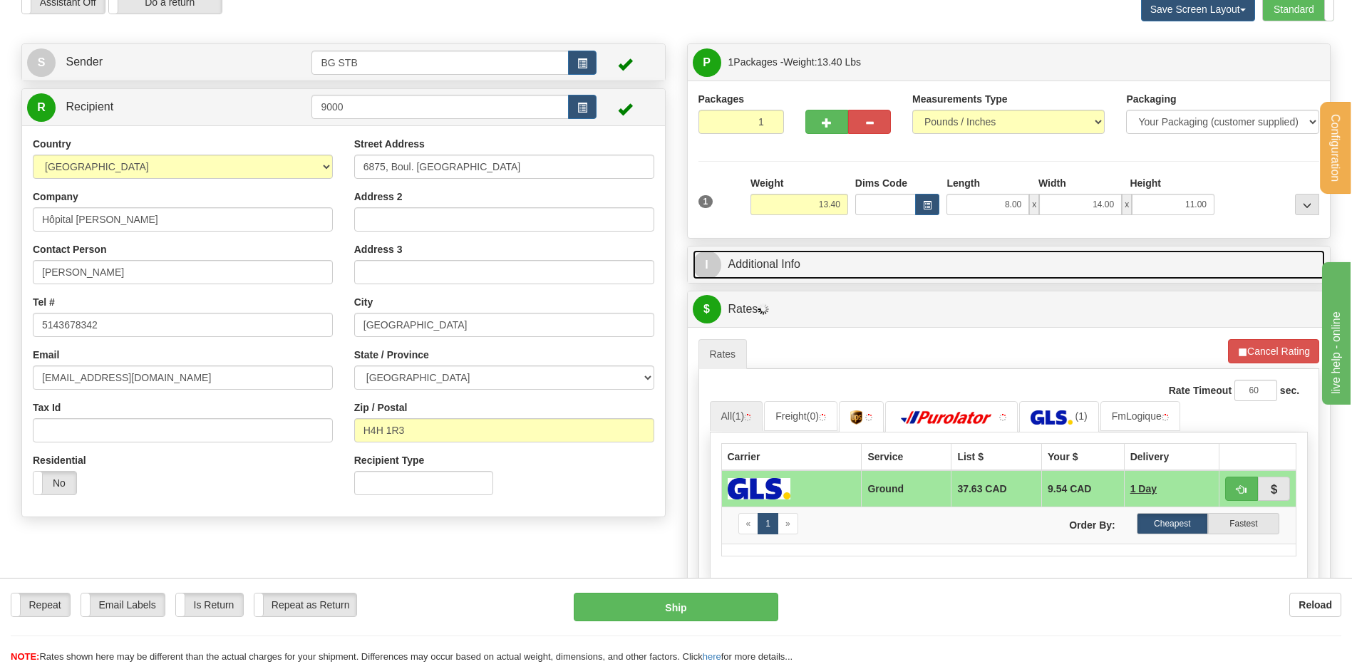
click at [810, 256] on link "I Additional Info" at bounding box center [1009, 264] width 633 height 29
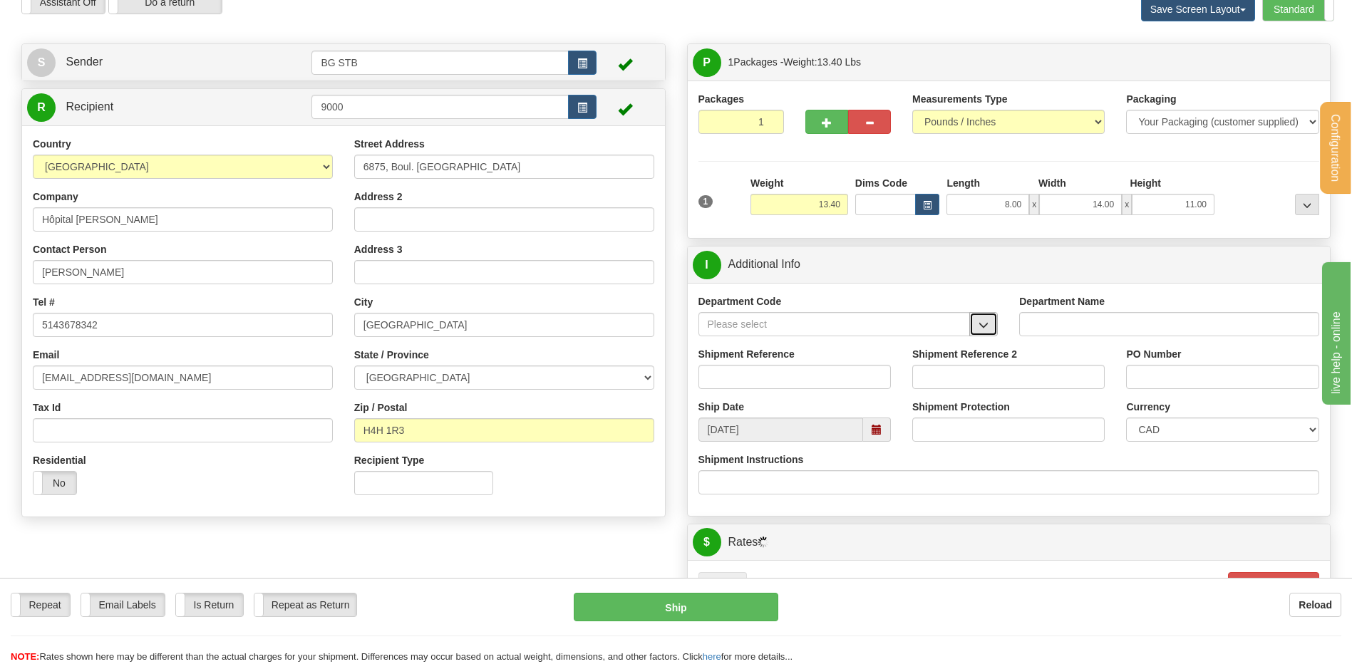
click at [982, 326] on span "button" at bounding box center [984, 325] width 10 height 9
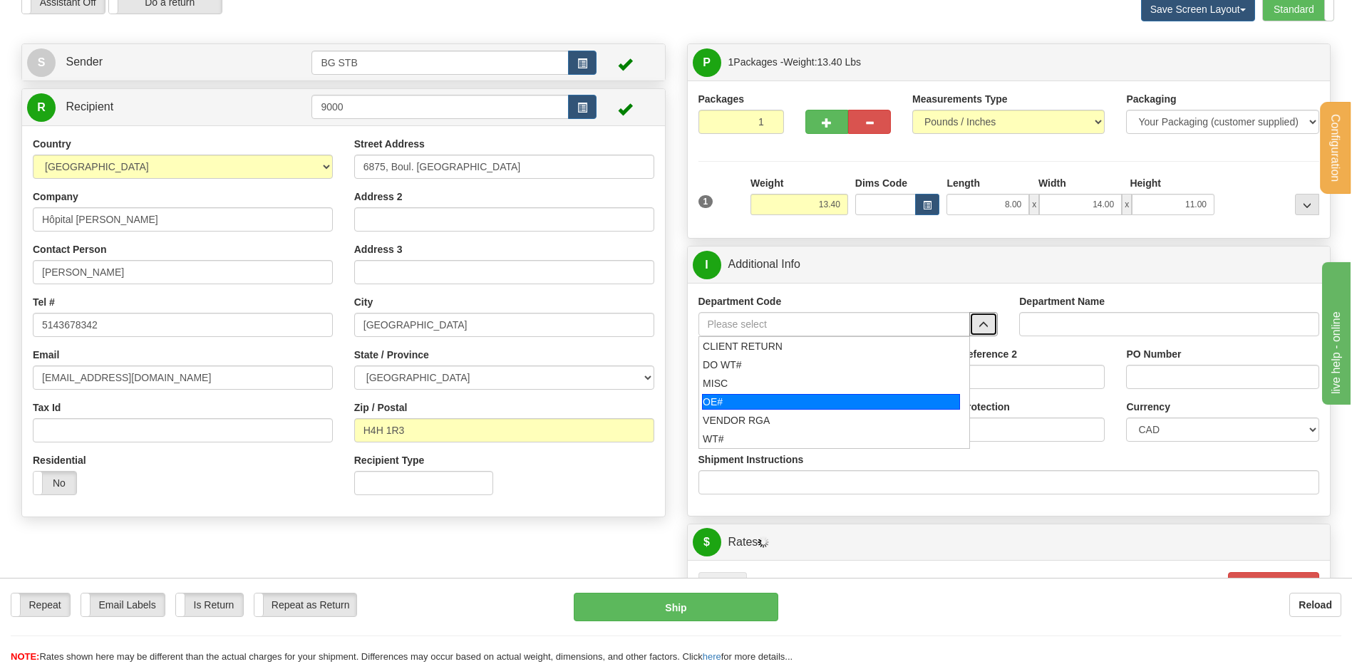
click at [813, 399] on div "OE#" at bounding box center [831, 402] width 258 height 16
type input "OE#"
type input "ORDERS"
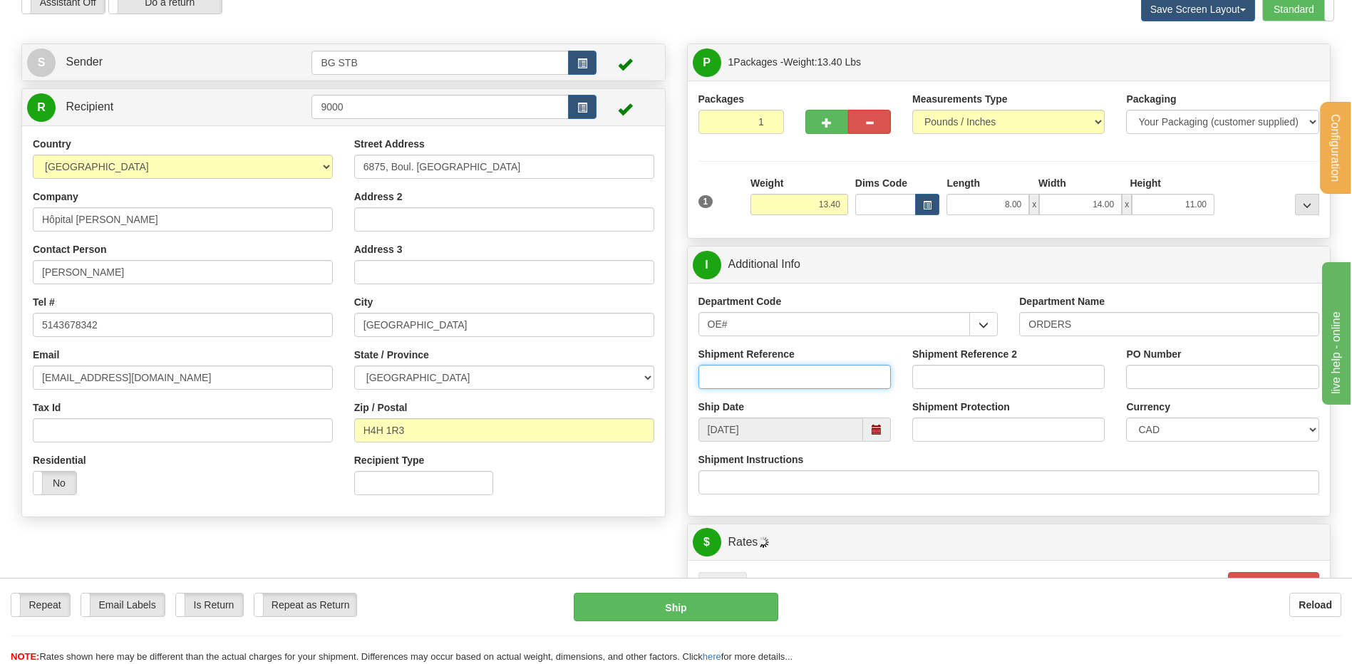
click at [802, 374] on input "Shipment Reference" at bounding box center [795, 377] width 192 height 24
click at [767, 378] on input "80007511//" at bounding box center [795, 377] width 192 height 24
type input "80007511//7111/7395/7396"
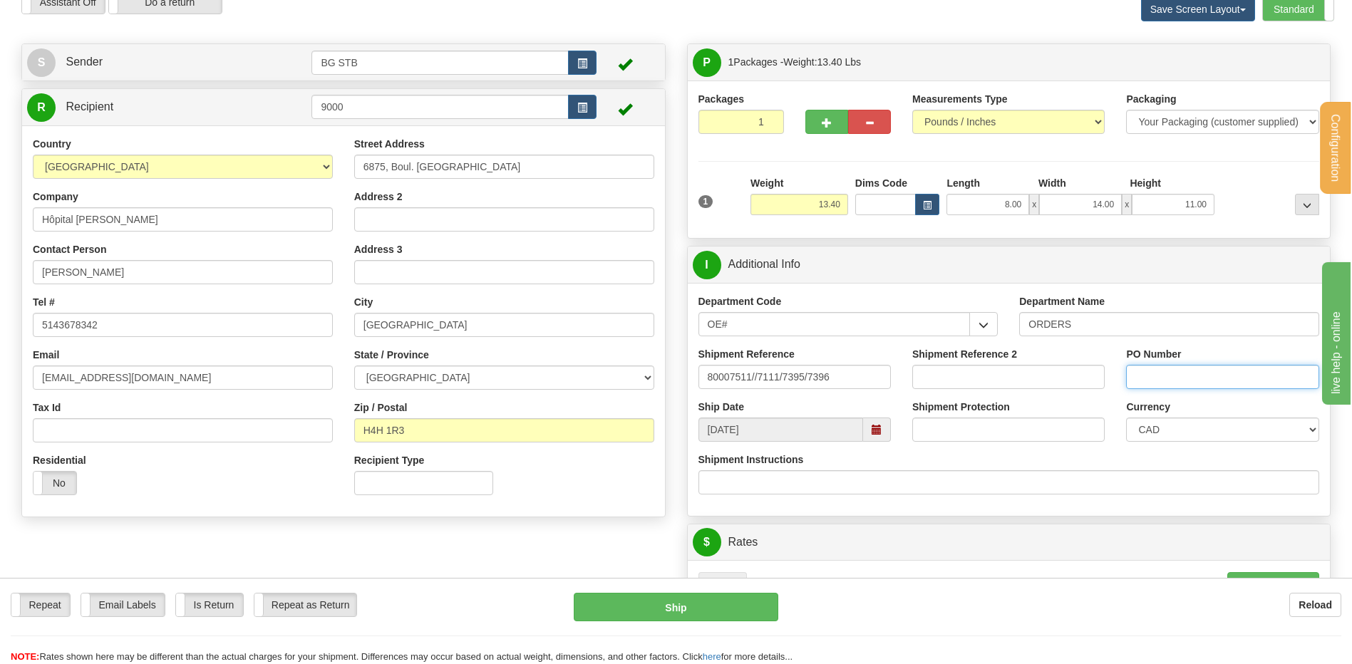
click at [1188, 375] on input "PO Number" at bounding box center [1222, 377] width 192 height 24
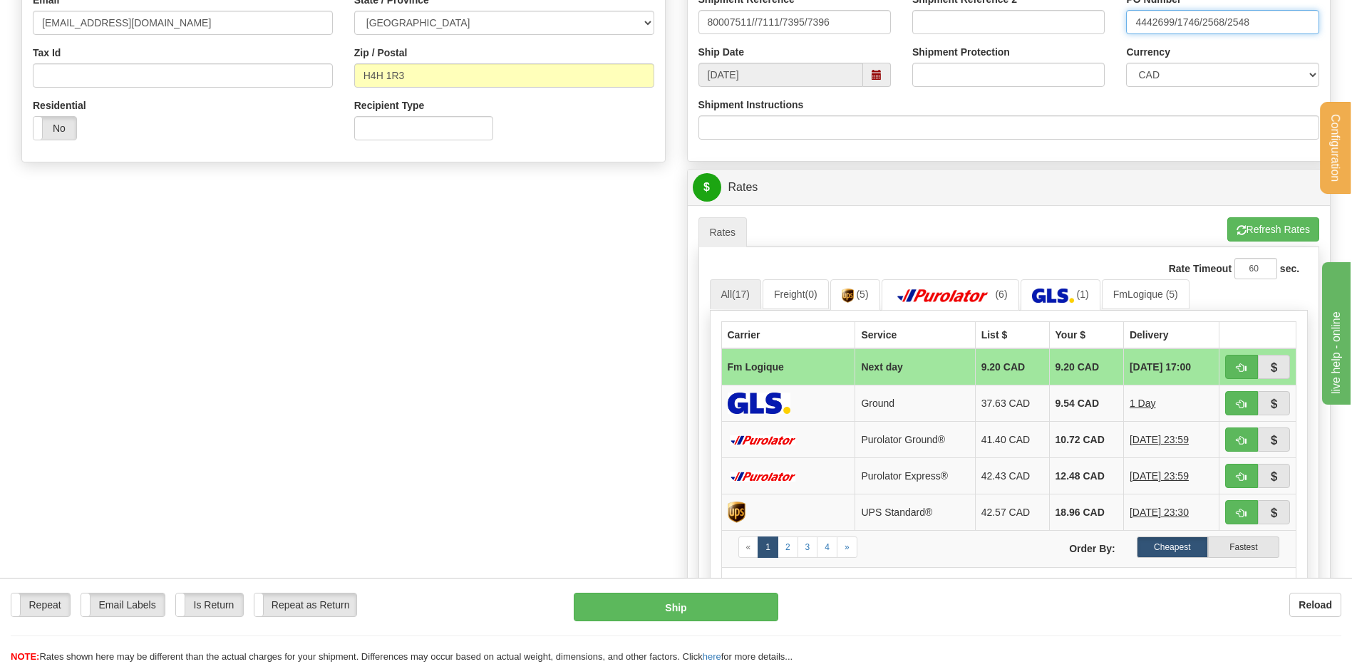
scroll to position [428, 0]
type input "4442699/1746/2568/2548"
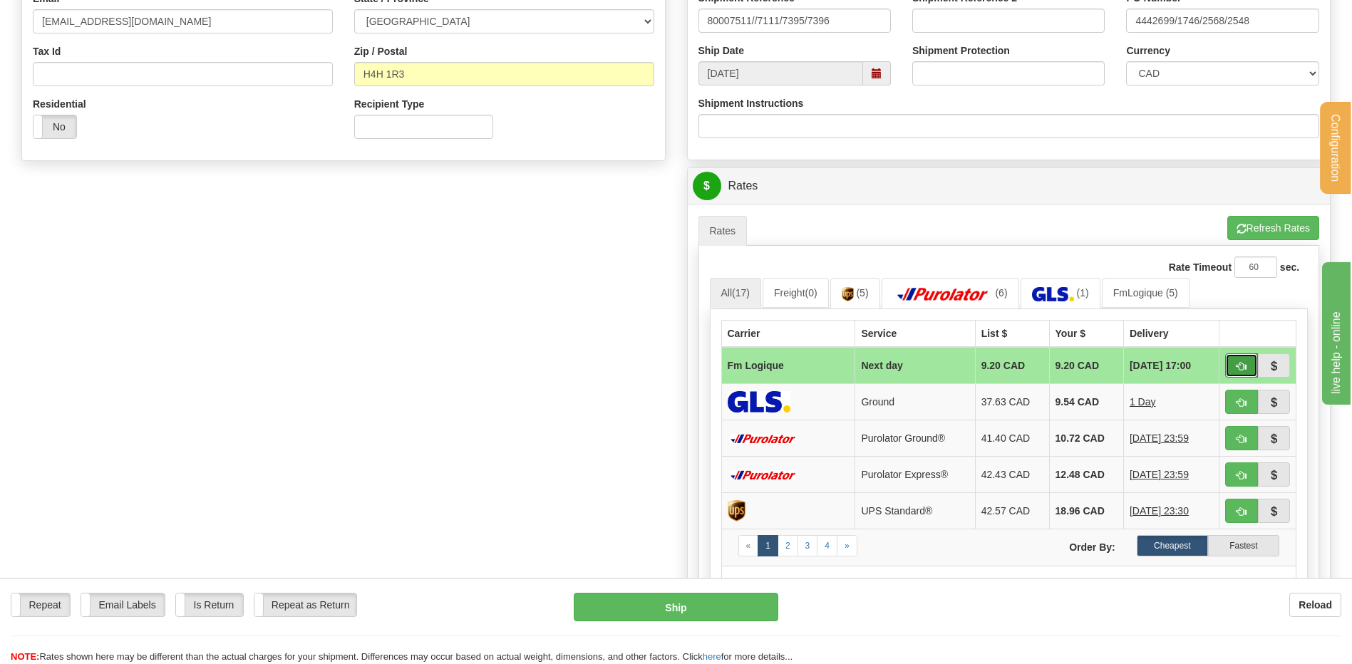
click at [1237, 365] on span "button" at bounding box center [1242, 366] width 10 height 9
type input "jour"
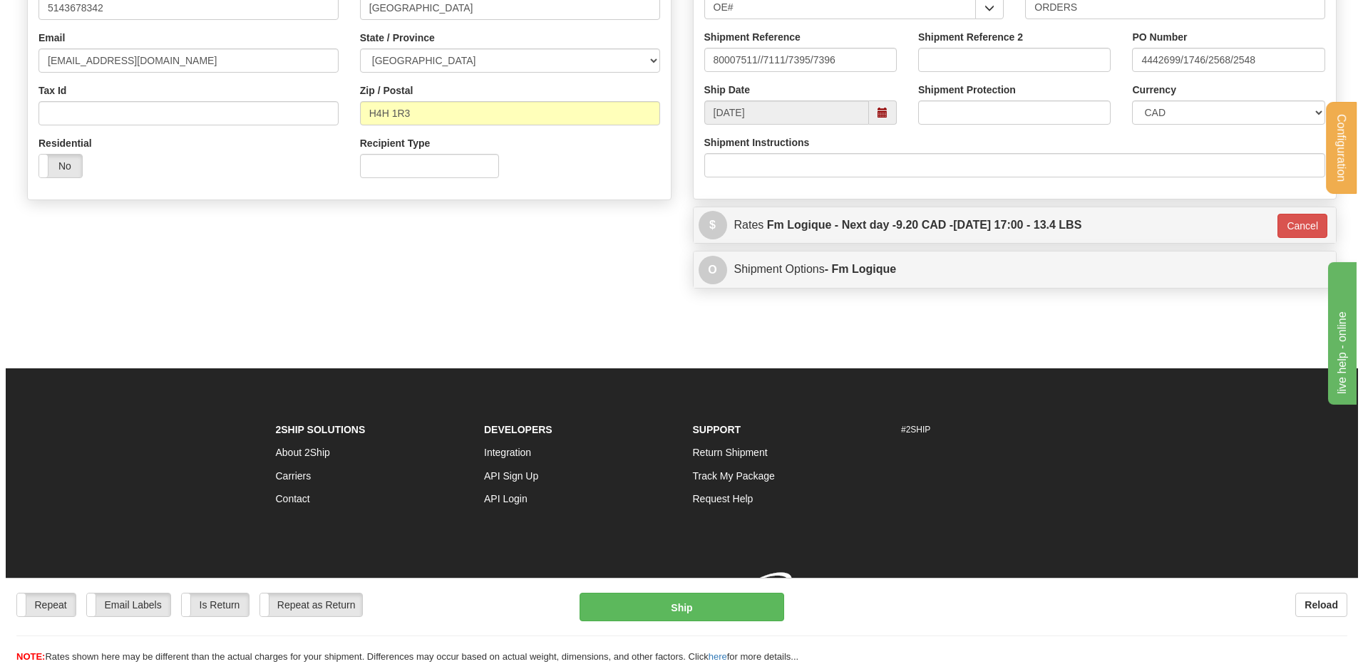
scroll to position [409, 0]
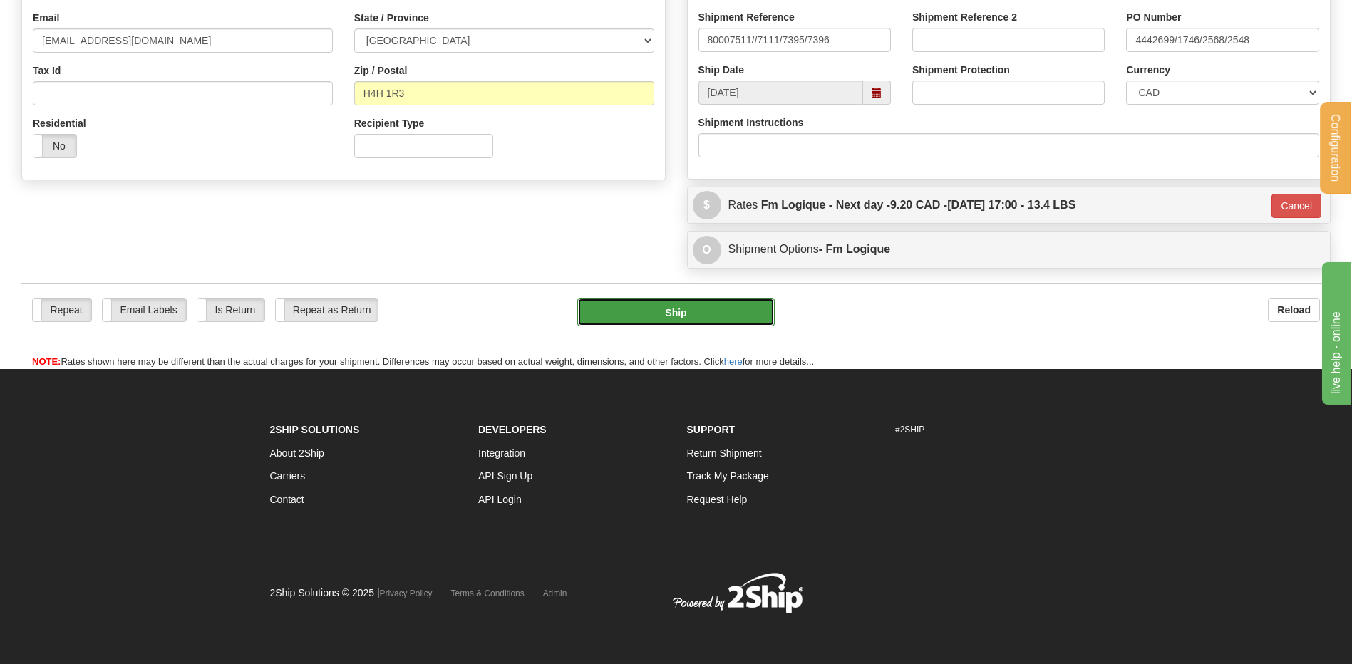
click at [669, 305] on button "Ship" at bounding box center [675, 312] width 197 height 29
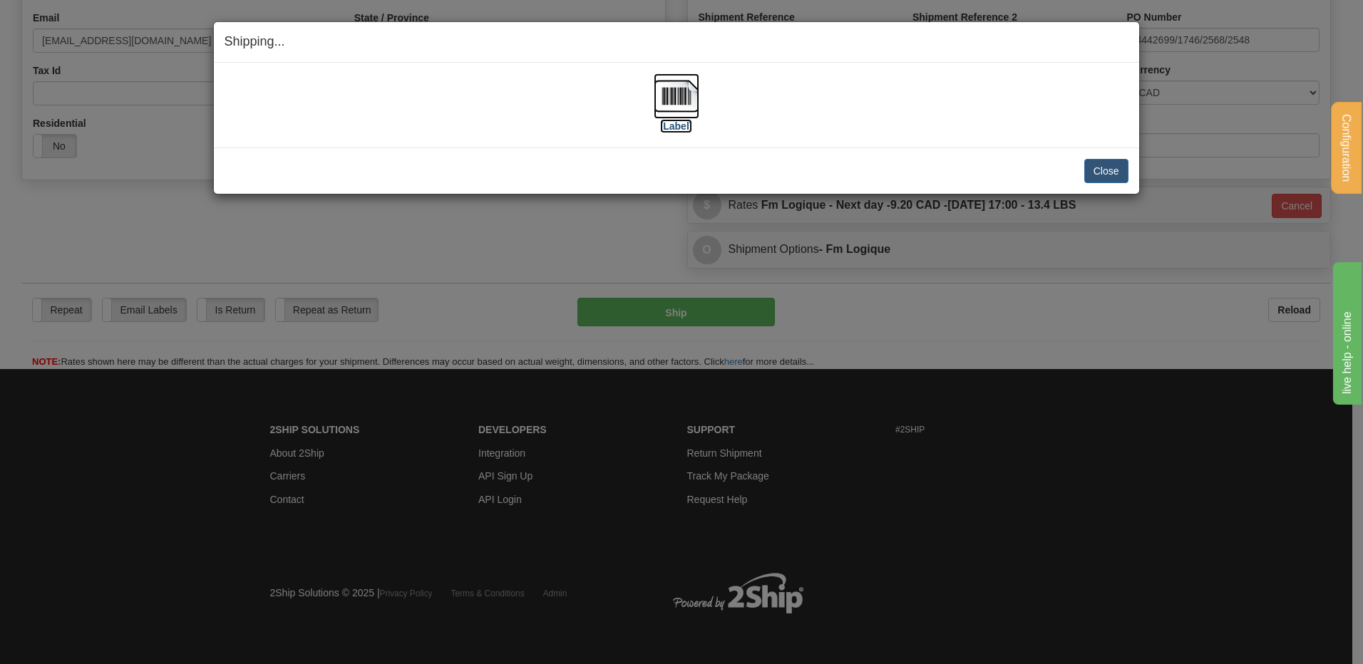
click at [677, 123] on label "[Label]" at bounding box center [676, 126] width 33 height 14
click at [1106, 175] on button "Close" at bounding box center [1106, 171] width 44 height 24
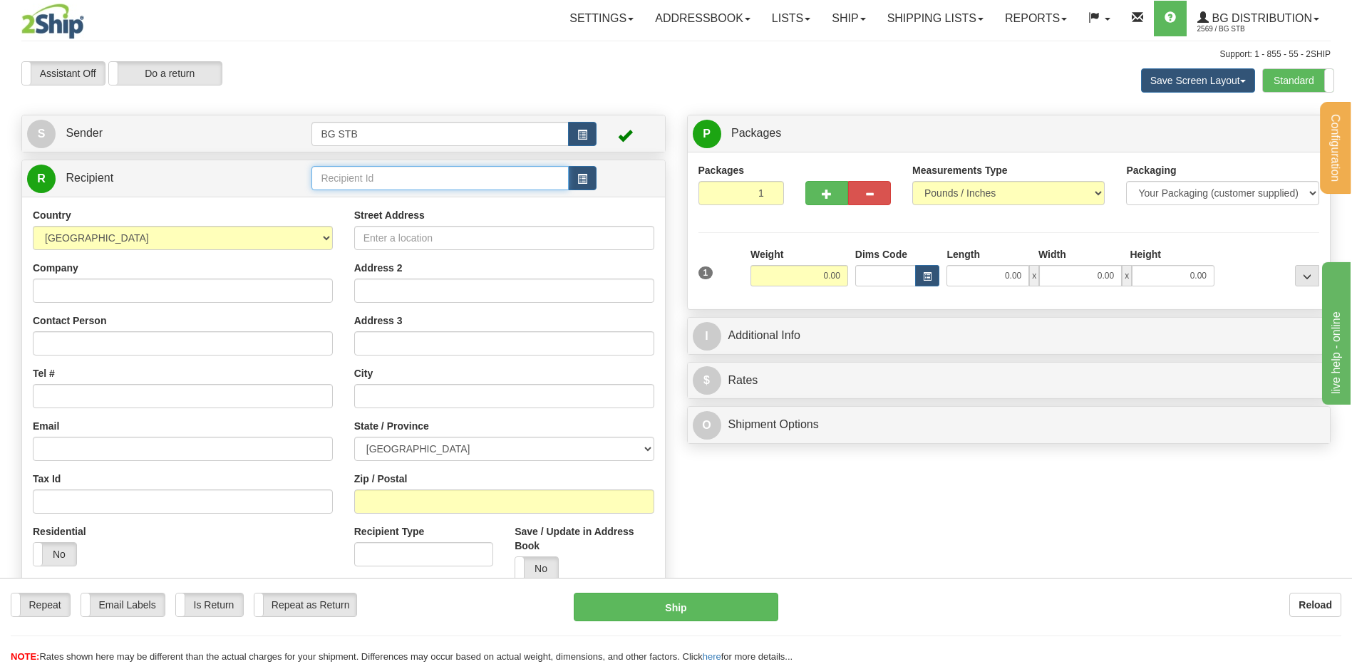
click at [386, 170] on input "text" at bounding box center [439, 178] width 257 height 24
click at [387, 205] on div "9005" at bounding box center [437, 200] width 243 height 16
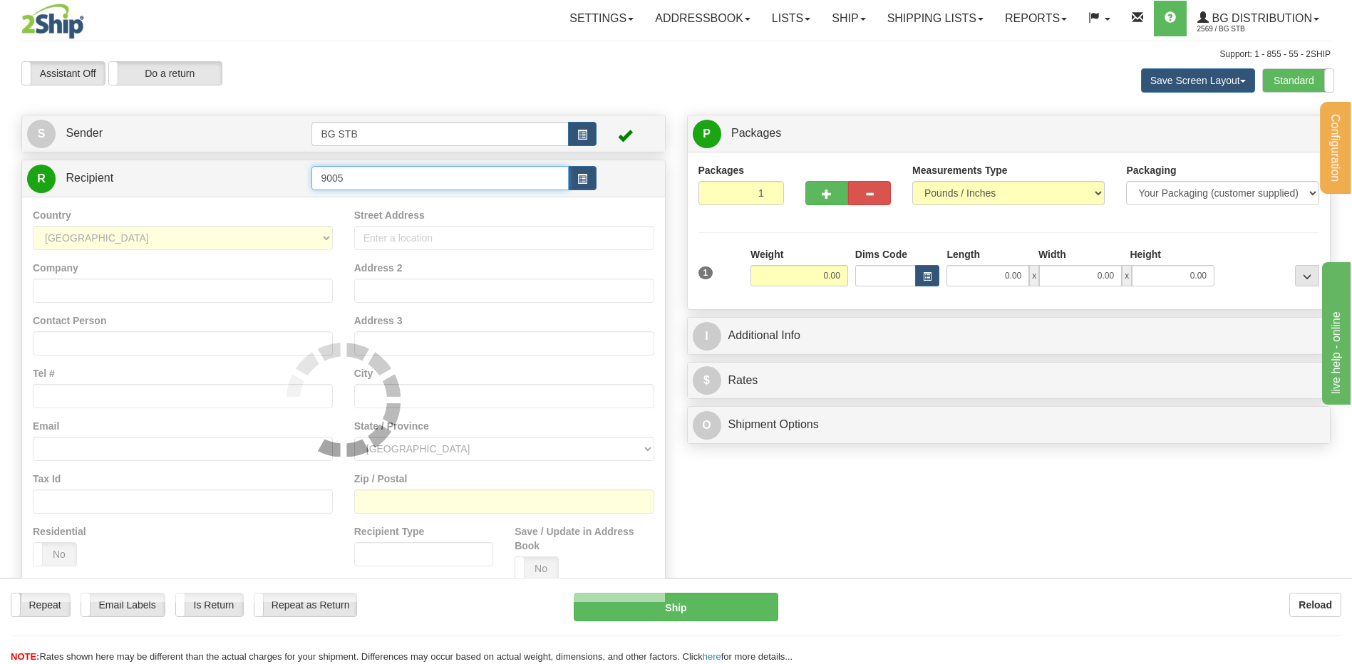
type input "9005"
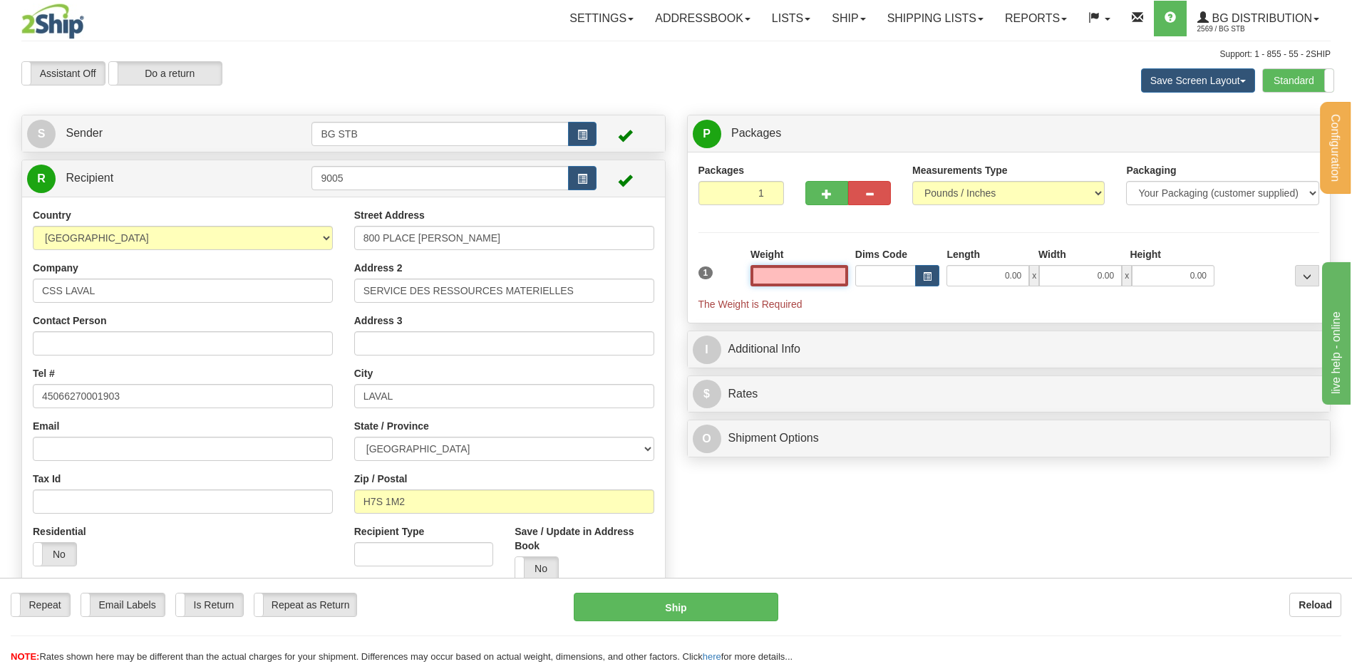
click at [823, 275] on input "text" at bounding box center [800, 275] width 98 height 21
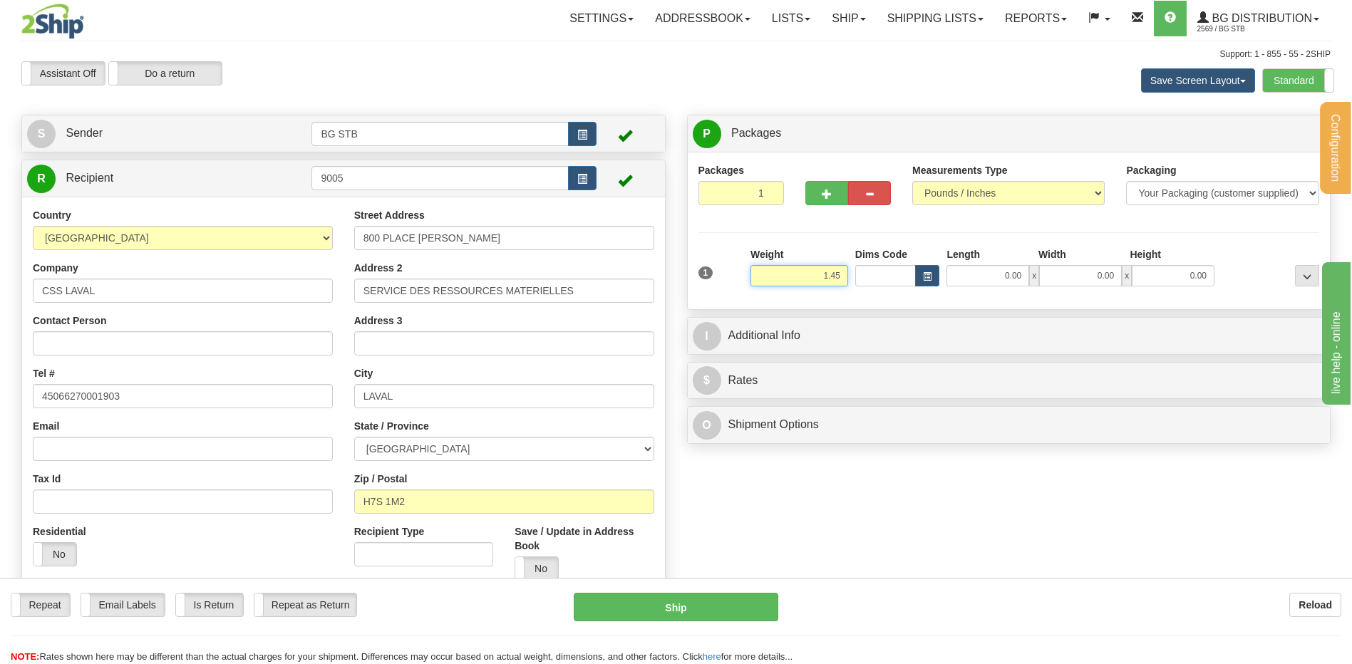
type input "1.45"
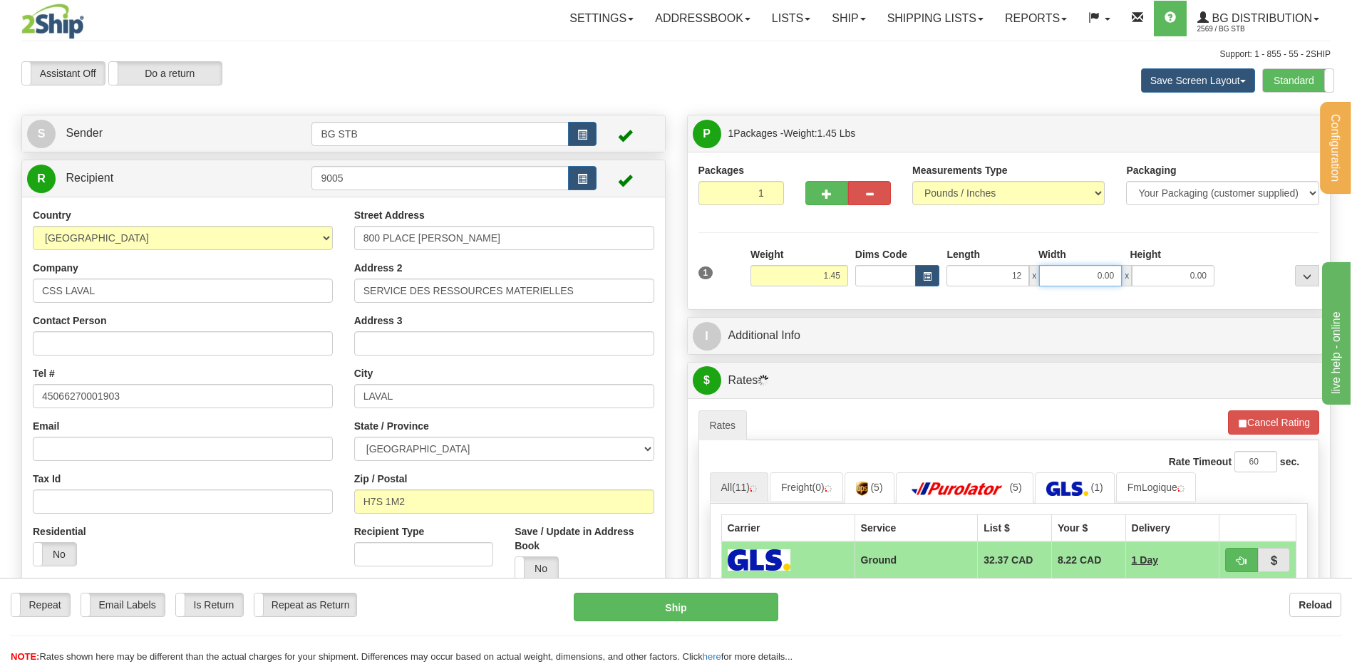
type input "12.00"
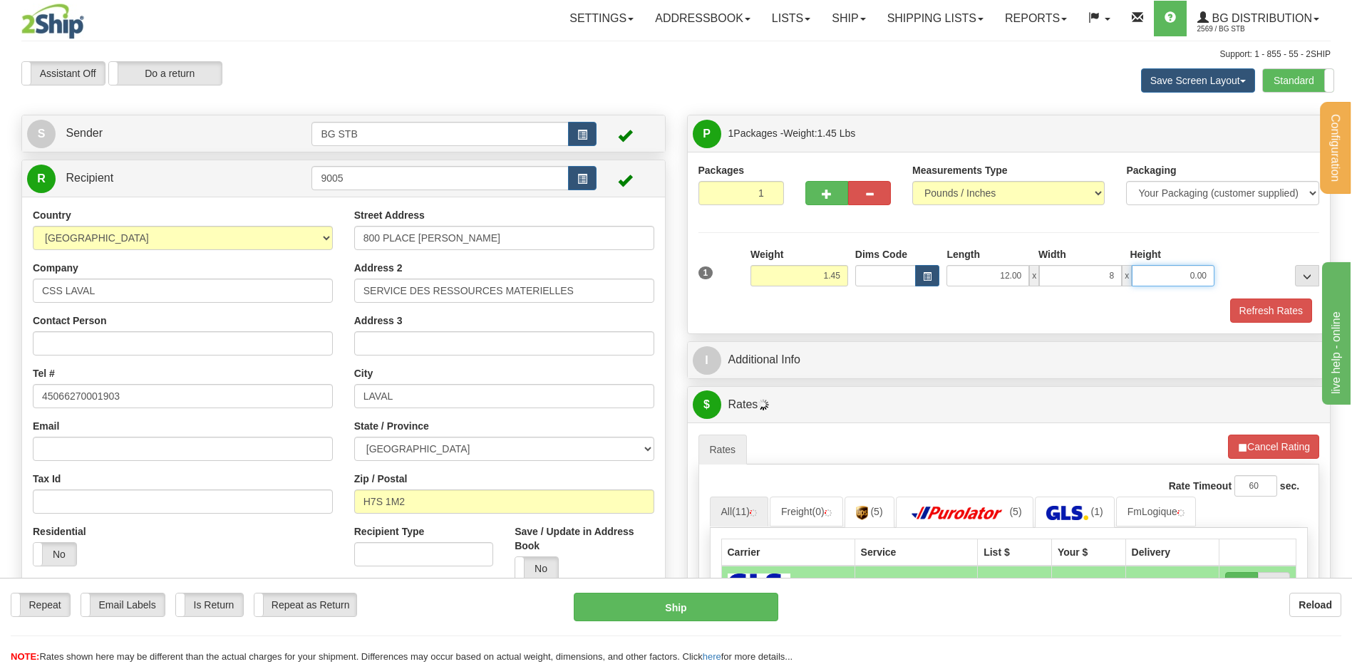
type input "8.00"
type input "9.00"
click at [1277, 325] on div "Packages 1 1 Measurements Type" at bounding box center [1009, 243] width 643 height 182
click at [1274, 312] on button "Refresh Rates" at bounding box center [1271, 311] width 82 height 24
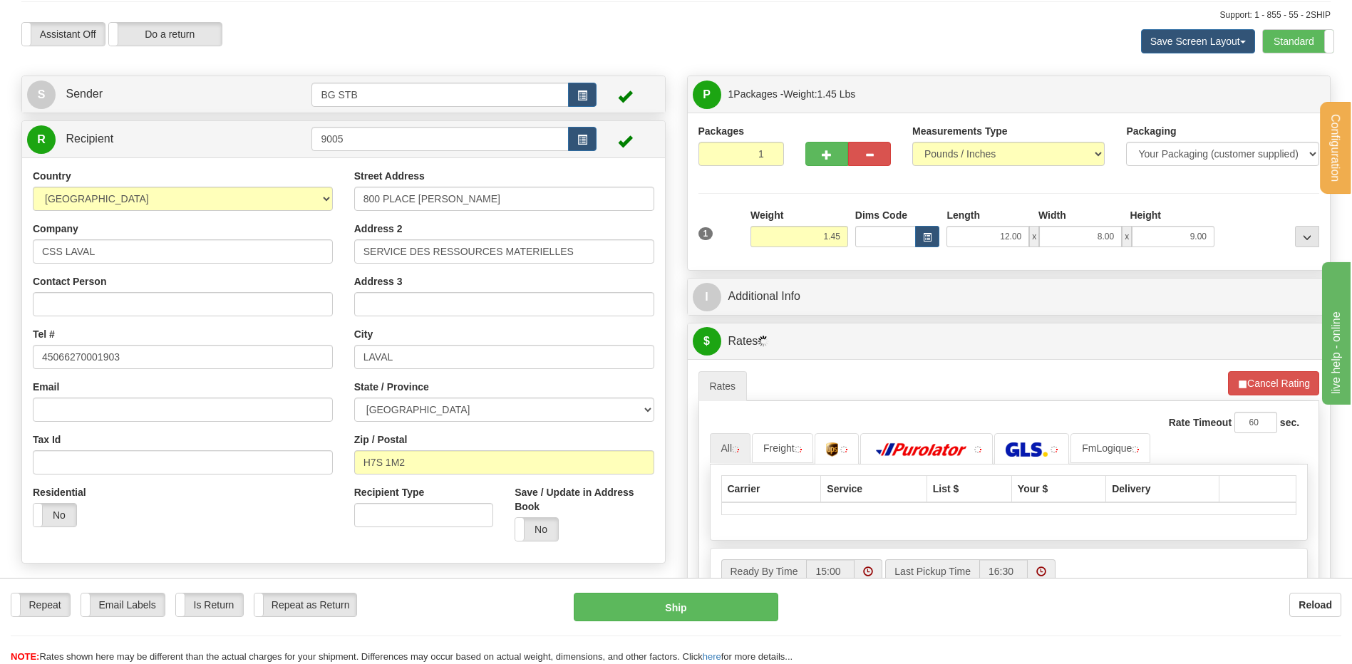
scroll to position [71, 0]
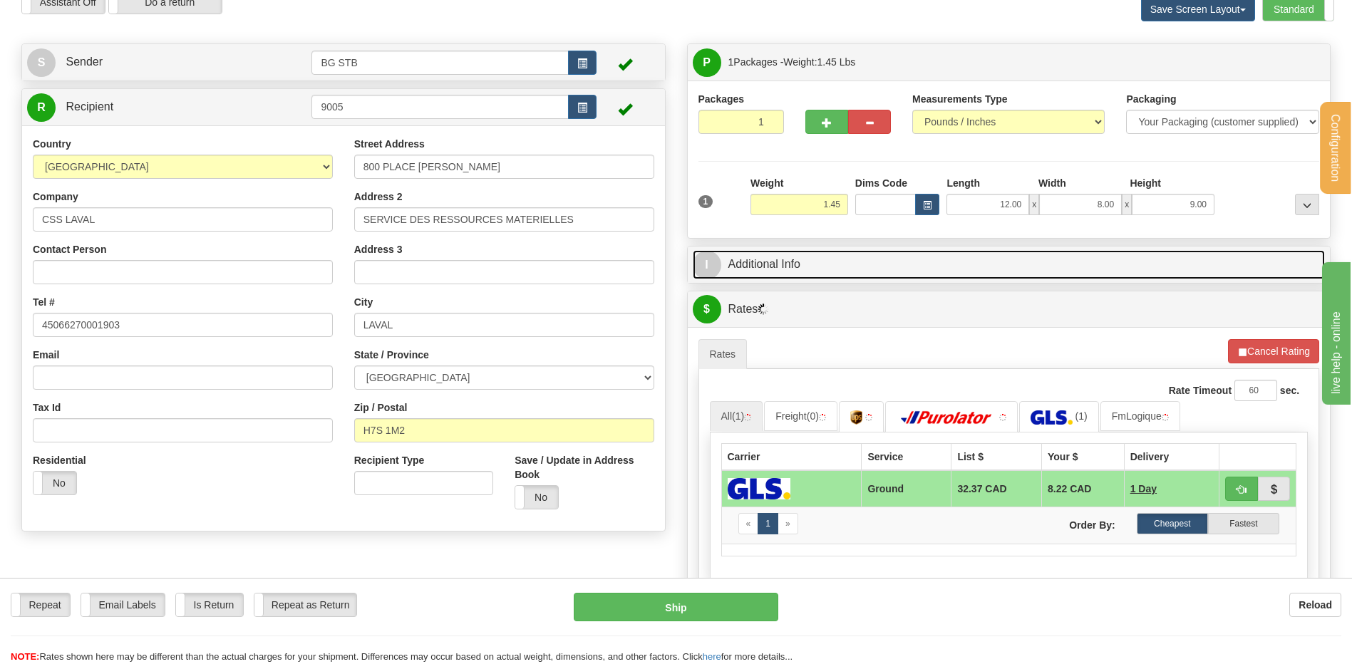
click at [834, 270] on link "I Additional Info" at bounding box center [1009, 264] width 633 height 29
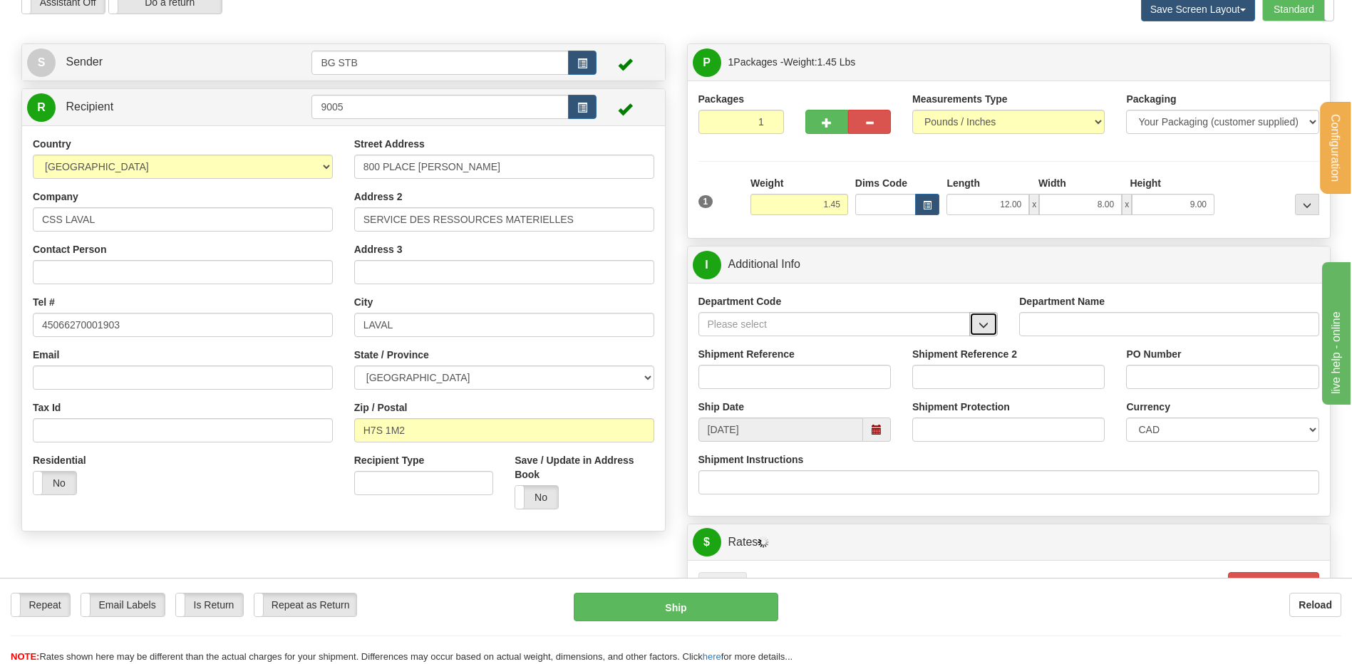
click at [983, 324] on span "button" at bounding box center [984, 325] width 10 height 9
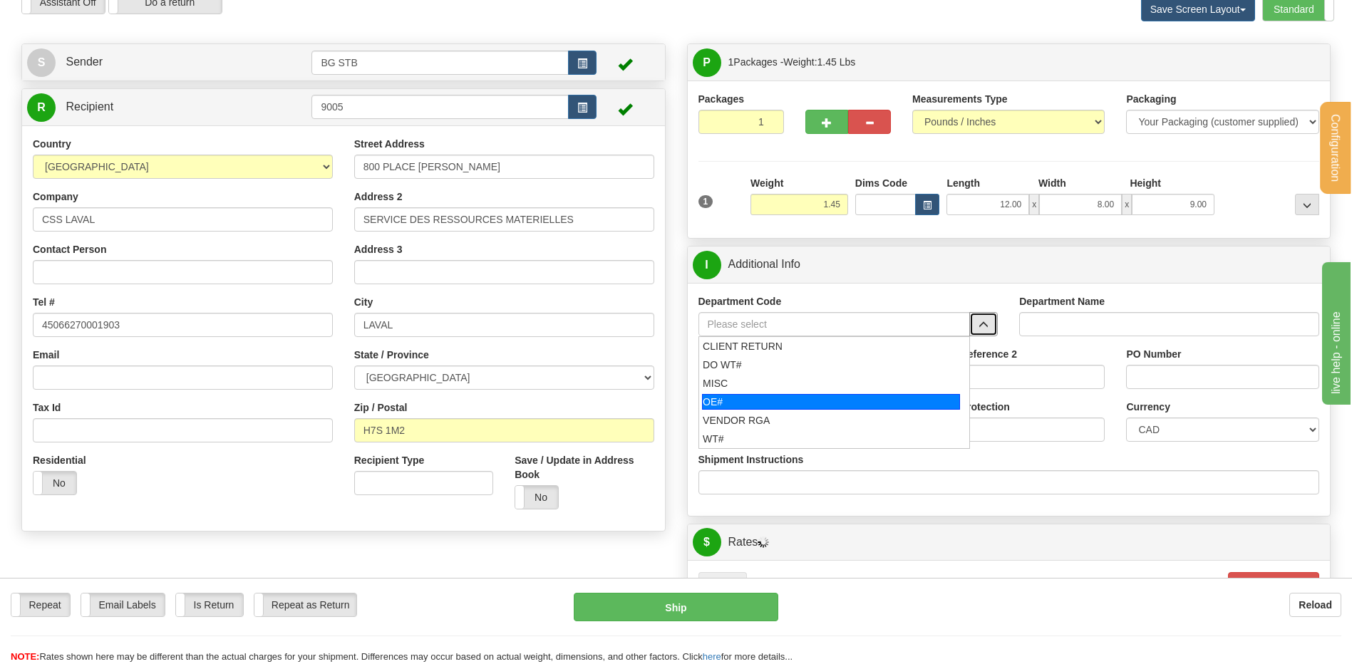
click at [842, 406] on div "OE#" at bounding box center [831, 402] width 258 height 16
type input "OE#"
type input "ORDERS"
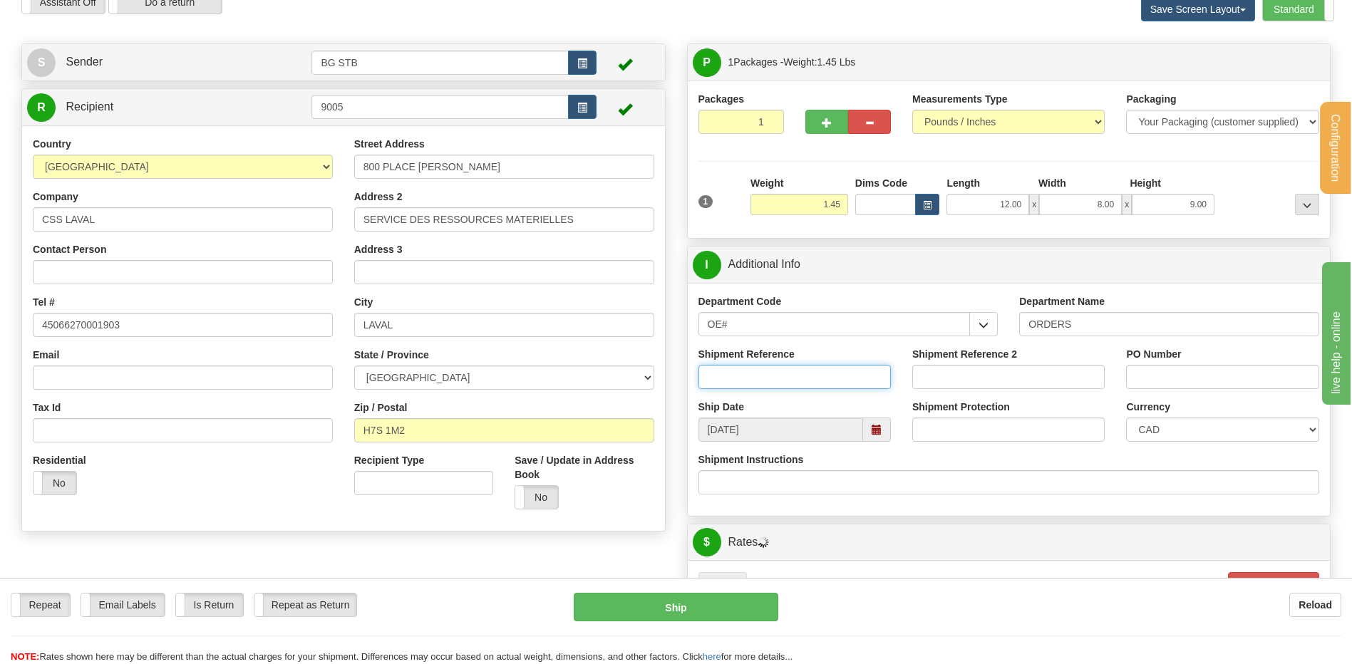
click at [813, 376] on input "Shipment Reference" at bounding box center [795, 377] width 192 height 24
type input "80006750-01"
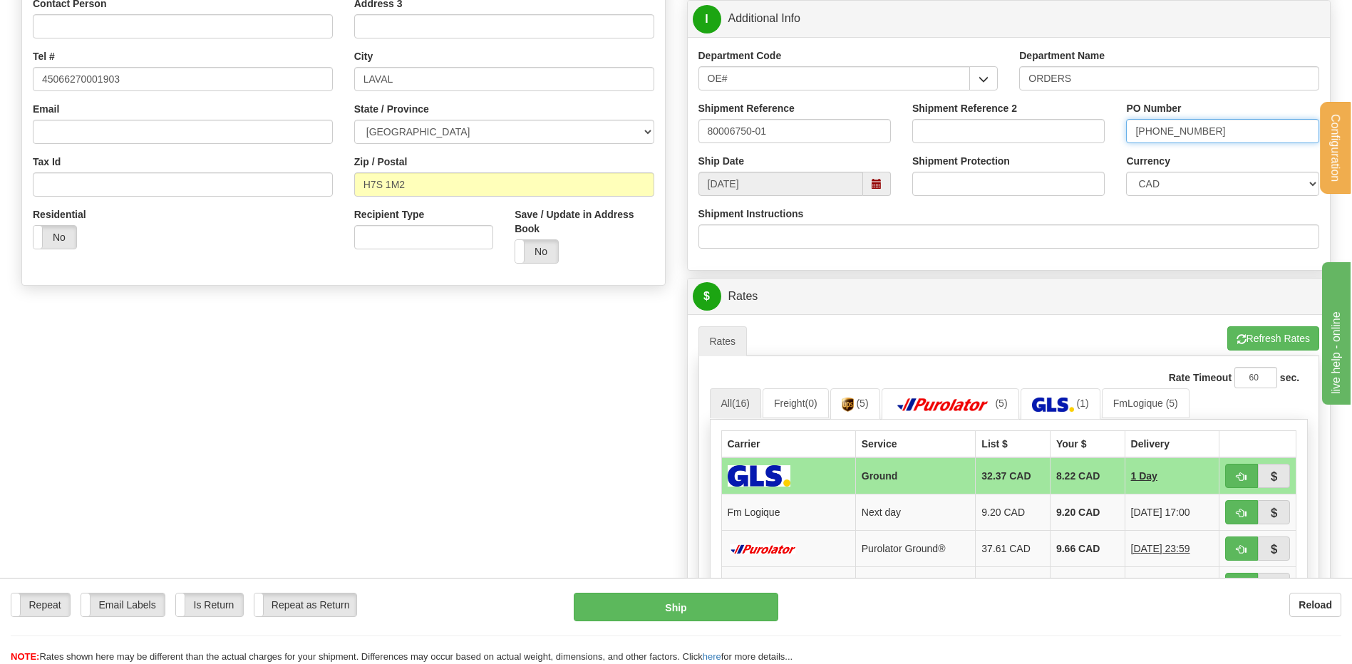
scroll to position [428, 0]
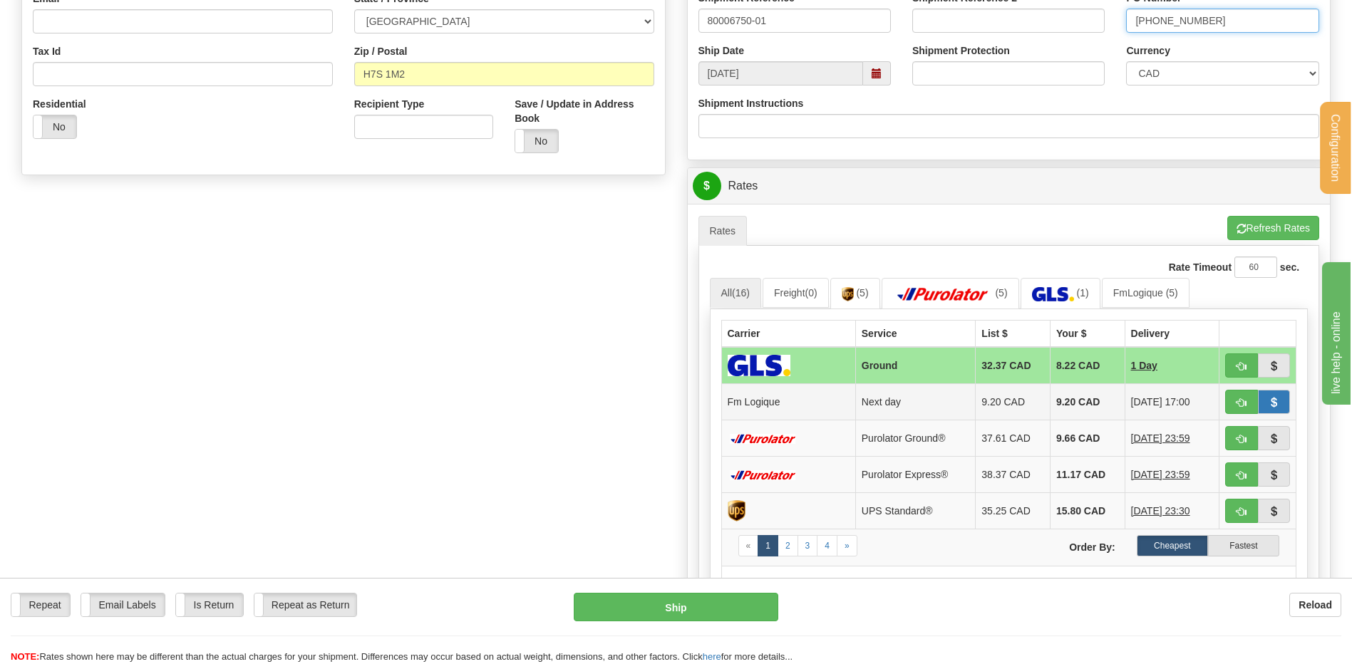
type input "[PHONE_NUMBER]"
click at [1258, 403] on button "button" at bounding box center [1274, 402] width 33 height 24
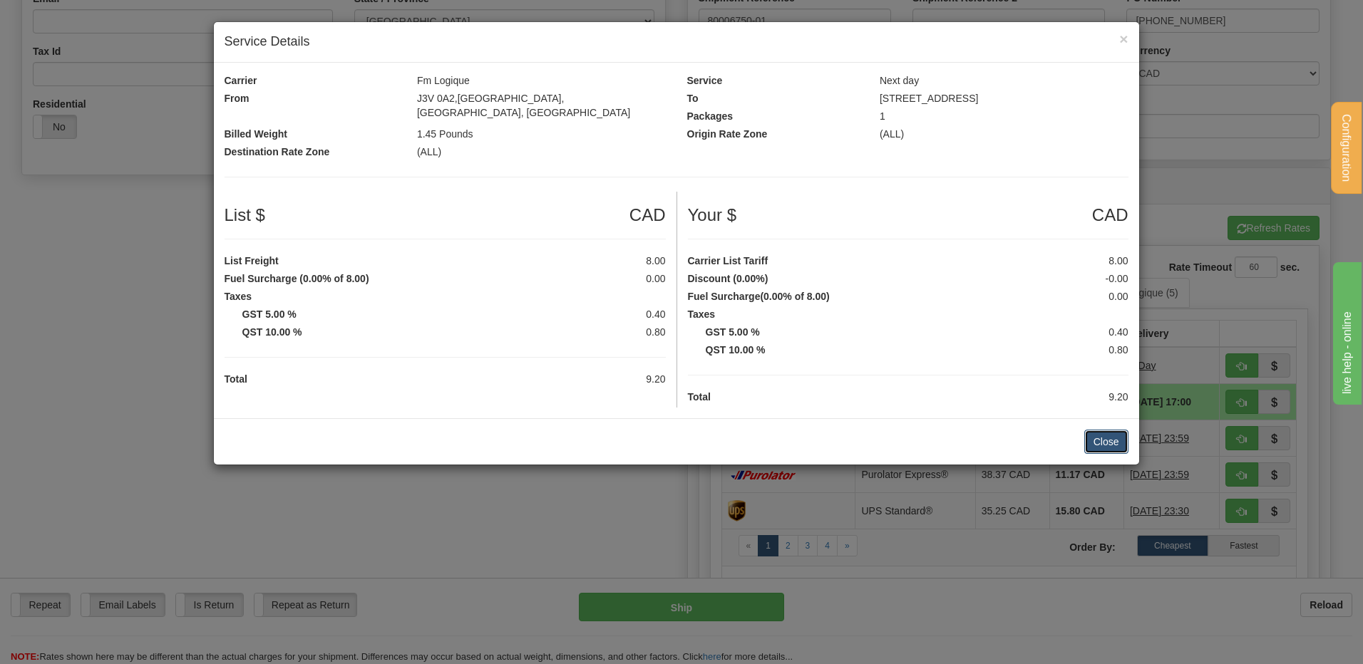
click at [1093, 430] on button "Close" at bounding box center [1106, 442] width 44 height 24
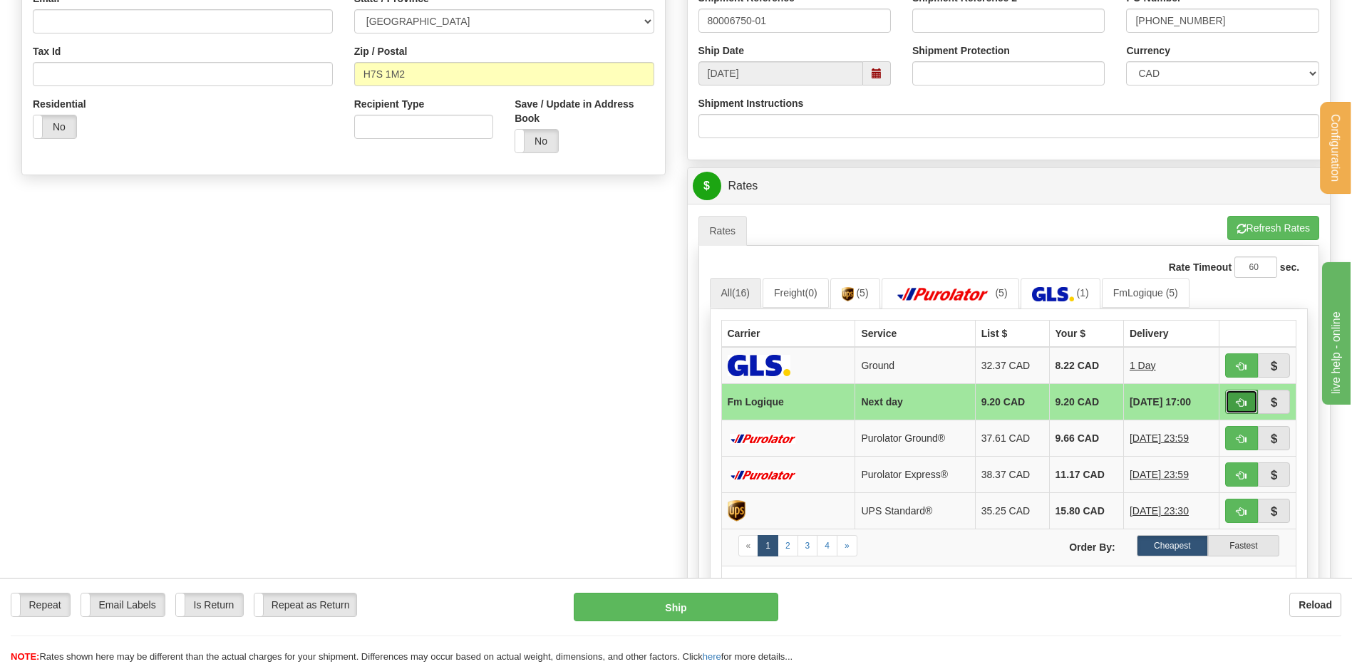
click at [1232, 394] on button "button" at bounding box center [1241, 402] width 33 height 24
type input "jour"
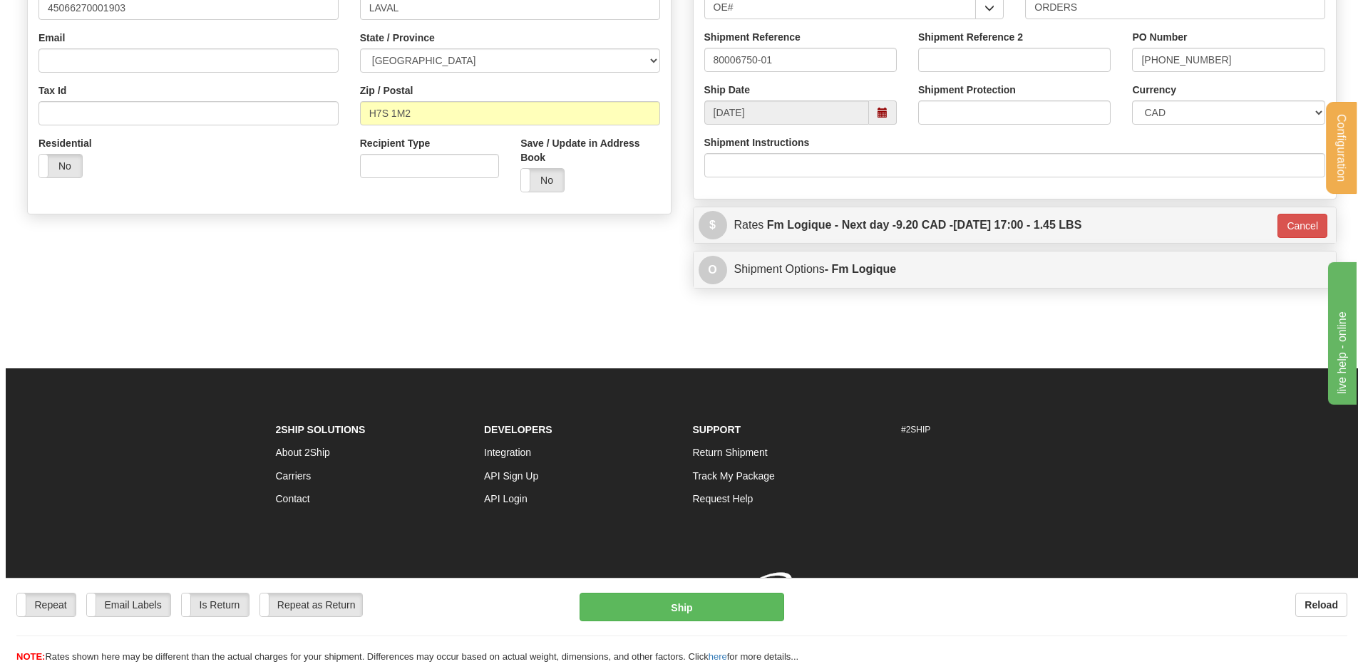
scroll to position [409, 0]
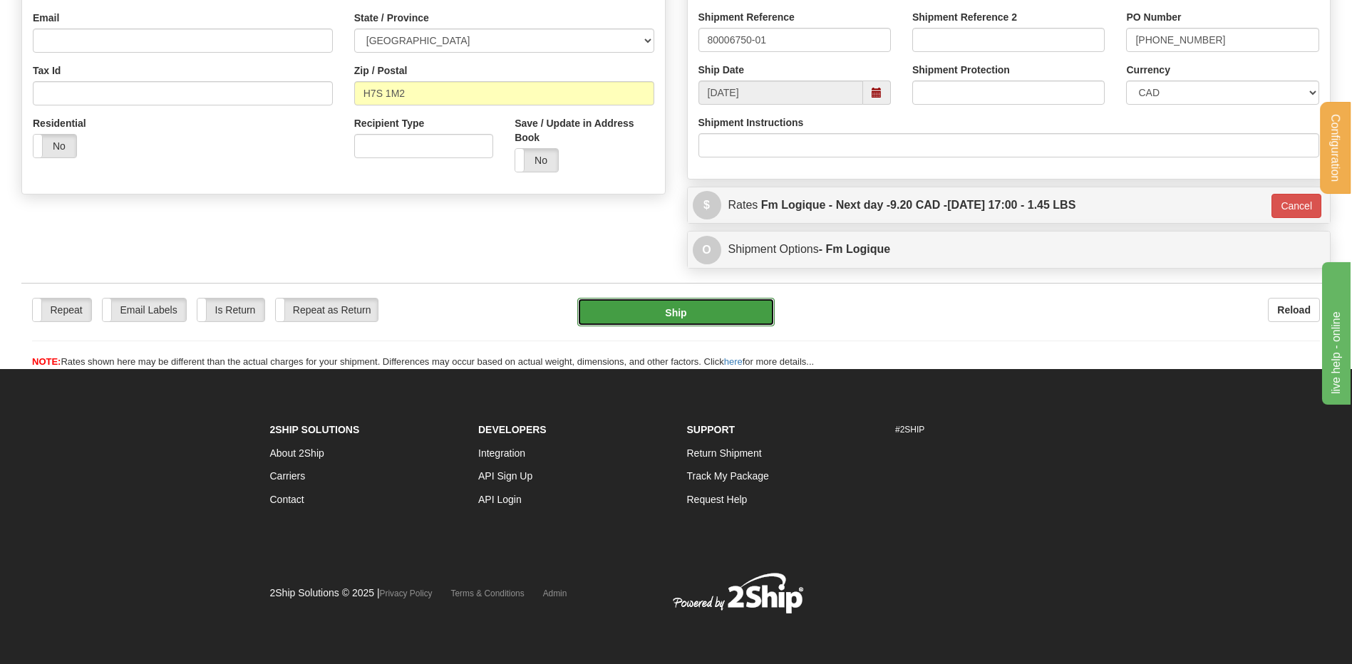
click at [681, 303] on button "Ship" at bounding box center [675, 312] width 197 height 29
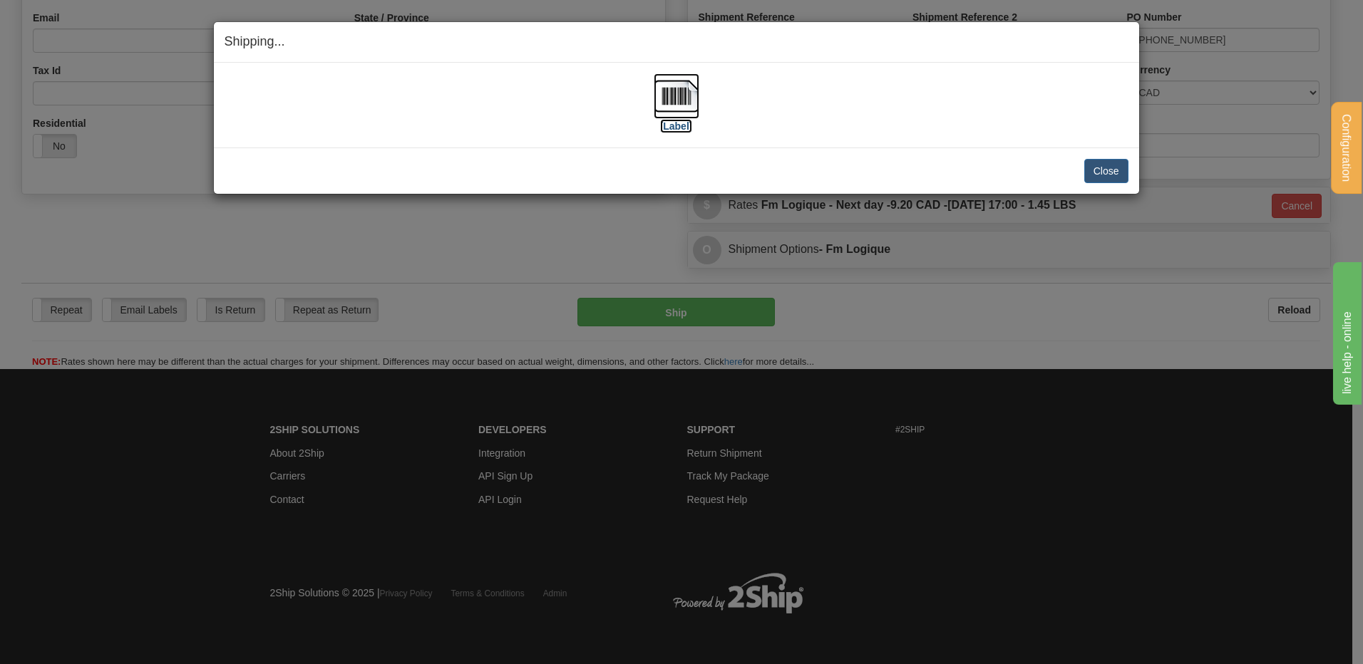
click at [691, 115] on img at bounding box center [677, 96] width 46 height 46
click at [1108, 166] on button "Close" at bounding box center [1106, 171] width 44 height 24
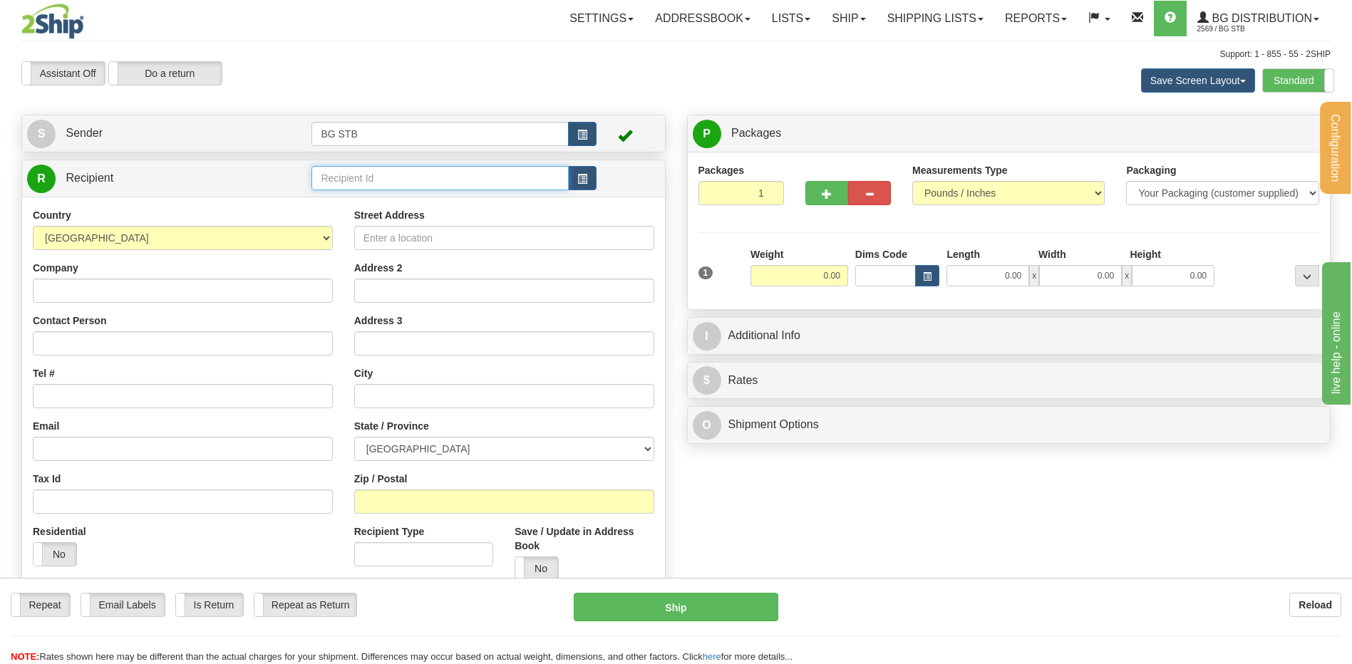
click at [396, 183] on input "text" at bounding box center [439, 178] width 257 height 24
click at [381, 209] on li "1252" at bounding box center [439, 200] width 255 height 19
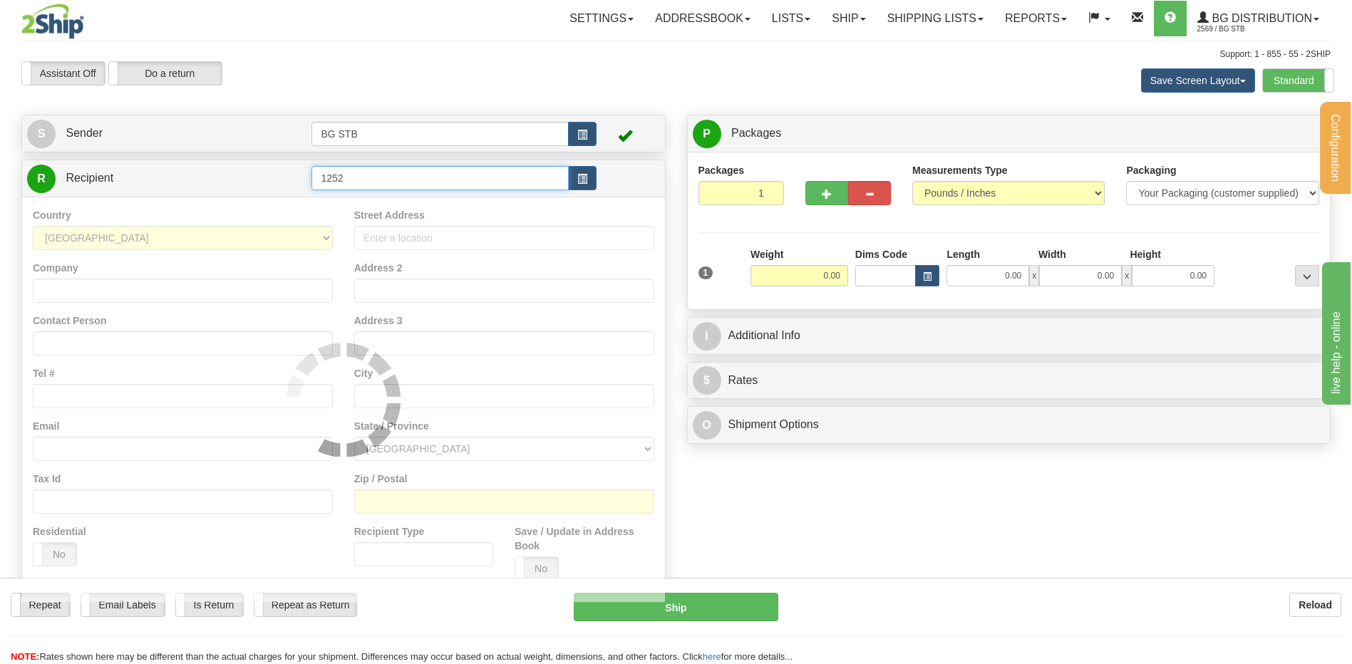
type input "1252"
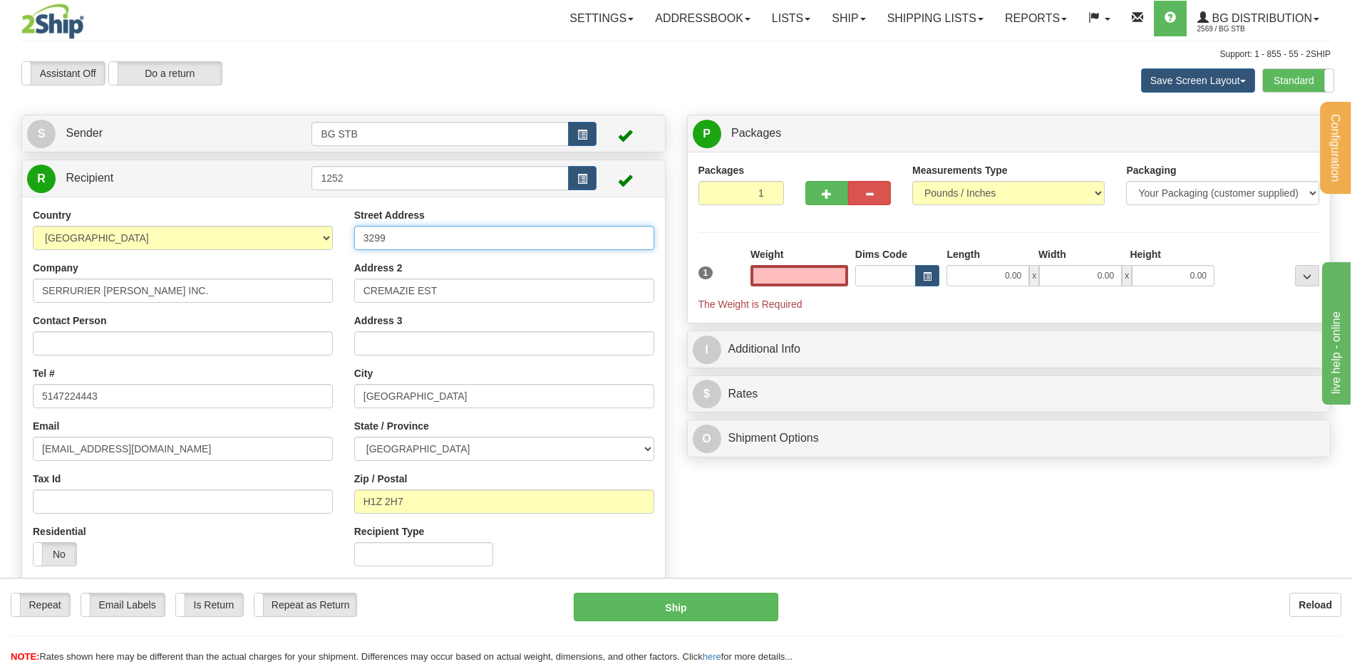
type input "0.00"
click at [438, 238] on input "3299" at bounding box center [504, 238] width 300 height 24
drag, startPoint x: 417, startPoint y: 244, endPoint x: 322, endPoint y: 249, distance: 94.9
click at [322, 249] on div "Country [GEOGRAPHIC_DATA] [GEOGRAPHIC_DATA] [GEOGRAPHIC_DATA] [GEOGRAPHIC_DATA]…" at bounding box center [343, 392] width 643 height 369
type input "4825 BOUL METROPOLITAIN EST"
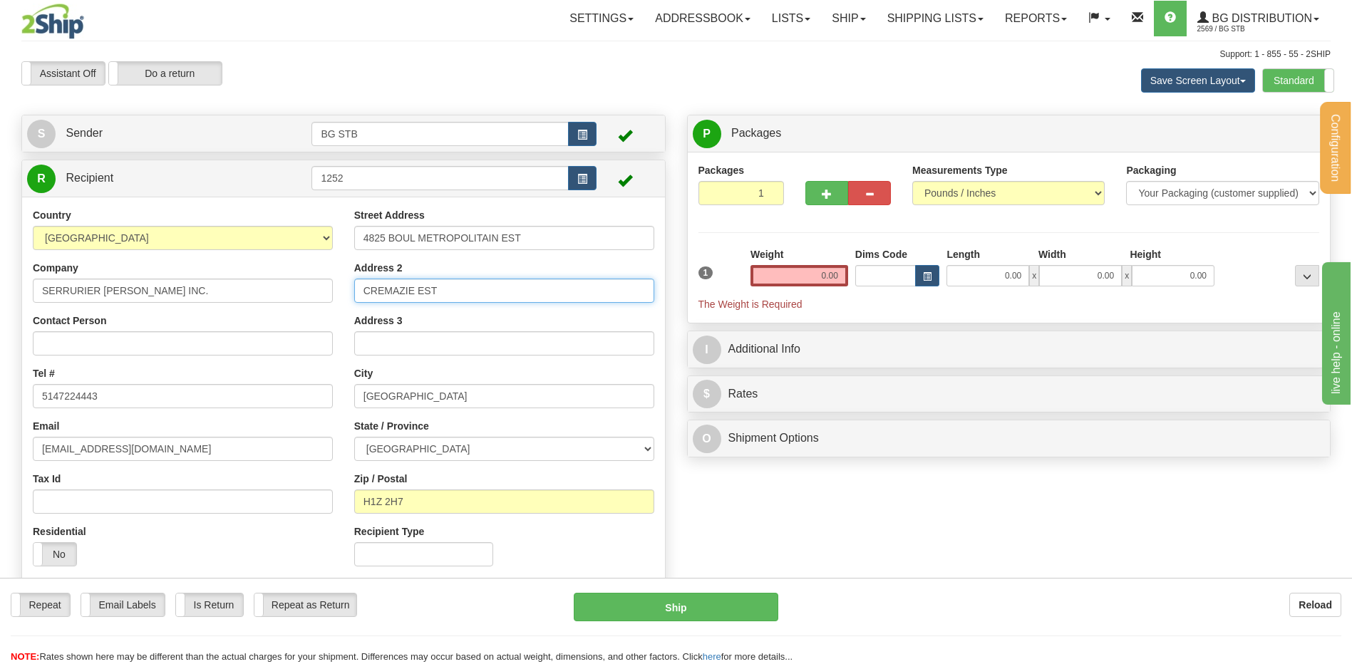
drag, startPoint x: 467, startPoint y: 289, endPoint x: 176, endPoint y: 268, distance: 291.6
click at [175, 265] on div "Country [GEOGRAPHIC_DATA] [GEOGRAPHIC_DATA] [GEOGRAPHIC_DATA] [GEOGRAPHIC_DATA]…" at bounding box center [343, 392] width 643 height 369
drag, startPoint x: 271, startPoint y: 371, endPoint x: 284, endPoint y: 384, distance: 18.7
click at [278, 380] on div "Country AFGHANISTAN ALAND ISLANDS ALBANIA ALGERIA AMERICAN SAMOA ANDORRA ANGOLA…" at bounding box center [343, 392] width 643 height 369
type input "ST-LEONARD"
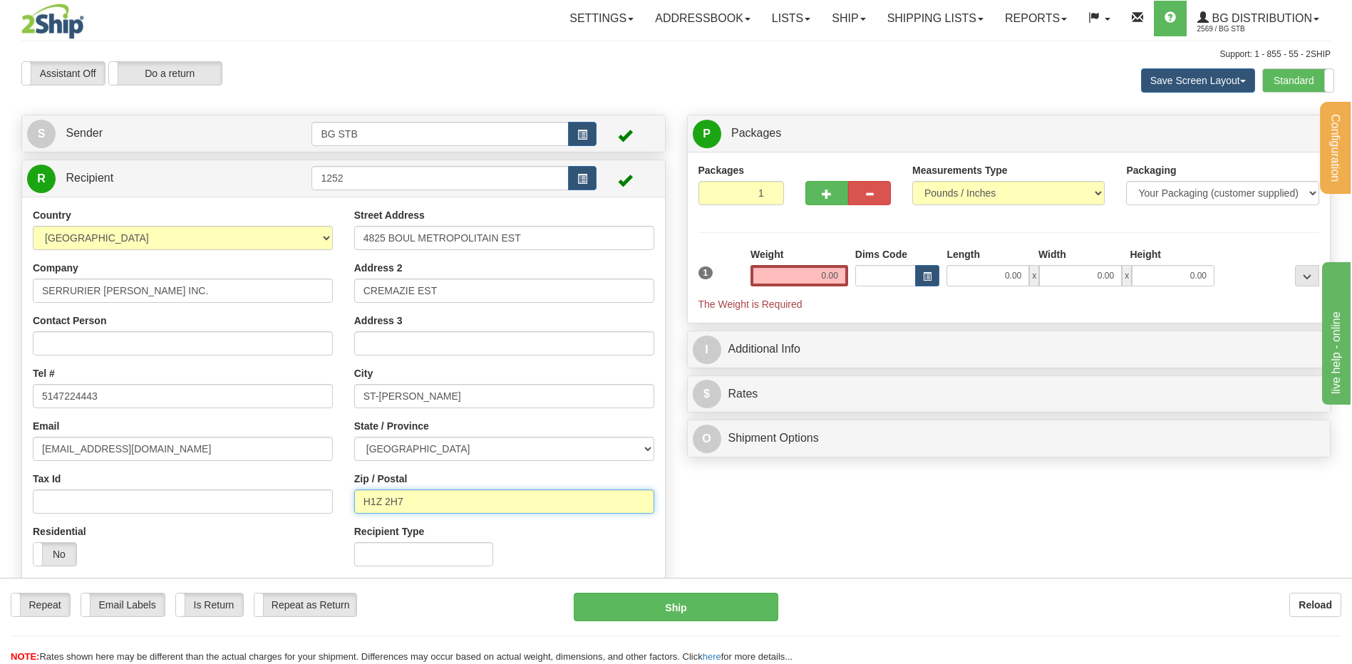
drag, startPoint x: 349, startPoint y: 506, endPoint x: 284, endPoint y: 490, distance: 66.9
click at [267, 497] on div "Country AFGHANISTAN ALAND ISLANDS ALBANIA ALGERIA AMERICAN SAMOA ANDORRA ANGOLA…" at bounding box center [343, 392] width 643 height 369
type input "H1R 3J6"
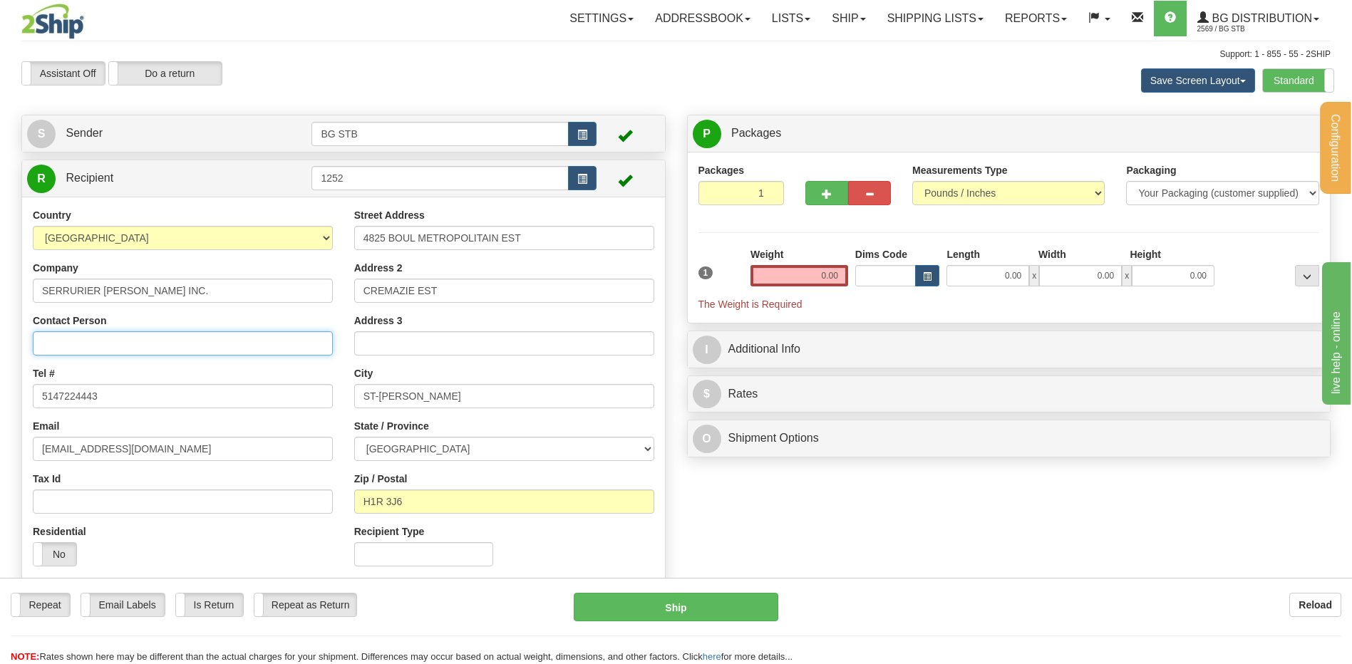
click at [62, 349] on input "Contact Person" at bounding box center [183, 343] width 300 height 24
type input "RECEPTION"
click at [825, 282] on input "0.00" at bounding box center [800, 275] width 98 height 21
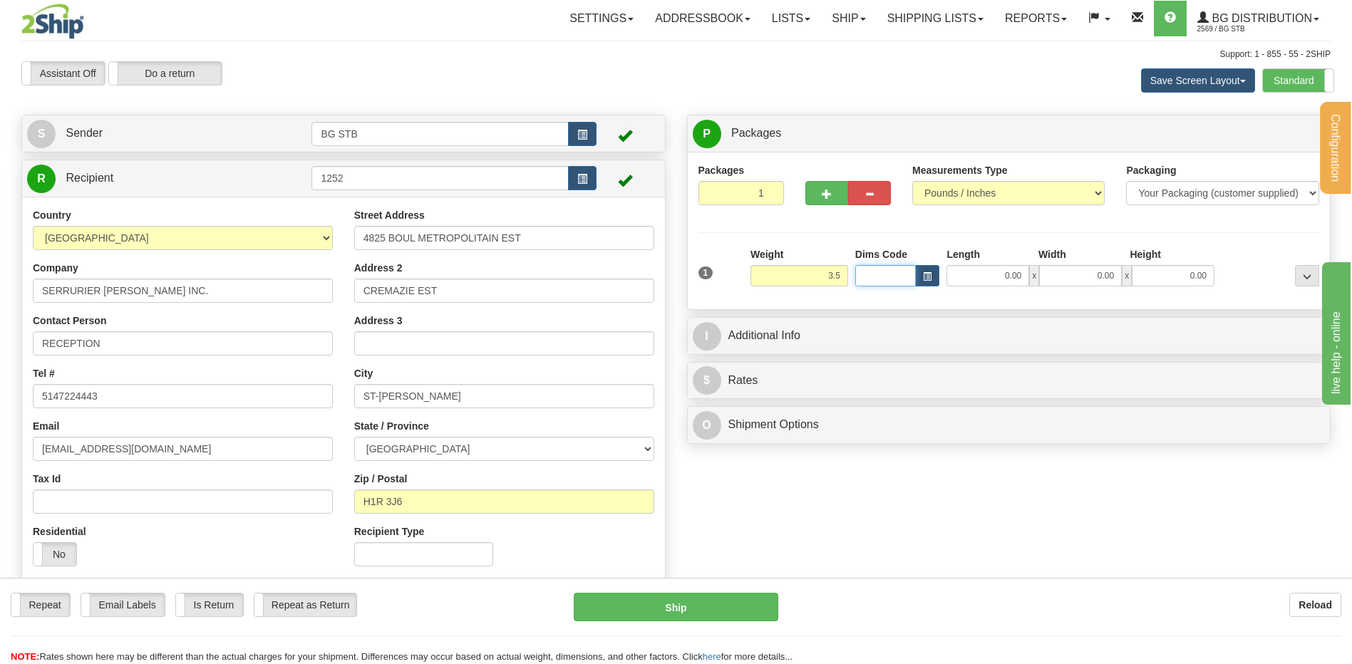
type input "3.50"
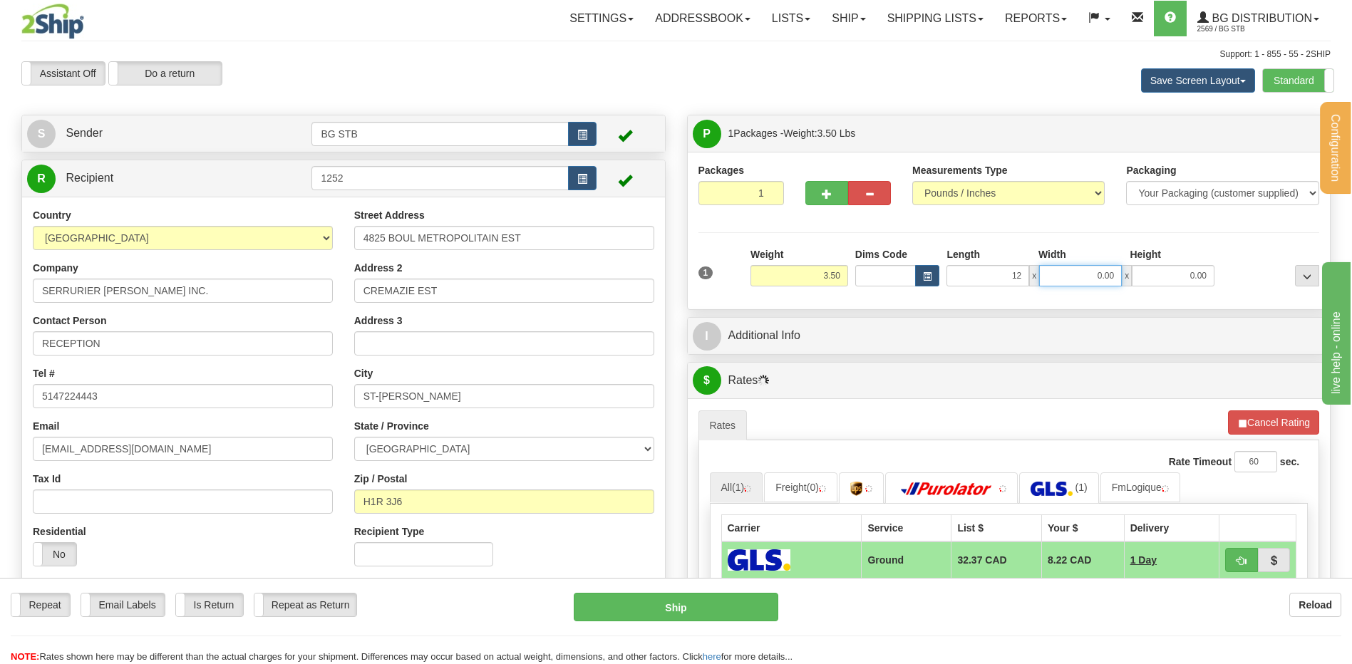
type input "12.00"
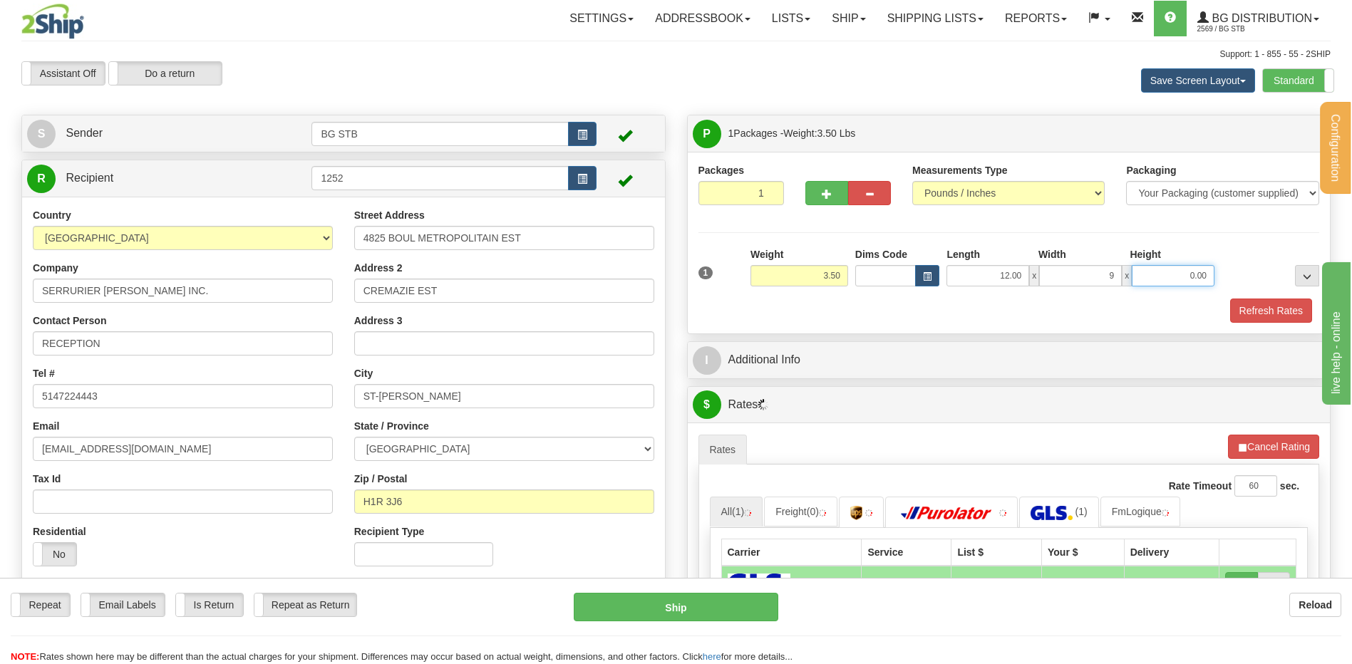
type input "9.00"
type input "8.00"
click at [1245, 309] on button "Refresh Rates" at bounding box center [1271, 311] width 82 height 24
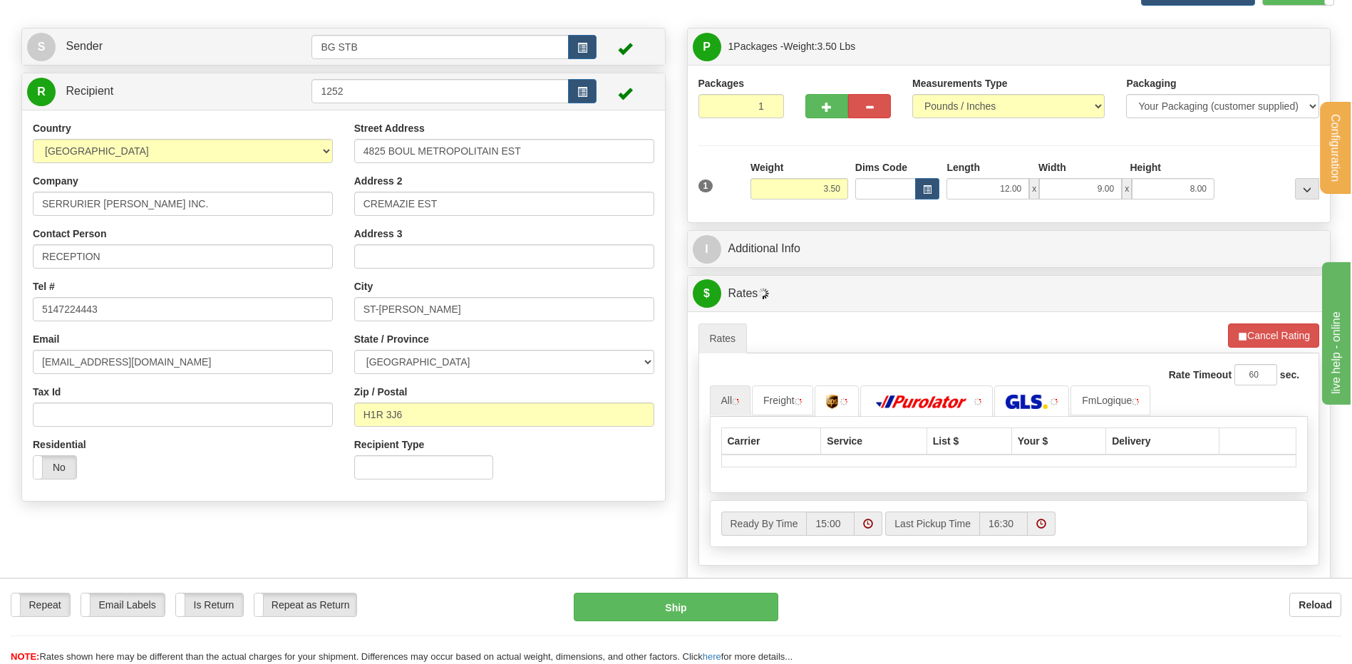
scroll to position [143, 0]
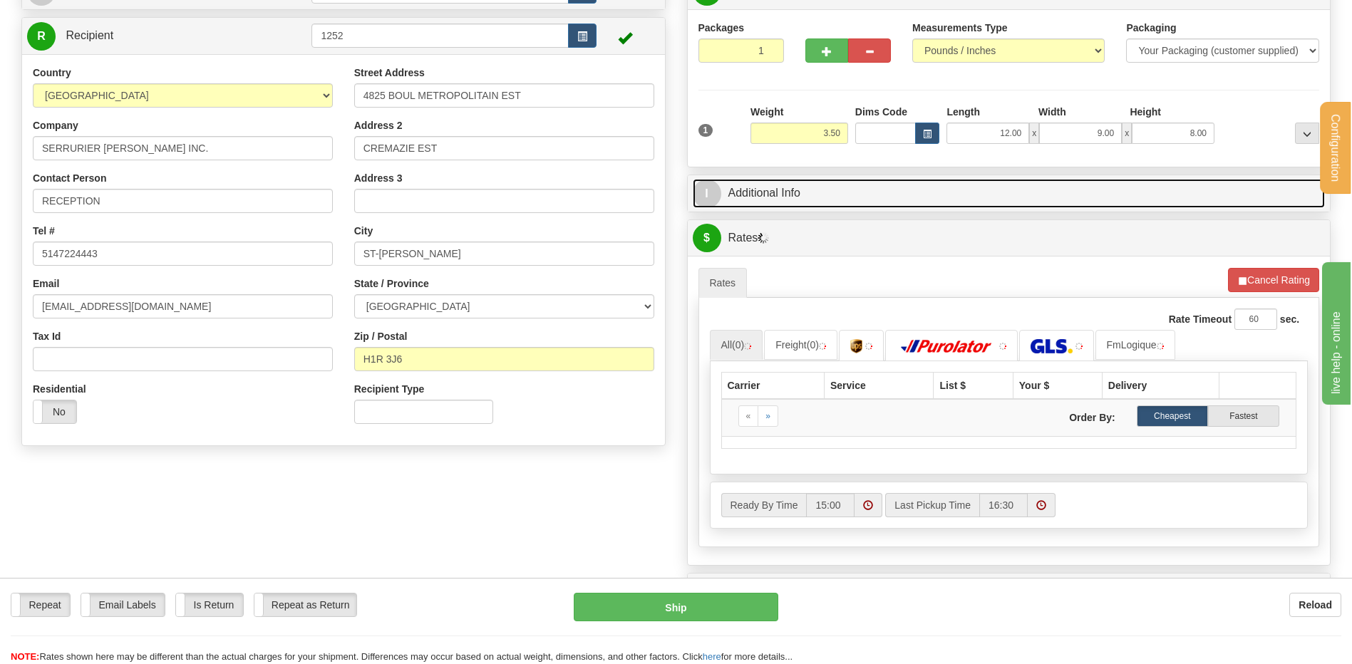
click at [799, 197] on link "I Additional Info" at bounding box center [1009, 193] width 633 height 29
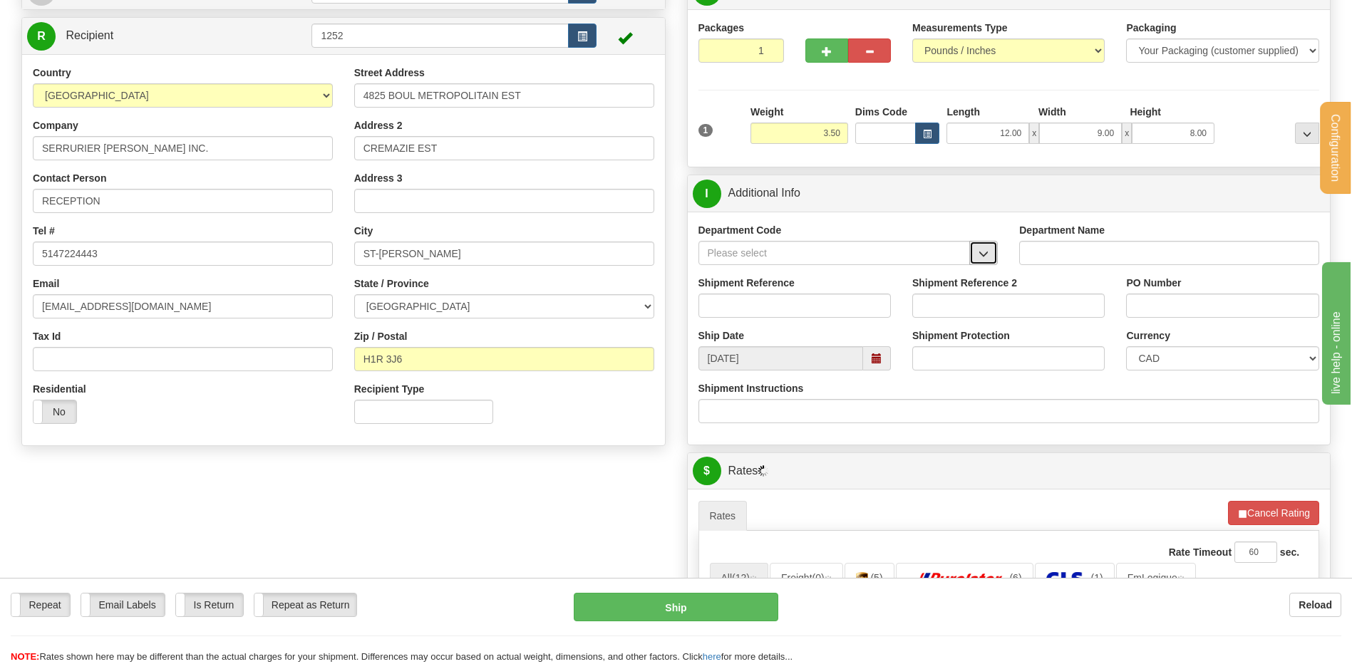
click at [987, 256] on span "button" at bounding box center [984, 253] width 10 height 9
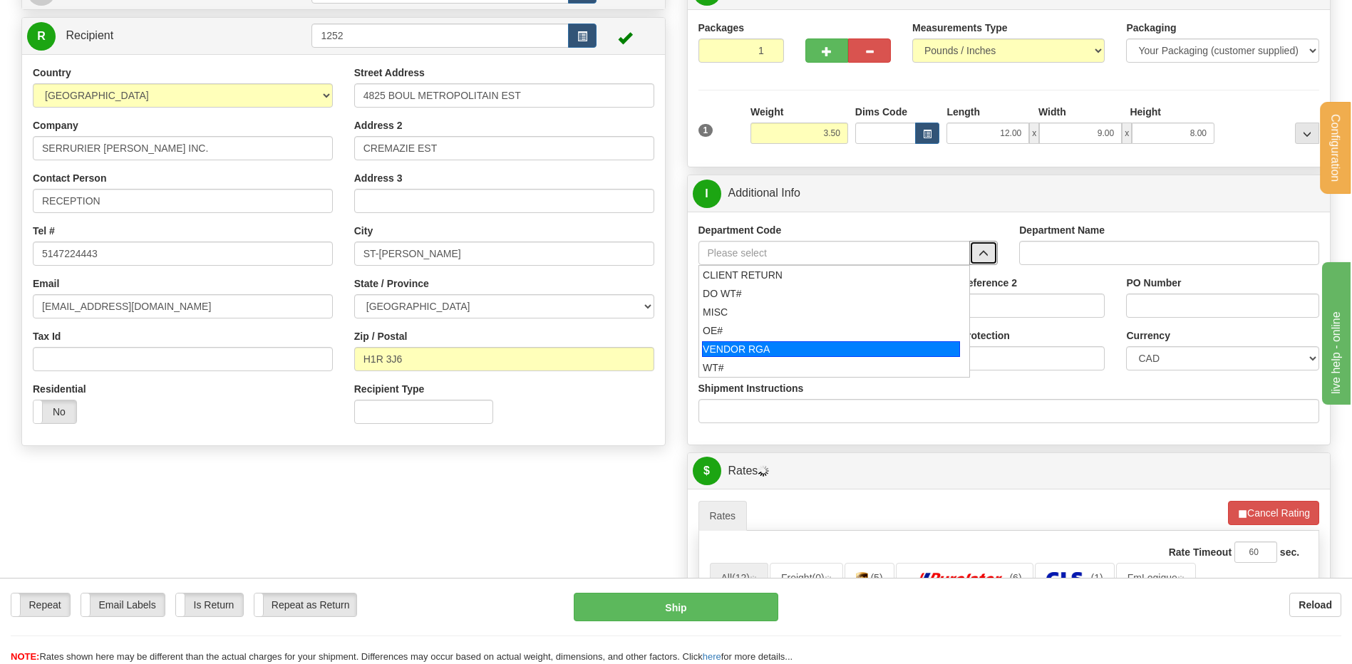
click at [788, 343] on div "VENDOR RGA" at bounding box center [831, 349] width 258 height 16
type input "VENDOR RGA"
type input "VENDOR RETURNS"
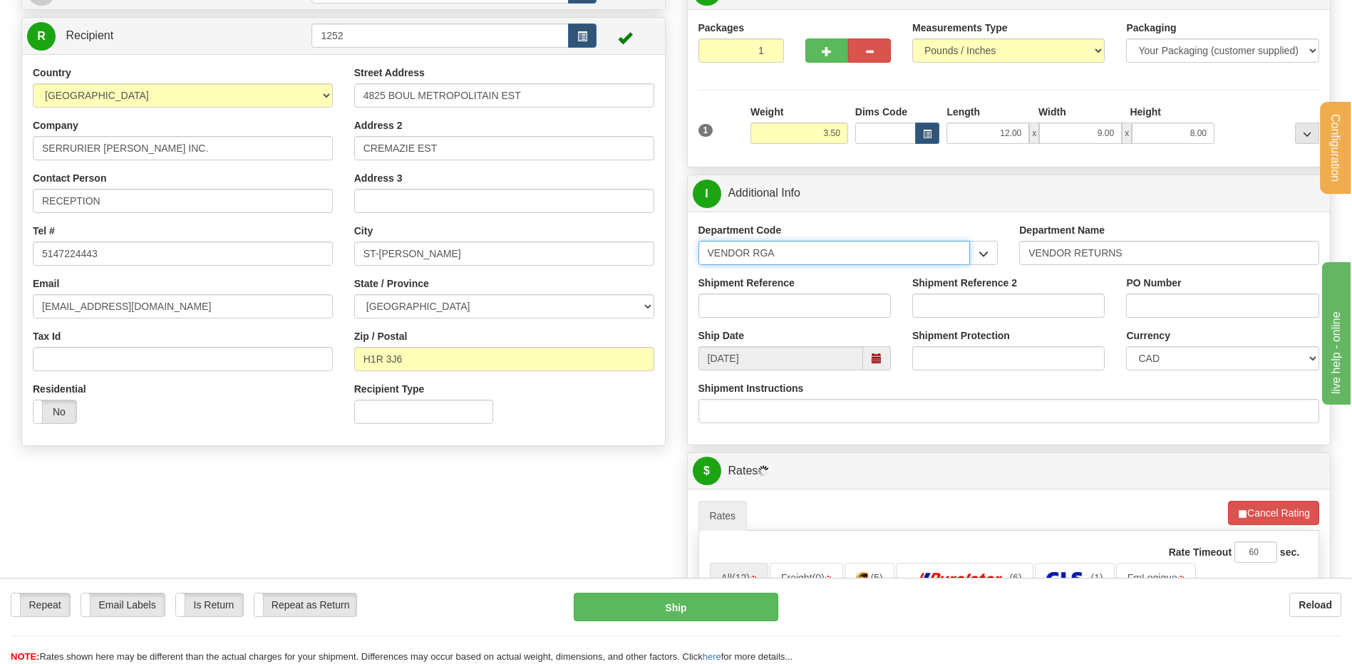
drag, startPoint x: 807, startPoint y: 249, endPoint x: 661, endPoint y: 256, distance: 145.6
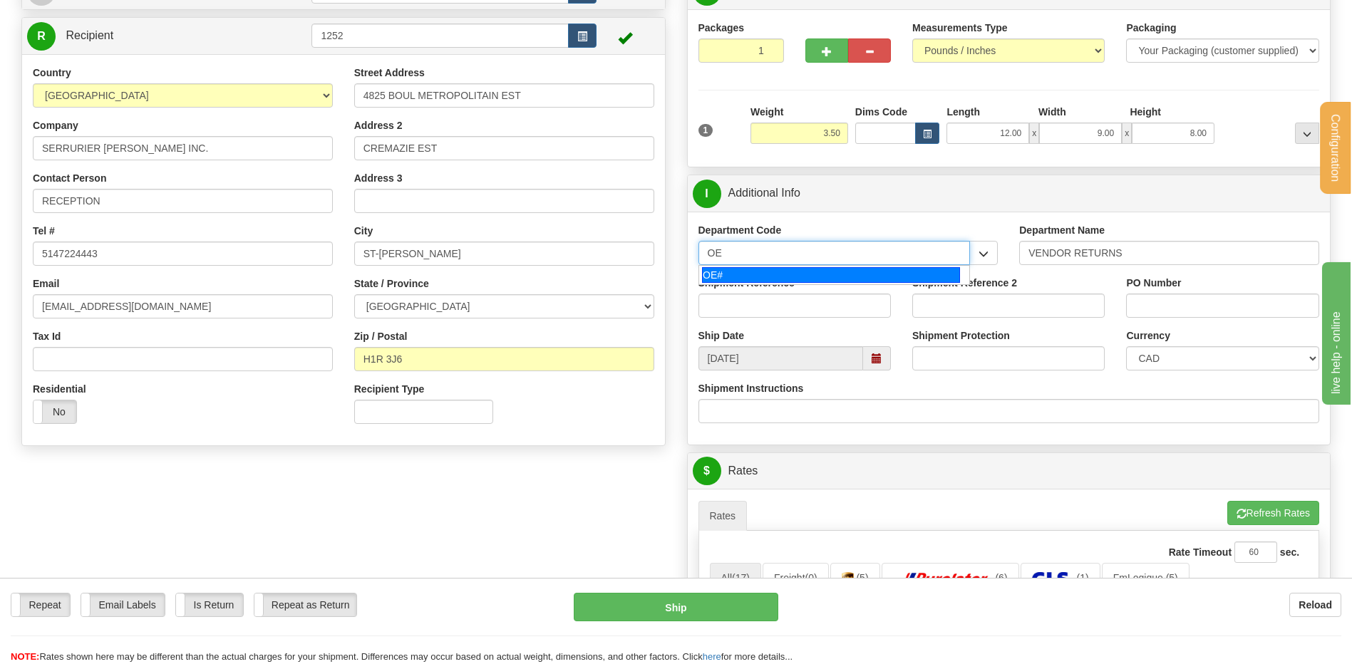
click at [733, 275] on div "OE#" at bounding box center [831, 275] width 258 height 16
type input "OE#"
type input "ORDERS"
type input "OE#"
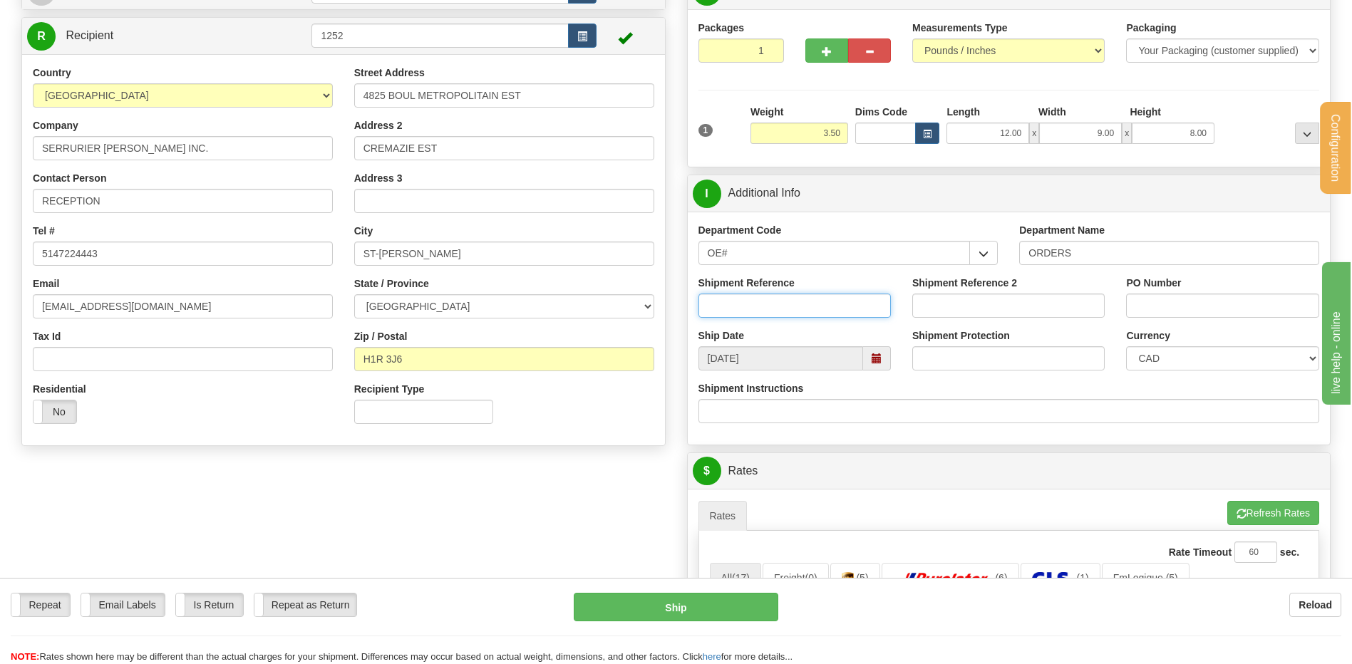
click at [745, 305] on input "Shipment Reference" at bounding box center [795, 306] width 192 height 24
type input "80007123-01"
type input "6350"
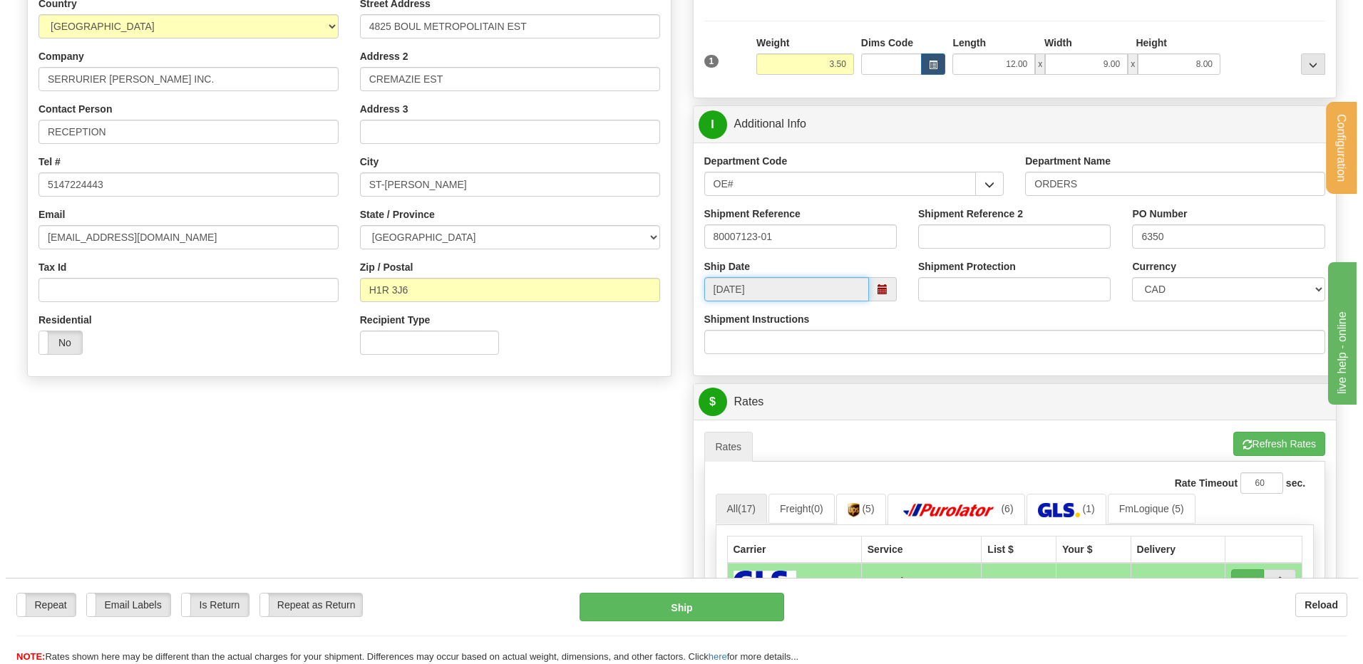
scroll to position [356, 0]
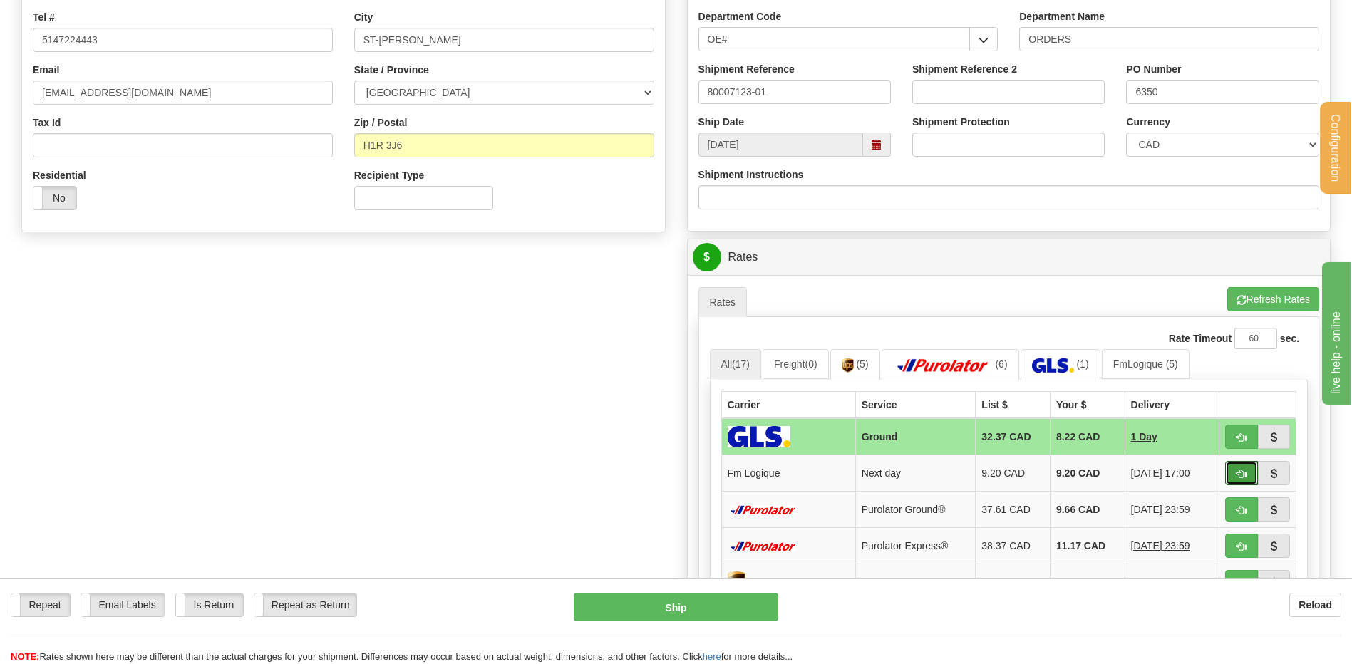
drag, startPoint x: 1245, startPoint y: 477, endPoint x: 718, endPoint y: 436, distance: 528.4
click at [1245, 477] on span "button" at bounding box center [1242, 474] width 10 height 9
type input "jour"
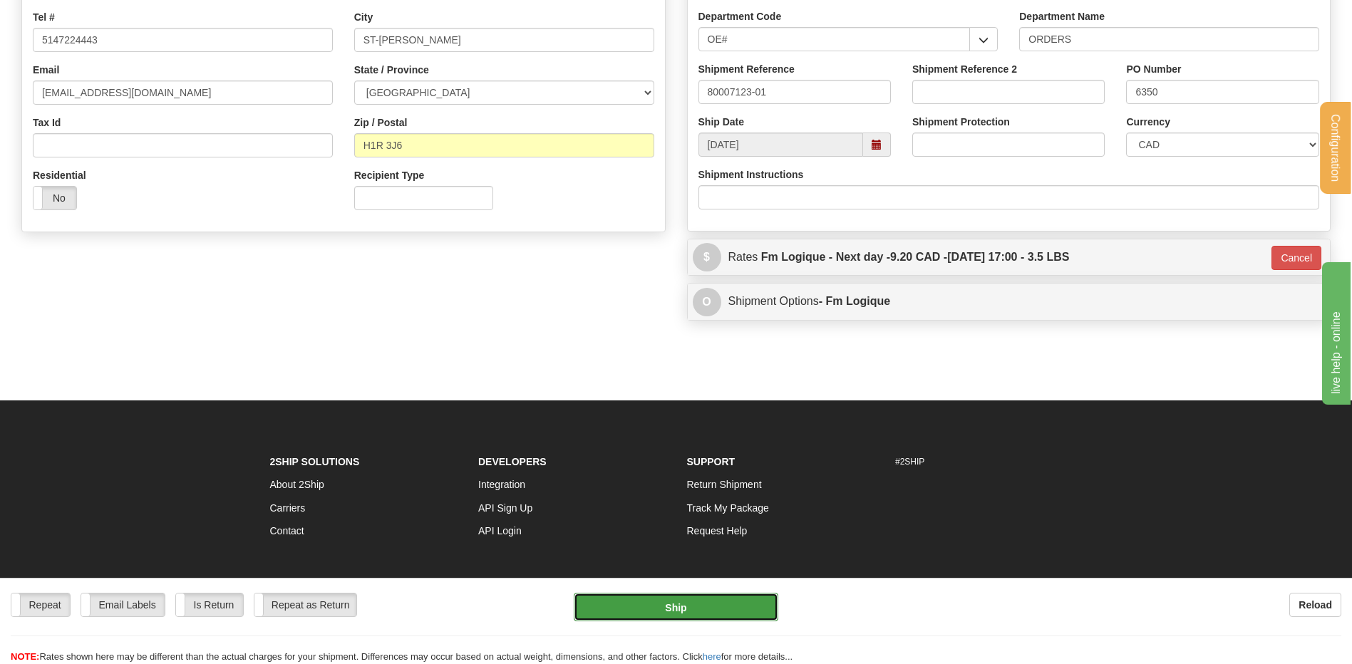
click at [695, 611] on button "Ship" at bounding box center [676, 607] width 204 height 29
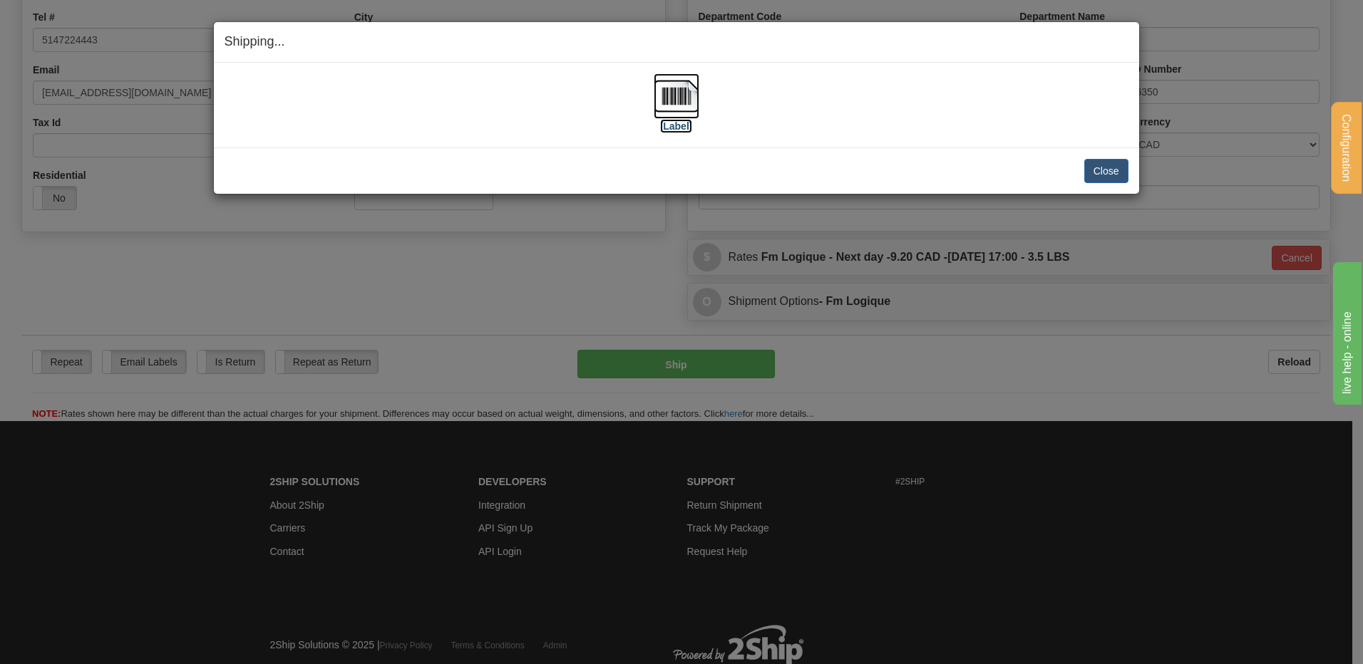
click at [682, 113] on img at bounding box center [677, 96] width 46 height 46
click at [1111, 191] on div "Close Cancel Cancel Shipment and Quit Pickup Quit Pickup ONLY" at bounding box center [676, 171] width 925 height 46
click at [1108, 170] on button "Close" at bounding box center [1106, 171] width 44 height 24
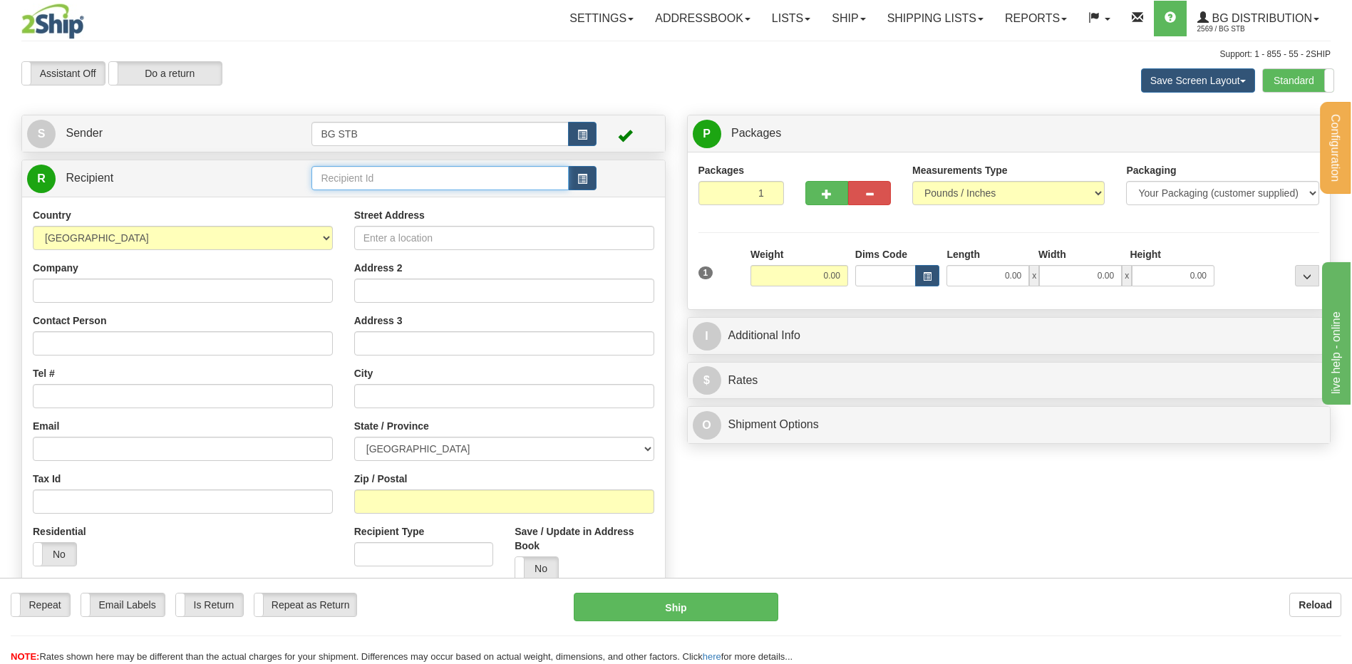
click at [339, 172] on input "text" at bounding box center [439, 178] width 257 height 24
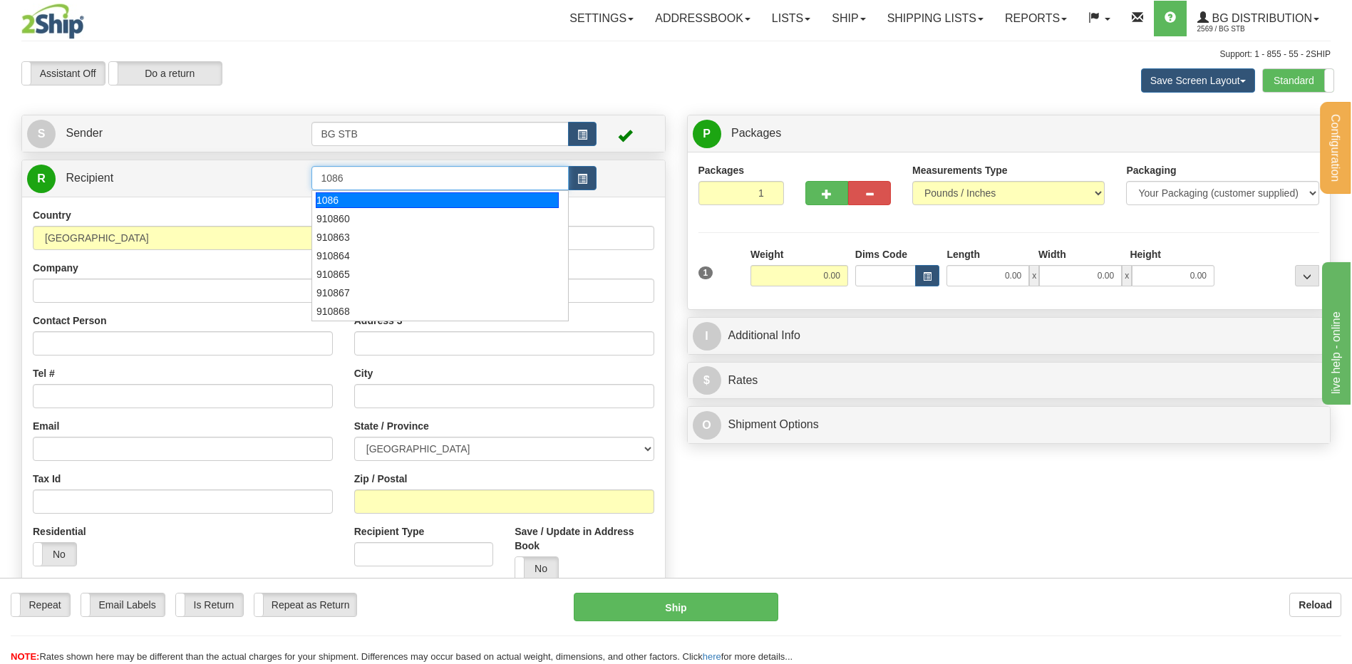
click at [398, 197] on div "1086" at bounding box center [437, 200] width 243 height 16
type input "1086"
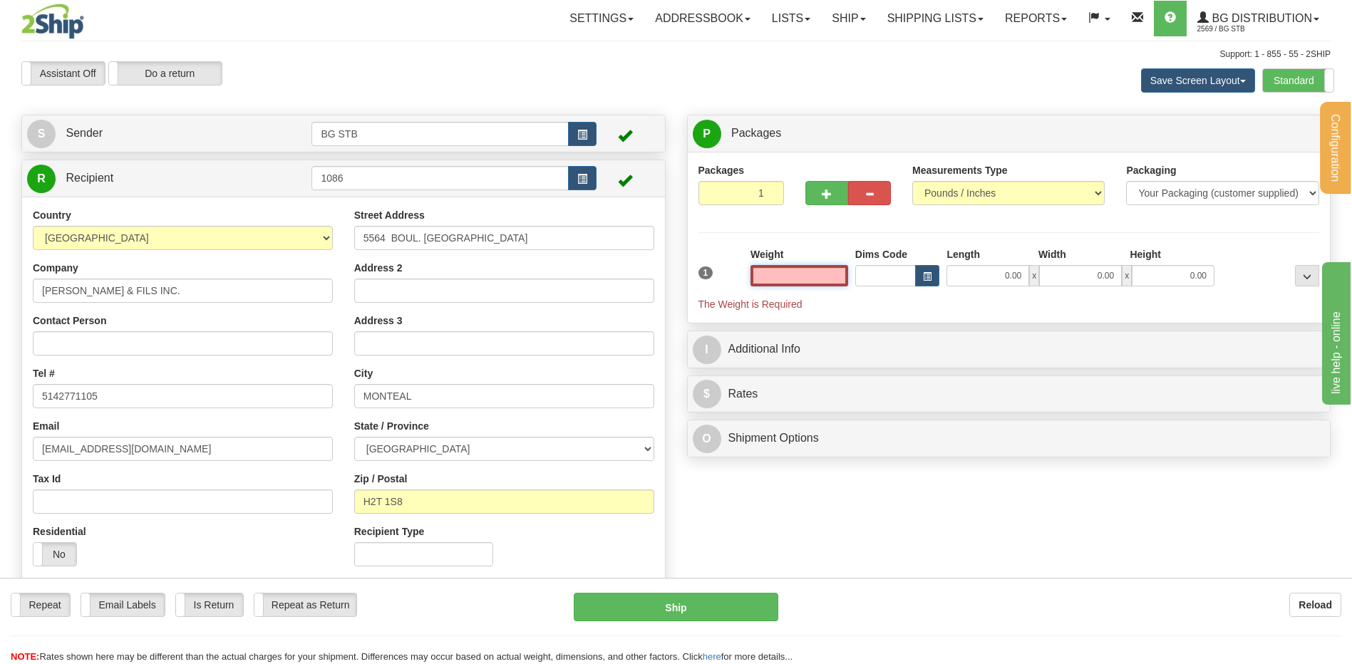
click at [793, 280] on input "text" at bounding box center [800, 275] width 98 height 21
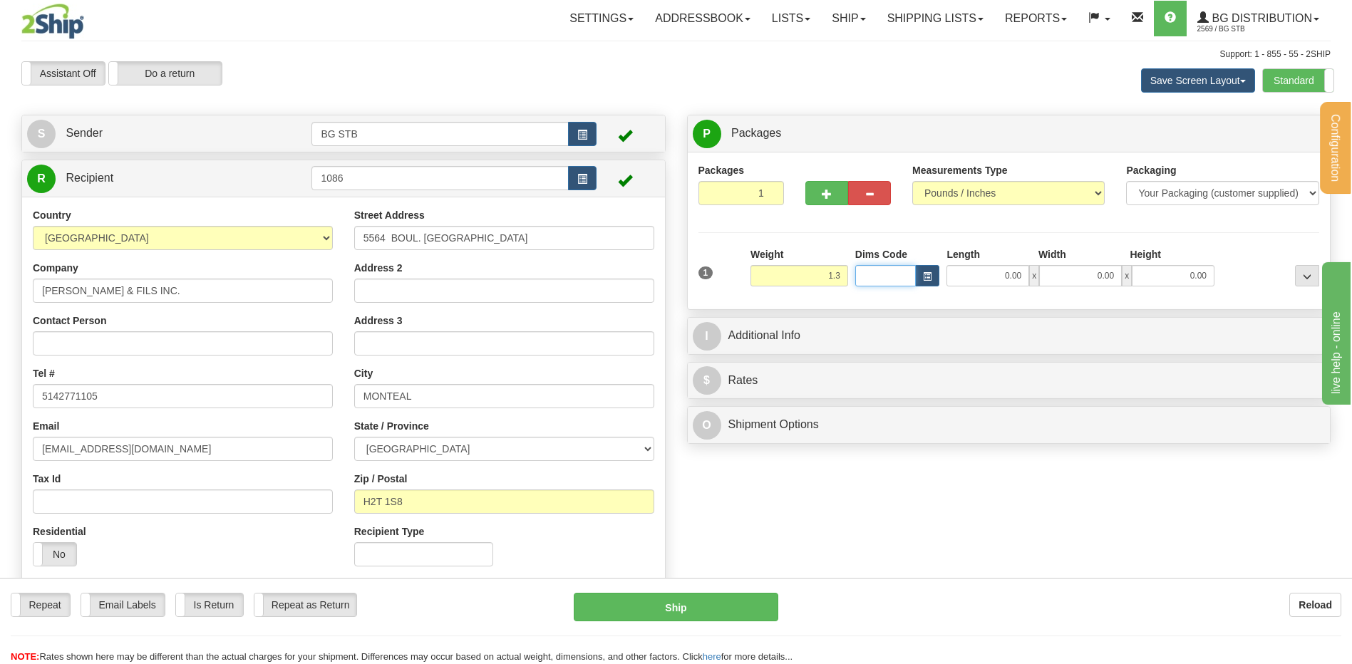
type input "1.30"
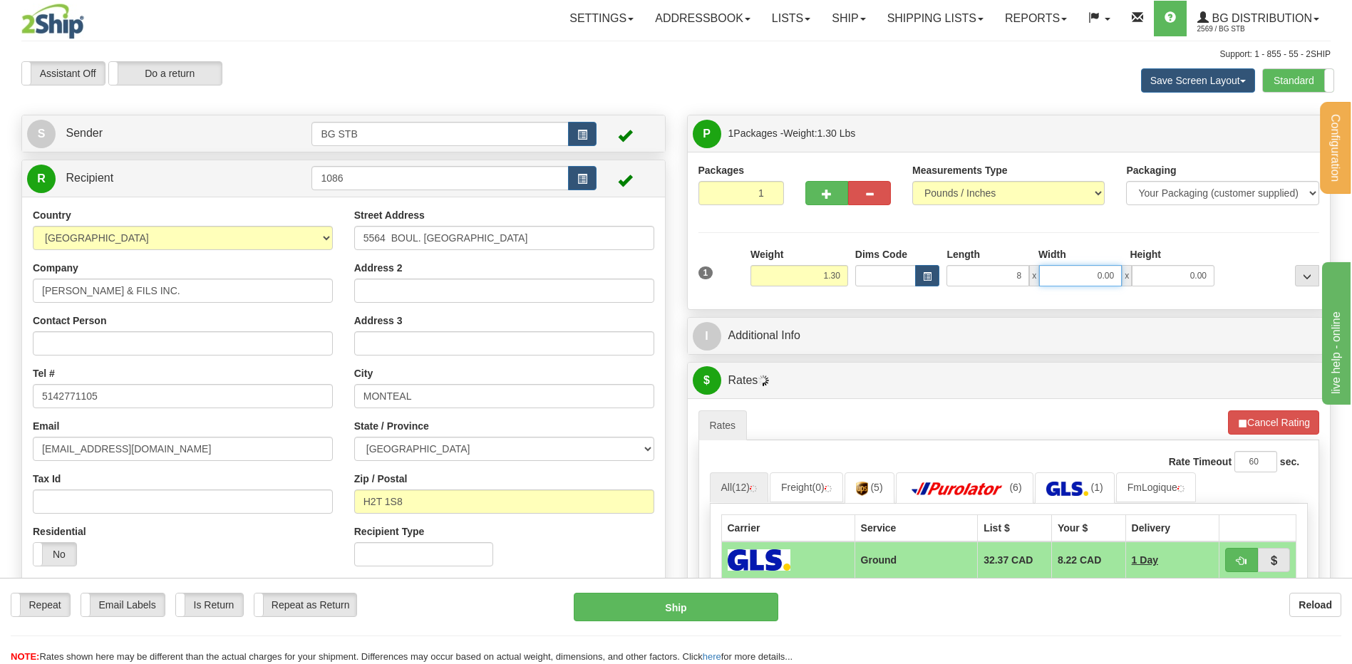
type input "8.00"
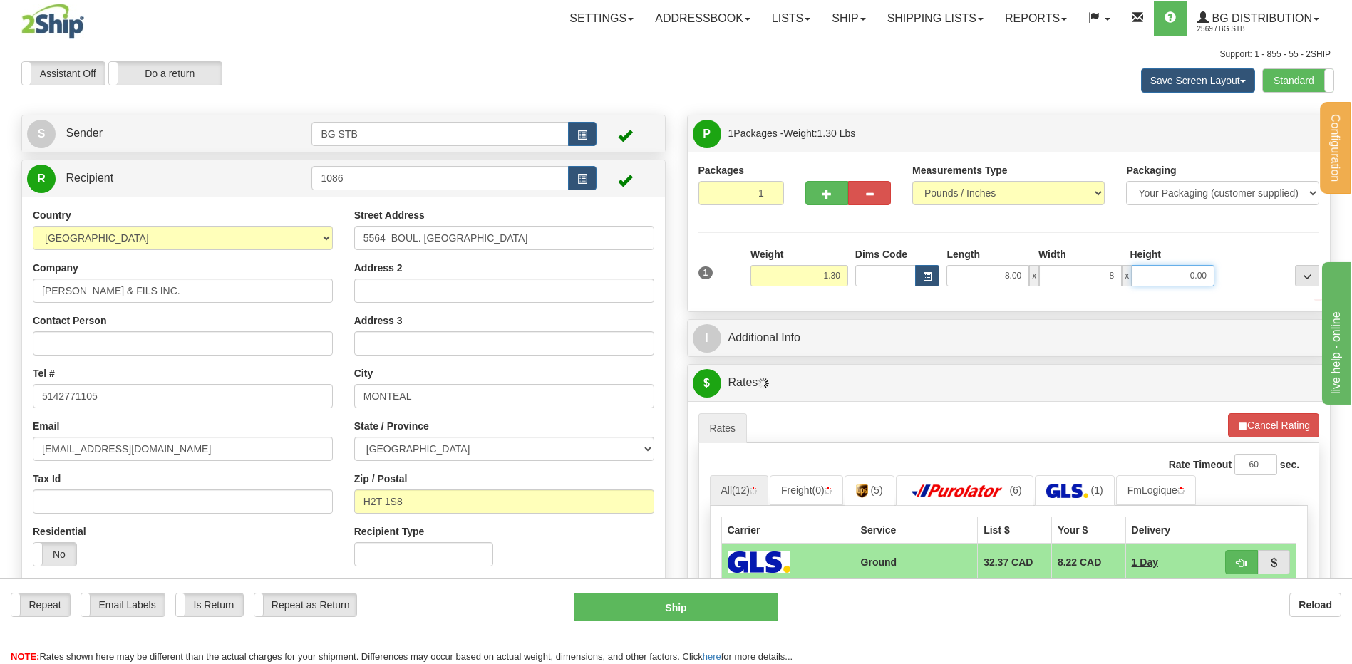
type input "8.00"
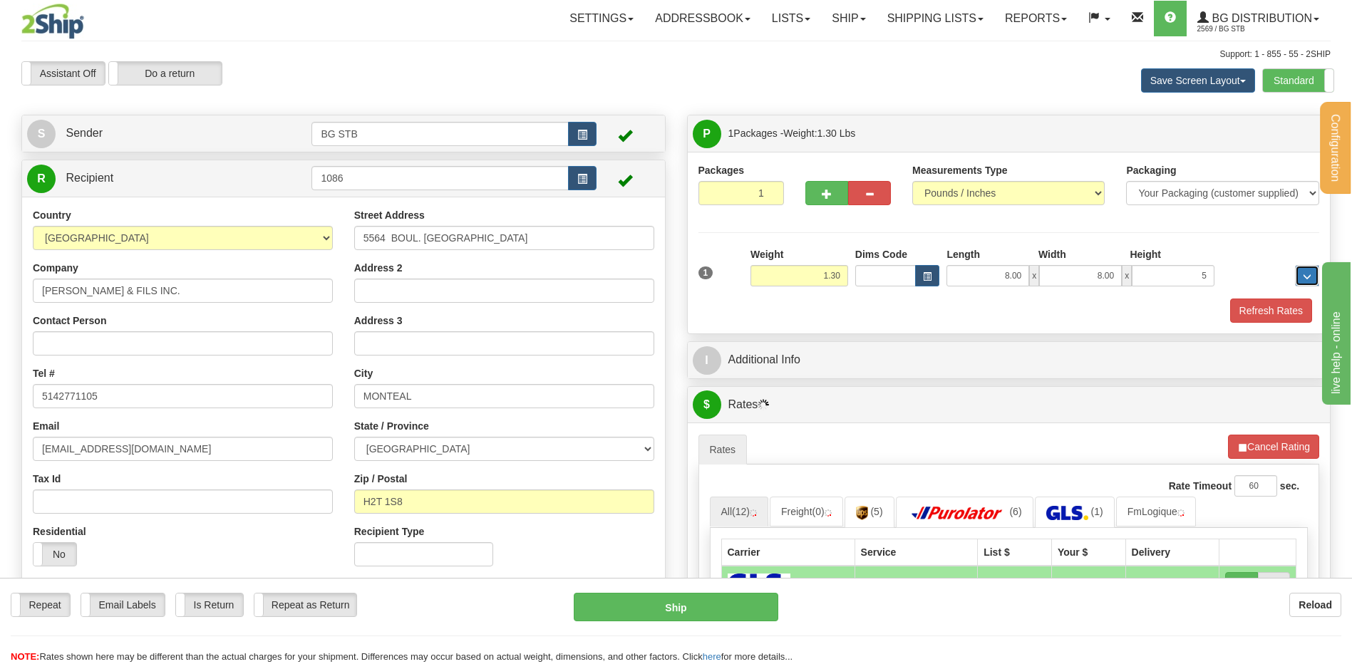
type input "5.00"
click at [1259, 319] on button "Refresh Rates" at bounding box center [1271, 311] width 82 height 24
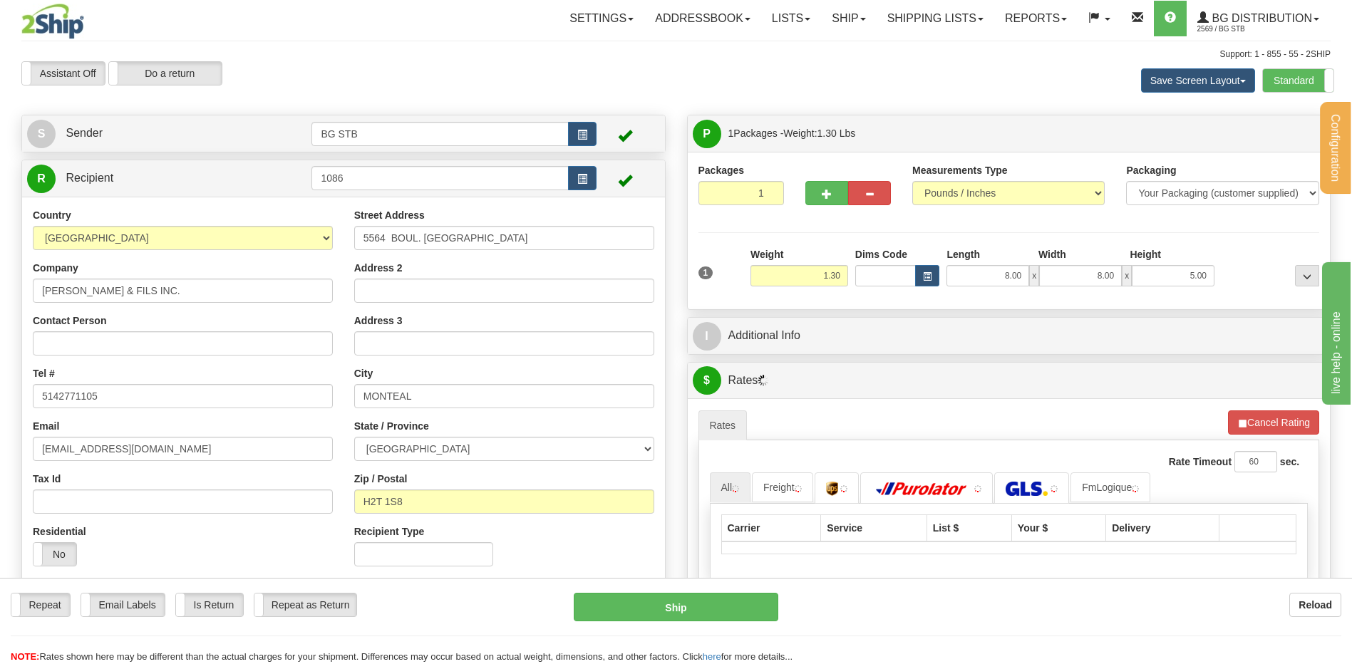
click at [821, 363] on div "$ Rates Cancel" at bounding box center [1009, 381] width 643 height 36
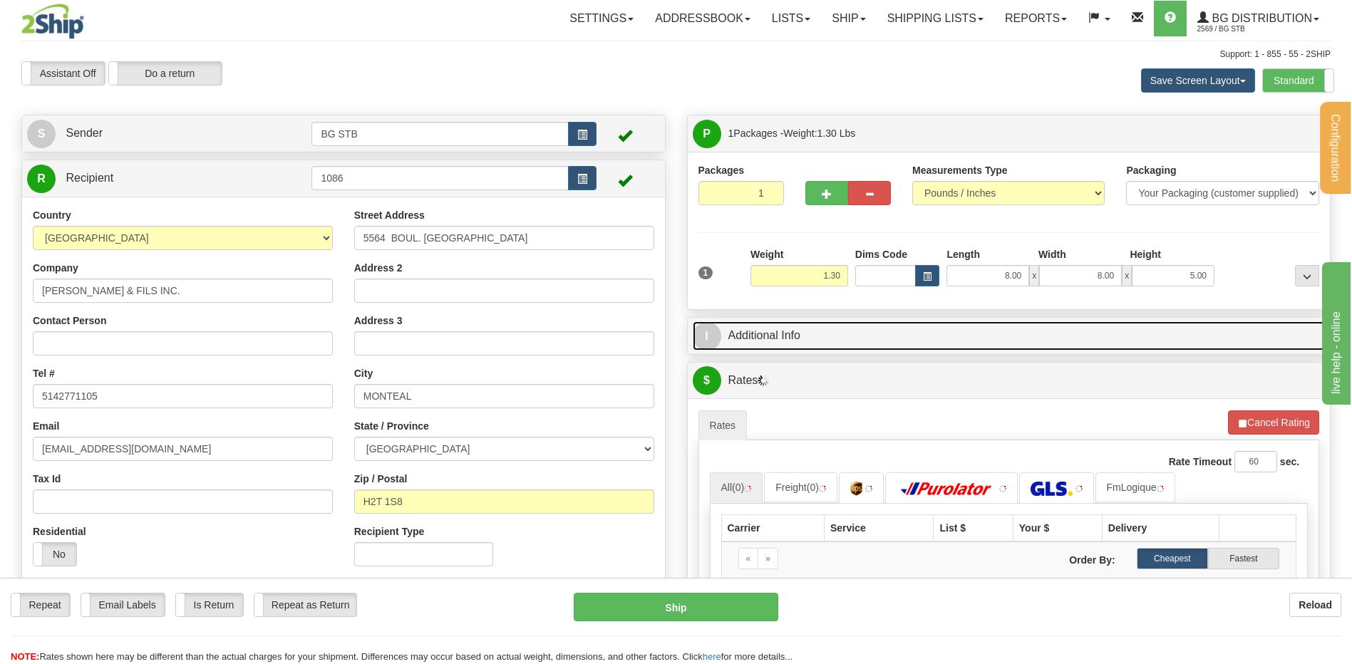
click at [815, 332] on link "I Additional Info" at bounding box center [1009, 335] width 633 height 29
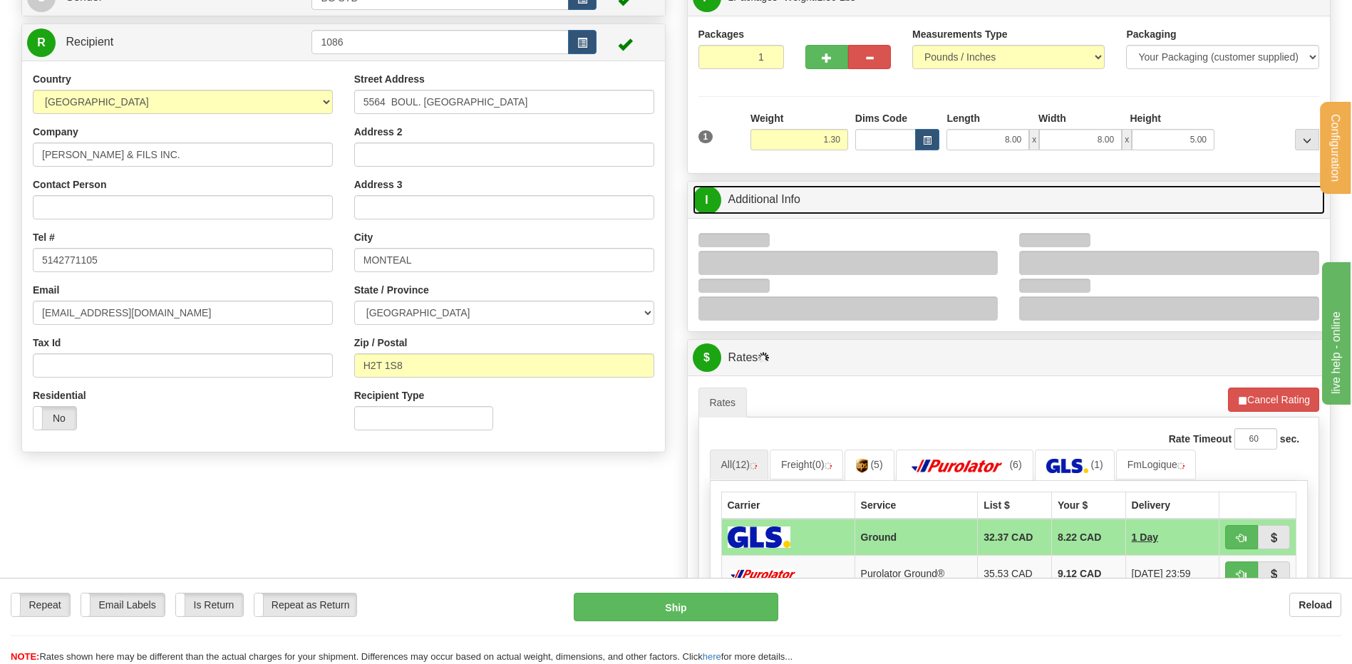
scroll to position [143, 0]
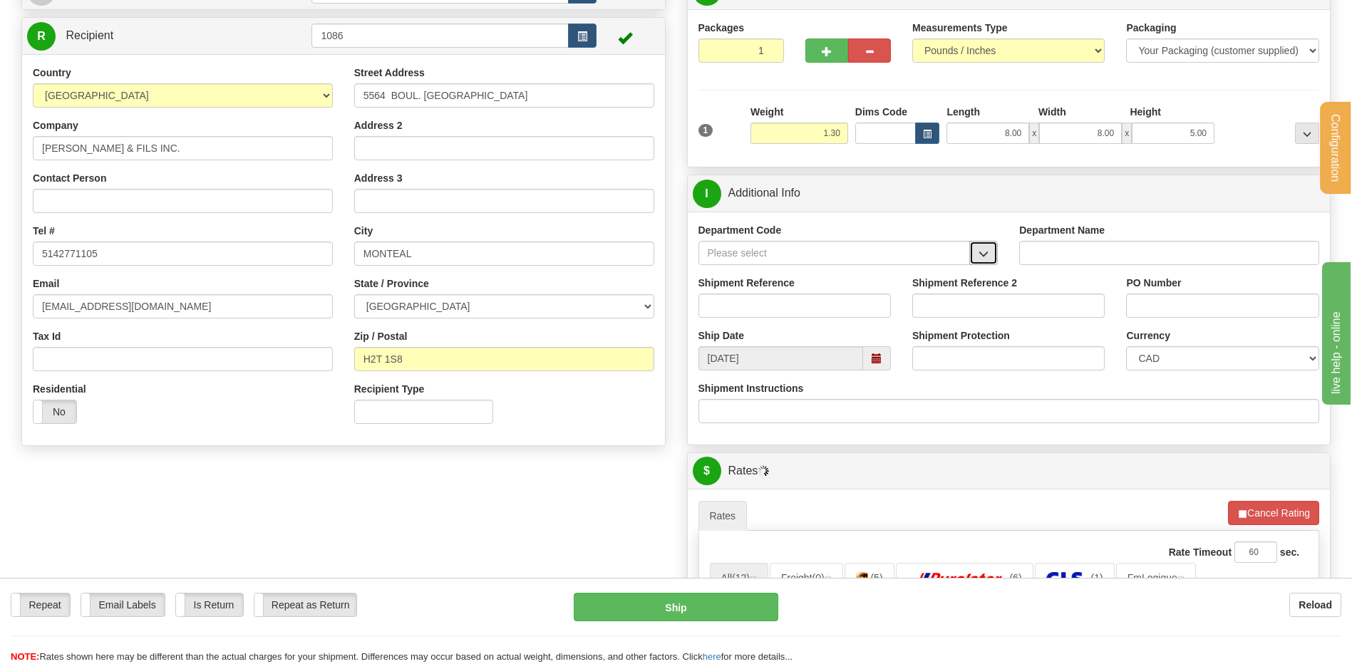
click at [984, 255] on span "button" at bounding box center [984, 253] width 10 height 9
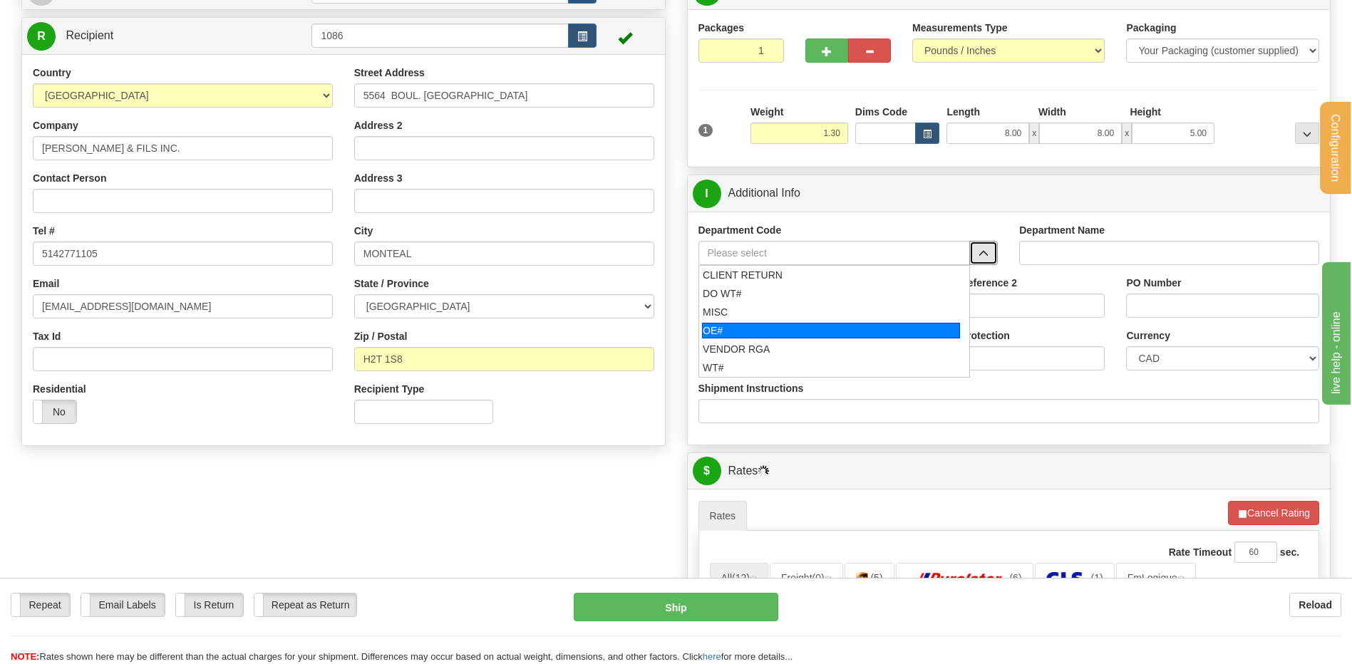
click at [758, 329] on div "OE#" at bounding box center [831, 331] width 258 height 16
type input "OE#"
type input "ORDERS"
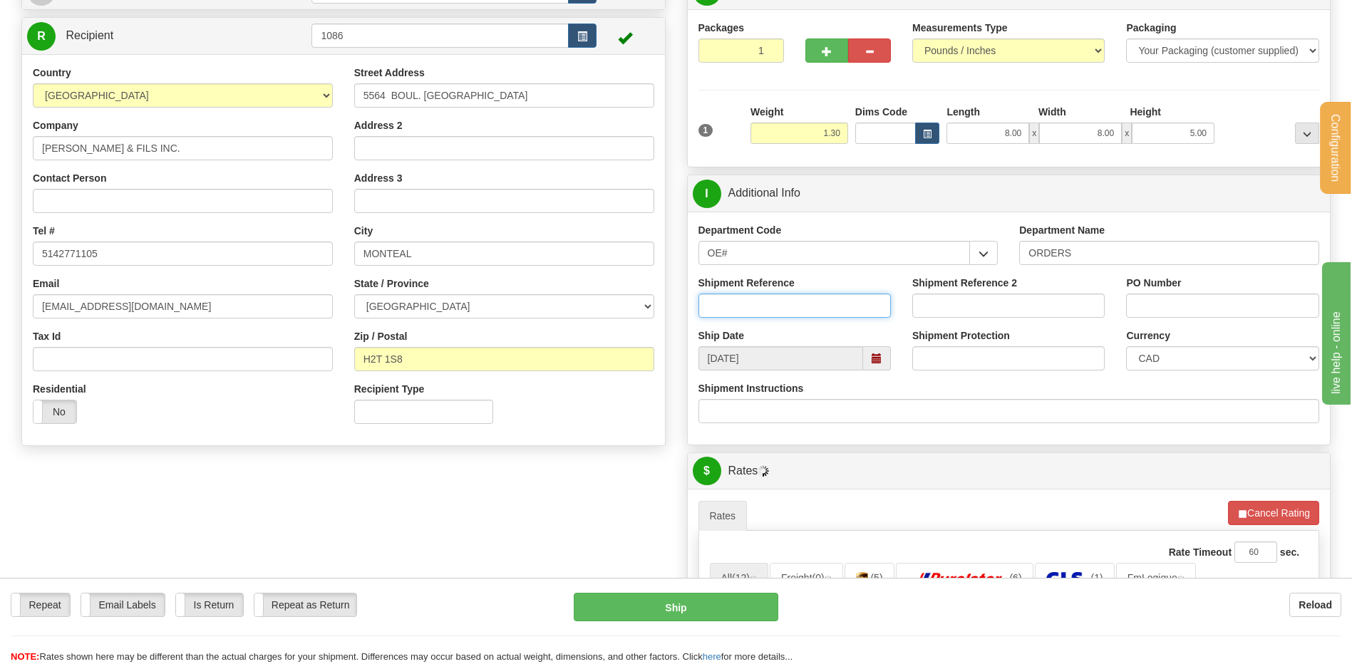
click at [737, 306] on input "Shipment Reference" at bounding box center [795, 306] width 192 height 24
type input "80006729-02"
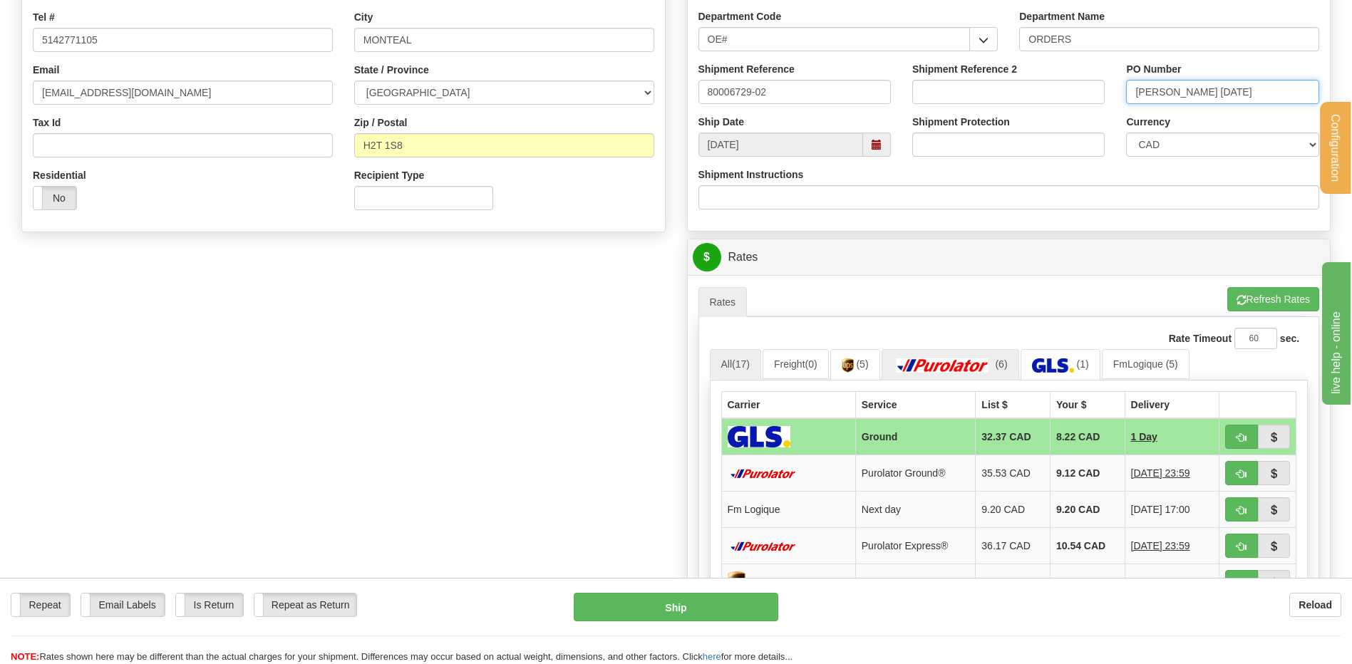
scroll to position [428, 0]
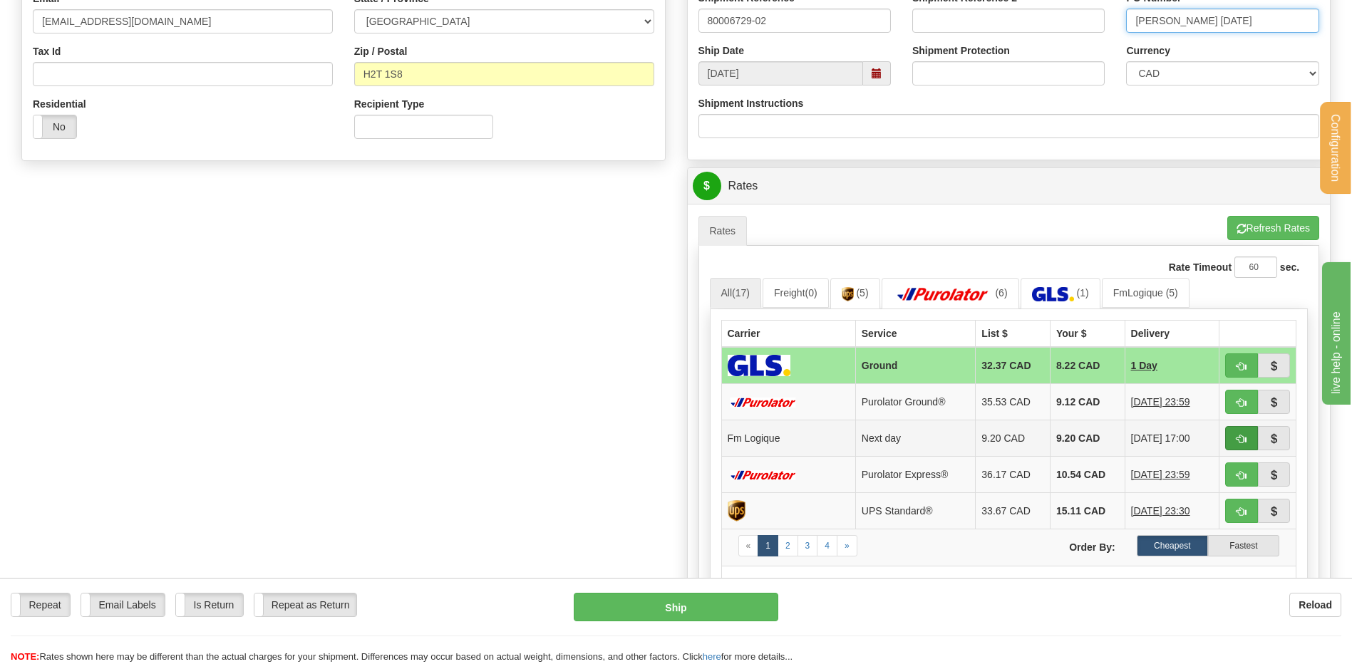
type input "MICHEL 25/9/25"
drag, startPoint x: 1247, startPoint y: 442, endPoint x: 994, endPoint y: 462, distance: 253.8
click at [1247, 442] on button "button" at bounding box center [1241, 438] width 33 height 24
type input "jour"
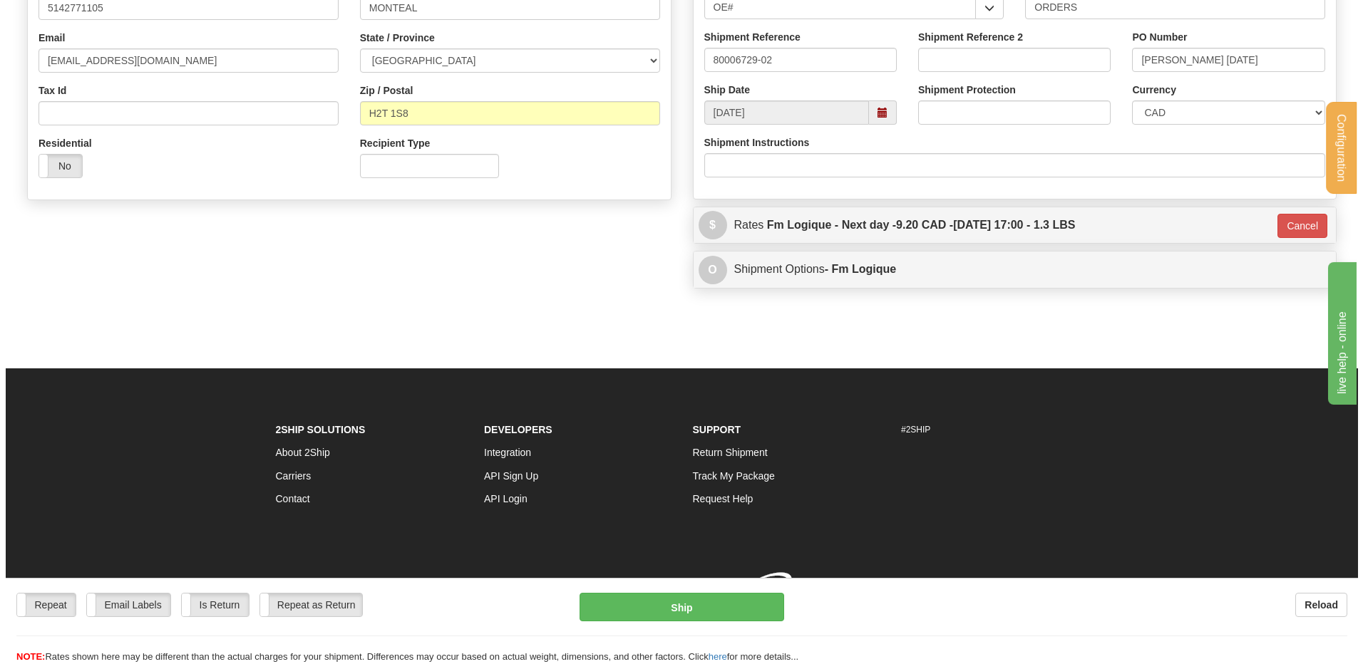
scroll to position [409, 0]
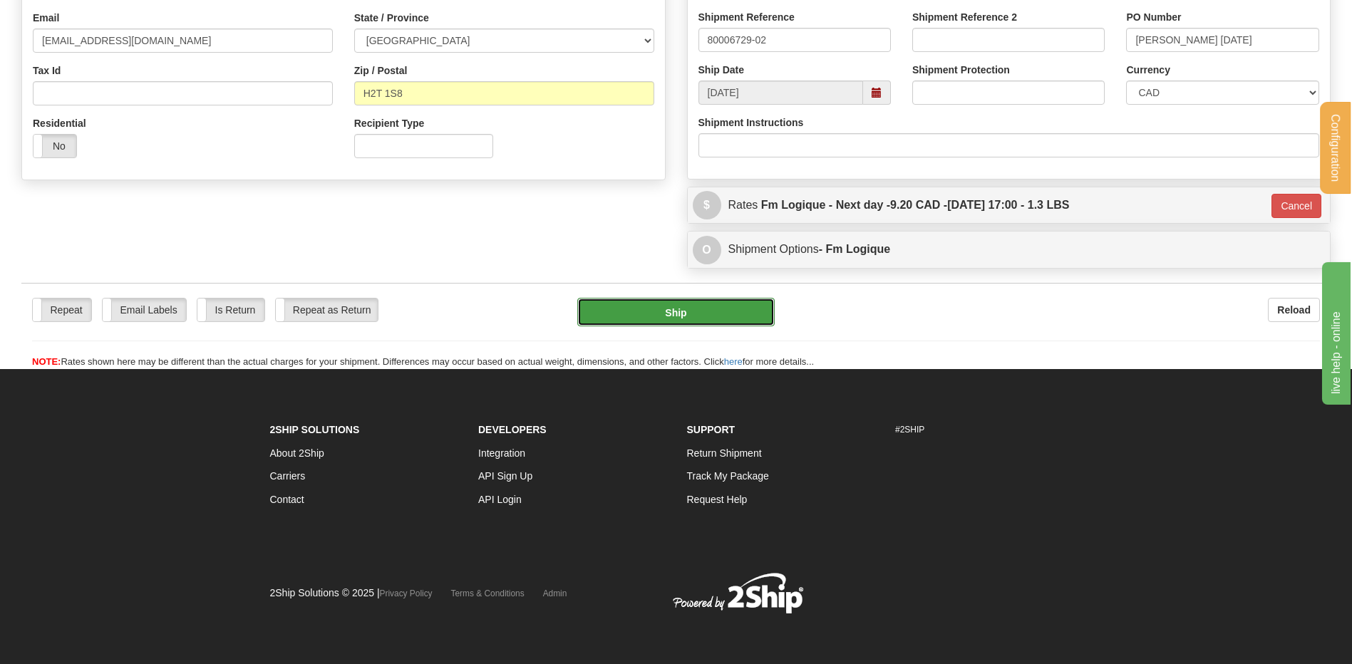
click at [695, 304] on button "Ship" at bounding box center [675, 312] width 197 height 29
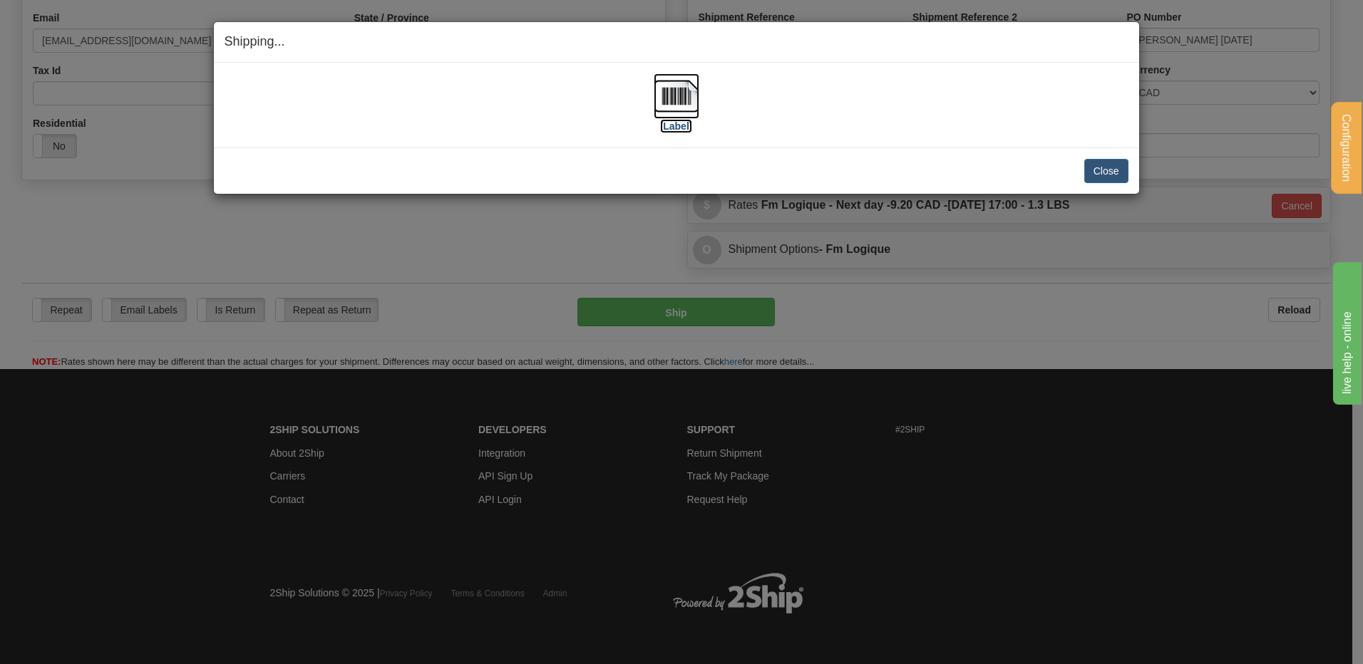
click at [674, 114] on img at bounding box center [677, 96] width 46 height 46
click at [1102, 170] on button "Close" at bounding box center [1106, 171] width 44 height 24
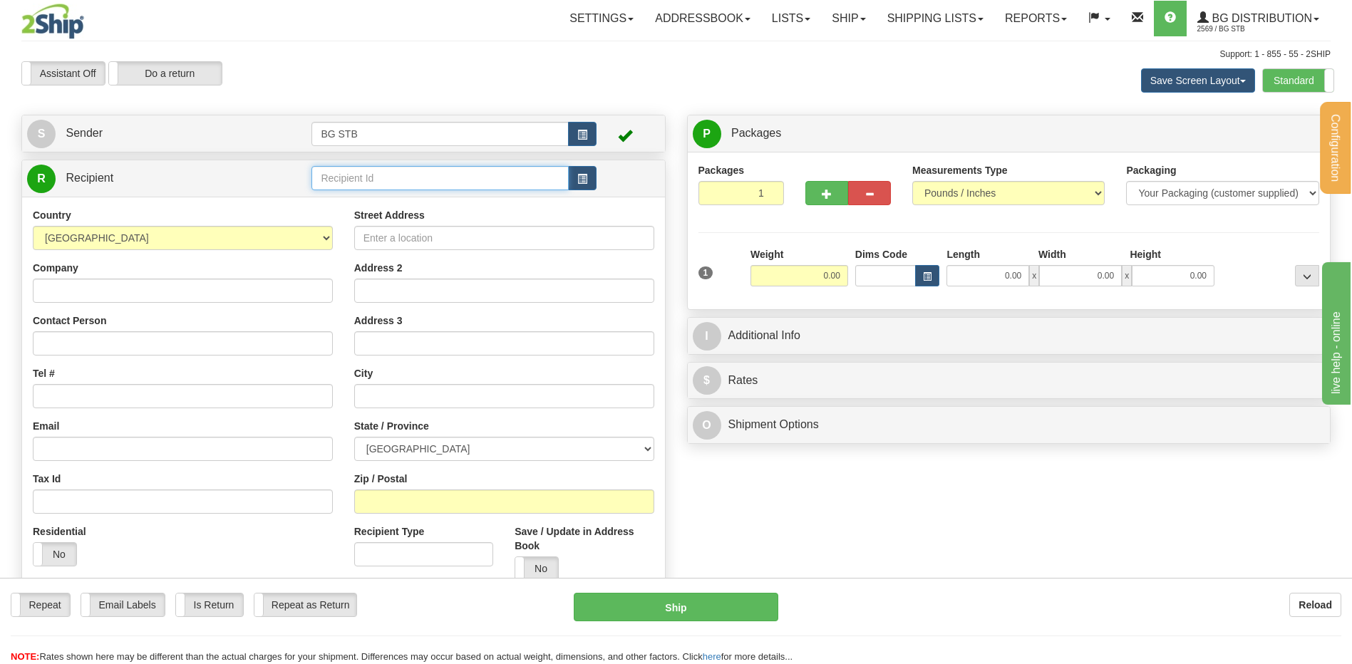
click at [341, 174] on input "text" at bounding box center [439, 178] width 257 height 24
click at [352, 196] on div "1032" at bounding box center [437, 200] width 243 height 16
type input "1032"
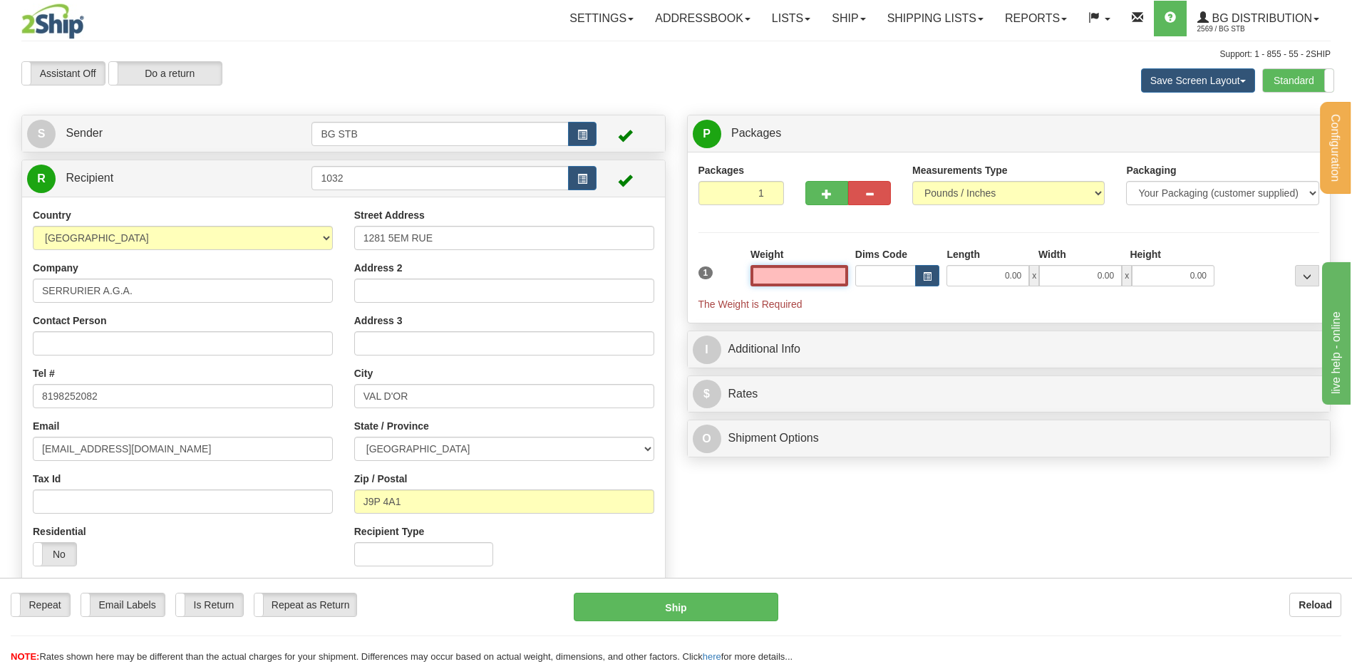
click at [829, 267] on input "text" at bounding box center [800, 275] width 98 height 21
type input "1.40"
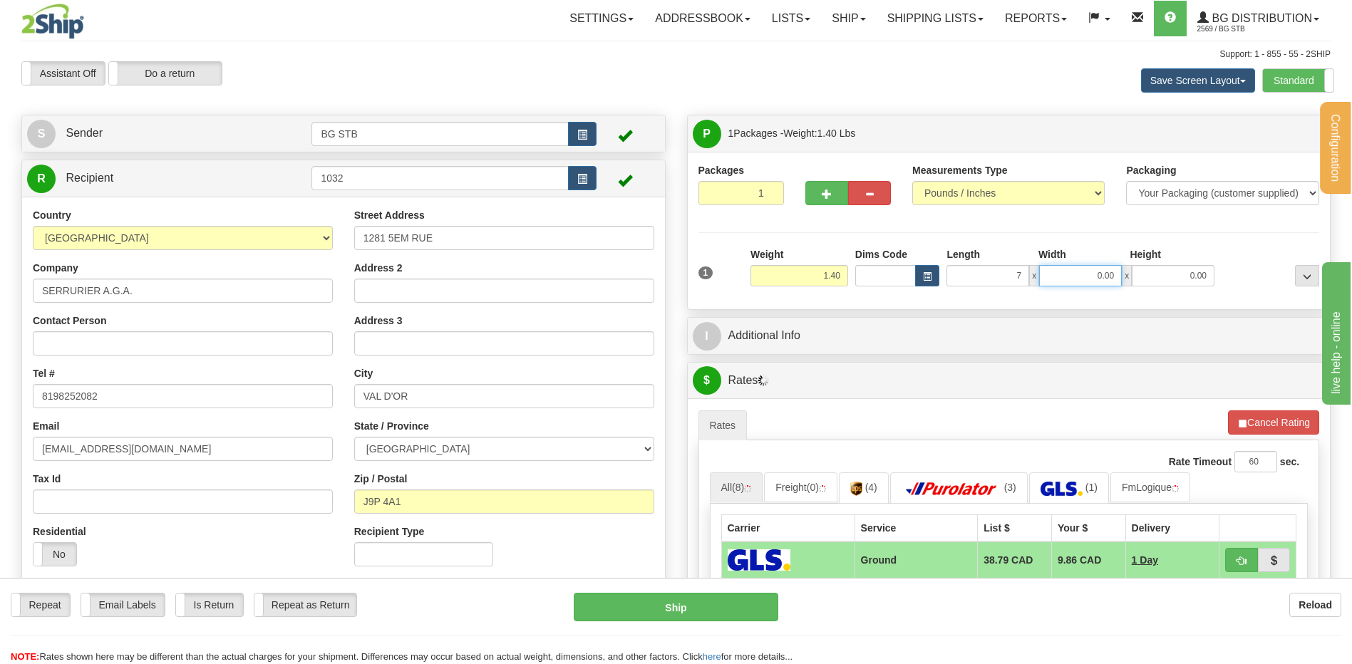
type input "7.00"
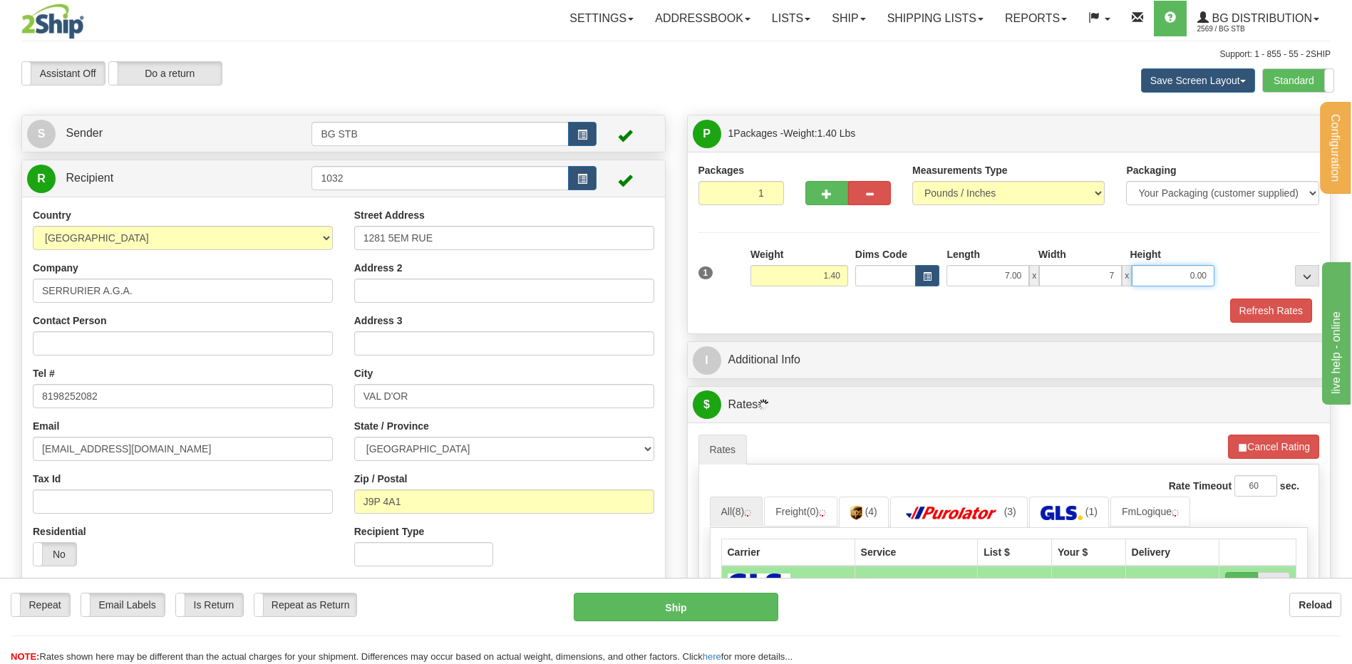
type input "7.00"
type input "5.00"
click at [1280, 299] on button "Refresh Rates" at bounding box center [1271, 311] width 82 height 24
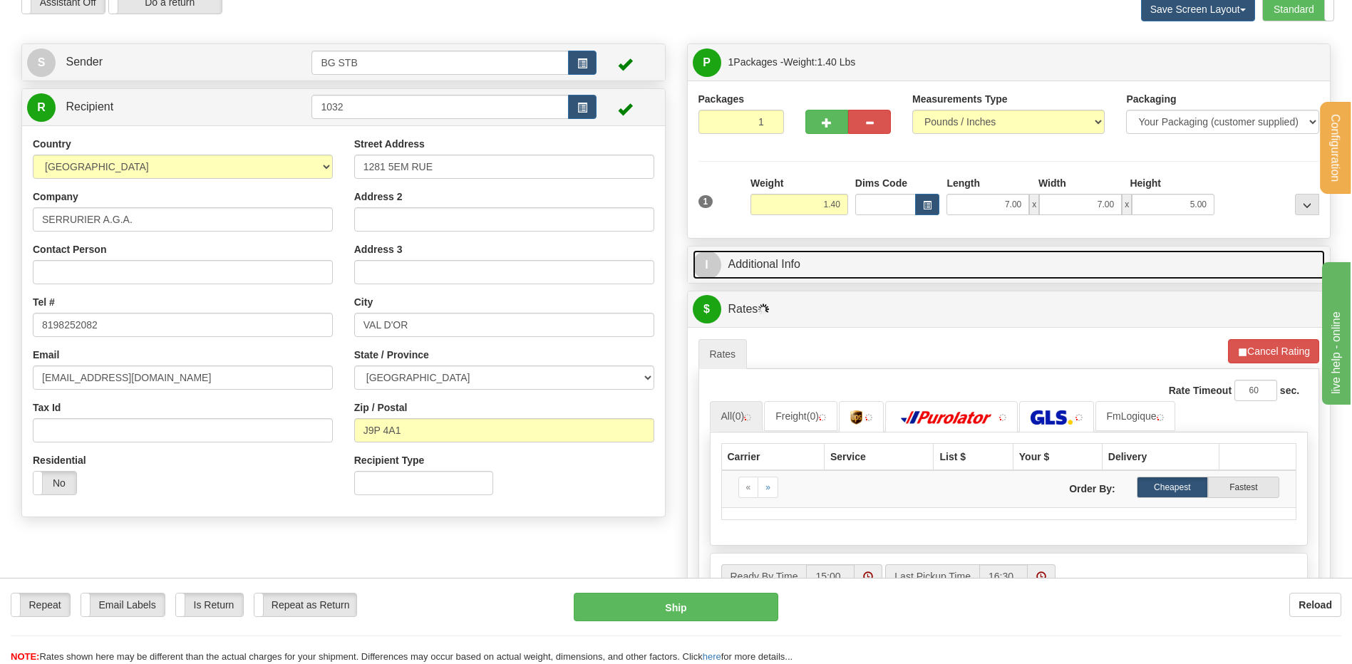
click at [783, 262] on link "I Additional Info" at bounding box center [1009, 264] width 633 height 29
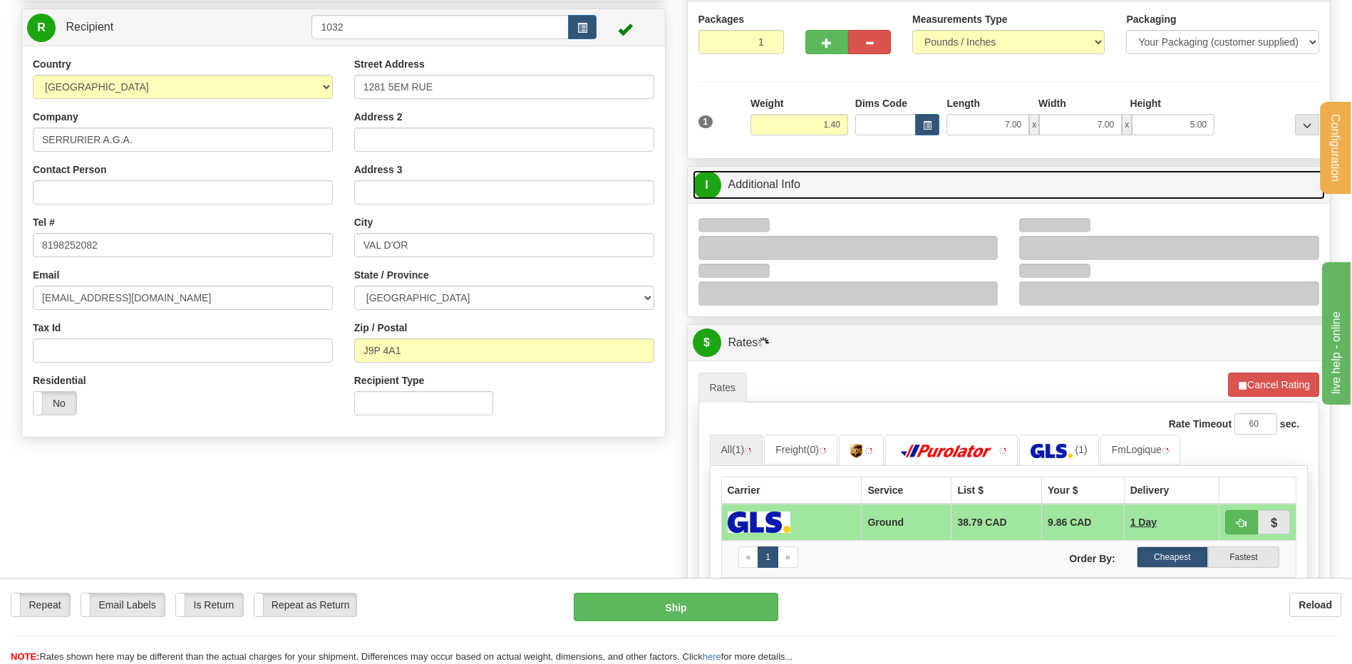
scroll to position [214, 0]
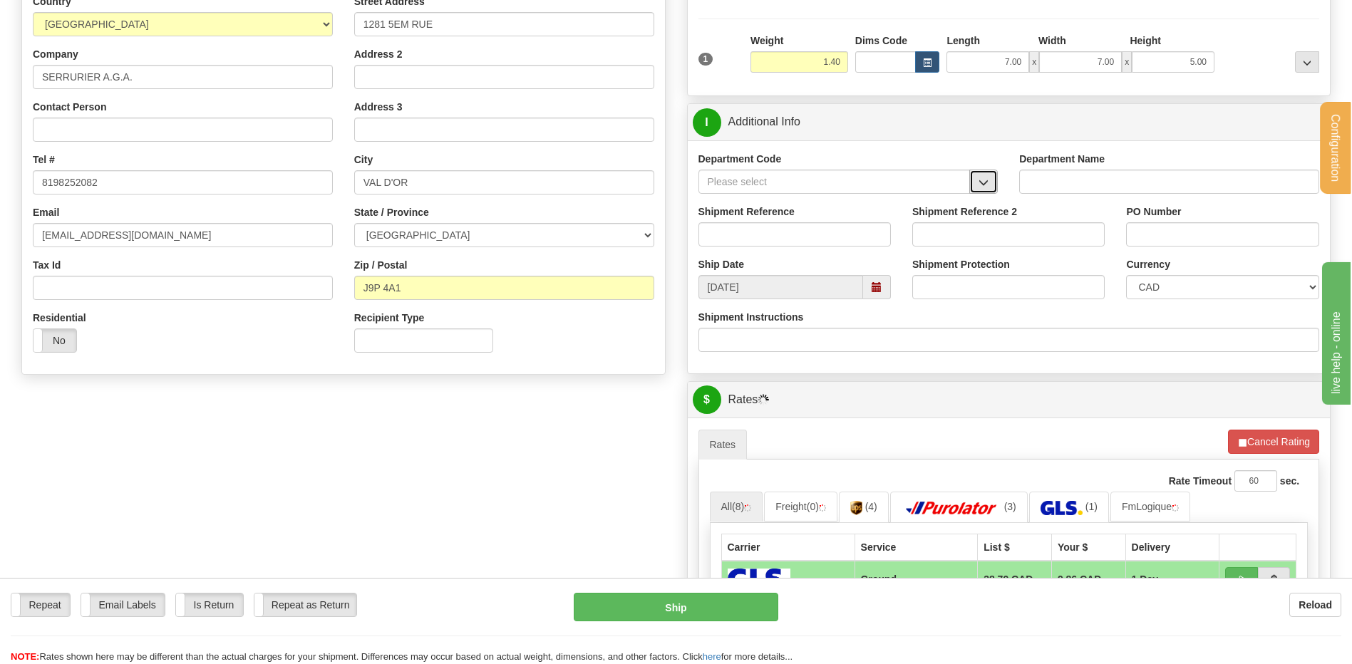
drag, startPoint x: 986, startPoint y: 175, endPoint x: 970, endPoint y: 191, distance: 22.2
click at [987, 175] on button "button" at bounding box center [983, 182] width 29 height 24
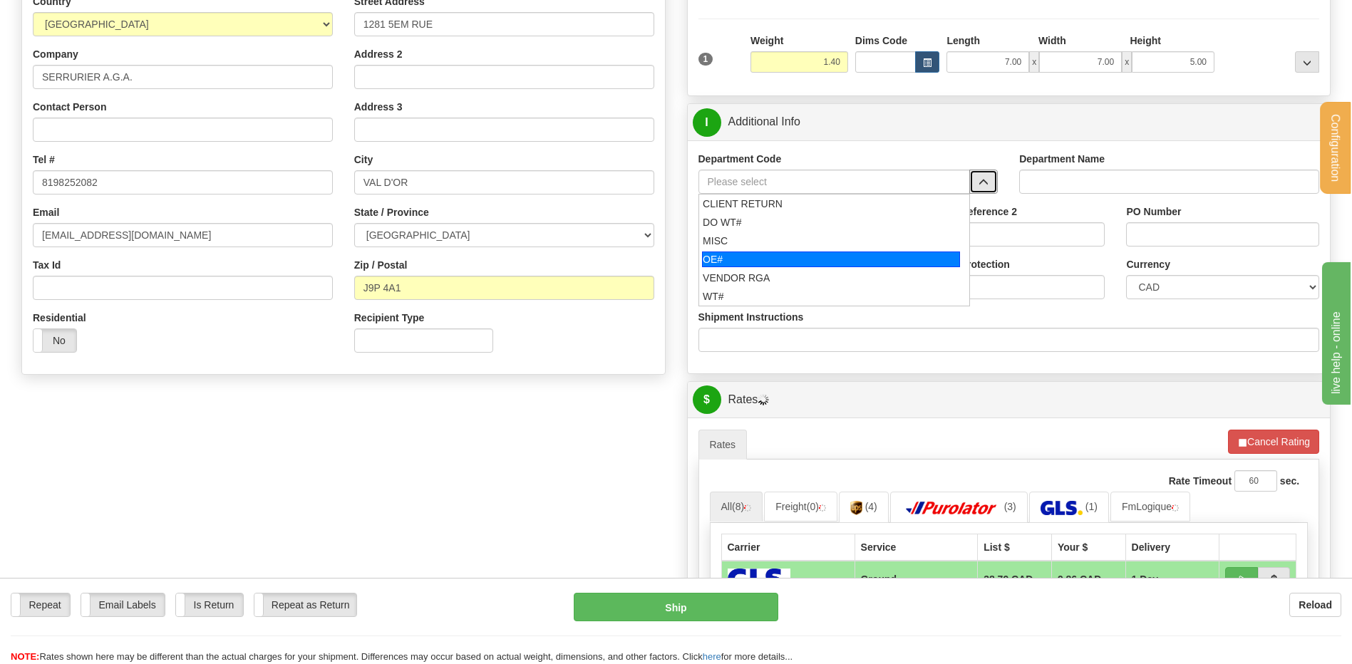
drag, startPoint x: 799, startPoint y: 261, endPoint x: 771, endPoint y: 244, distance: 32.9
click at [798, 261] on div "OE#" at bounding box center [831, 260] width 258 height 16
type input "OE#"
type input "ORDERS"
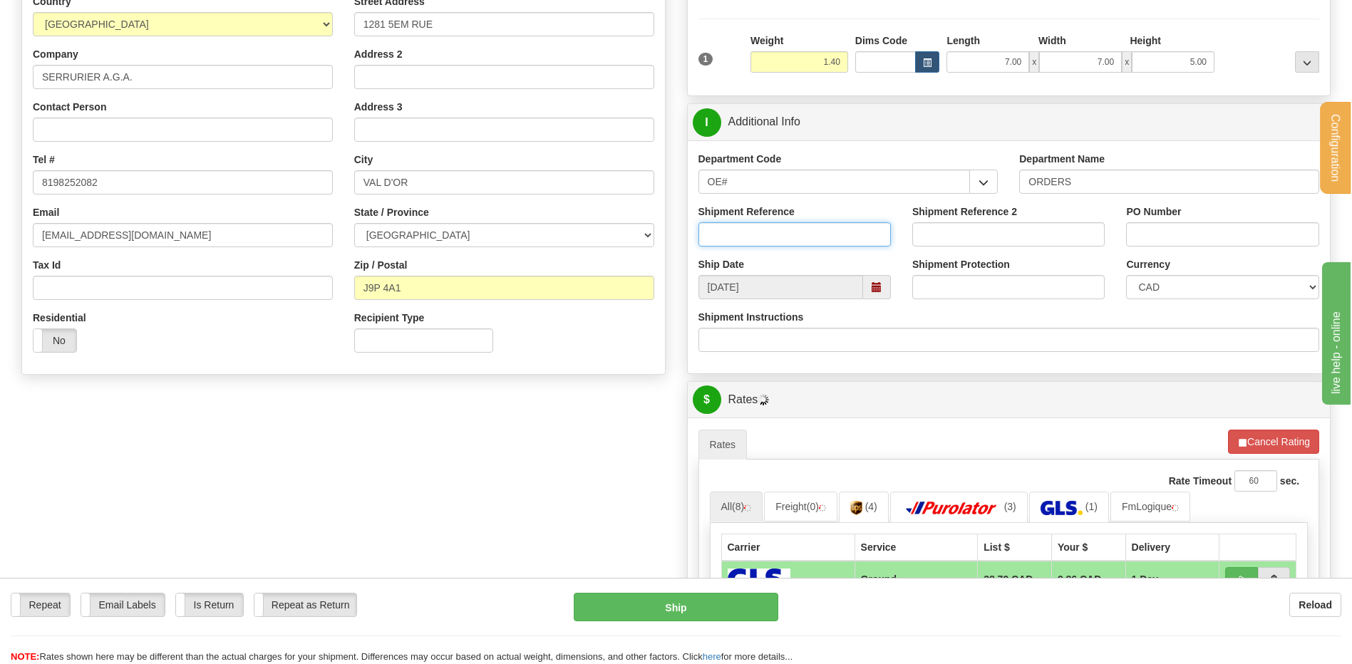
click at [767, 233] on input "Shipment Reference" at bounding box center [795, 234] width 192 height 24
type input "80007029-03"
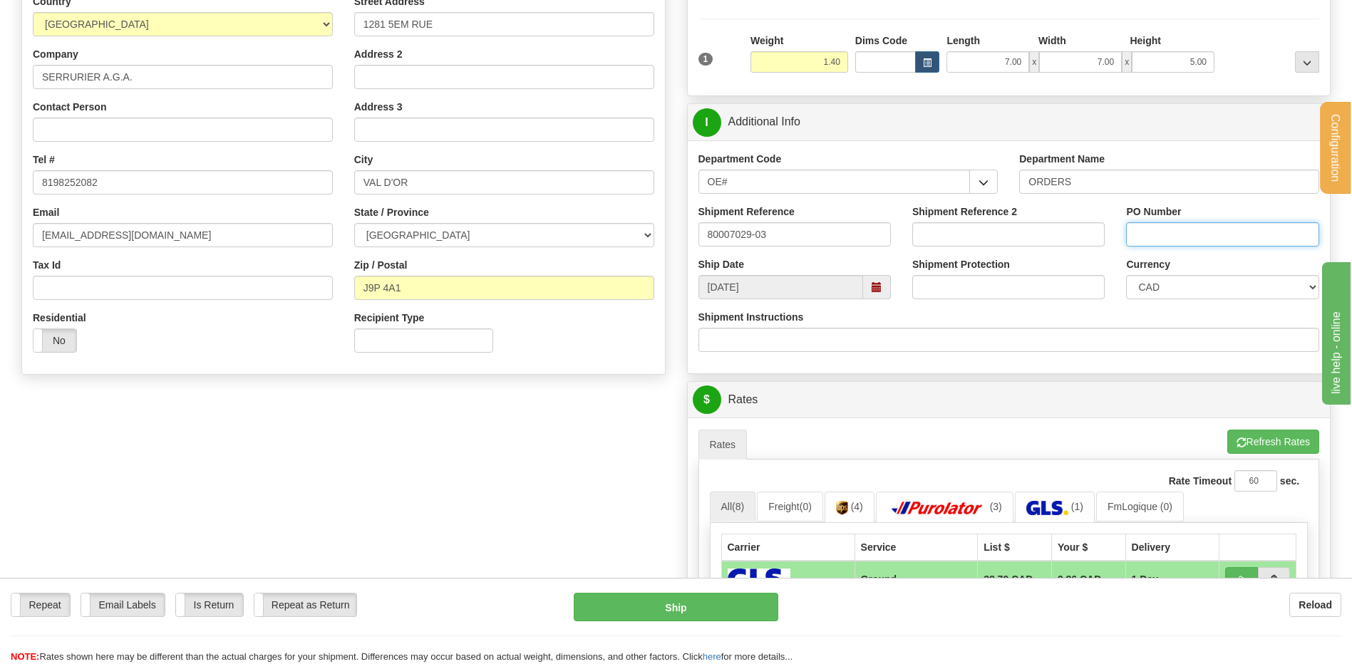
type input "A"
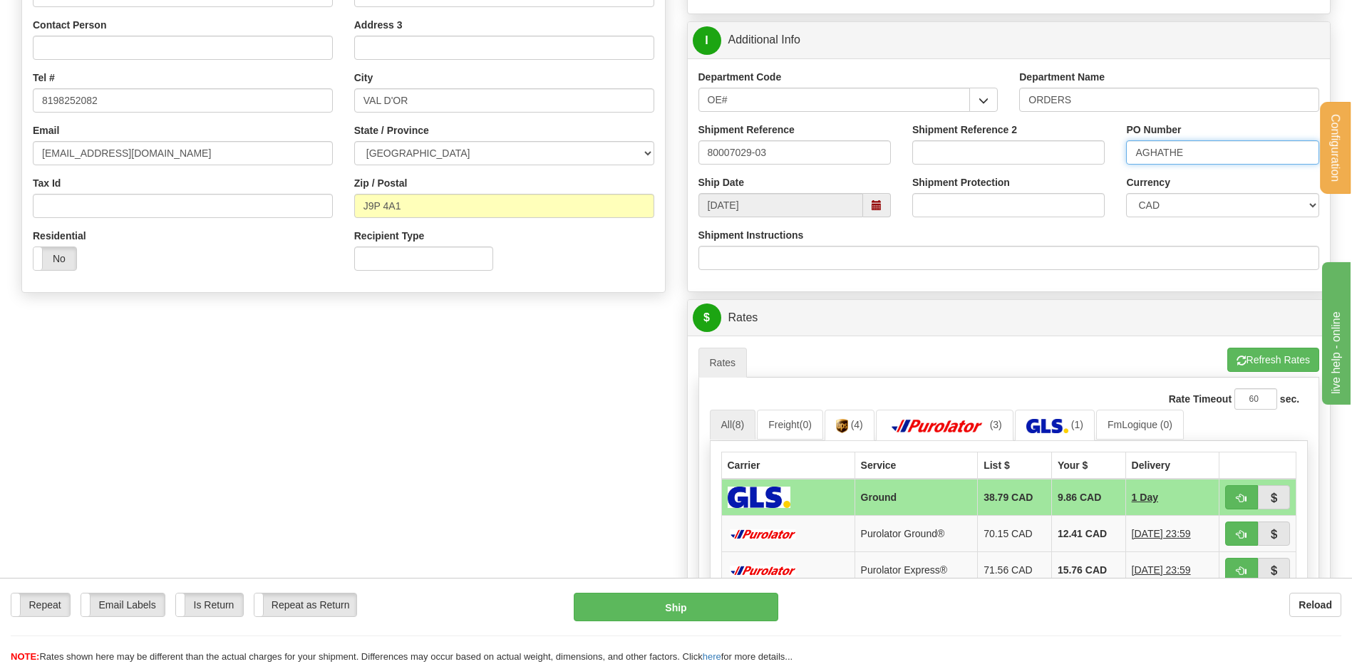
scroll to position [499, 0]
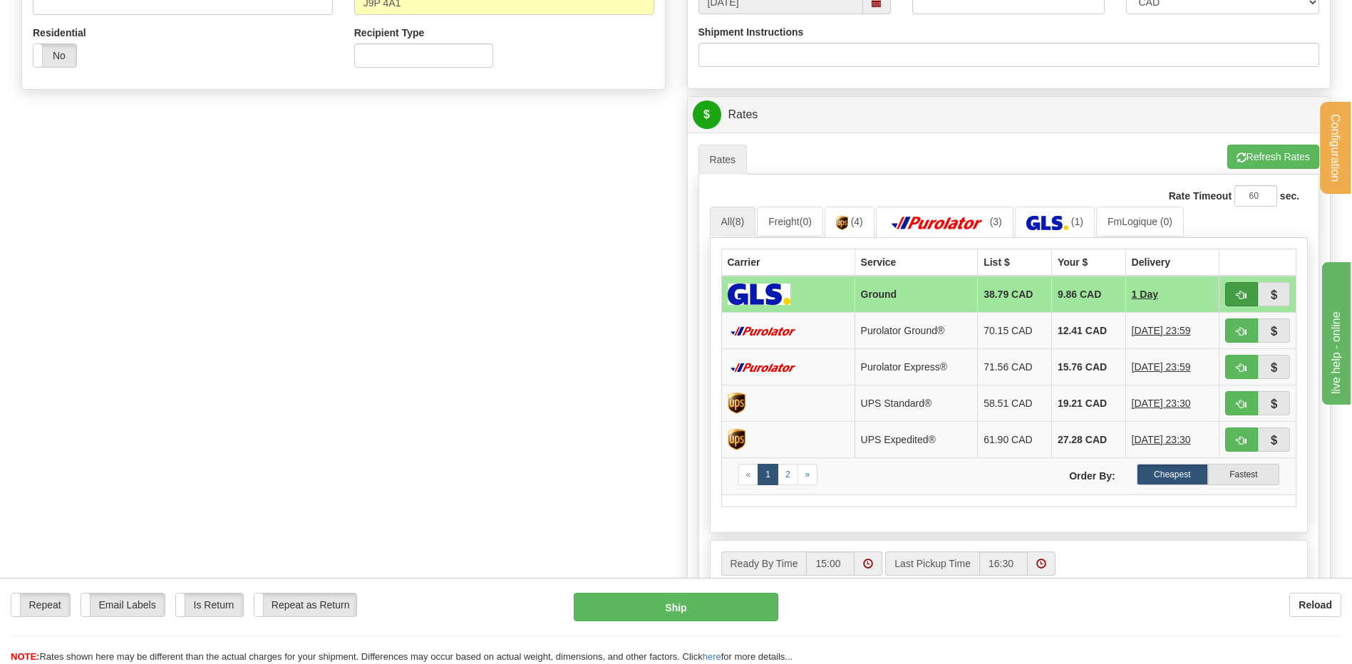
type input "AGHATHE"
click at [1246, 294] on span "button" at bounding box center [1242, 295] width 10 height 9
type input "1"
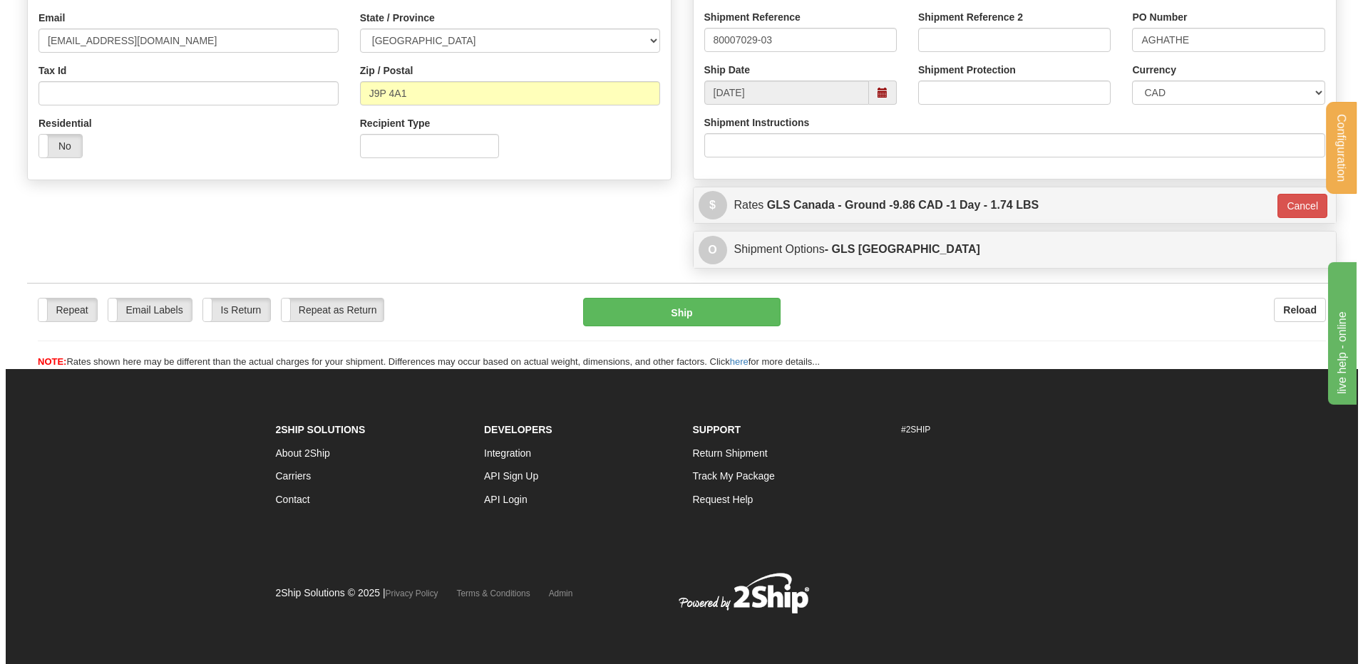
scroll to position [409, 0]
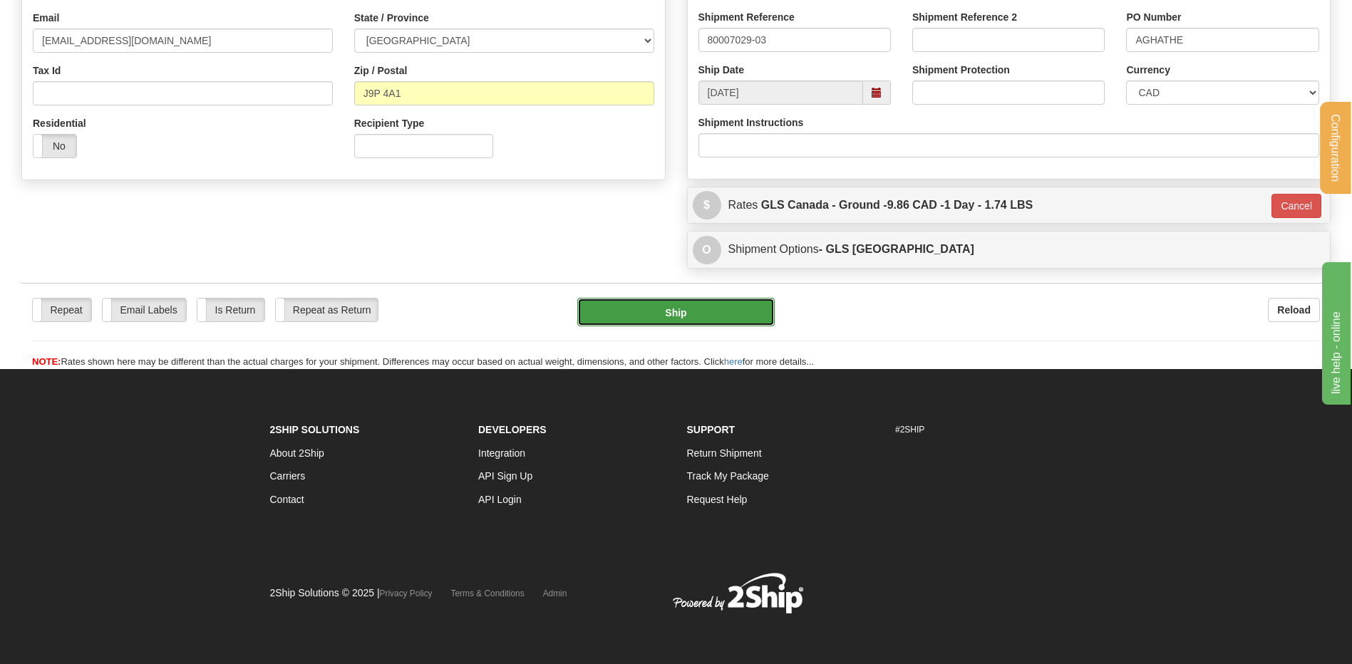
click at [664, 312] on button "Ship" at bounding box center [675, 312] width 197 height 29
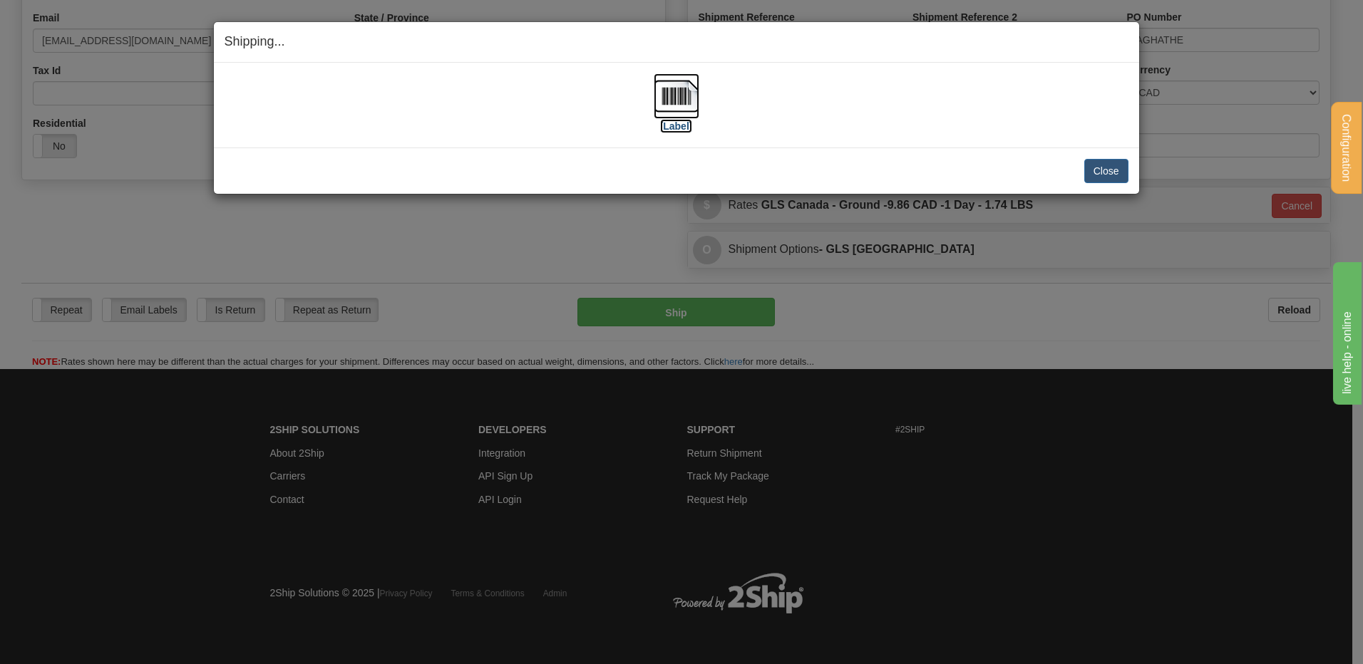
click at [684, 113] on img at bounding box center [677, 96] width 46 height 46
drag, startPoint x: 1115, startPoint y: 176, endPoint x: 892, endPoint y: 227, distance: 228.8
click at [1114, 176] on button "Close" at bounding box center [1106, 171] width 44 height 24
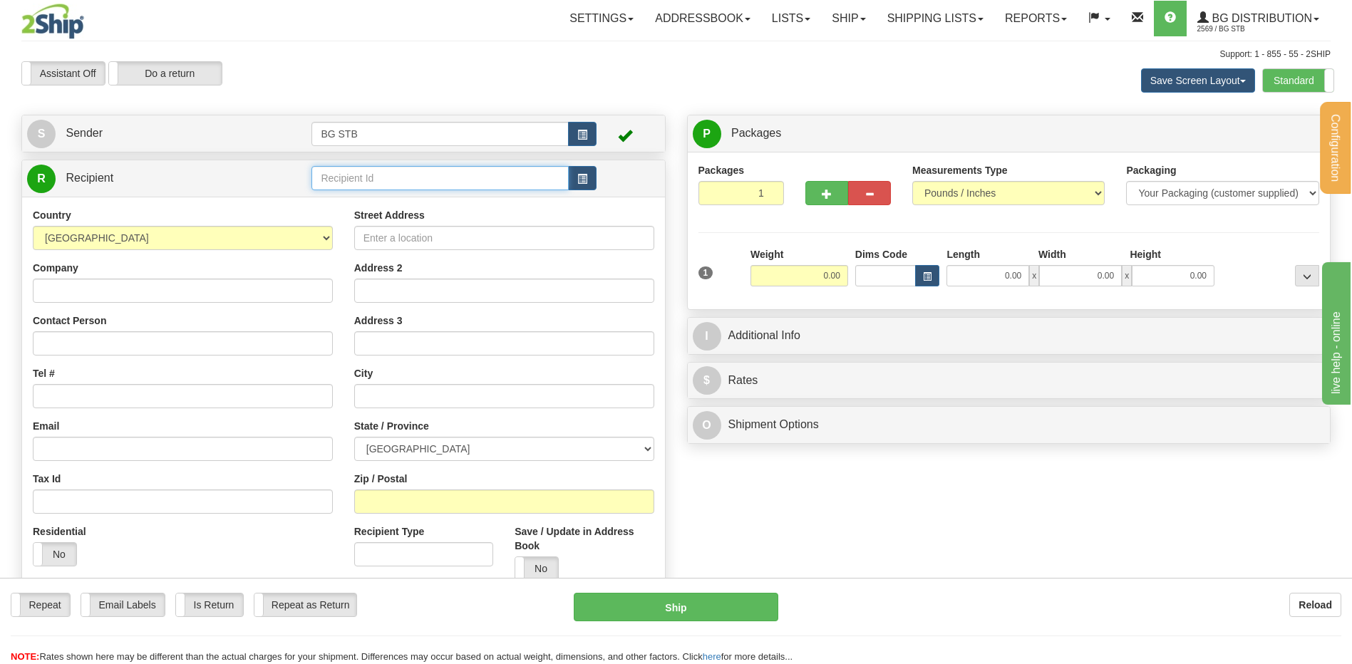
click at [359, 180] on input "text" at bounding box center [439, 178] width 257 height 24
click at [337, 200] on div "4092" at bounding box center [437, 200] width 243 height 16
type input "4092"
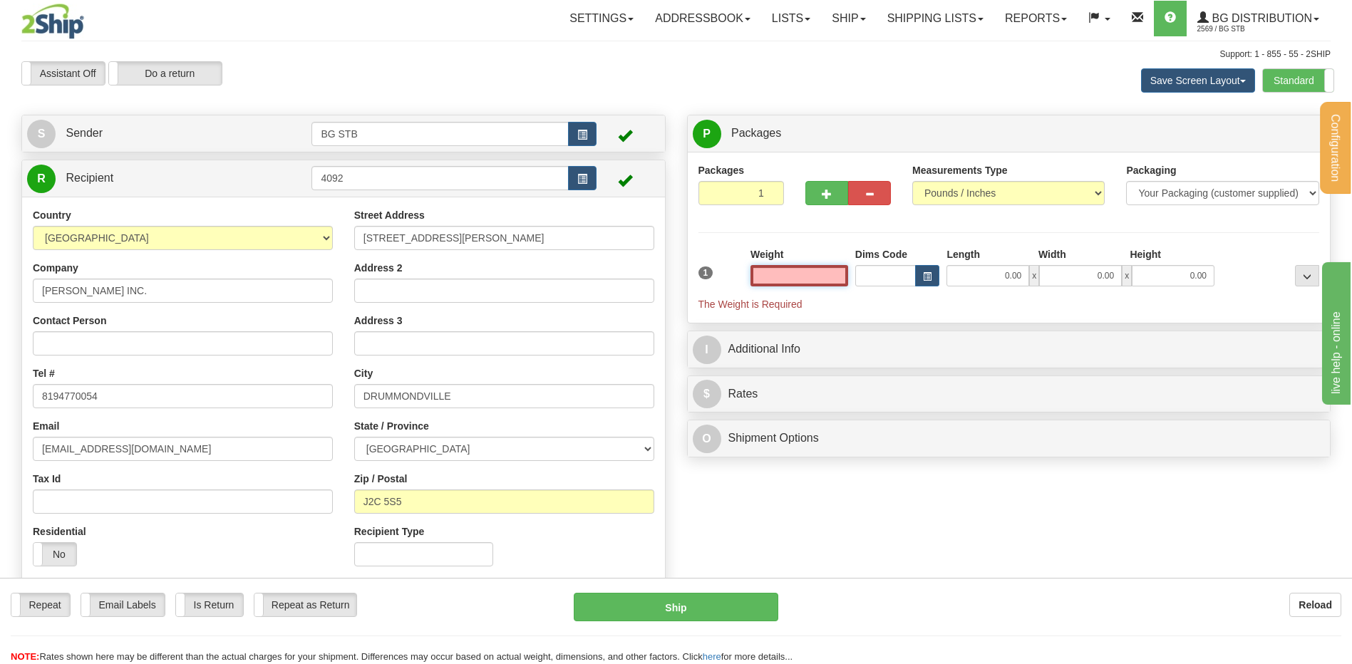
click at [799, 280] on input "text" at bounding box center [800, 275] width 98 height 21
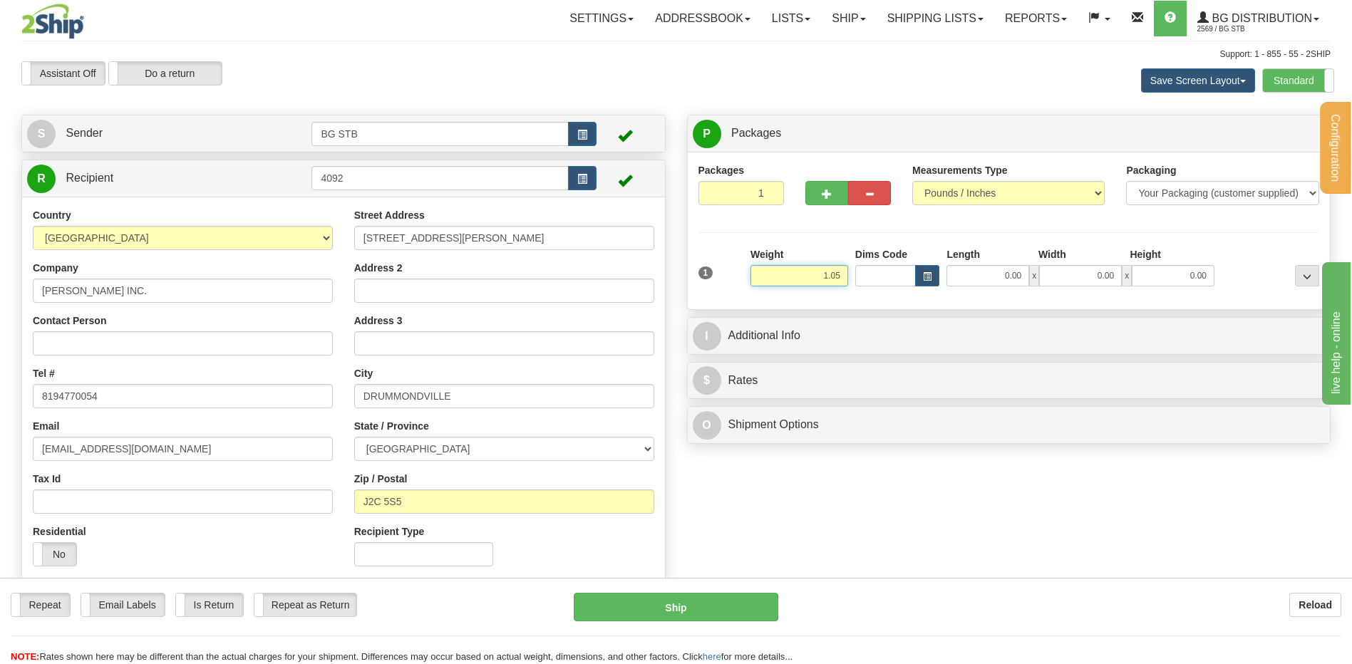
type input "1.05"
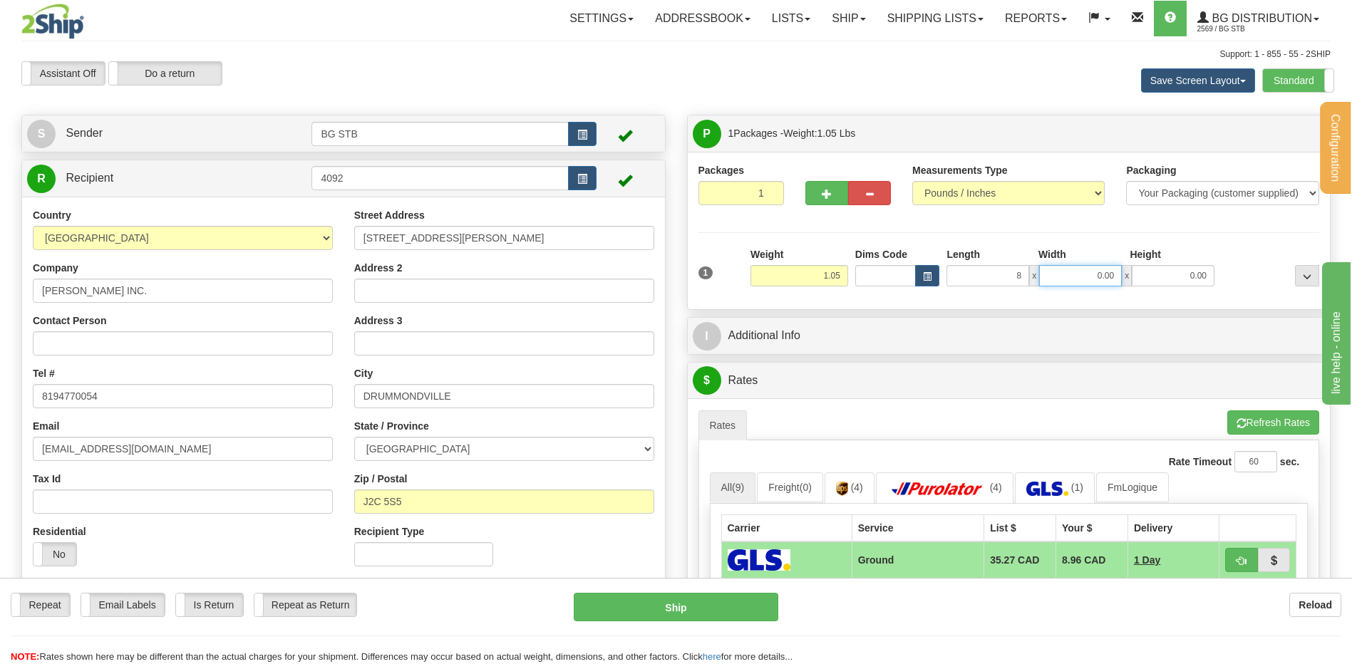
type input "8.00"
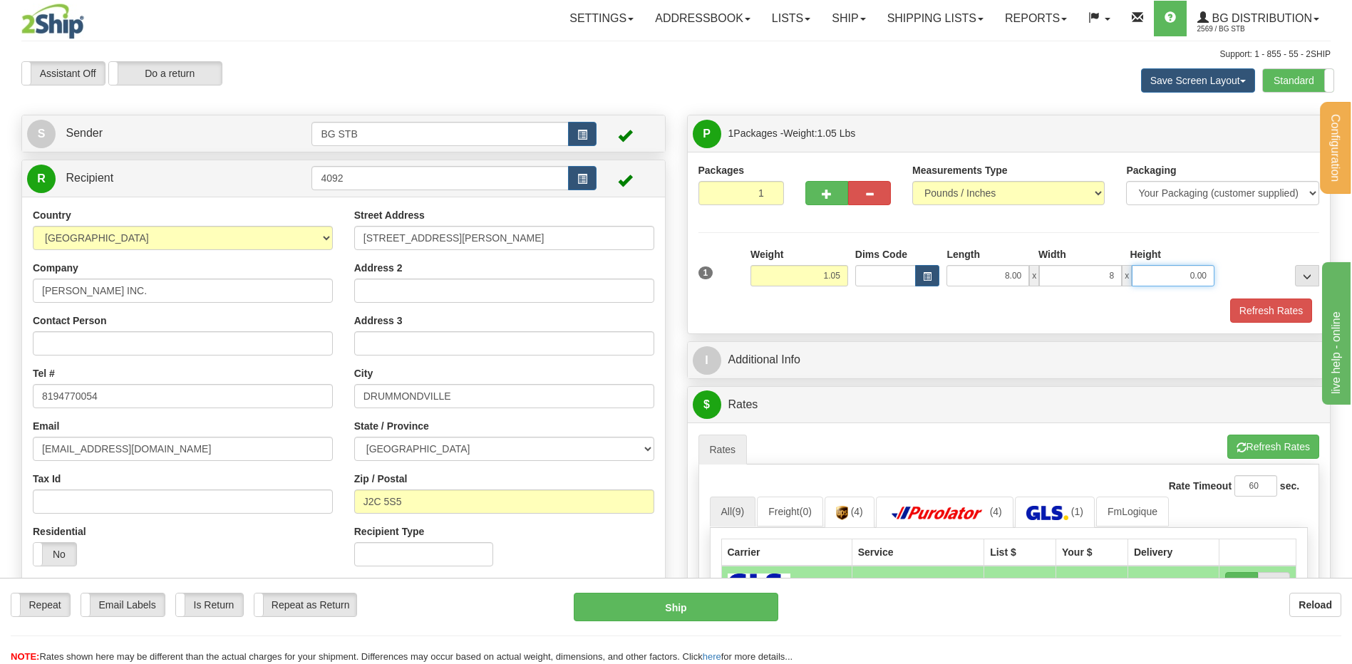
type input "8.00"
type input "5.00"
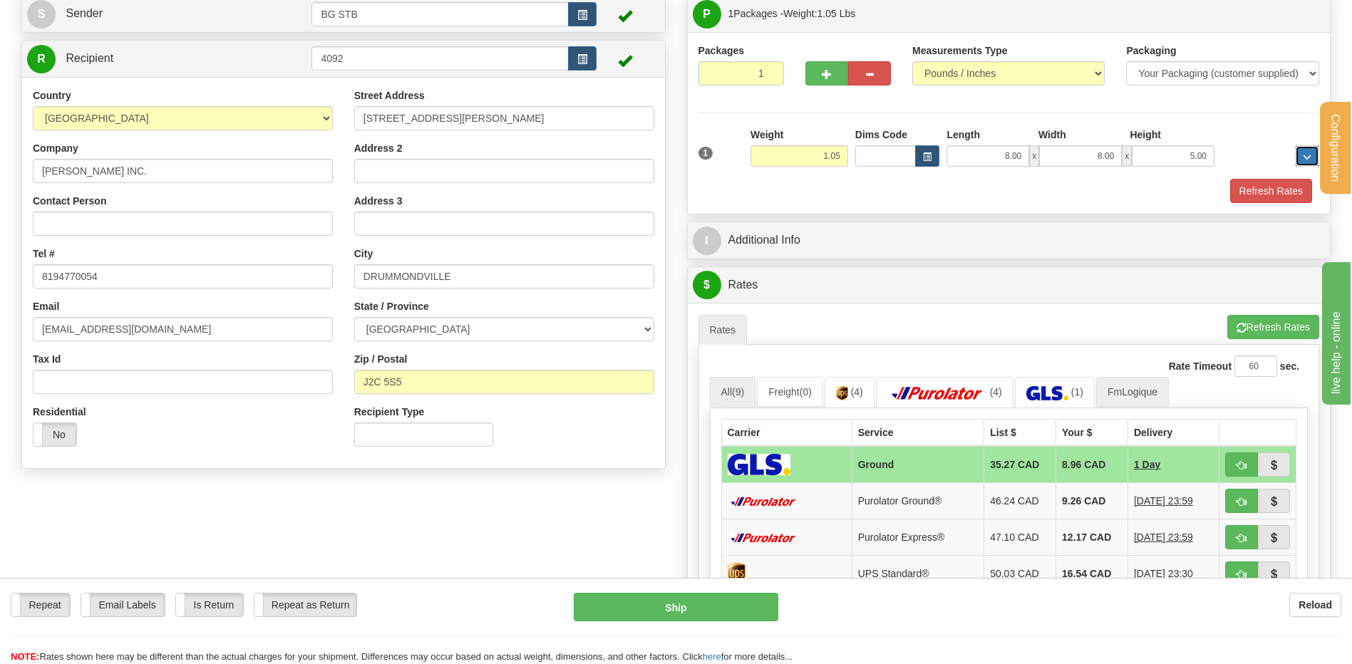
scroll to position [143, 0]
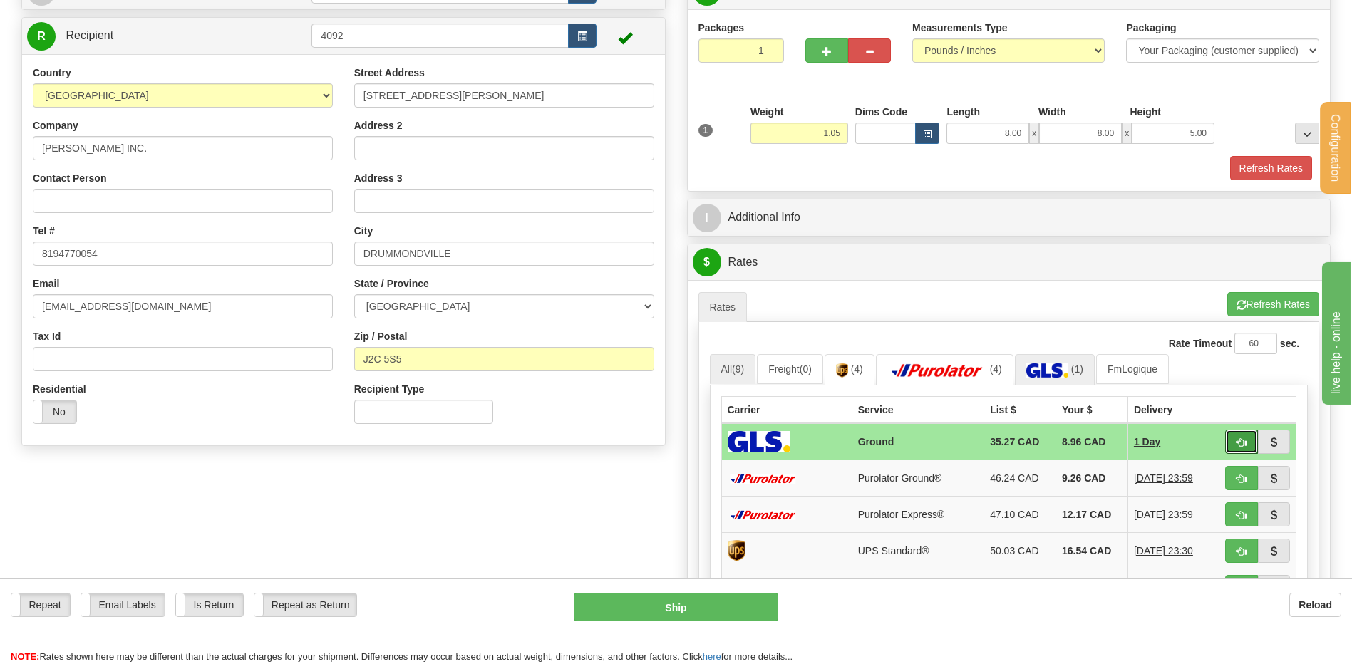
drag, startPoint x: 1239, startPoint y: 439, endPoint x: 1066, endPoint y: 377, distance: 183.3
click at [1239, 439] on span "button" at bounding box center [1242, 442] width 10 height 9
type input "1"
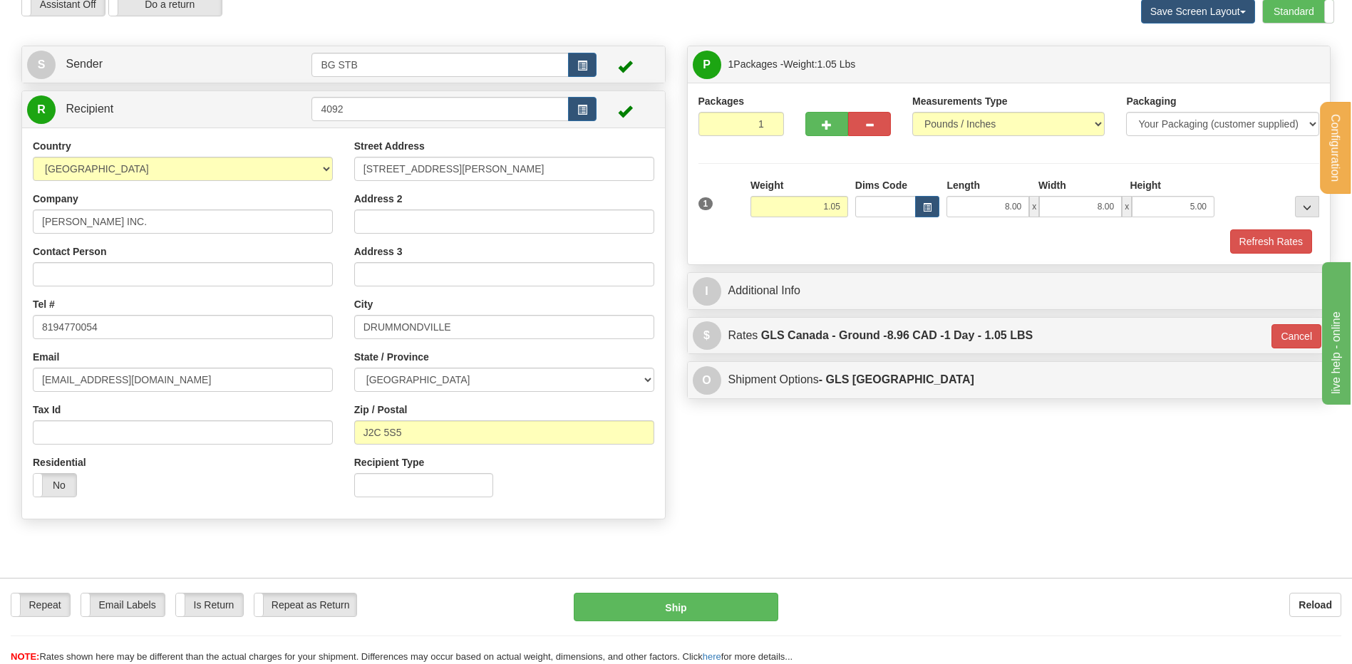
scroll to position [0, 0]
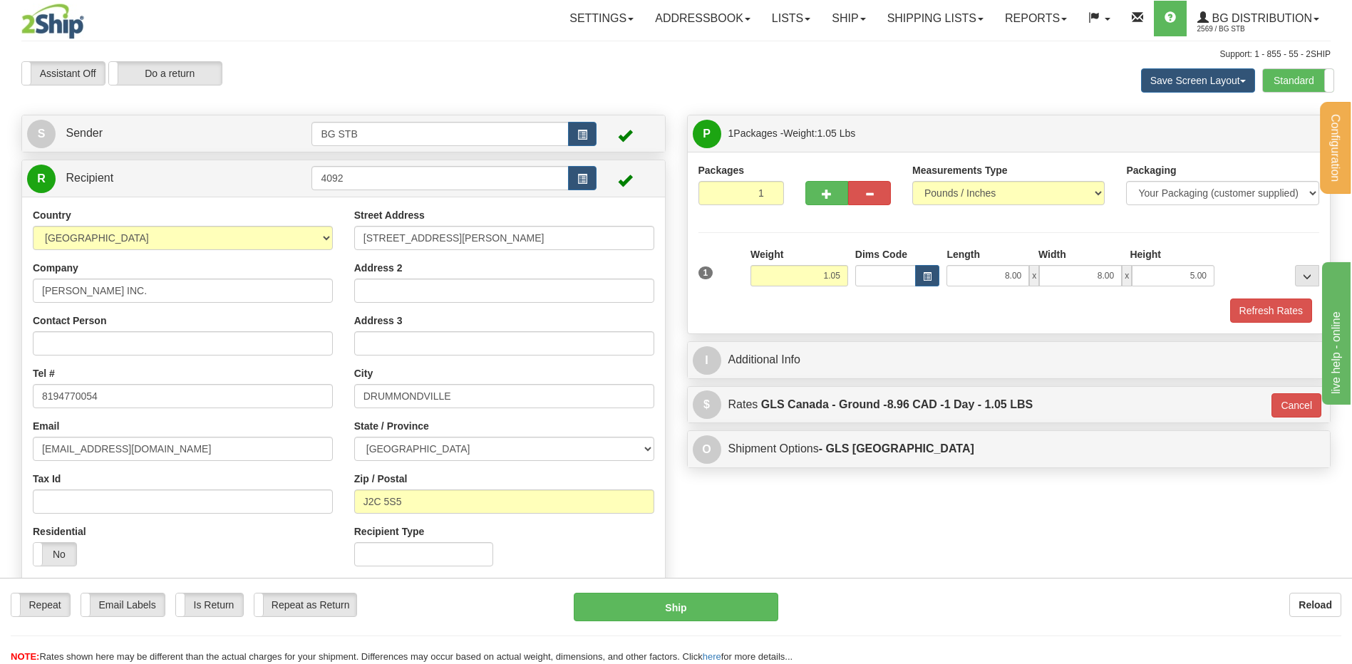
click at [1048, 344] on div "I Additional Info" at bounding box center [1009, 360] width 643 height 36
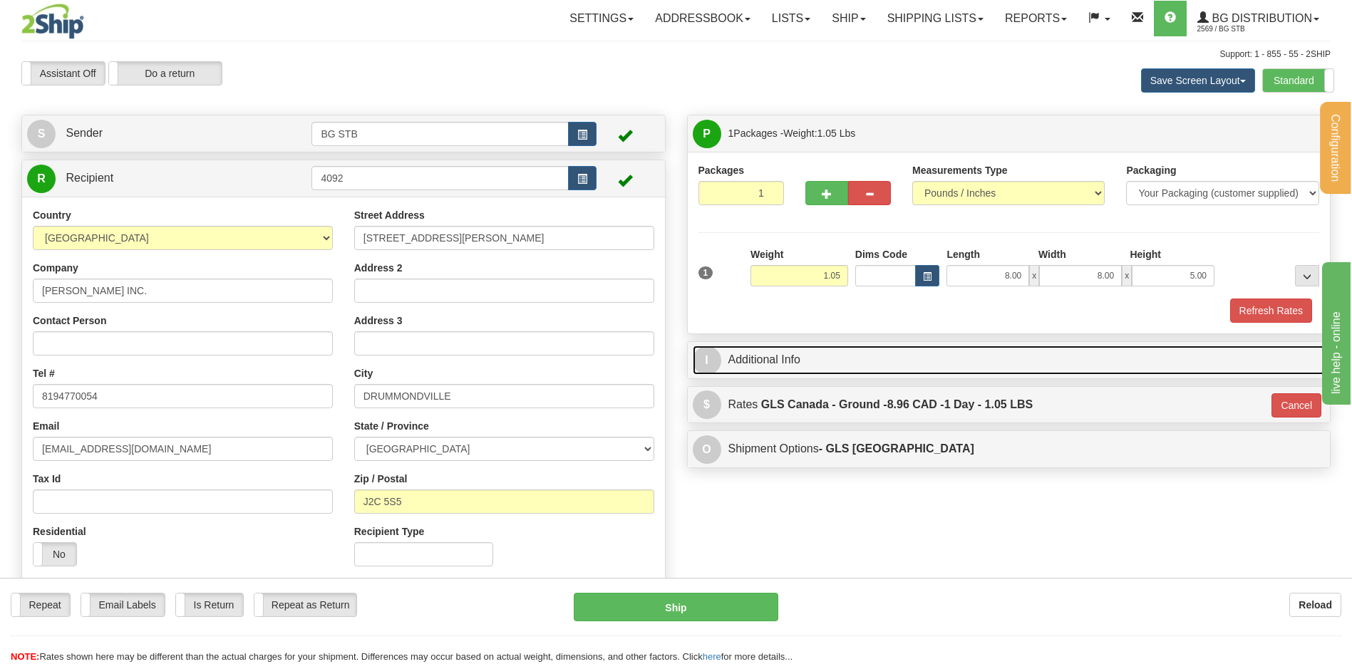
click at [828, 372] on link "I Additional Info" at bounding box center [1009, 360] width 633 height 29
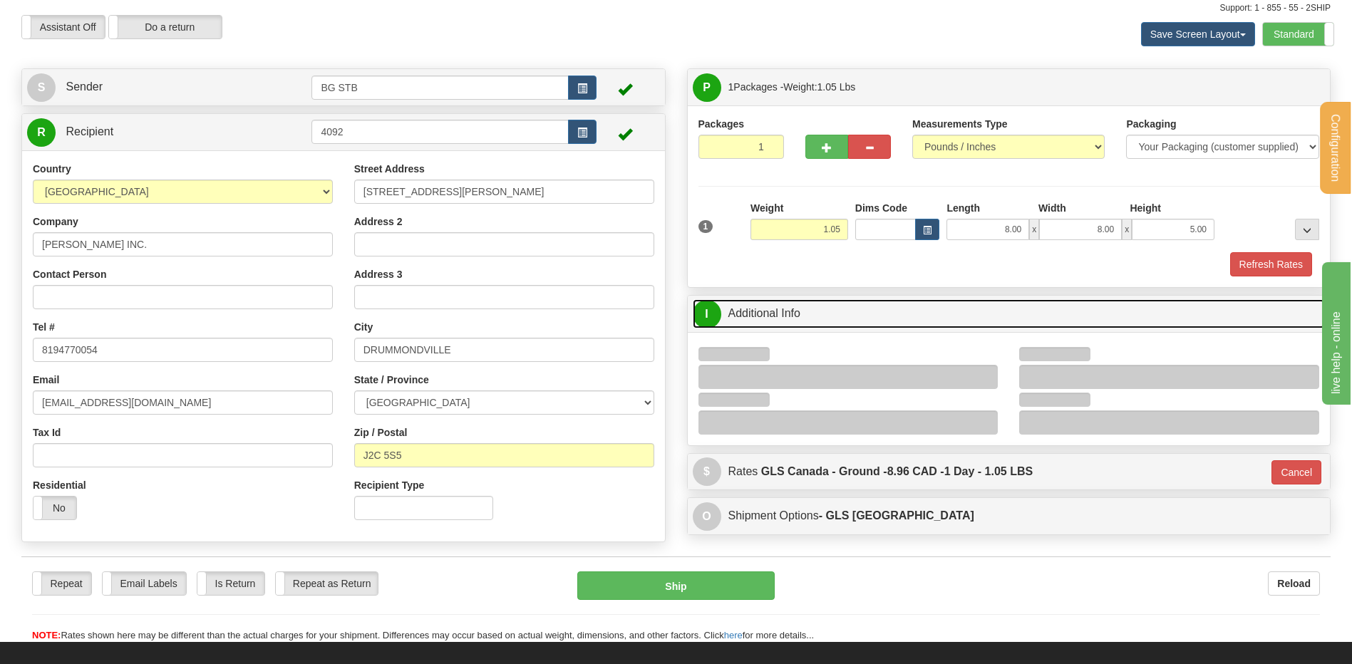
scroll to position [71, 0]
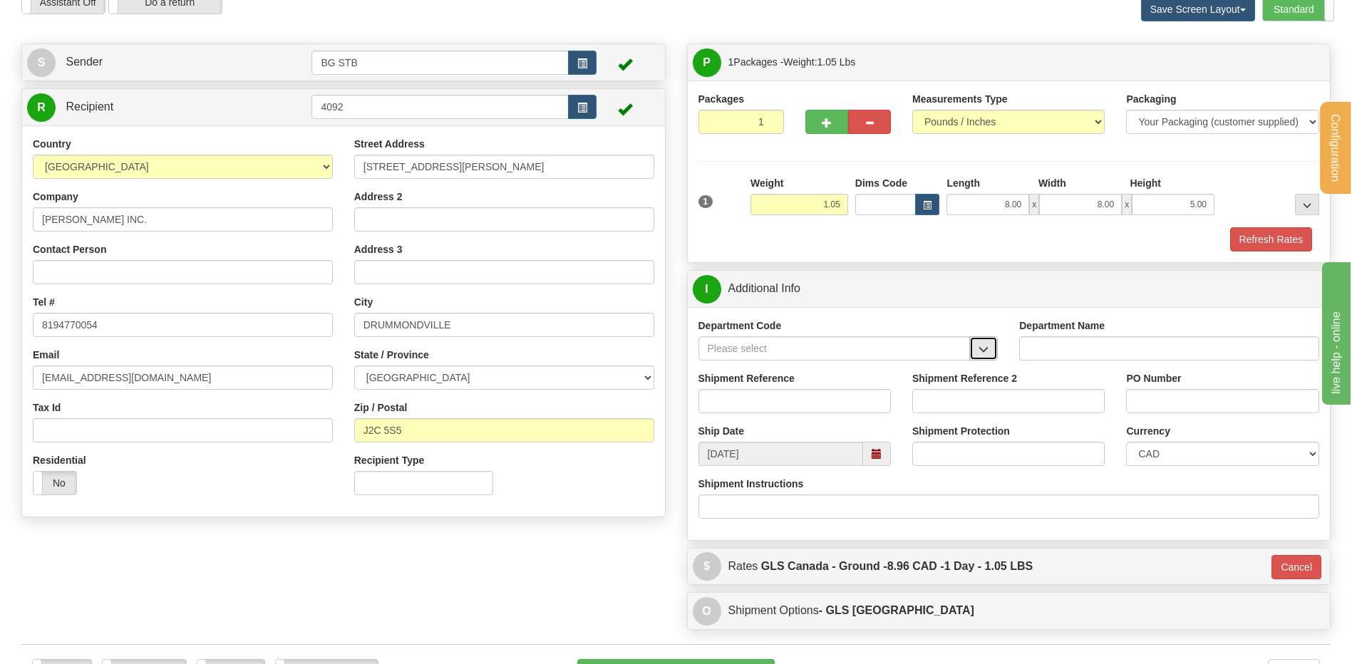
click at [977, 344] on button "button" at bounding box center [983, 348] width 29 height 24
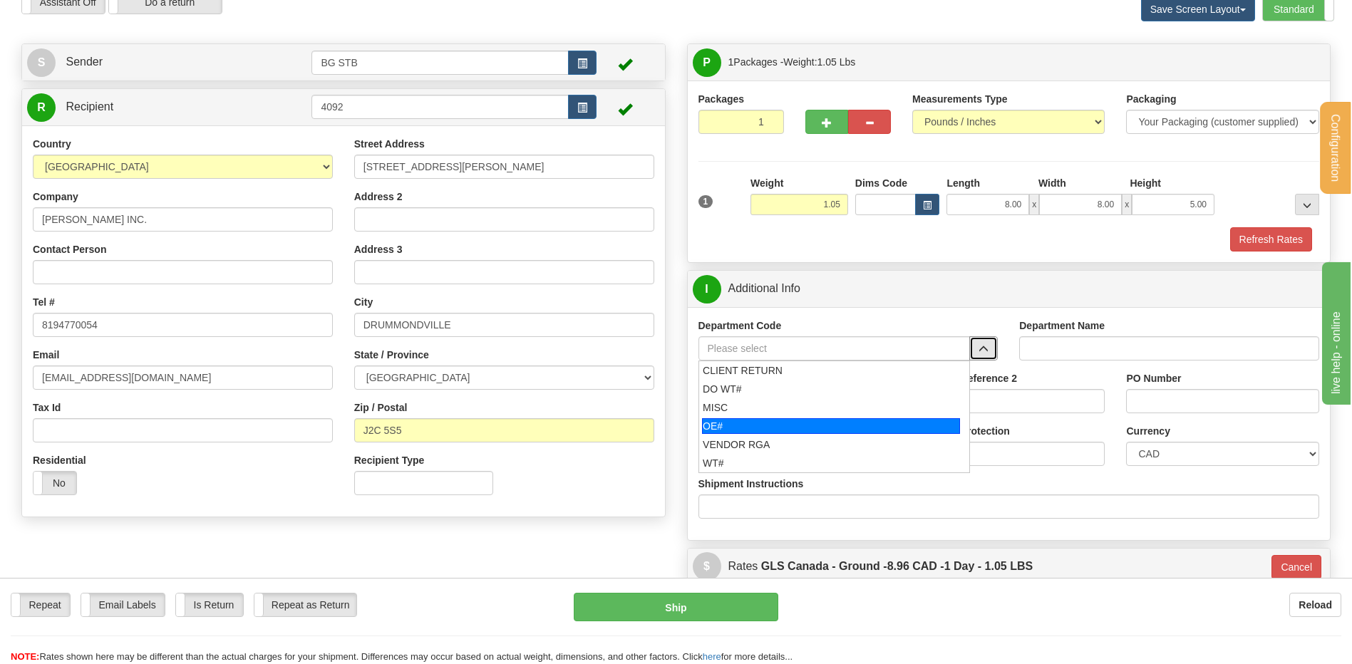
click at [764, 423] on div "OE#" at bounding box center [831, 426] width 258 height 16
type input "OE#"
type input "ORDERS"
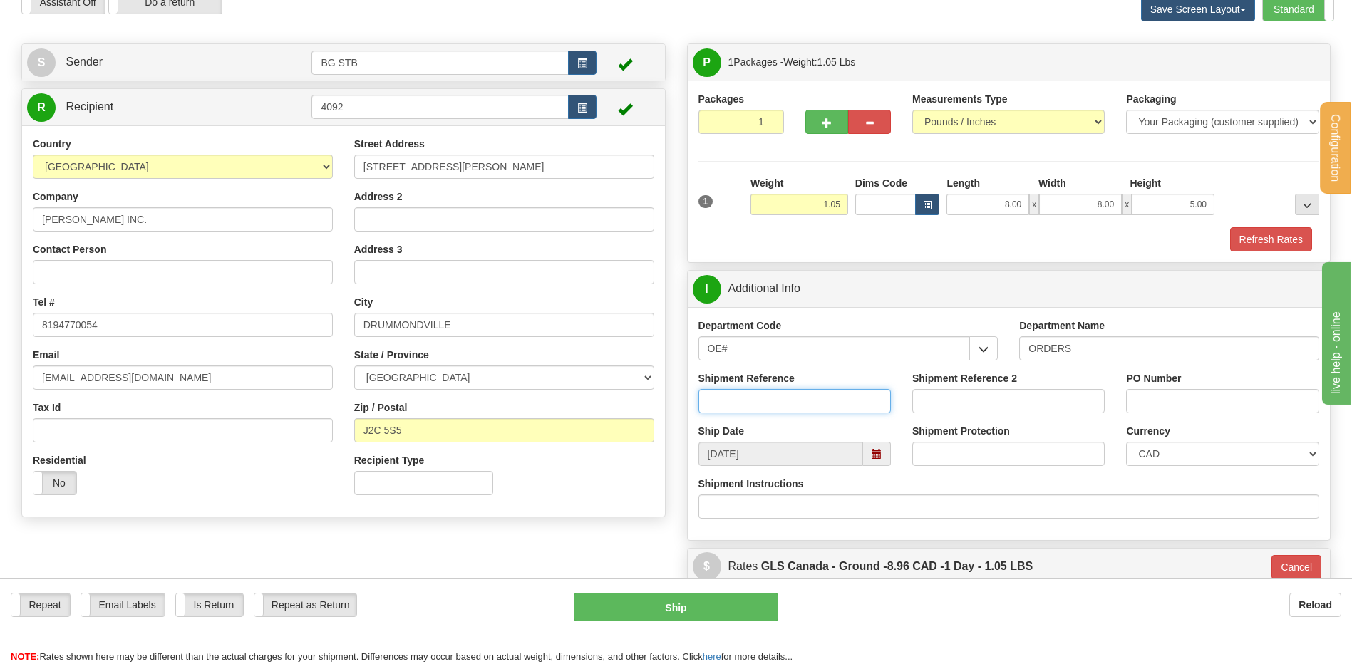
click at [751, 396] on input "Shipment Reference" at bounding box center [795, 401] width 192 height 24
type input "80005439-00"
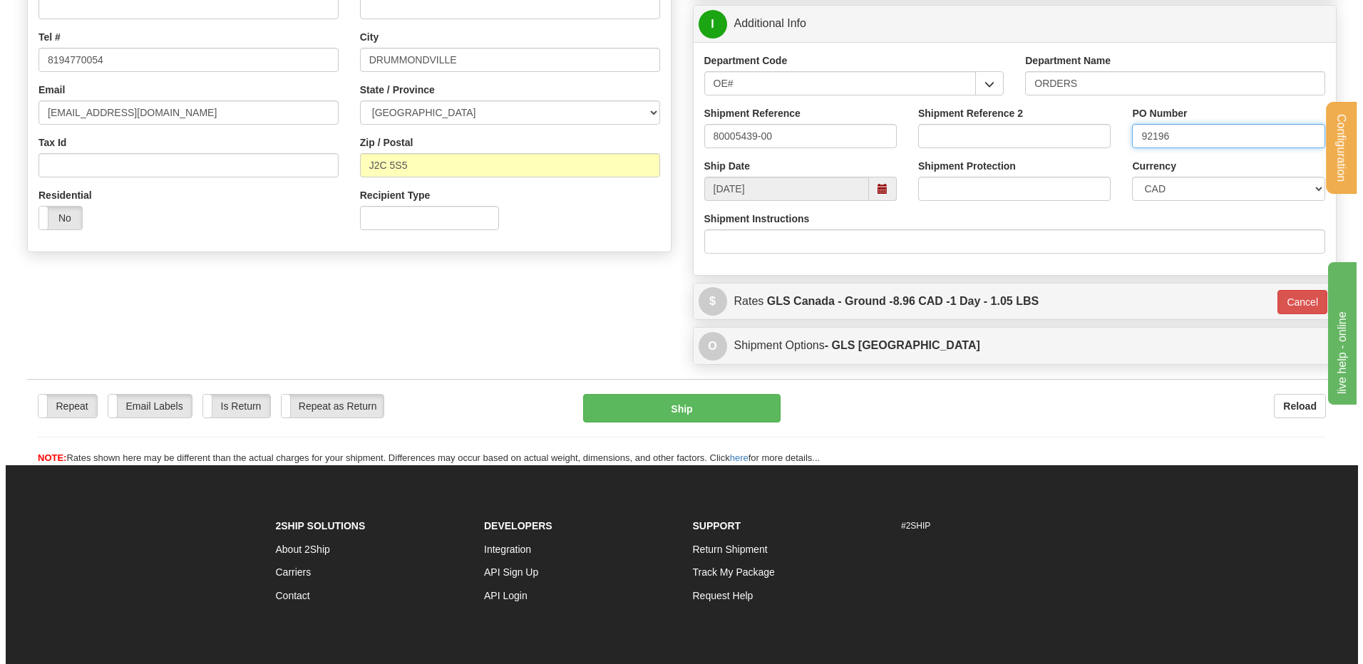
scroll to position [356, 0]
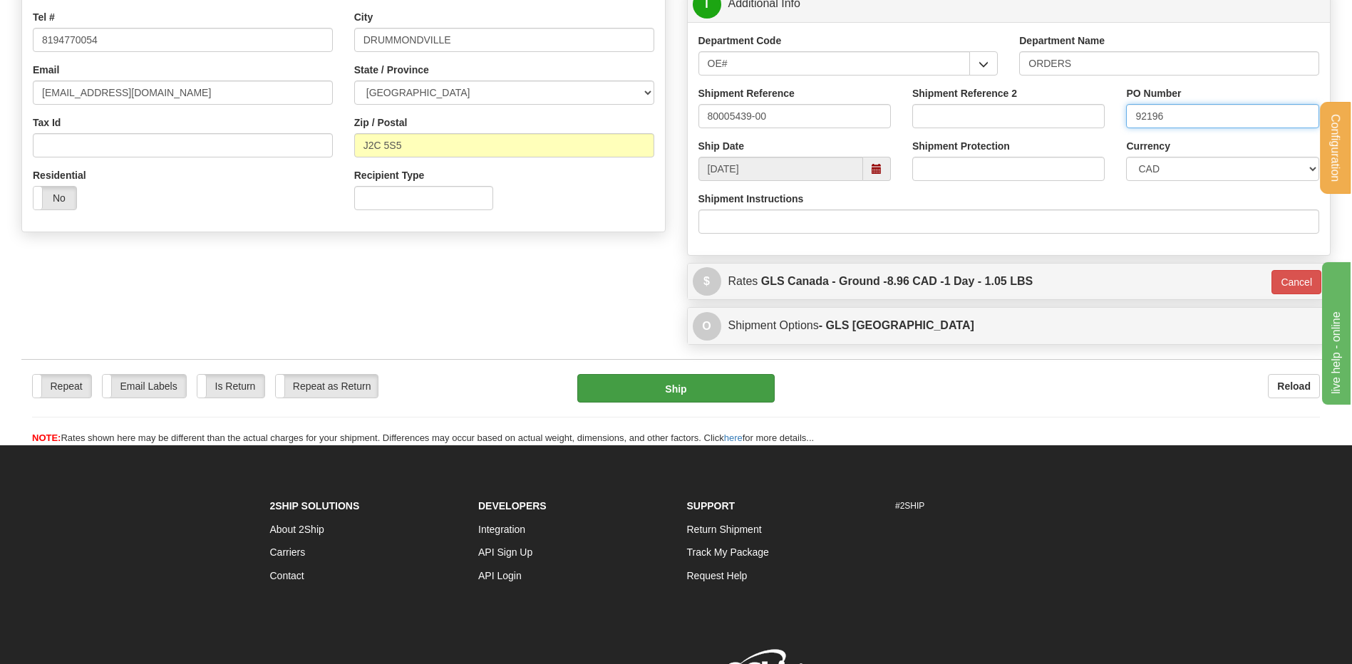
type input "92196"
click at [735, 393] on button "Ship" at bounding box center [675, 388] width 197 height 29
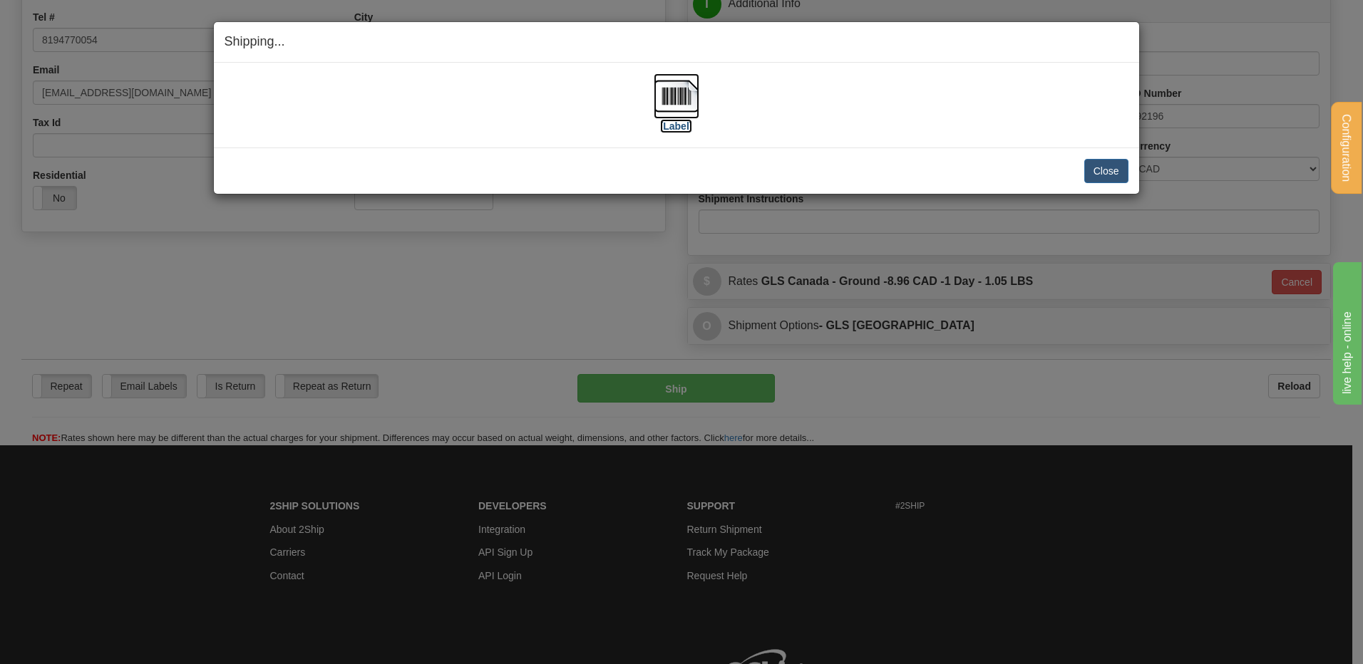
click at [684, 103] on img at bounding box center [677, 96] width 46 height 46
